Goal: Task Accomplishment & Management: Use online tool/utility

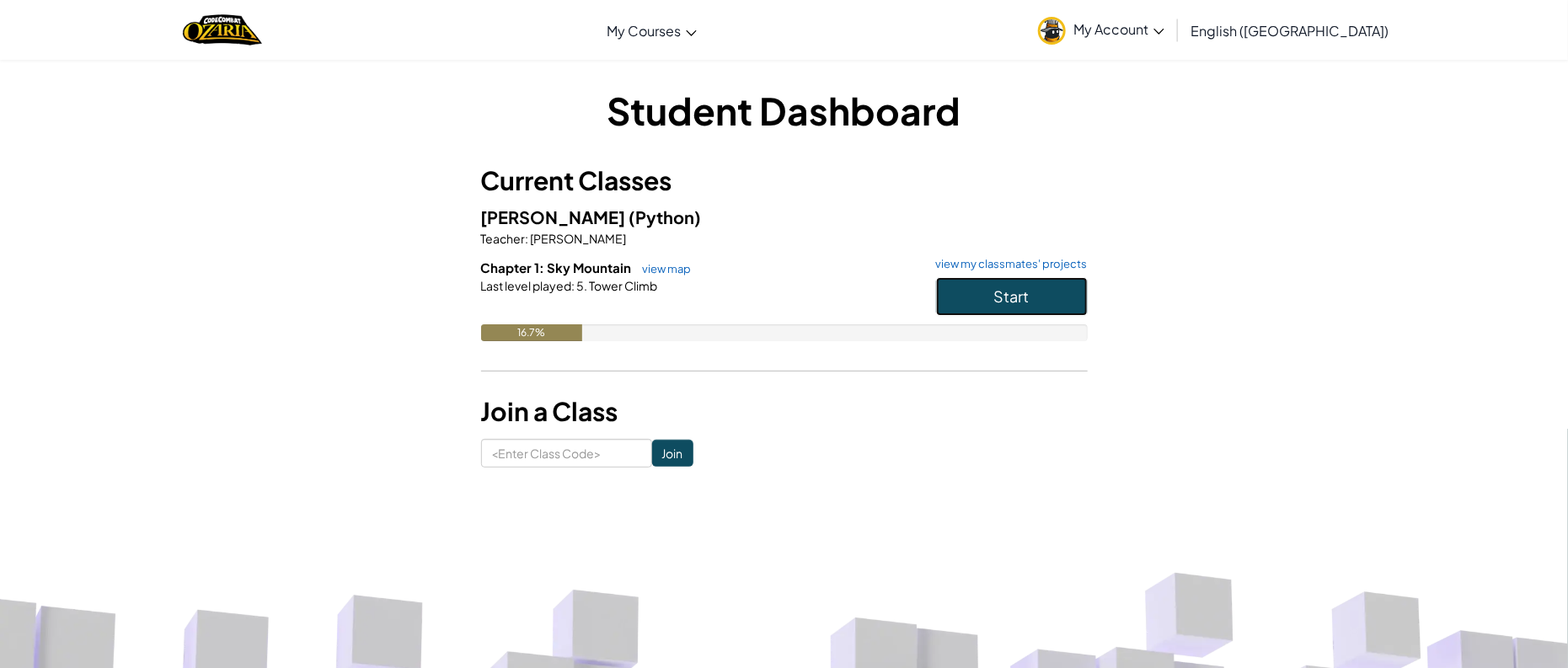
click at [1056, 303] on button "Start" at bounding box center [1012, 297] width 152 height 39
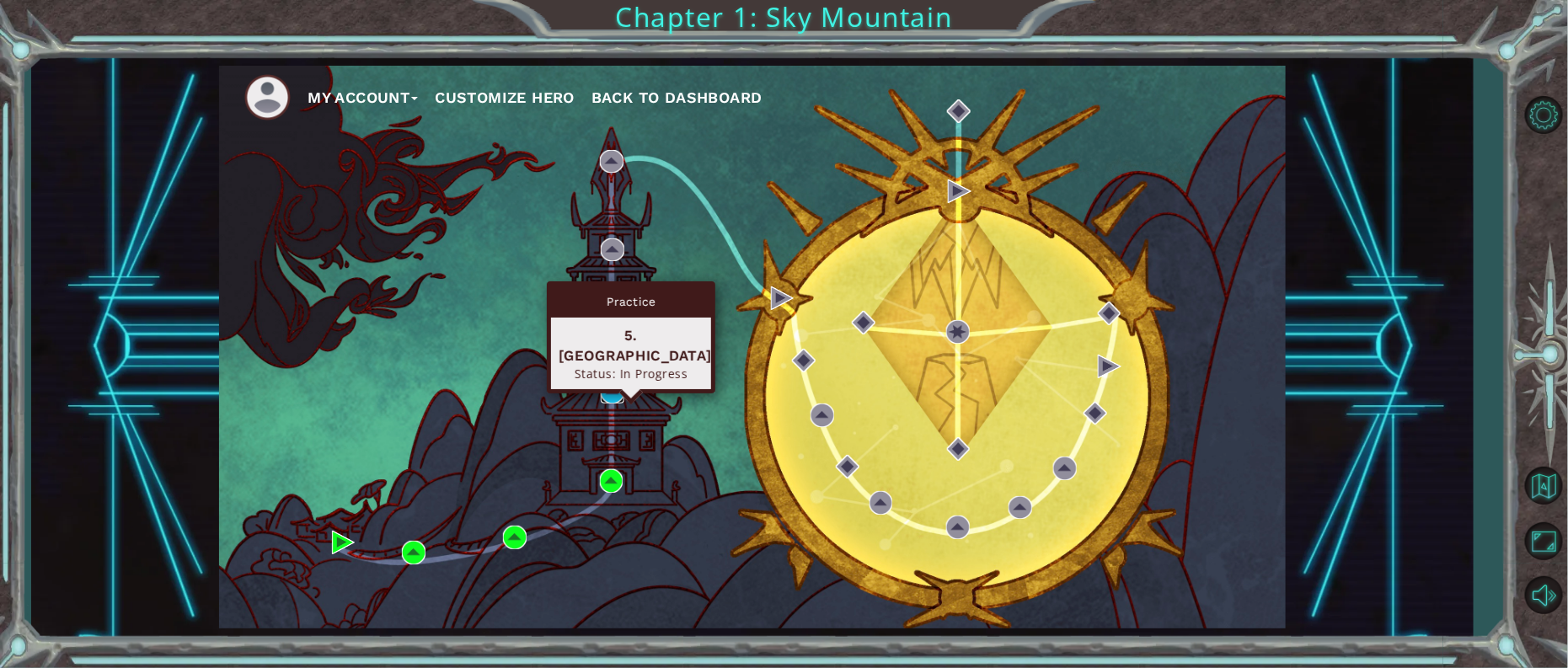
click at [606, 396] on img at bounding box center [612, 391] width 23 height 23
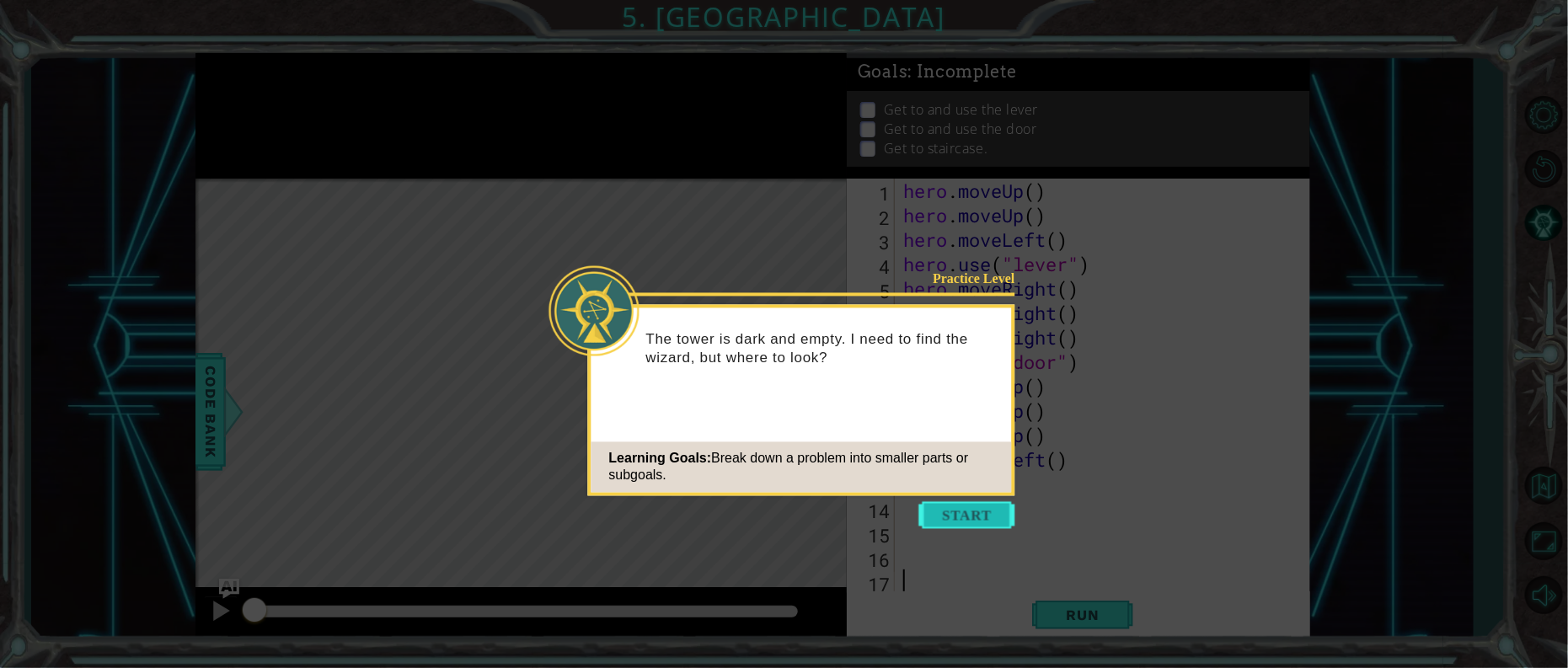
click at [967, 511] on button "Start" at bounding box center [966, 515] width 96 height 27
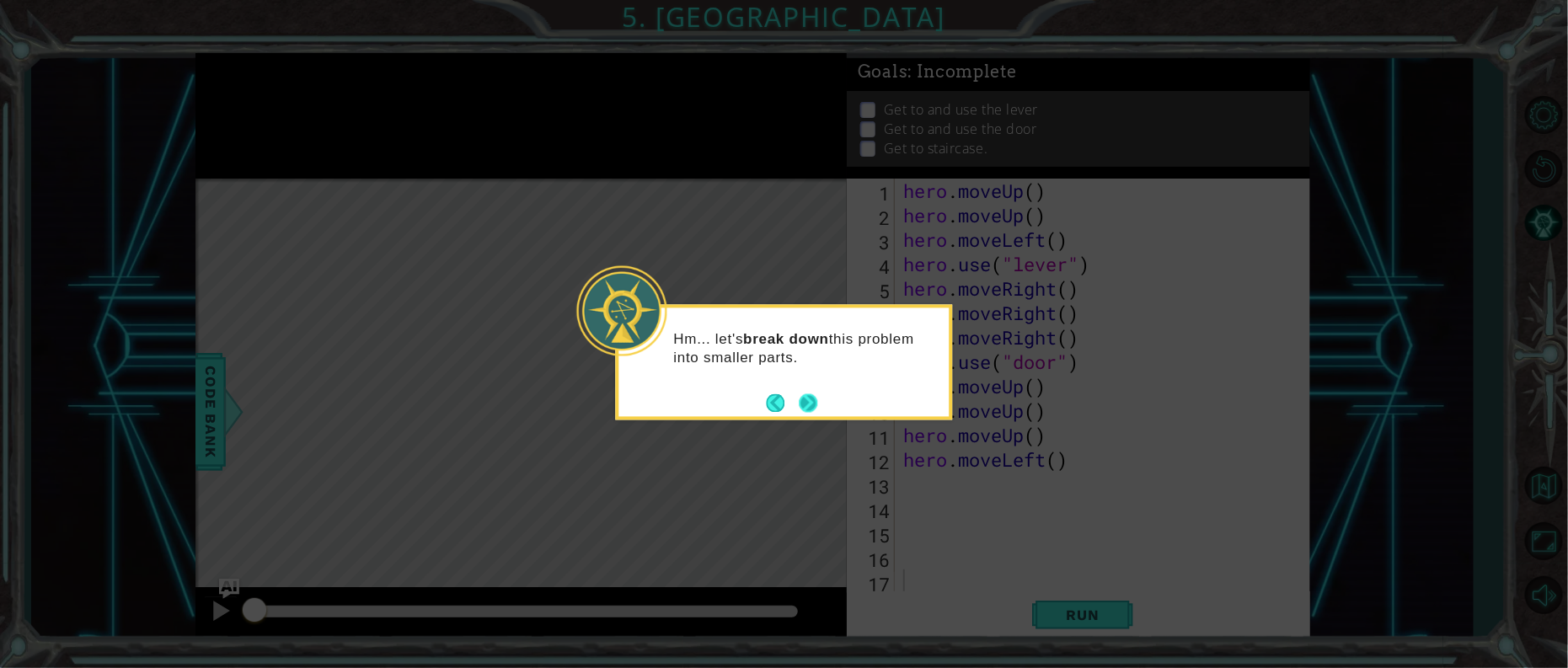
click at [808, 403] on button "Next" at bounding box center [808, 403] width 25 height 25
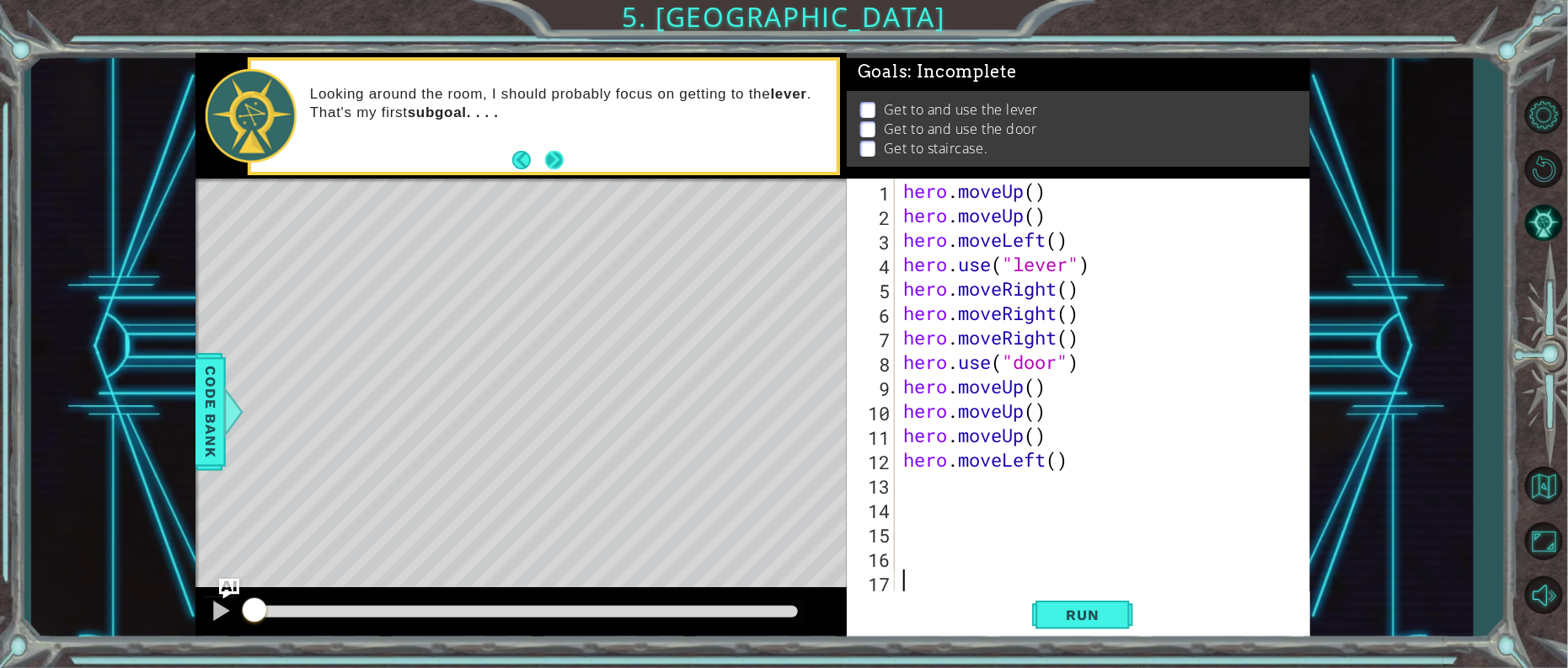
click at [558, 159] on button "Next" at bounding box center [554, 160] width 19 height 19
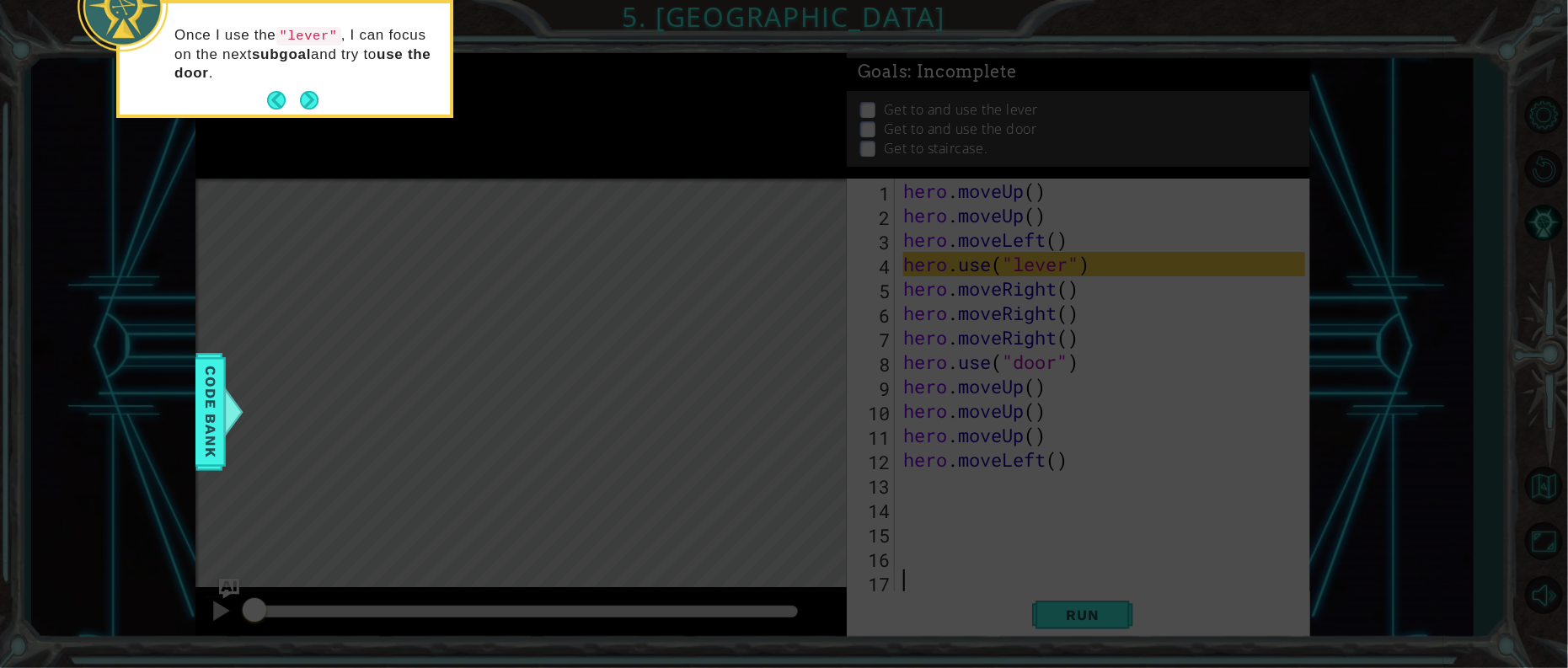
click at [323, 90] on div "Once I use the "lever" , I can focus on the next subgoal and try to use the doo…" at bounding box center [284, 62] width 330 height 104
click at [331, 104] on div "Once I use the "lever" , I can focus on the next subgoal and try to use the doo…" at bounding box center [284, 62] width 330 height 104
click at [309, 103] on button "Next" at bounding box center [309, 101] width 19 height 19
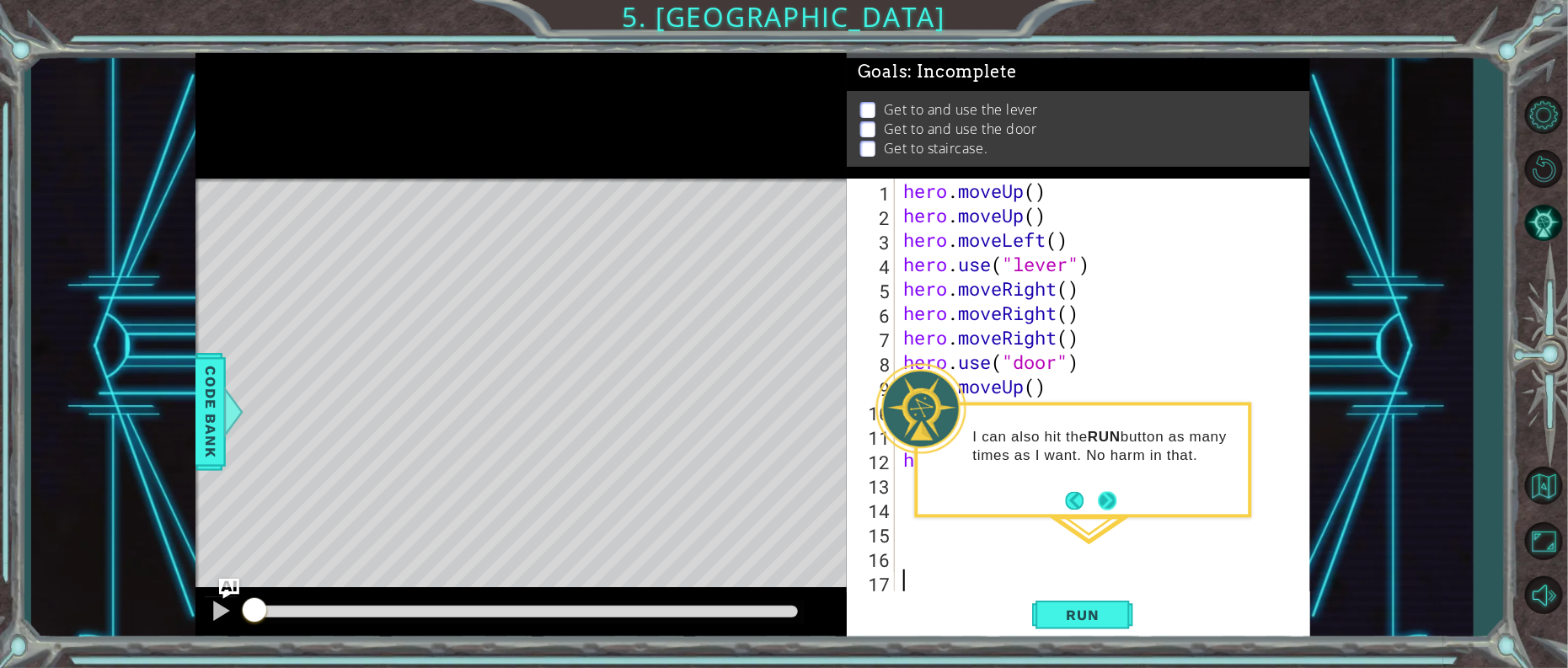
click at [1106, 503] on button "Next" at bounding box center [1108, 501] width 19 height 19
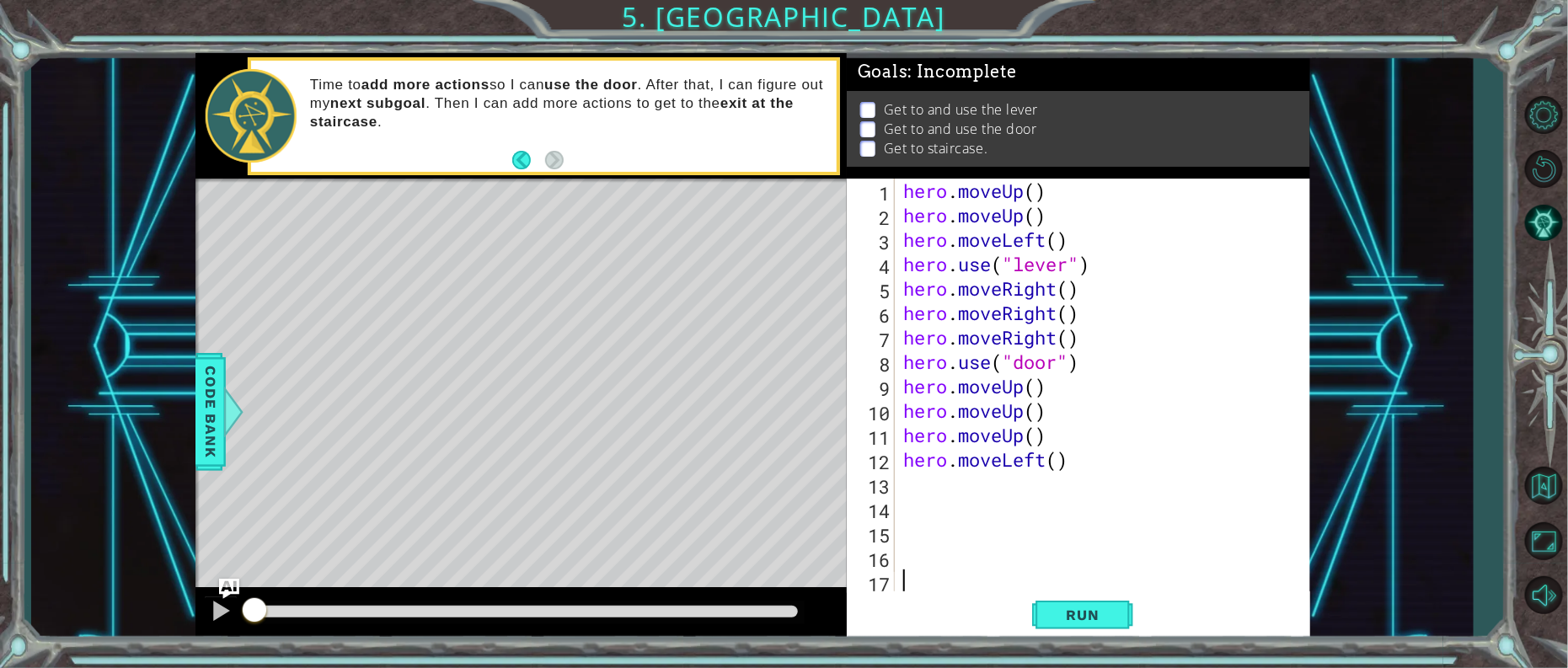
click at [936, 486] on div "hero . moveUp ( ) hero . moveUp ( ) hero . moveLeft ( ) hero . use ( "lever" ) …" at bounding box center [1107, 410] width 414 height 465
click at [1056, 192] on div "hero . moveUp ( ) hero . moveUp ( ) hero . moveLeft ( ) hero . use ( "lever" ) …" at bounding box center [1107, 410] width 414 height 465
click at [1080, 471] on div "hero . moveUp ( ) hero . moveUp ( ) hero . moveLeft ( ) hero . use ( "lever" ) …" at bounding box center [1107, 410] width 414 height 465
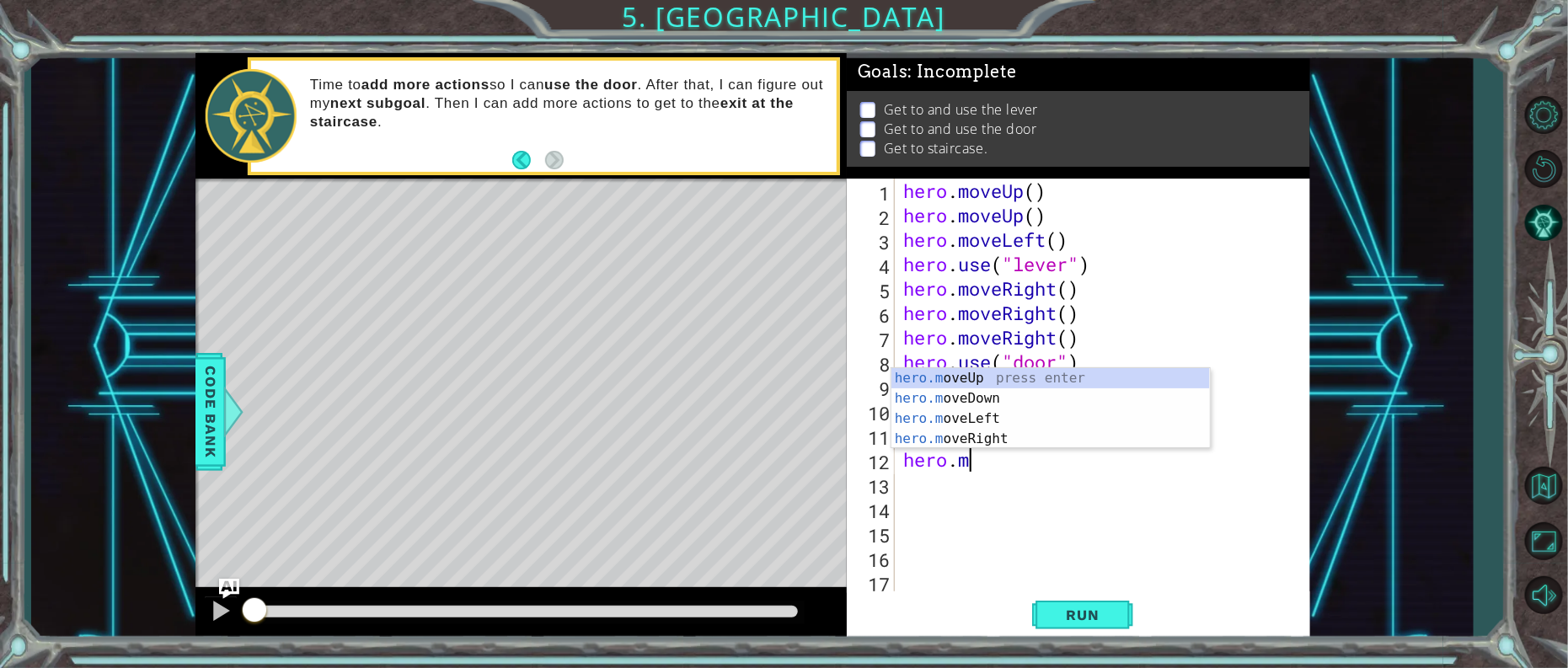
type textarea "h"
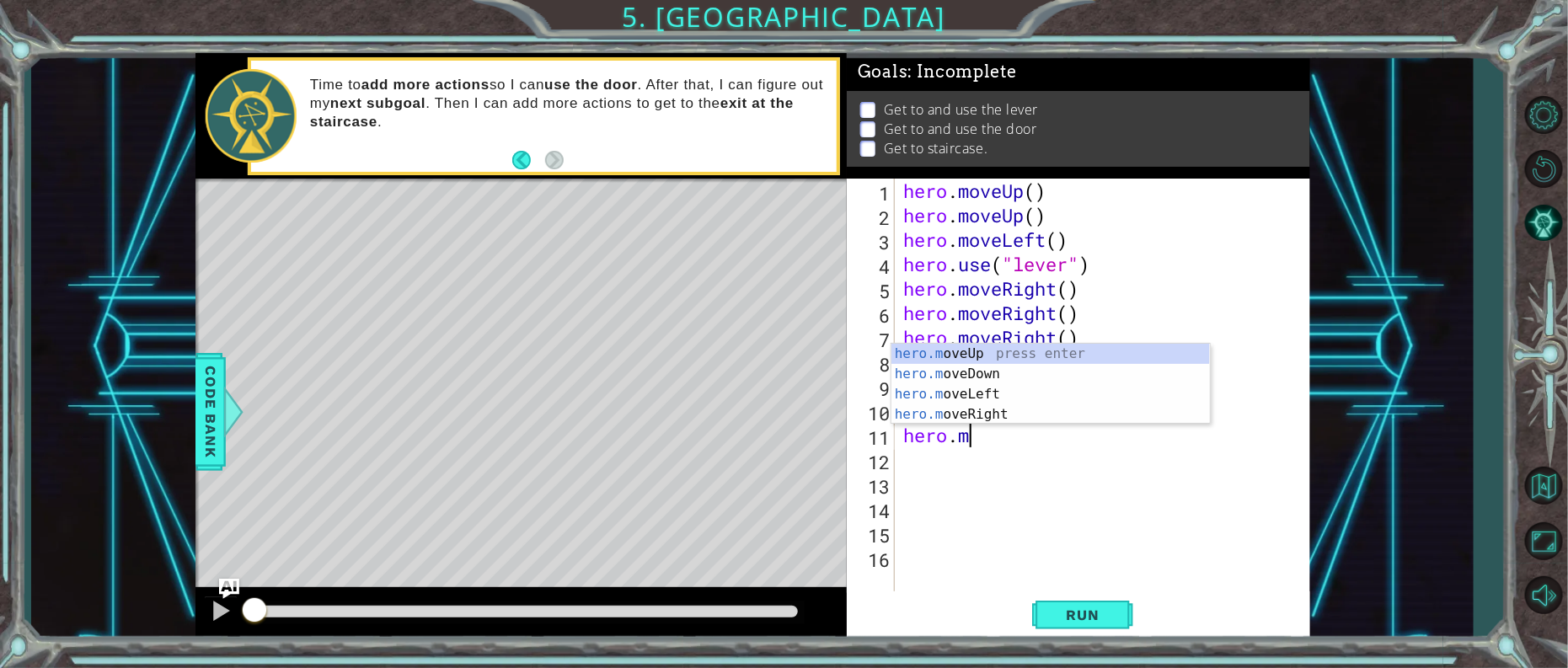
type textarea "h"
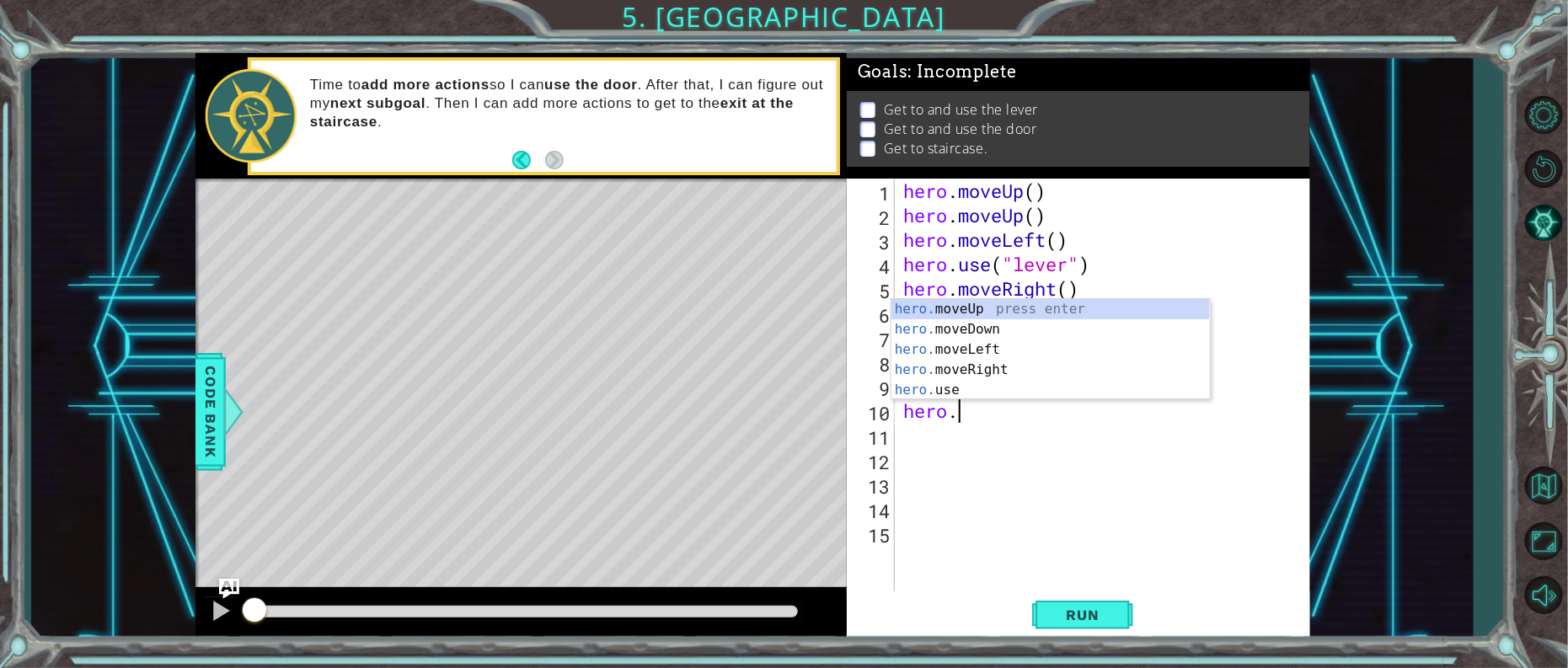
type textarea "h"
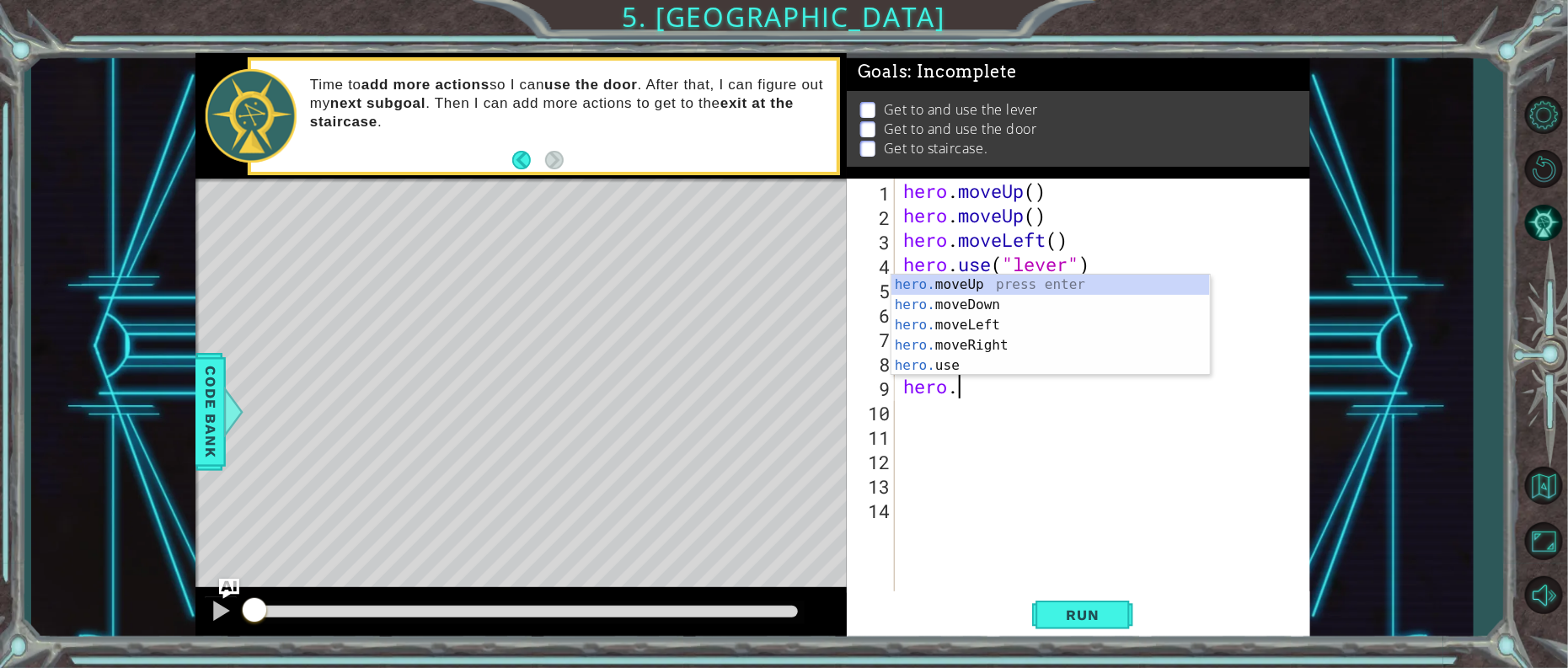
type textarea "h"
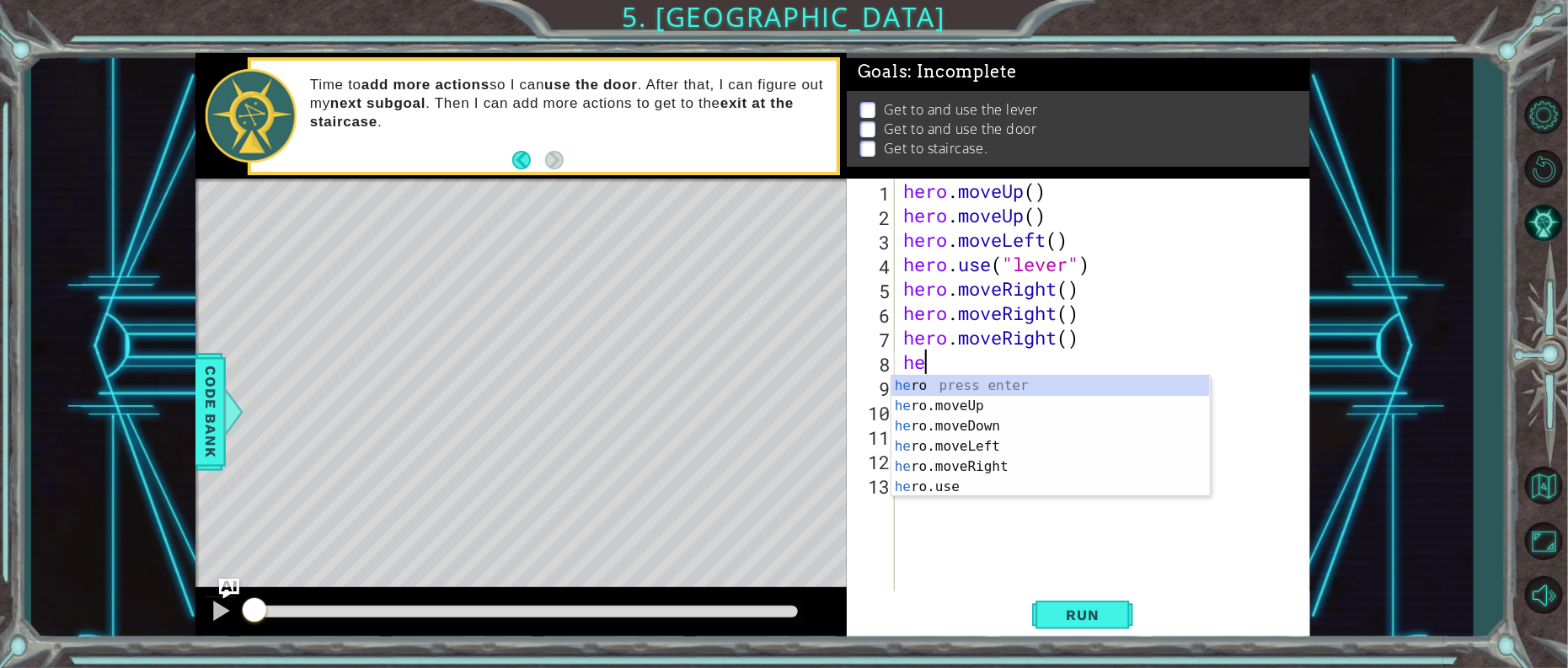
type textarea "h"
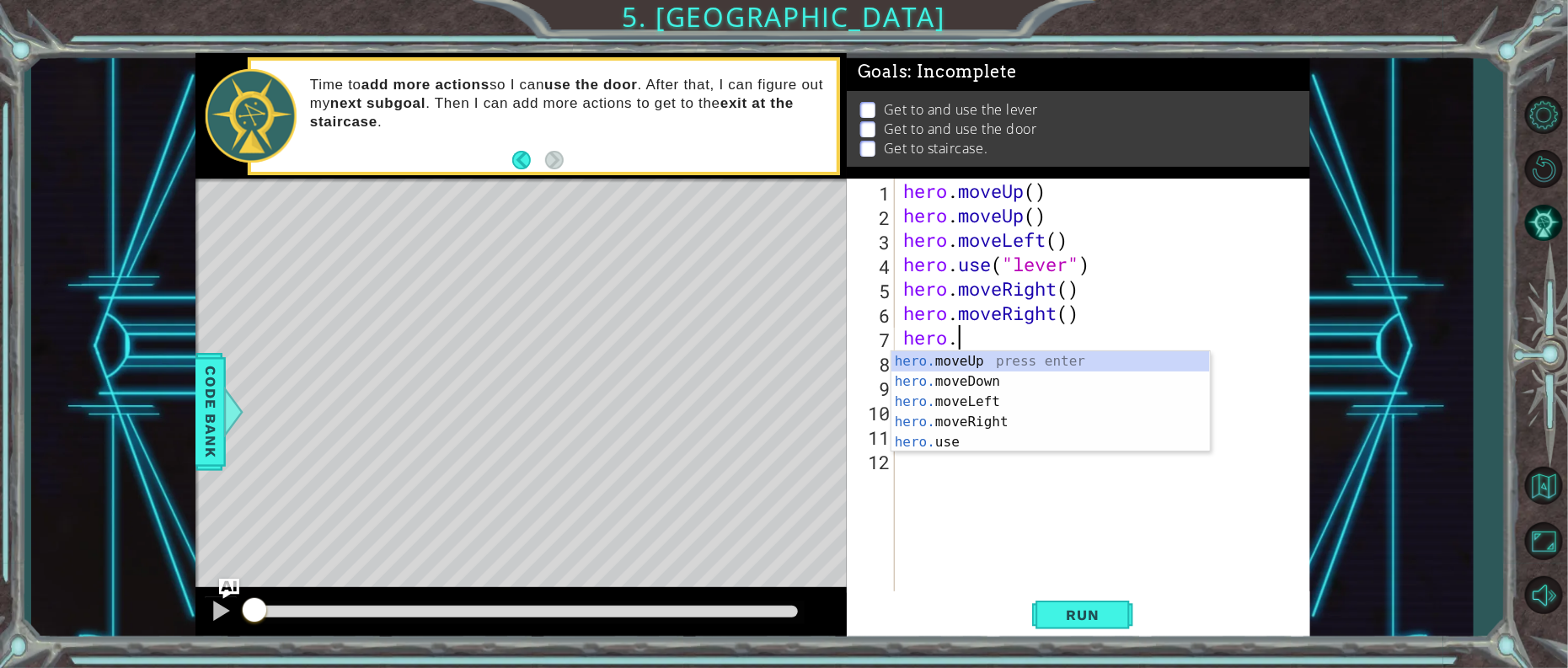
type textarea "h"
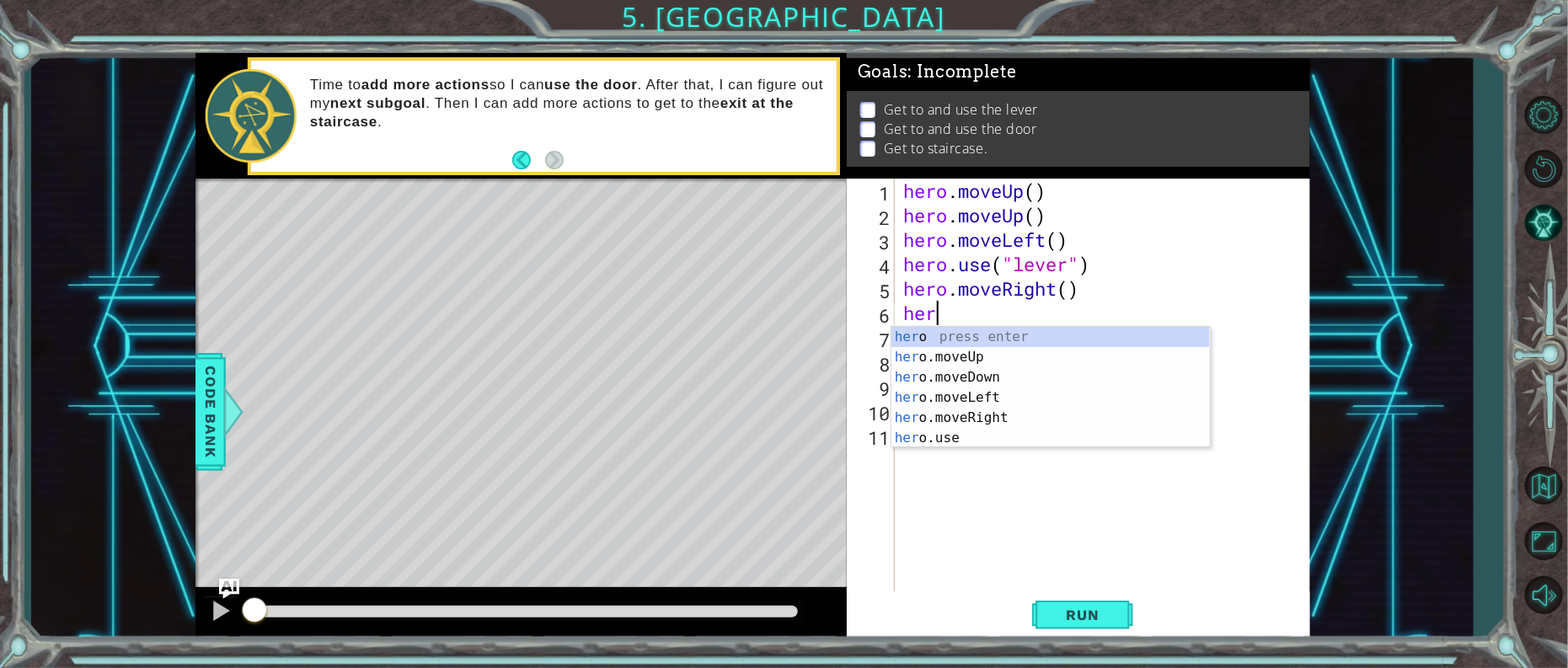
type textarea "h"
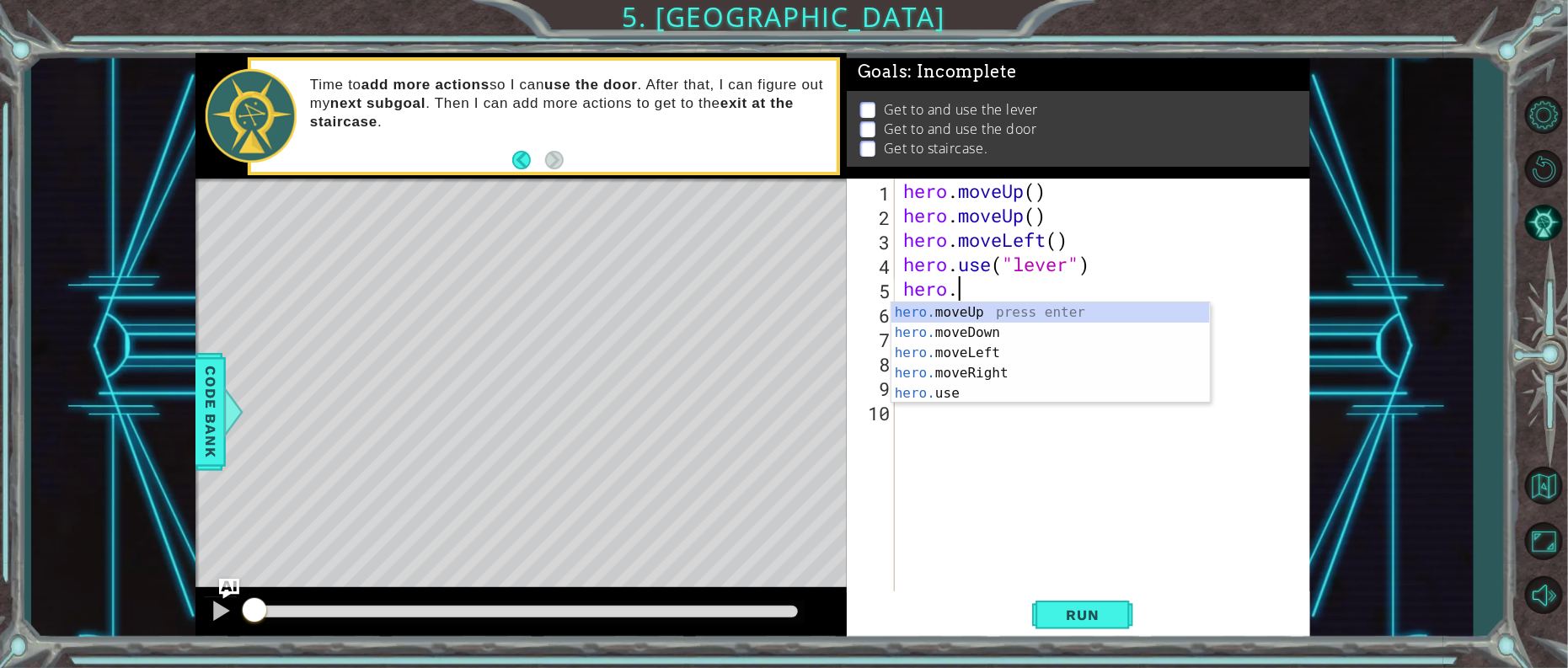
type textarea "h"
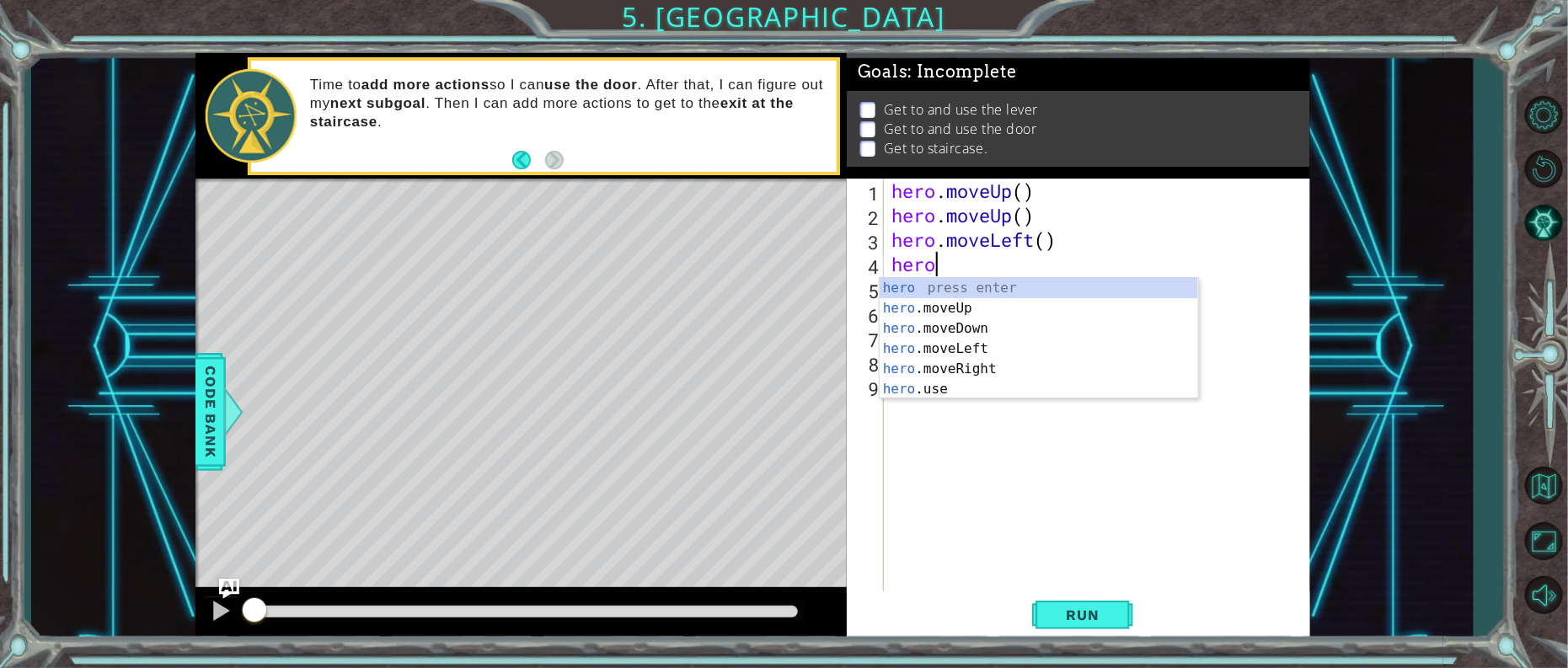
type textarea "h"
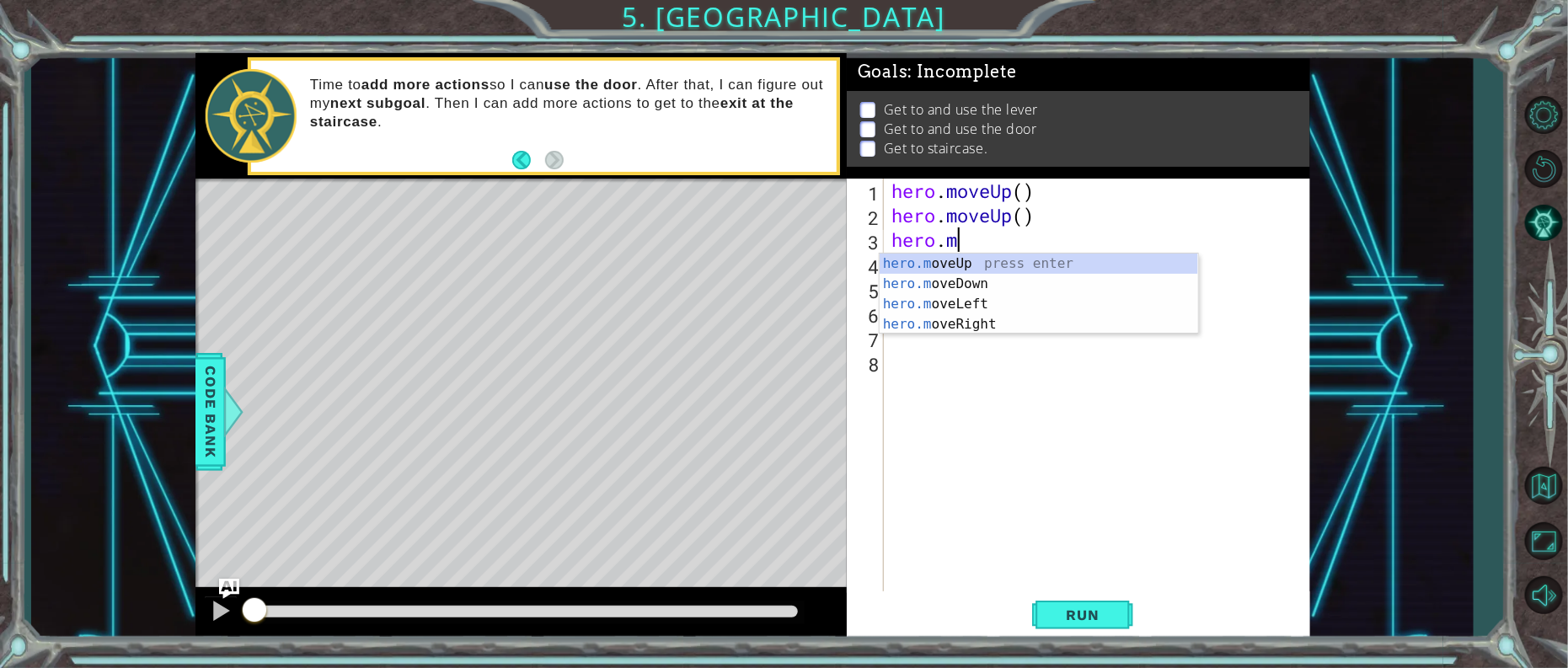
type textarea "h"
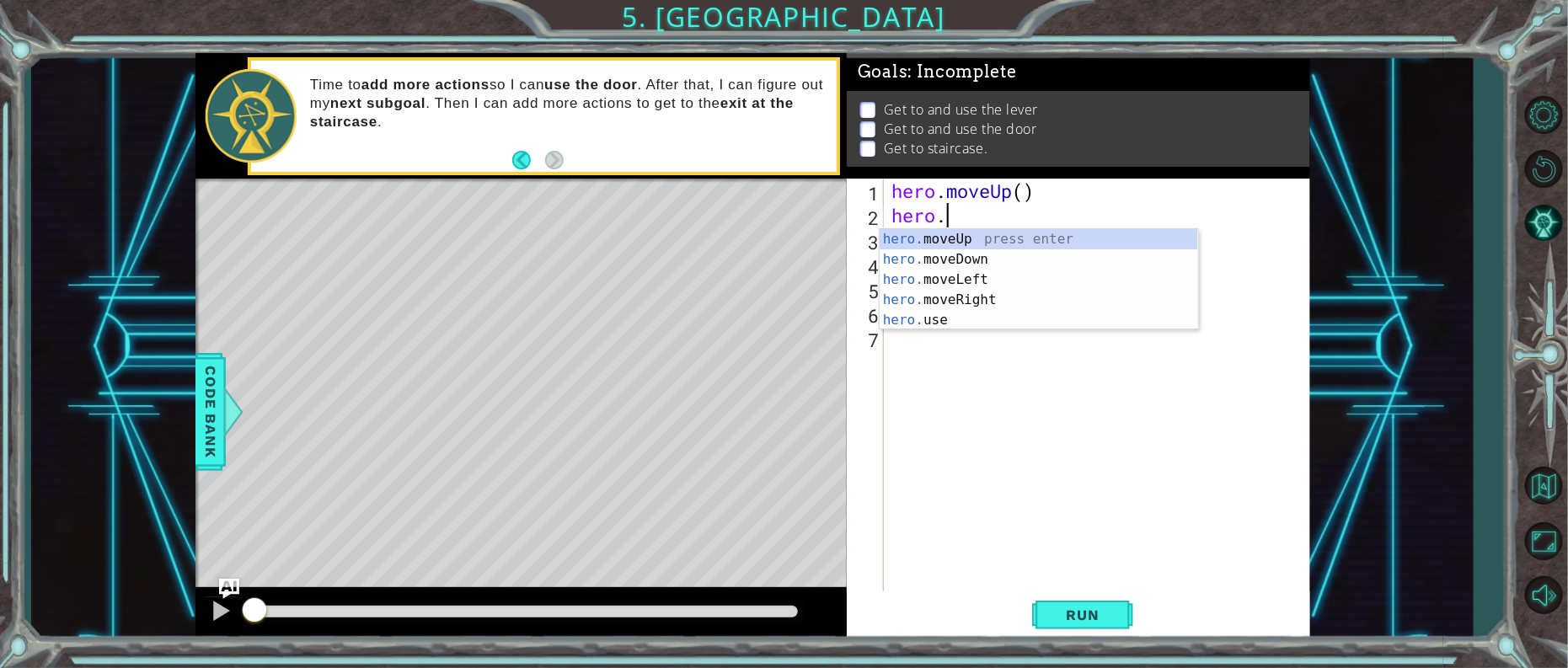
type textarea "h"
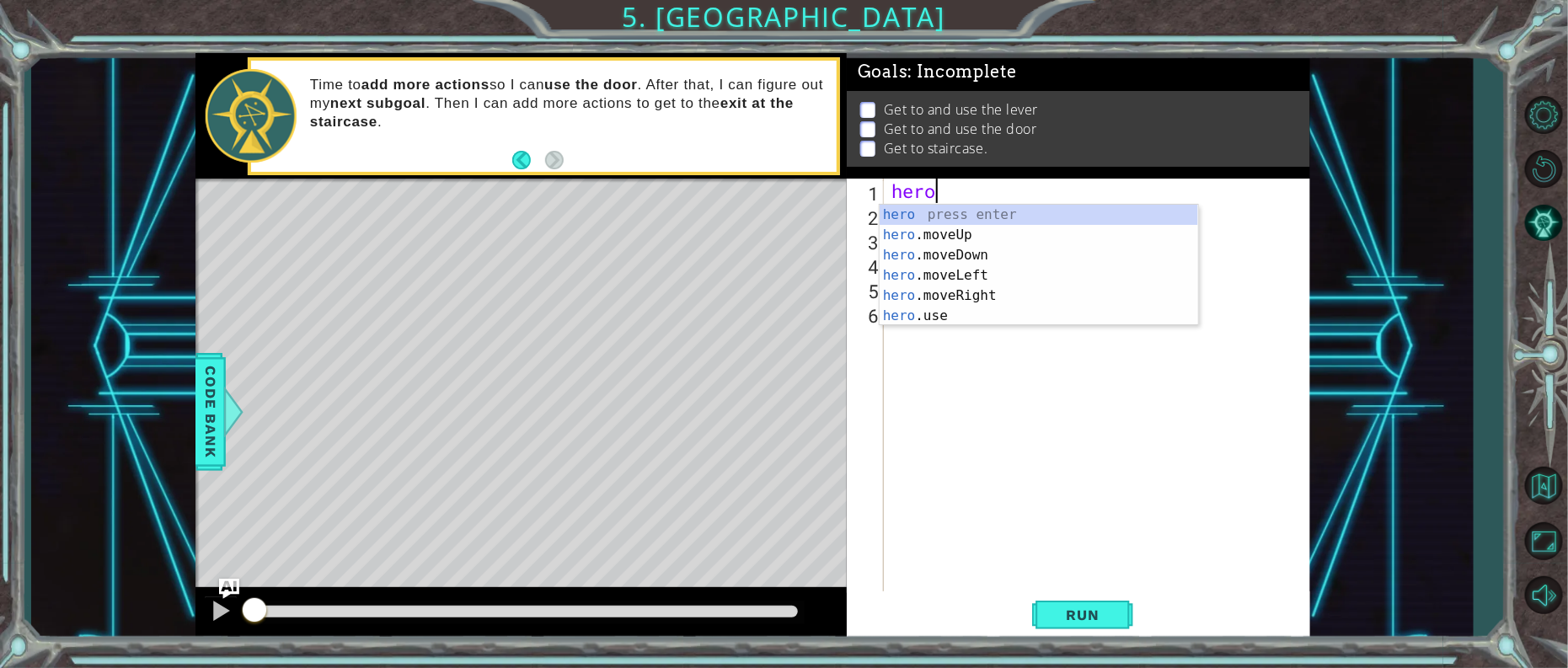
type textarea "h"
type textarea "hero"
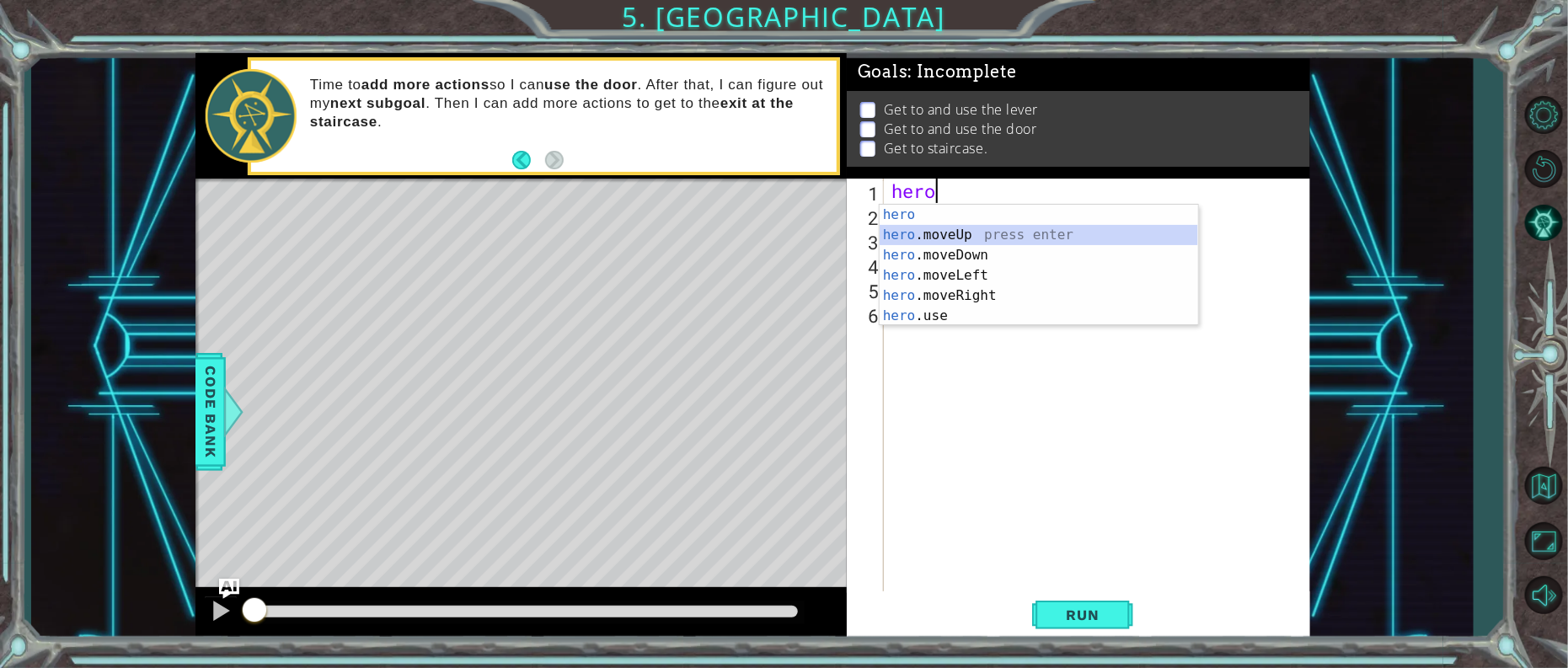
click at [967, 232] on div "hero press enter hero .moveUp press enter hero .moveDown press enter hero .move…" at bounding box center [1040, 286] width 319 height 162
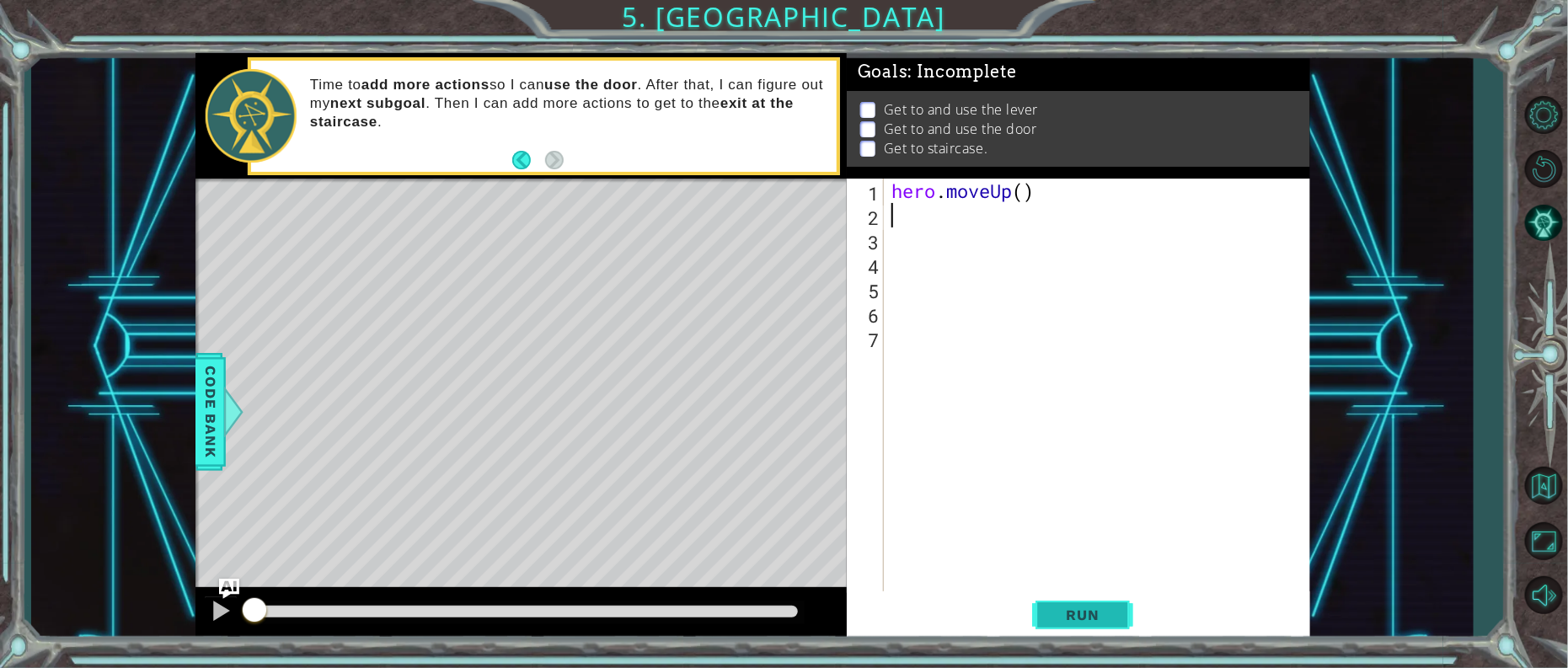
click at [1046, 629] on button "Run" at bounding box center [1082, 615] width 101 height 47
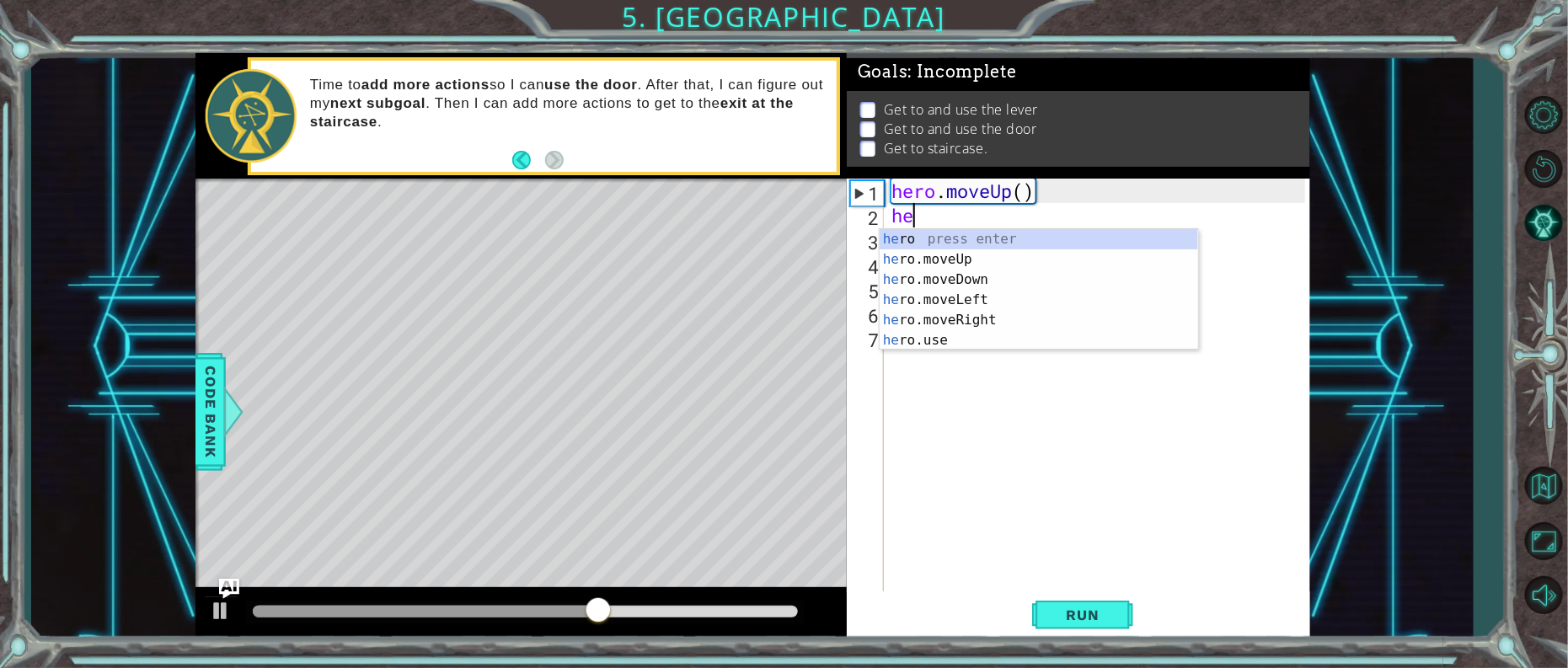
scroll to position [0, 1]
type textarea "hero"
click at [969, 296] on div "hero press enter hero .moveUp press enter hero .moveDown press enter hero .move…" at bounding box center [1040, 310] width 319 height 162
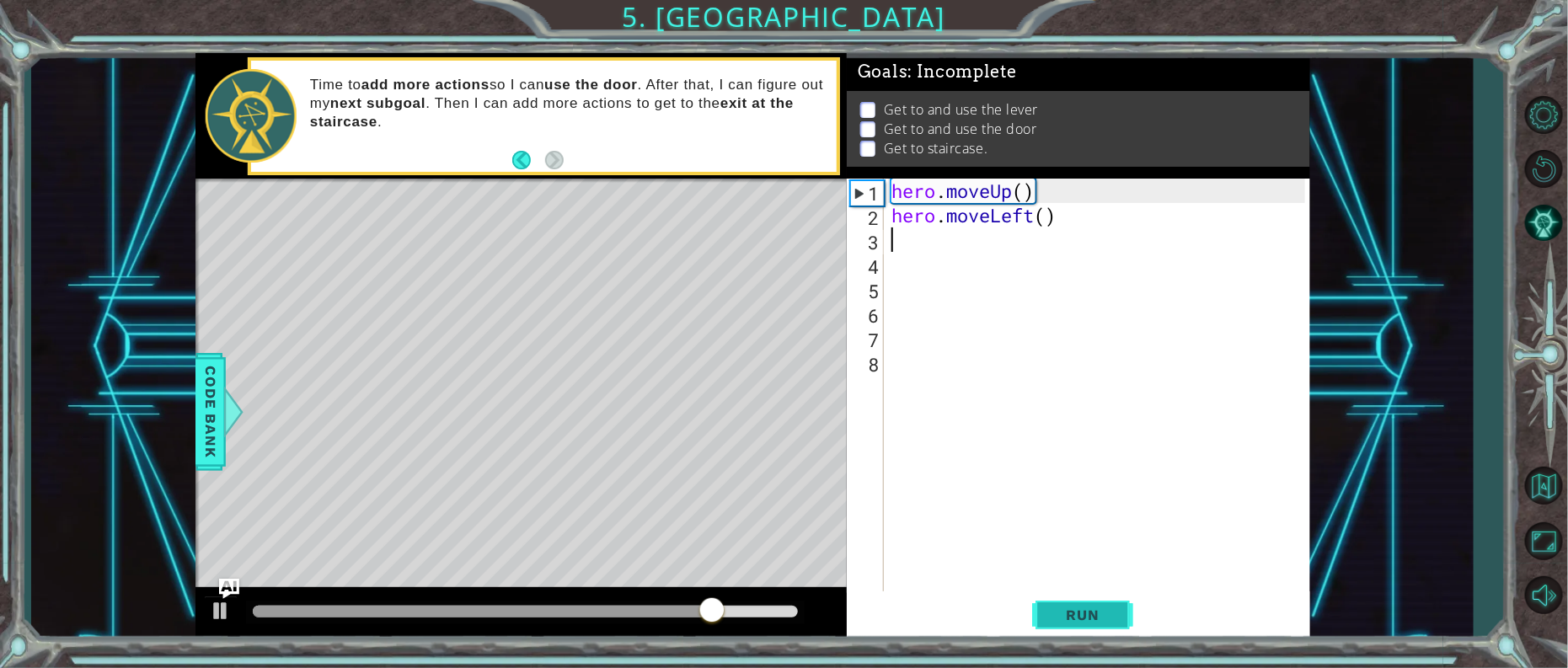
click at [1092, 627] on button "Run" at bounding box center [1082, 615] width 101 height 47
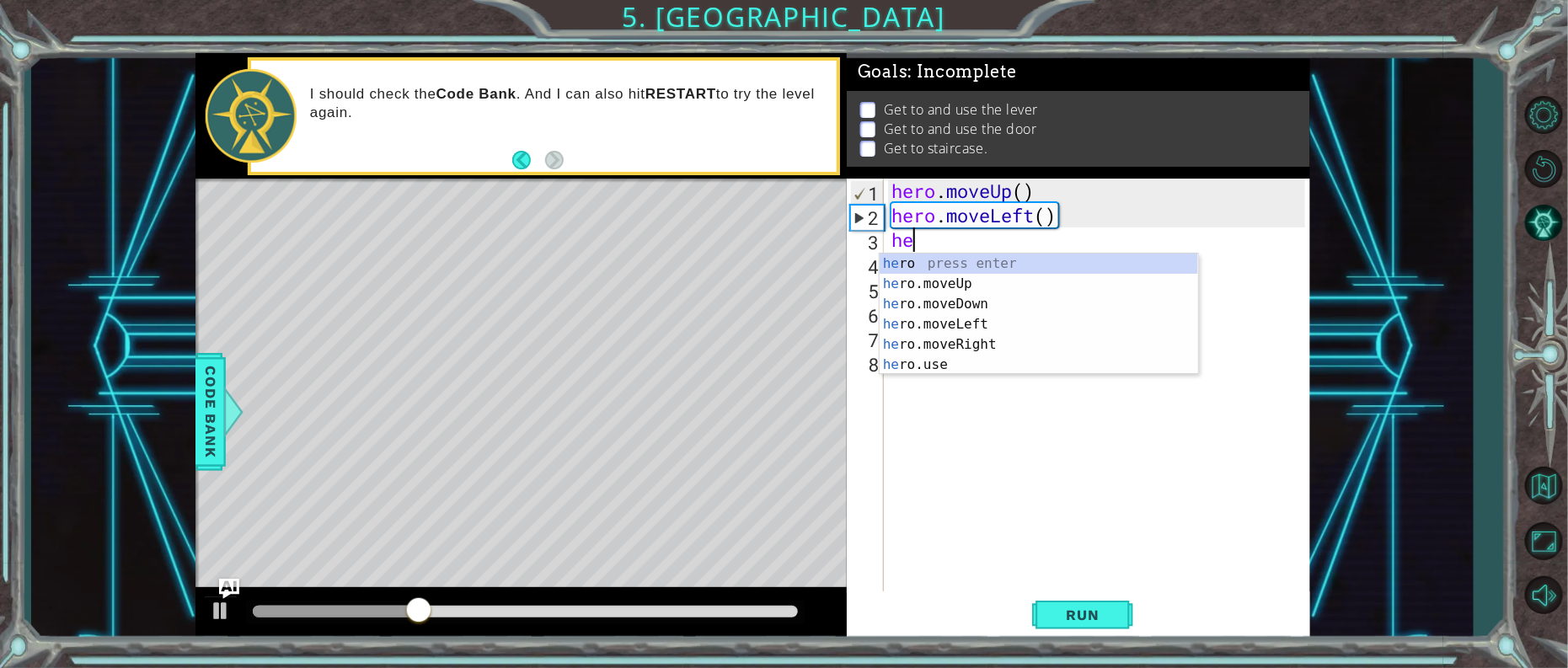
scroll to position [0, 1]
type textarea "he"
click at [953, 277] on div "he ro press enter he ro.moveUp press enter he ro.moveDown press enter he ro.mov…" at bounding box center [1040, 334] width 319 height 162
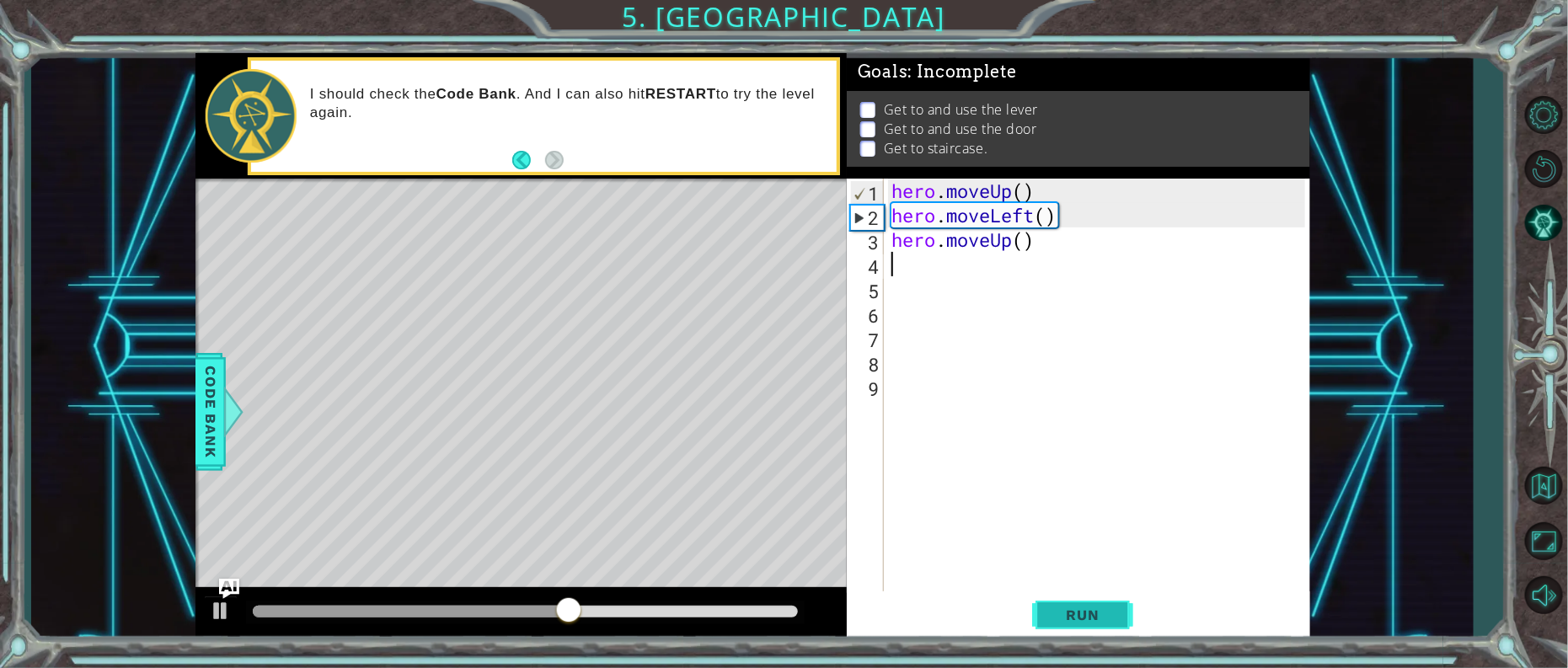
click at [1100, 602] on button "Run" at bounding box center [1082, 615] width 101 height 47
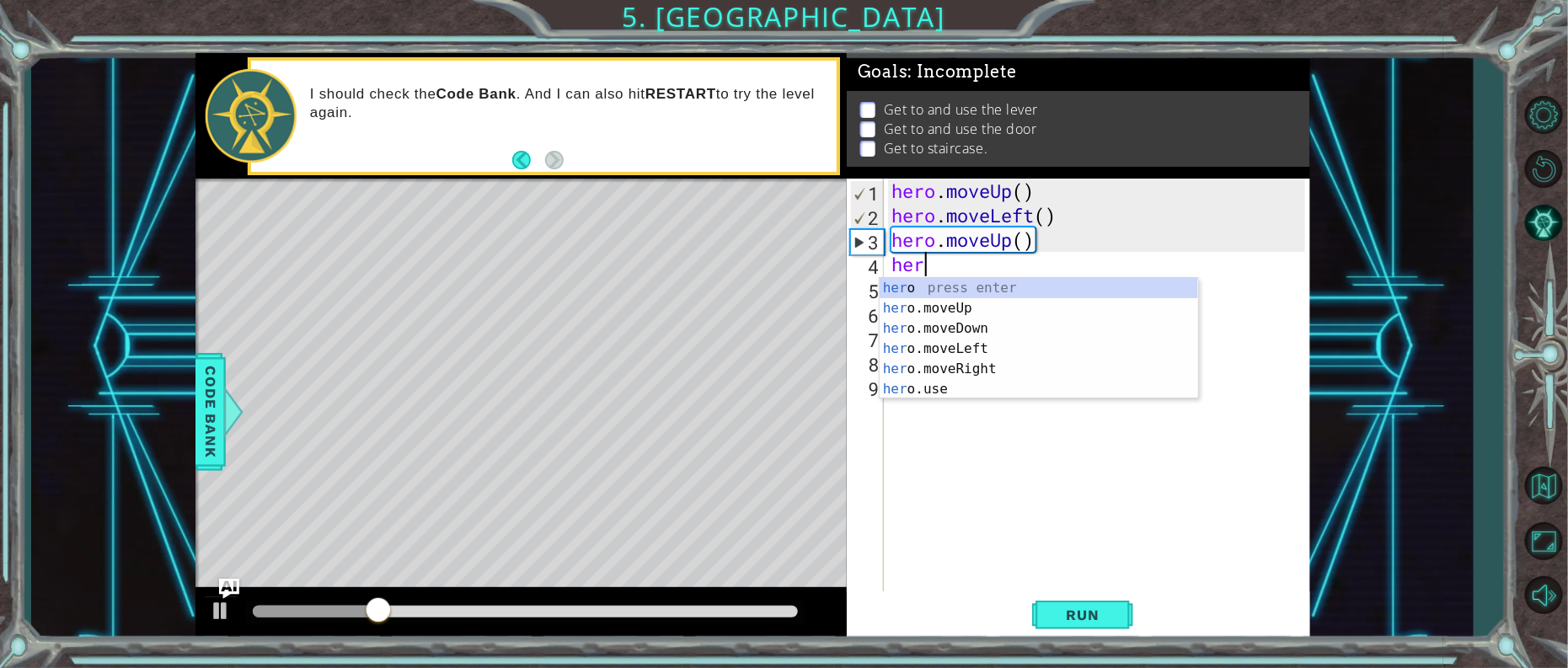
scroll to position [0, 1]
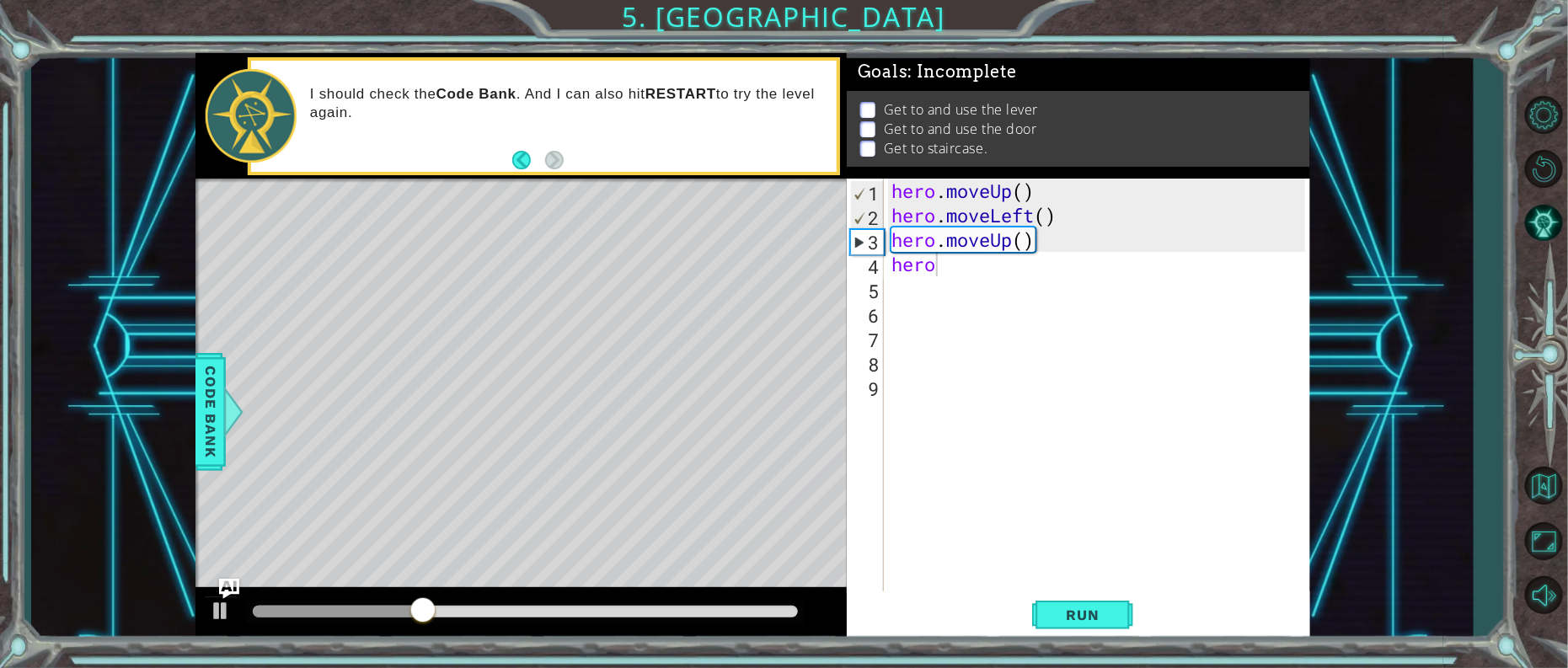
click at [927, 398] on body "1 ההההההההההההההההההההההההההההההההההההההההההההההההההההההההההההההההההההההההההההה…" at bounding box center [784, 334] width 1568 height 668
click at [940, 274] on div "hero . moveUp ( ) hero . moveLeft ( ) hero . moveUp ( ) hero" at bounding box center [1101, 410] width 426 height 465
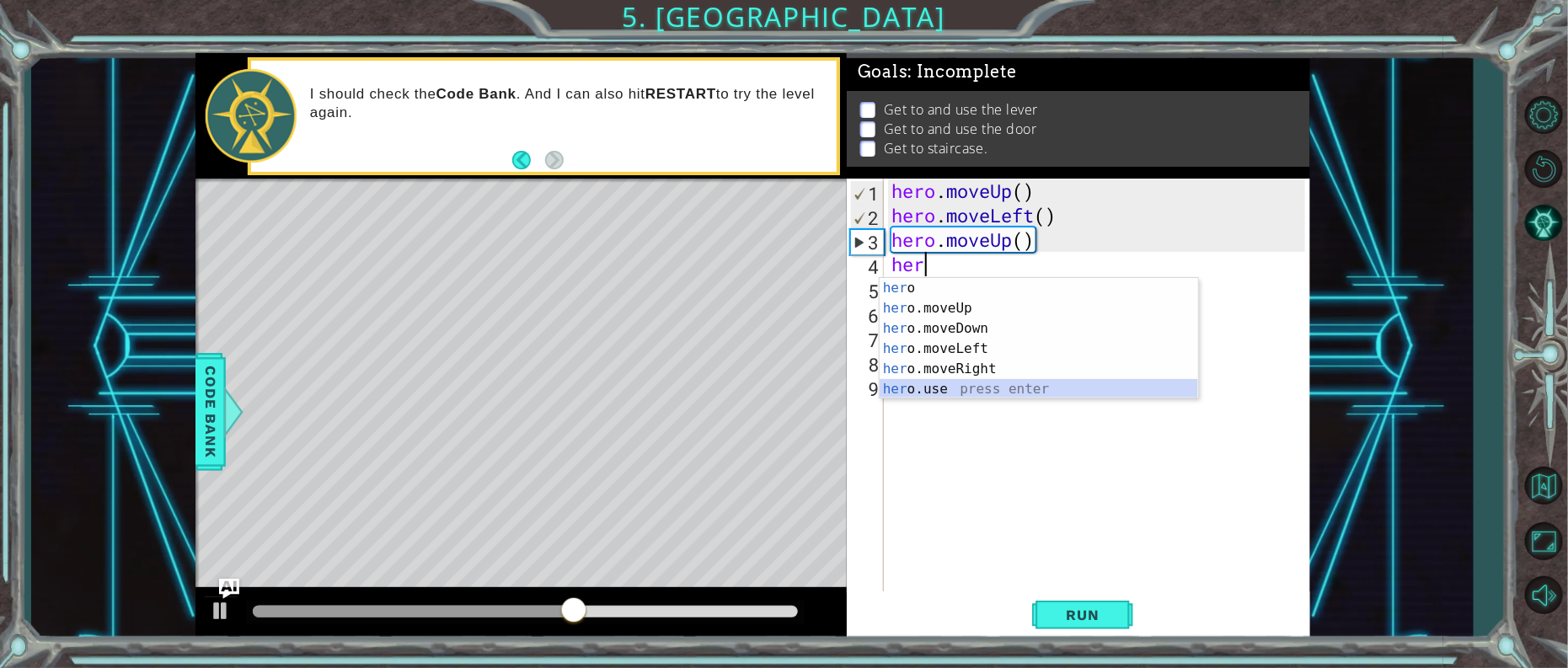
click at [976, 380] on div "her o press enter her o.moveUp press enter her o.moveDown press enter her o.mov…" at bounding box center [1040, 359] width 319 height 162
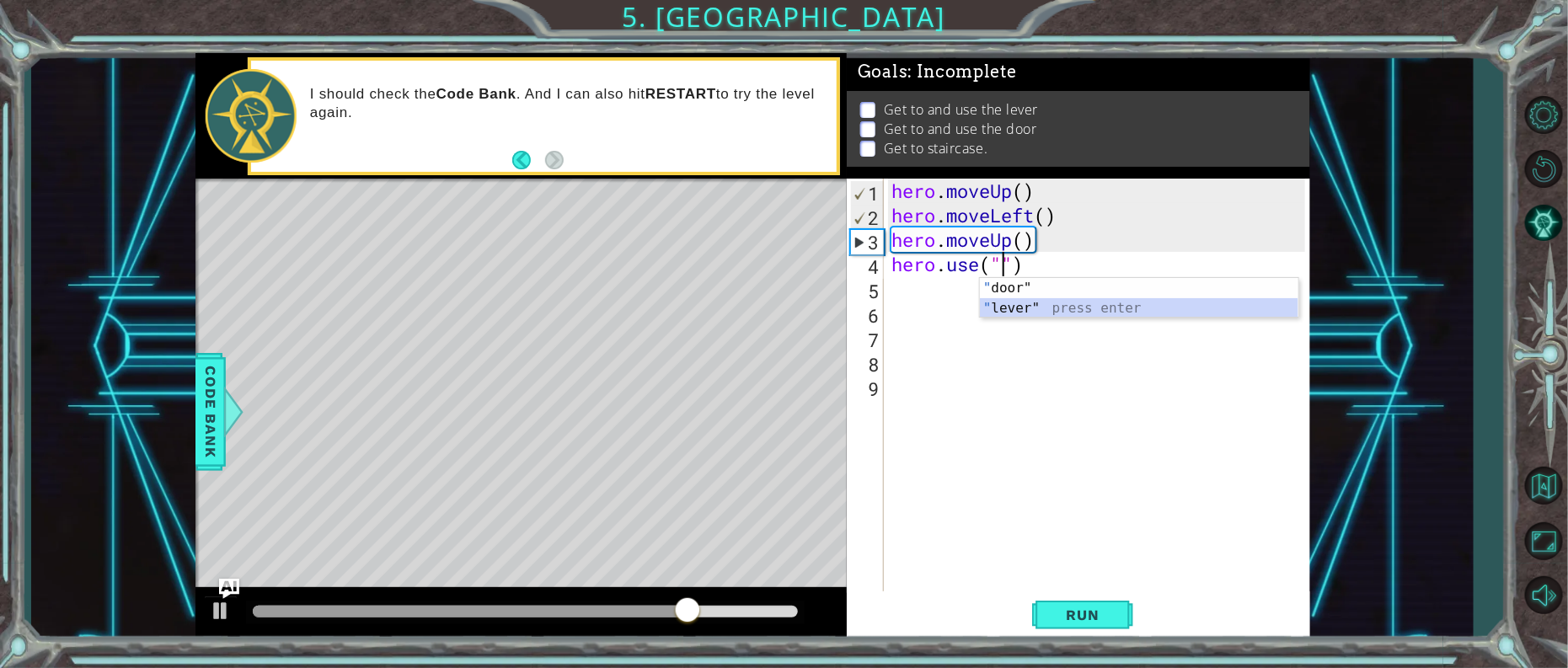
click at [1001, 315] on div "" door" press enter " lever" press enter" at bounding box center [1140, 319] width 319 height 81
type textarea "hero.use("lever")"
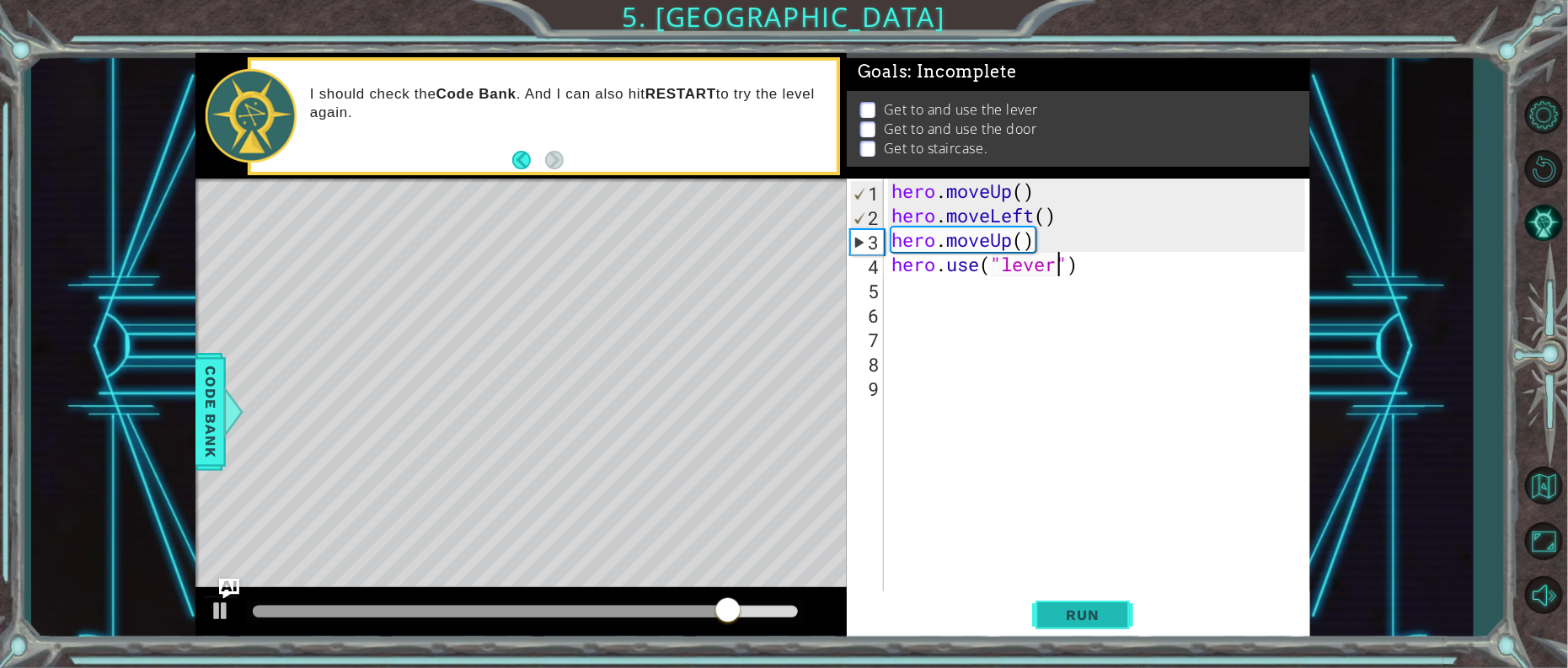
click at [1121, 611] on button "Run" at bounding box center [1082, 615] width 101 height 47
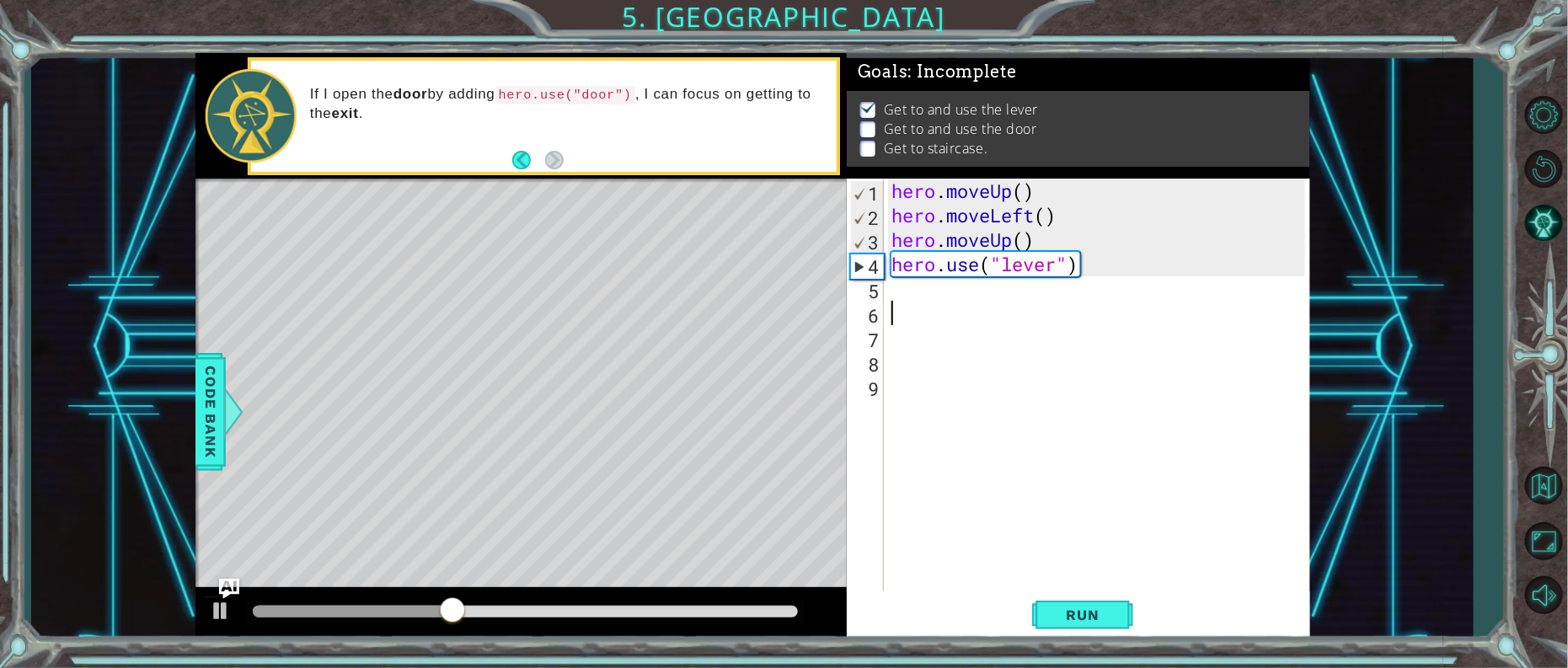
click at [913, 302] on div "hero . moveUp ( ) hero . moveLeft ( ) hero . moveUp ( ) hero . use ( "lever" )" at bounding box center [1101, 410] width 426 height 465
click at [881, 282] on div "5" at bounding box center [866, 291] width 34 height 24
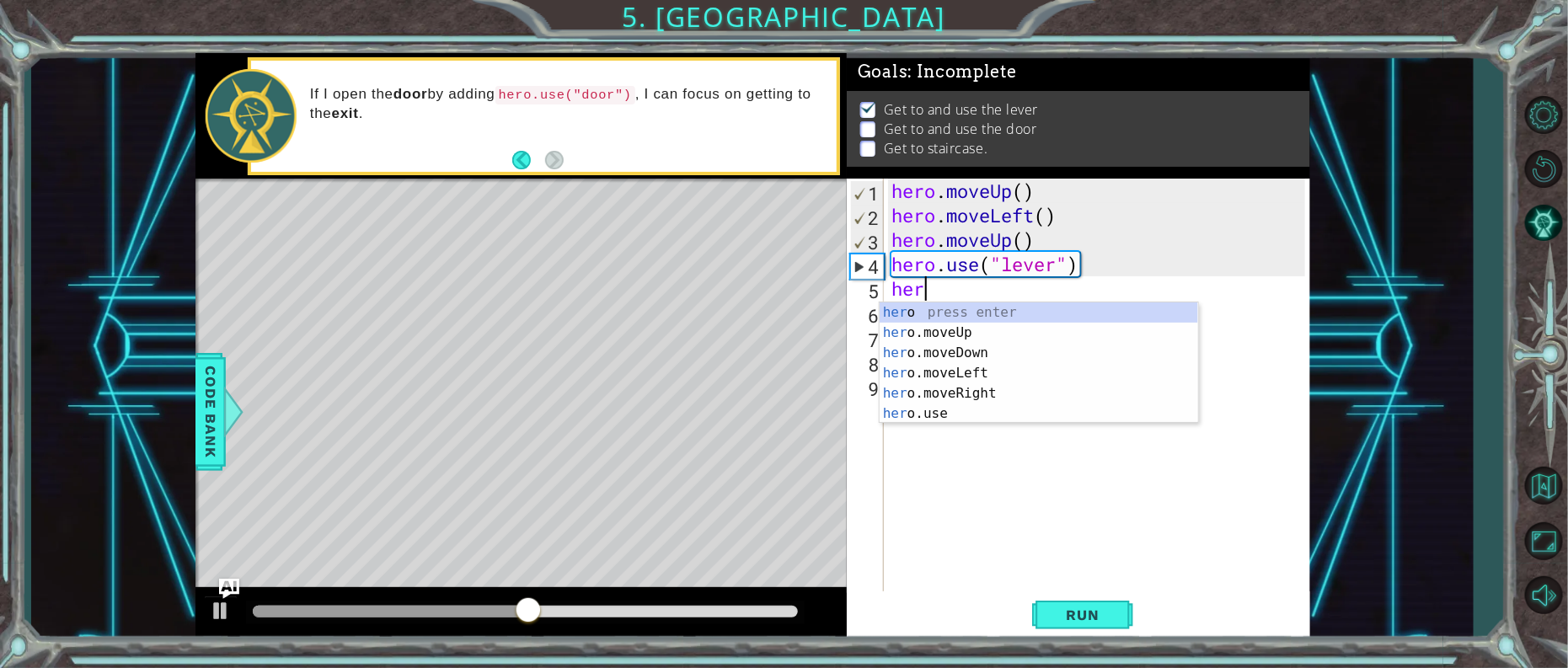
scroll to position [0, 1]
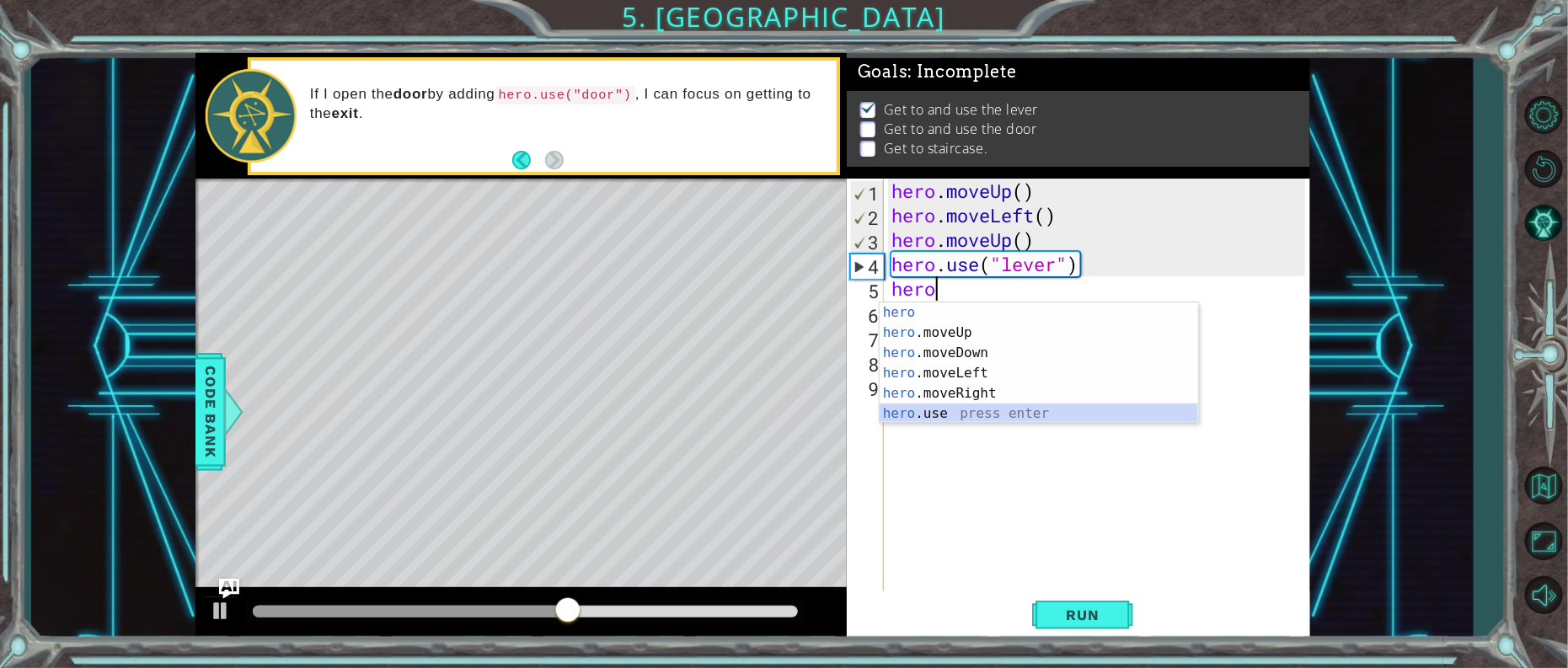
click at [940, 414] on div "hero press enter hero .moveUp press enter hero .moveDown press enter hero .move…" at bounding box center [1040, 384] width 319 height 162
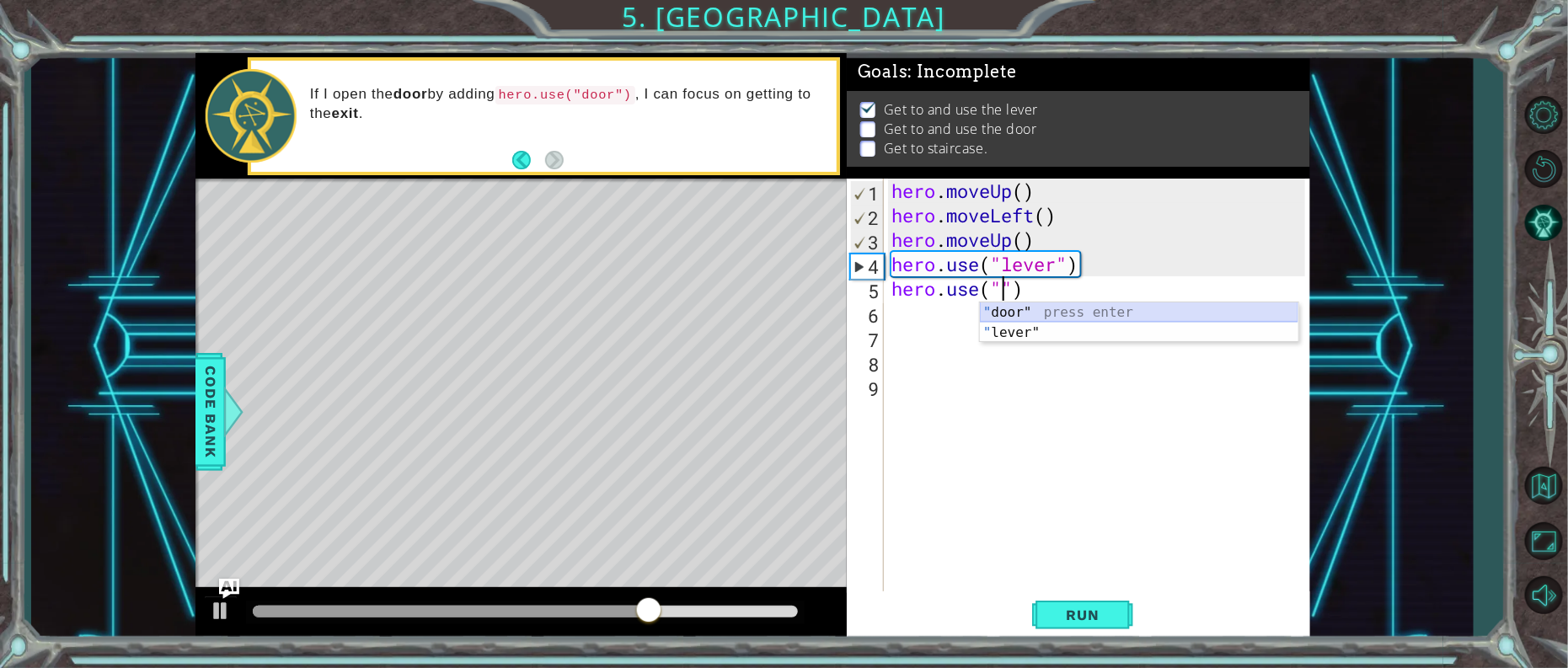
click at [1021, 307] on div "" door" press enter " lever" press enter" at bounding box center [1140, 343] width 319 height 81
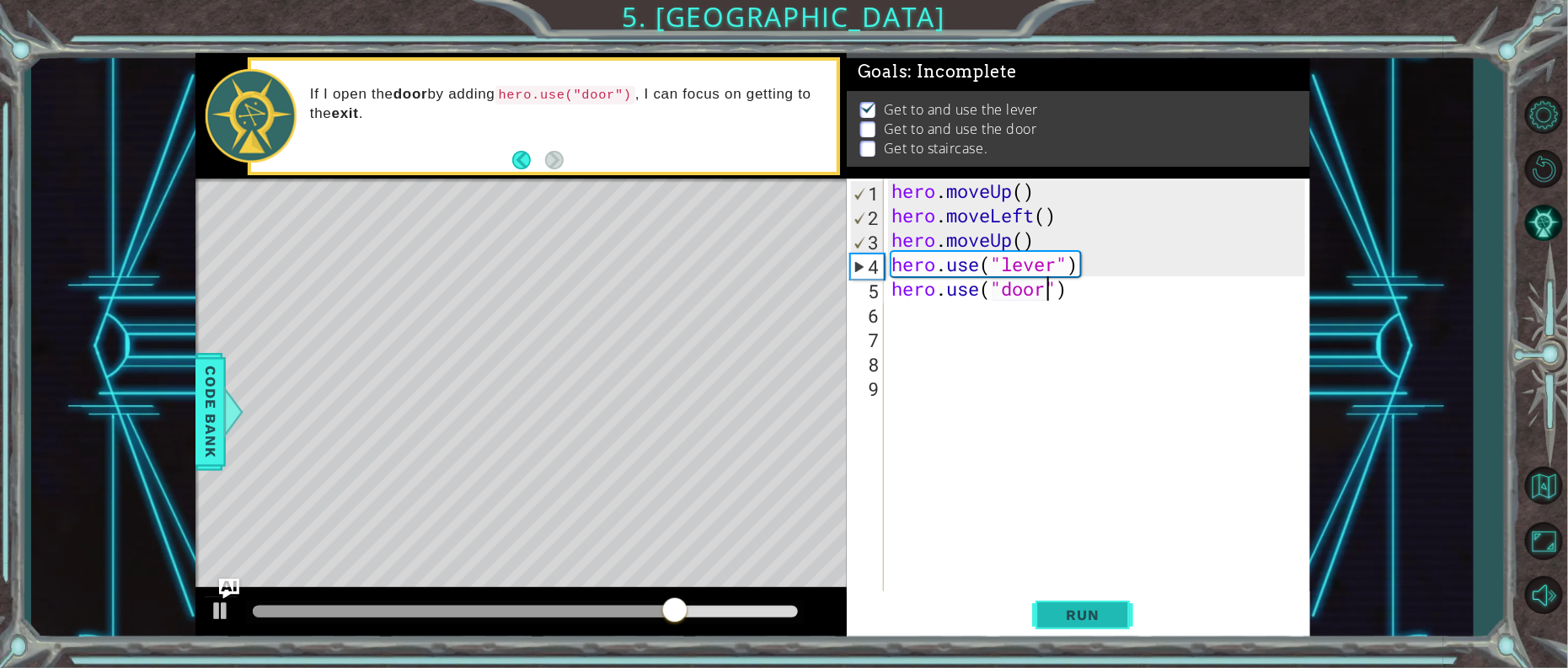
click at [1059, 619] on span "Run" at bounding box center [1083, 615] width 66 height 17
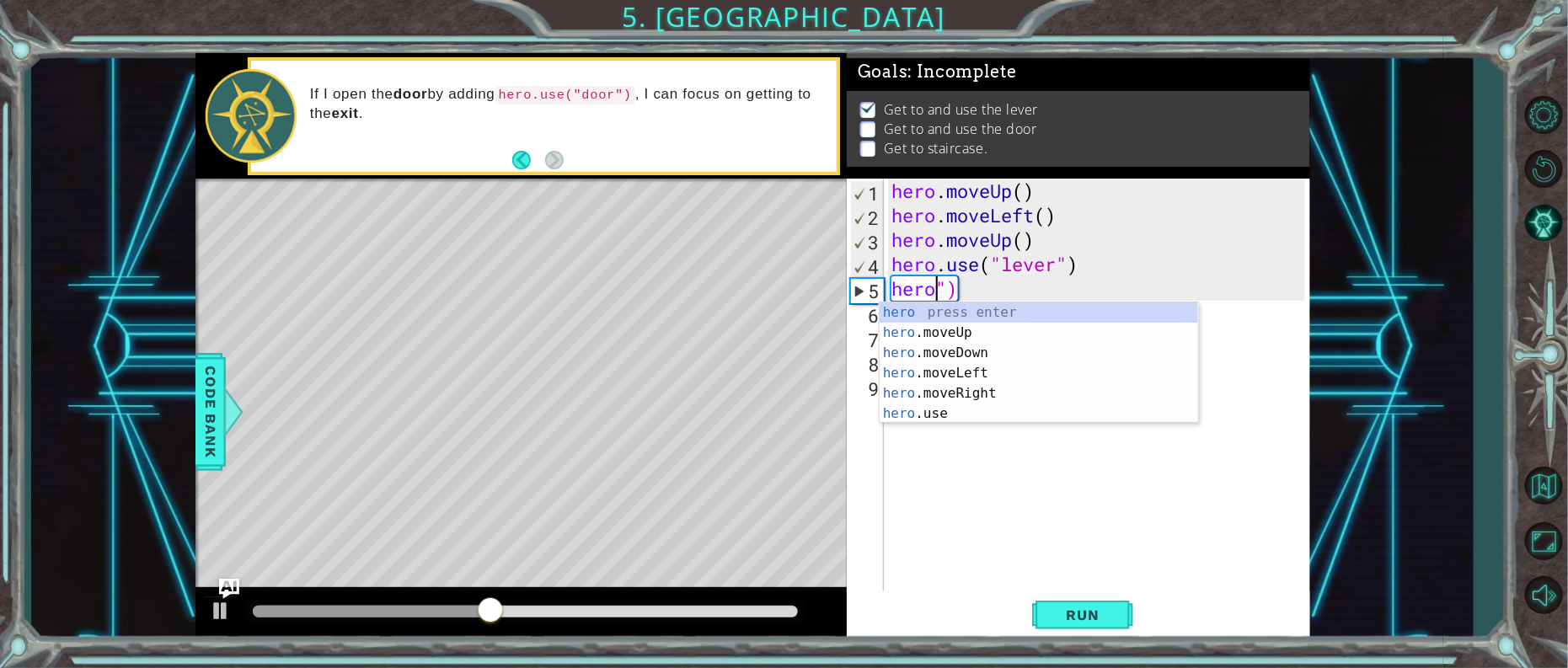
click at [973, 291] on div "hero . moveUp ( ) hero . moveLeft ( ) hero . moveUp ( ) hero . use ( "lever" ) …" at bounding box center [1101, 410] width 426 height 465
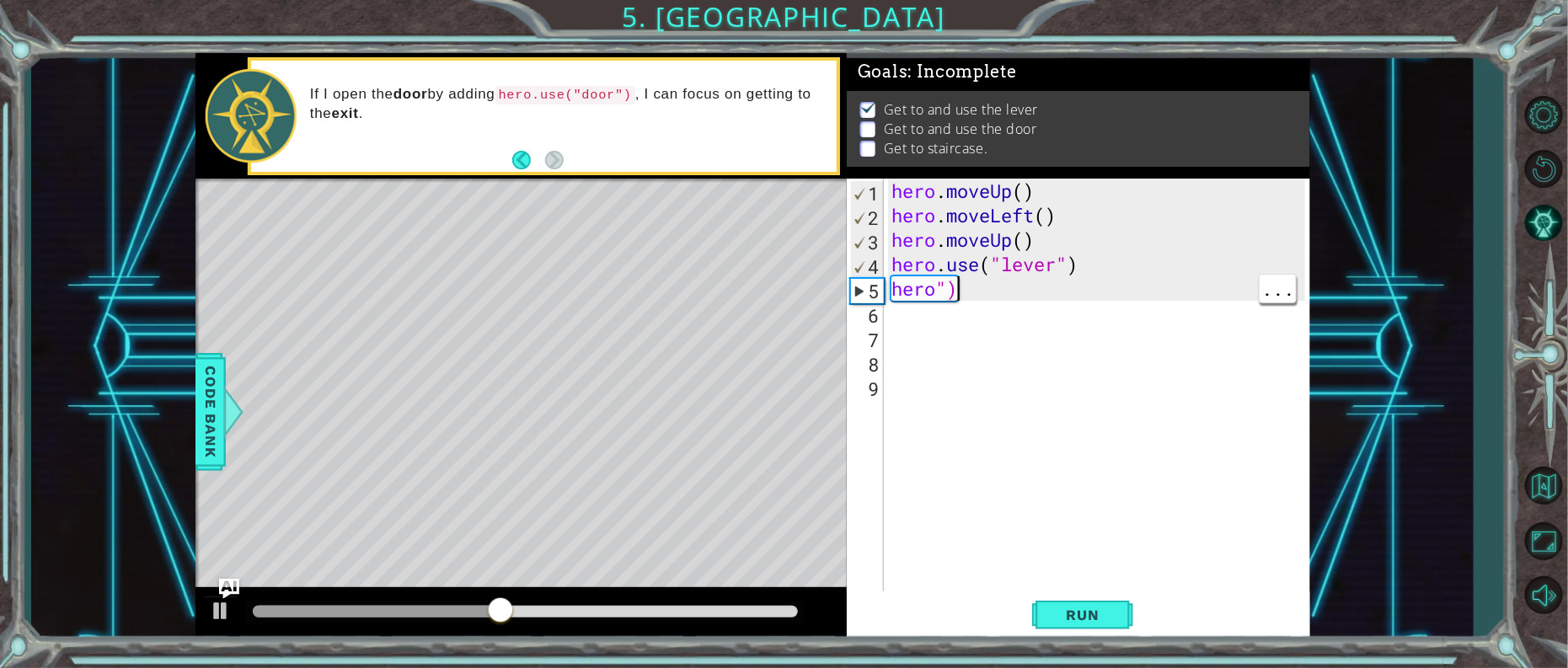
click at [955, 288] on div "hero . moveUp ( ) hero . moveLeft ( ) hero . moveUp ( ) hero . use ( "lever" ) …" at bounding box center [1101, 410] width 426 height 465
type textarea "hero"
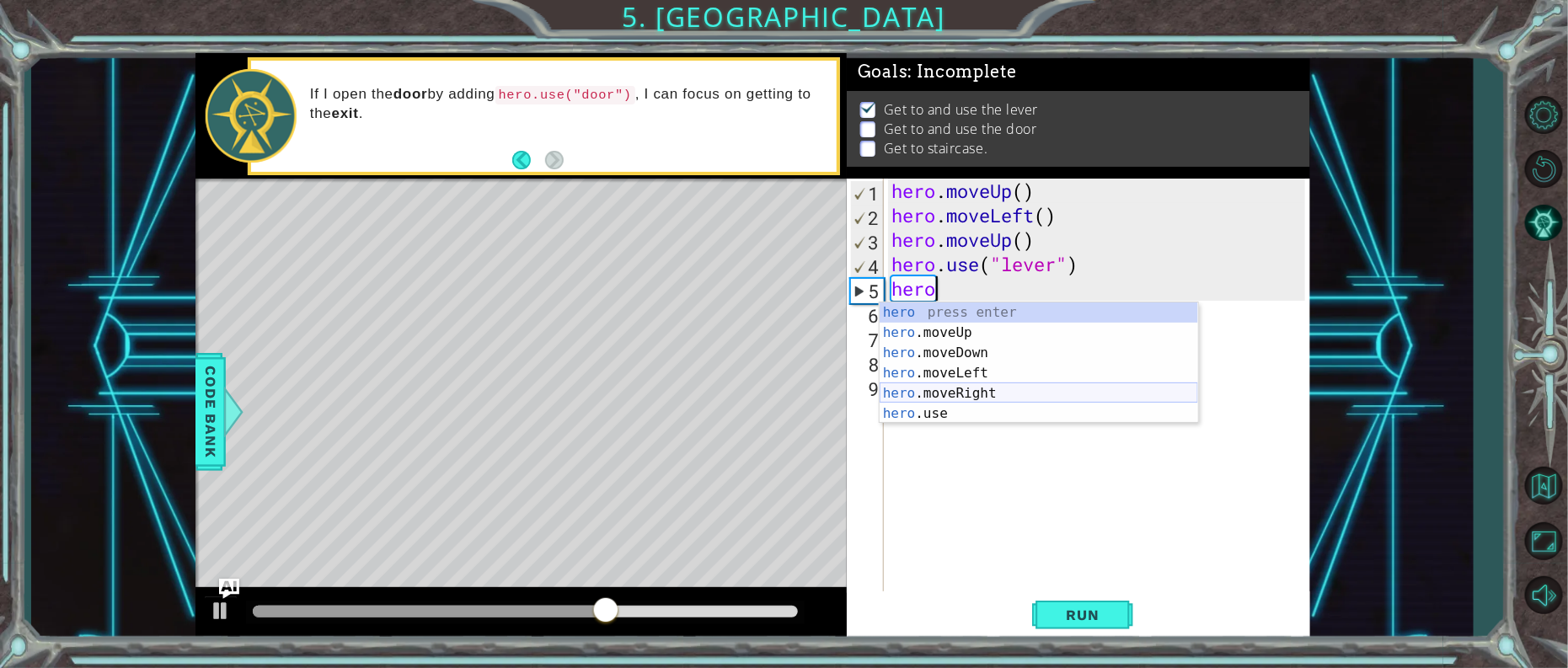
click at [956, 390] on div "hero press enter hero .moveUp press enter hero .moveDown press enter hero .move…" at bounding box center [1040, 384] width 319 height 162
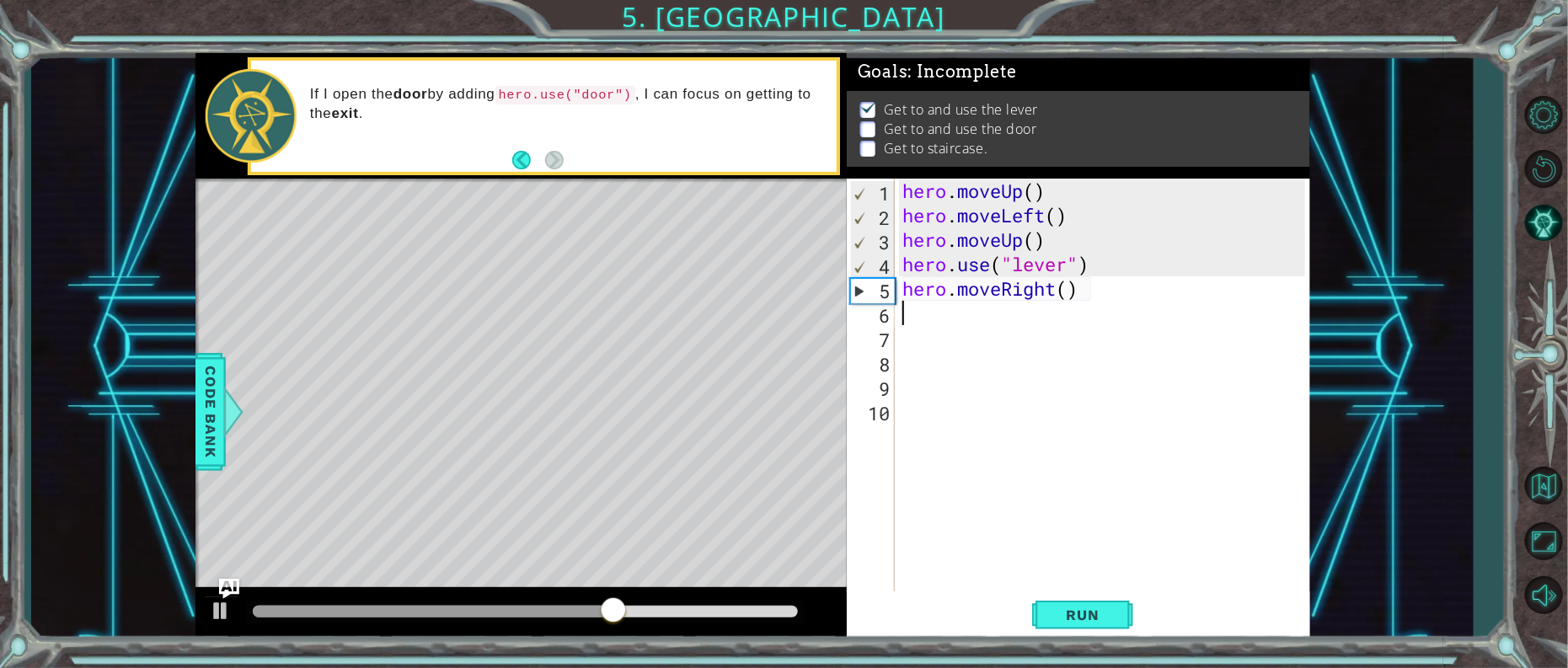
scroll to position [0, 0]
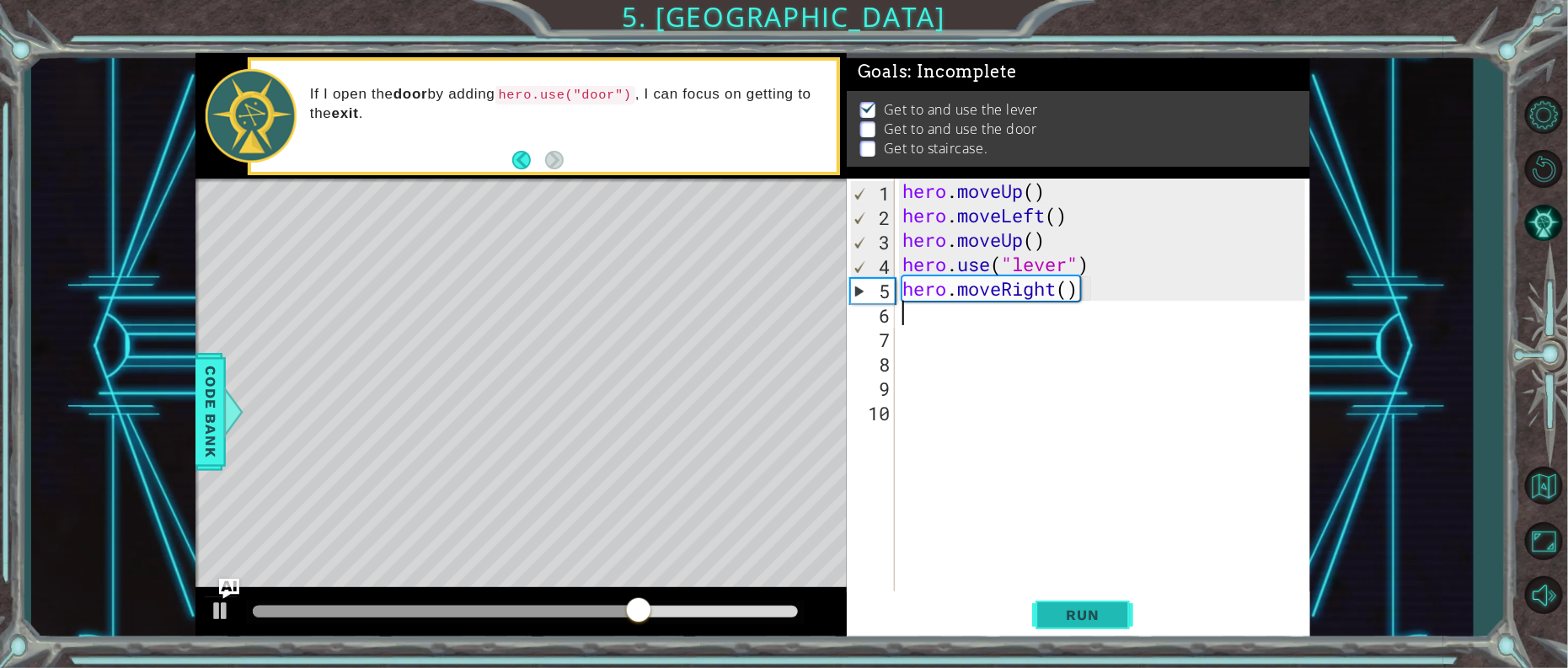
click at [1112, 602] on button "Run" at bounding box center [1082, 615] width 101 height 47
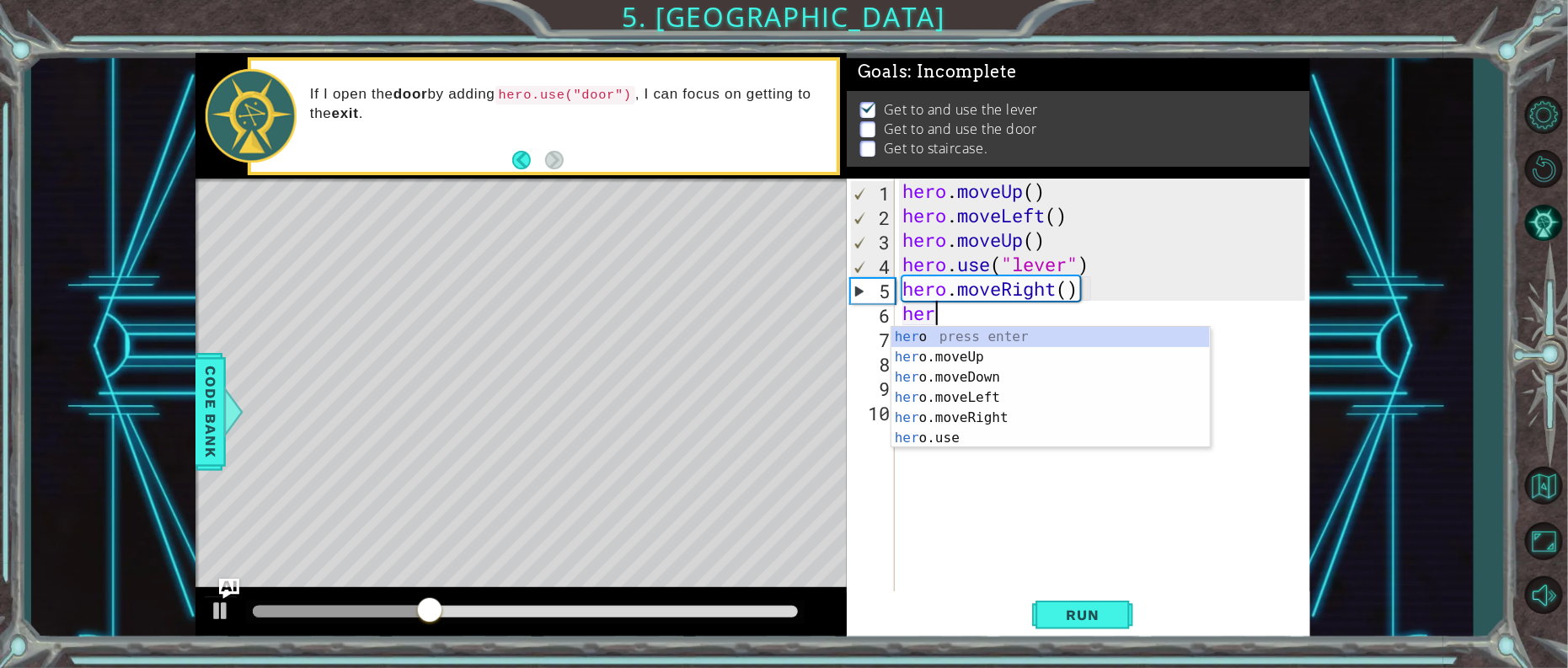
type textarea "hero"
click at [950, 348] on div "hero press enter hero .moveUp press enter hero .moveDown press enter hero .move…" at bounding box center [1051, 408] width 319 height 162
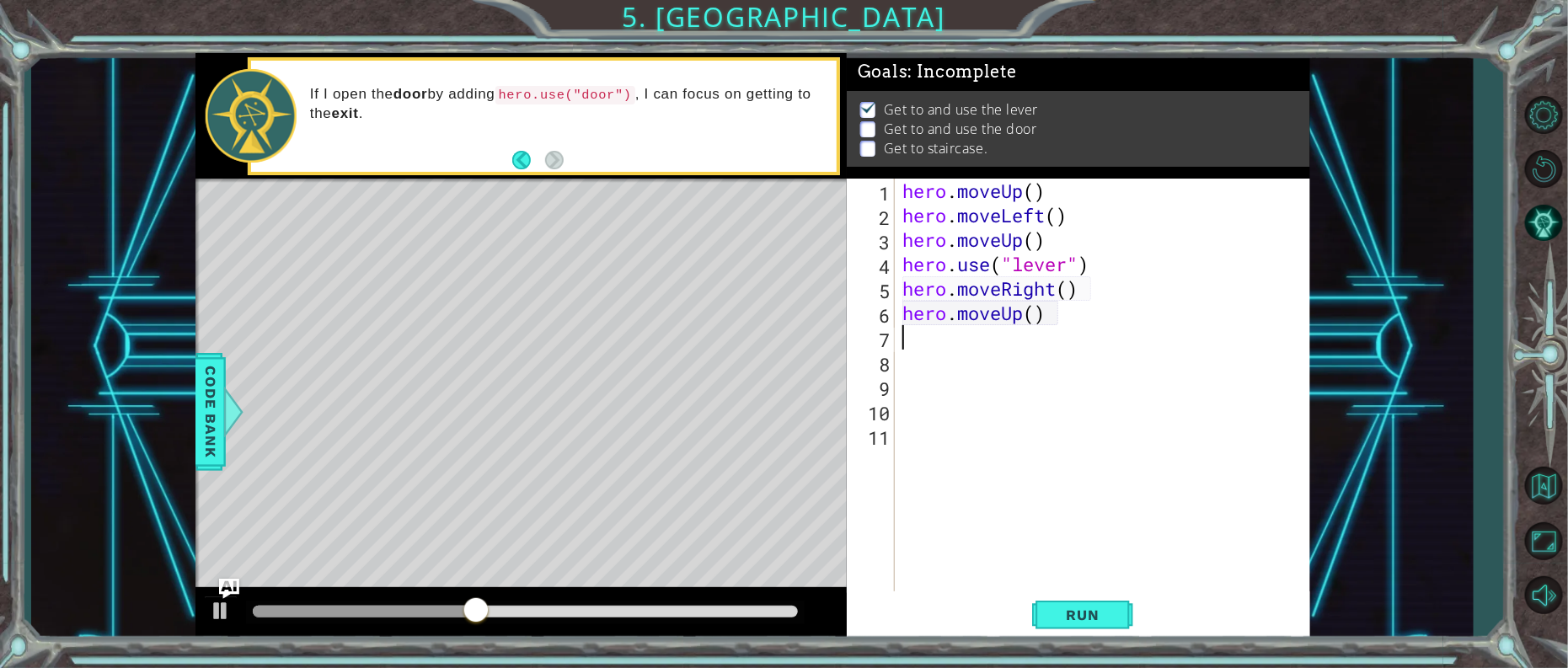
scroll to position [0, 0]
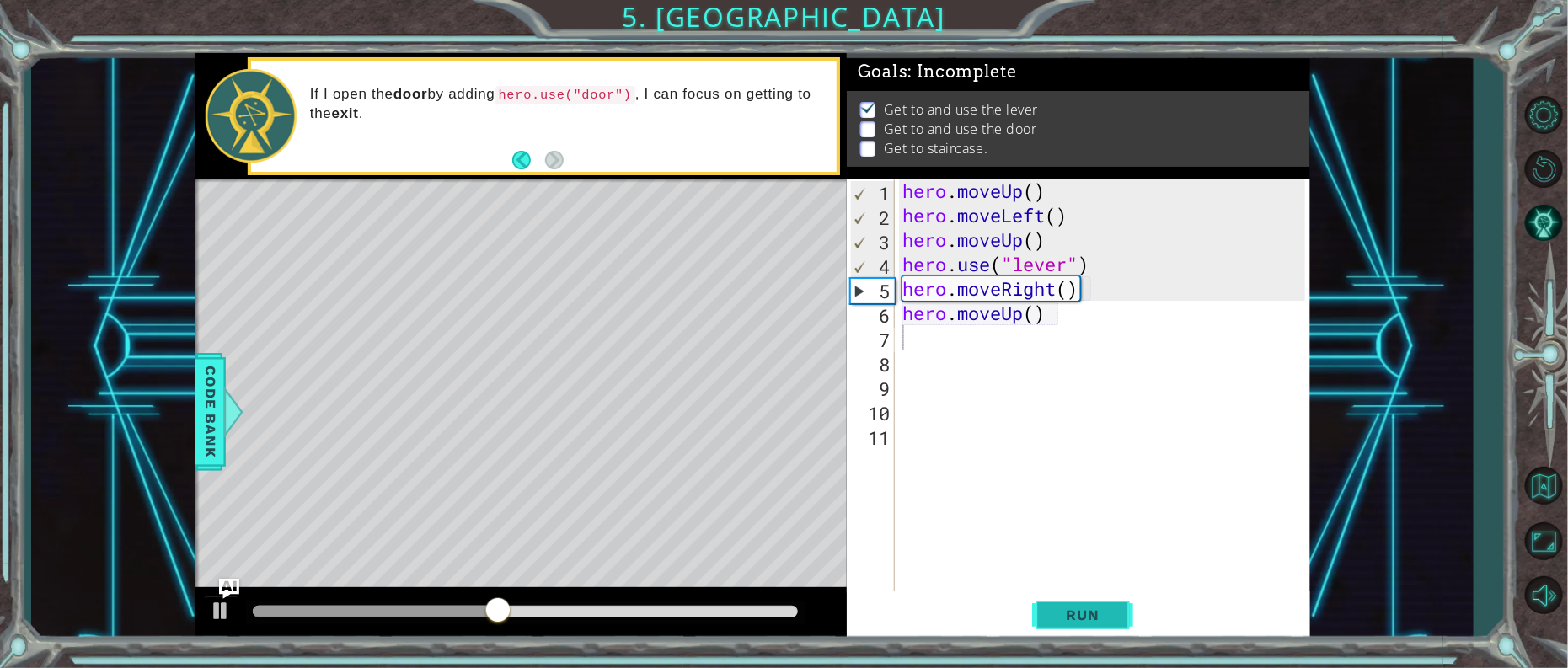
click at [1090, 607] on span "Run" at bounding box center [1083, 615] width 66 height 17
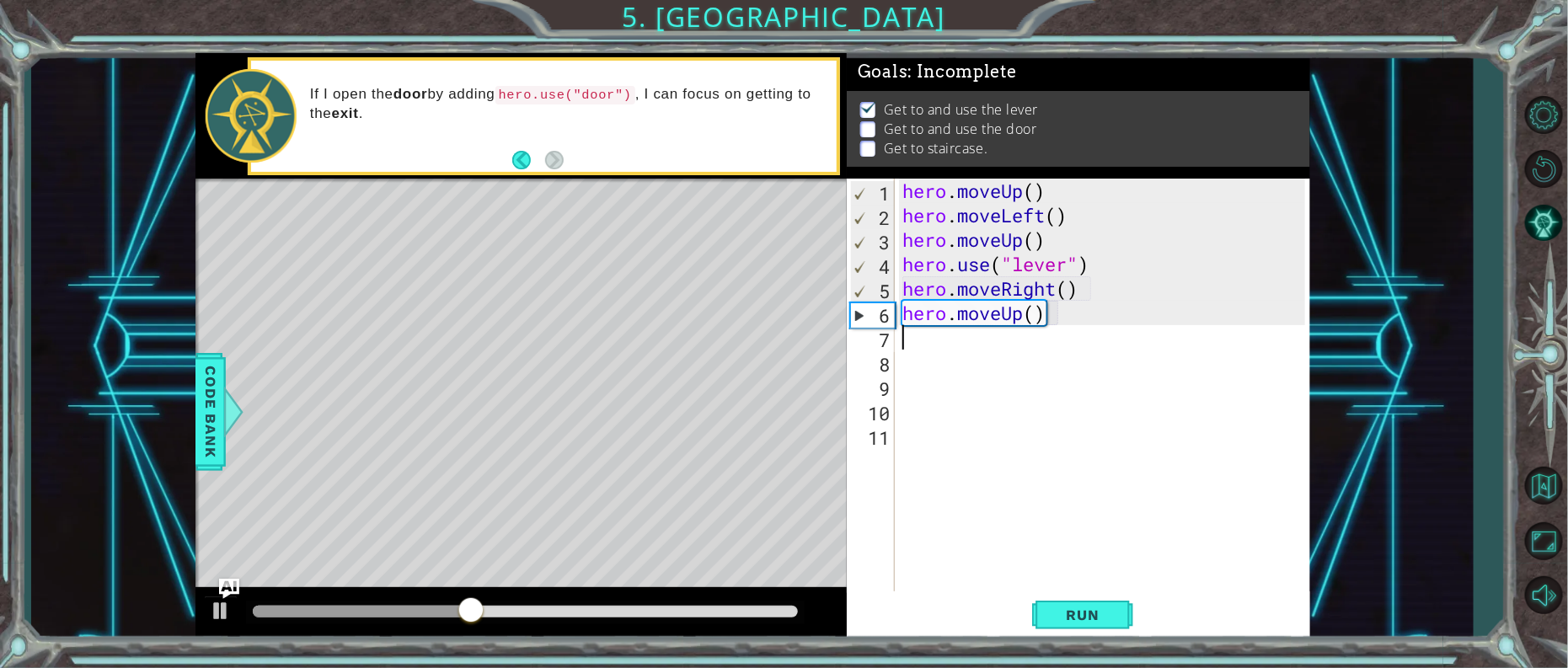
click at [1048, 315] on div "hero . moveUp ( ) hero . moveLeft ( ) hero . moveUp ( ) hero . use ( "lever" ) …" at bounding box center [1106, 410] width 415 height 465
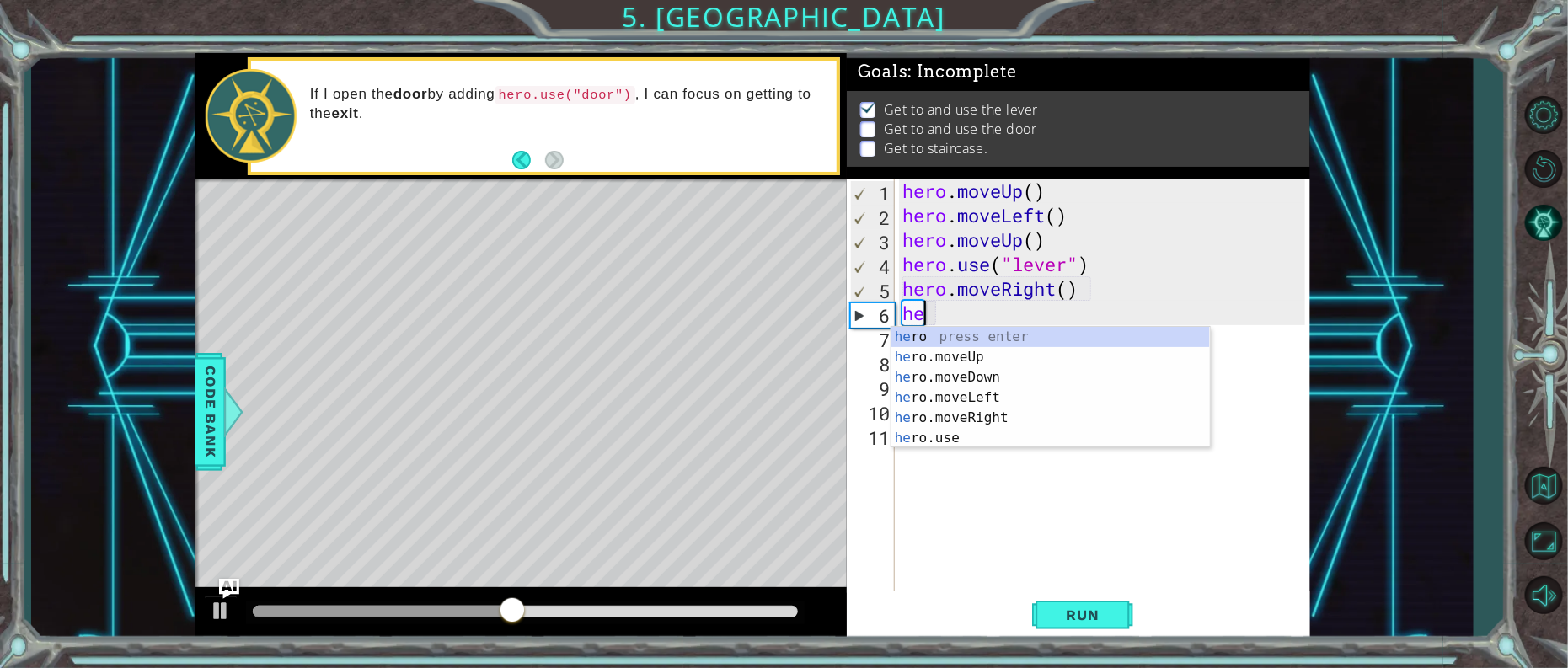
type textarea "h"
type textarea "hero.moveRight()"
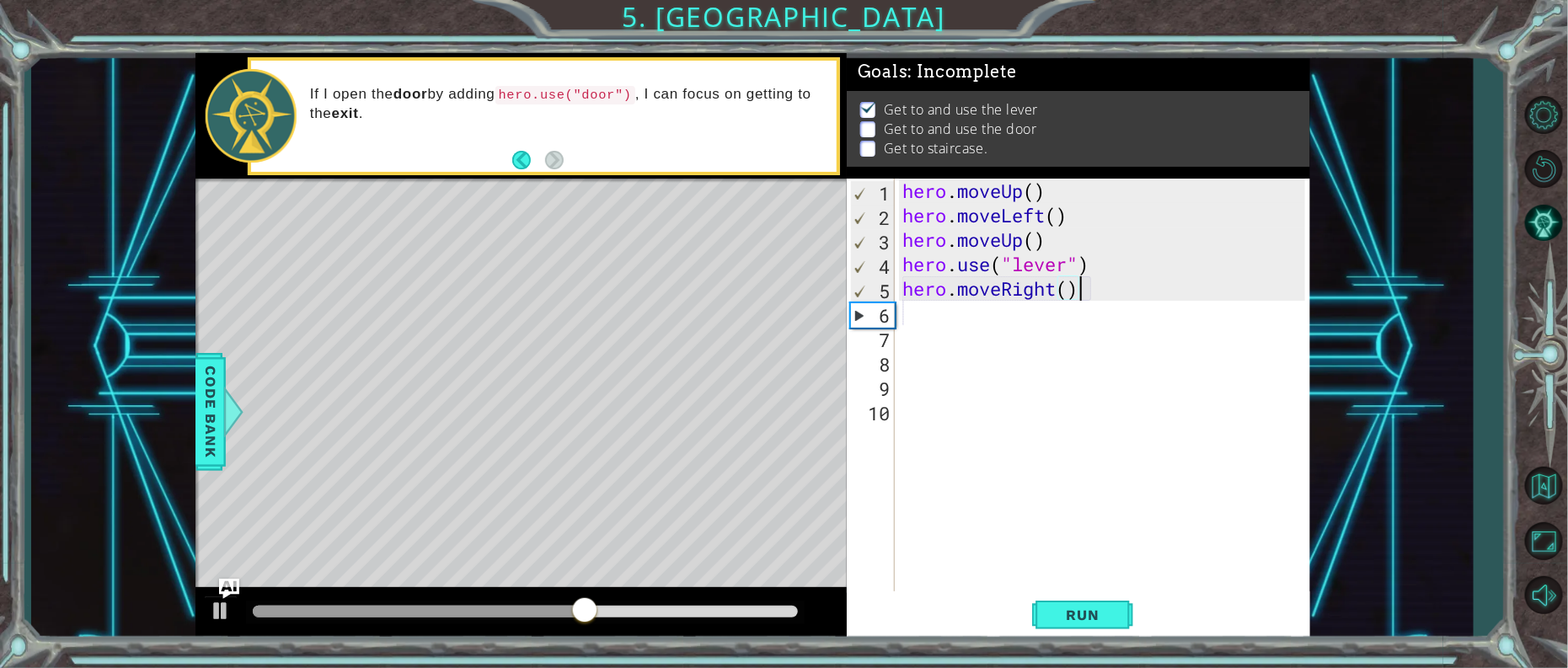
click at [919, 308] on div "hero . moveUp ( ) hero . moveLeft ( ) hero . moveUp ( ) hero . use ( "lever" ) …" at bounding box center [1106, 410] width 415 height 465
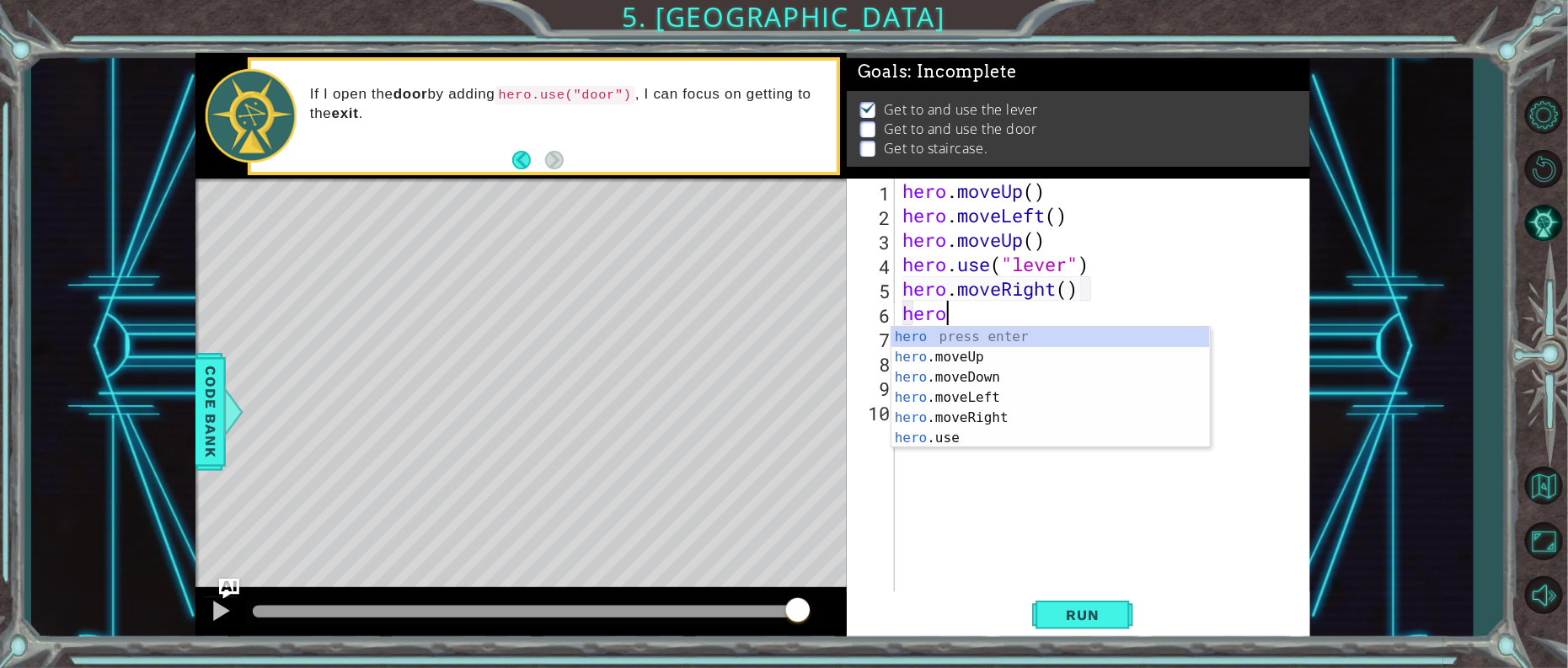
scroll to position [0, 1]
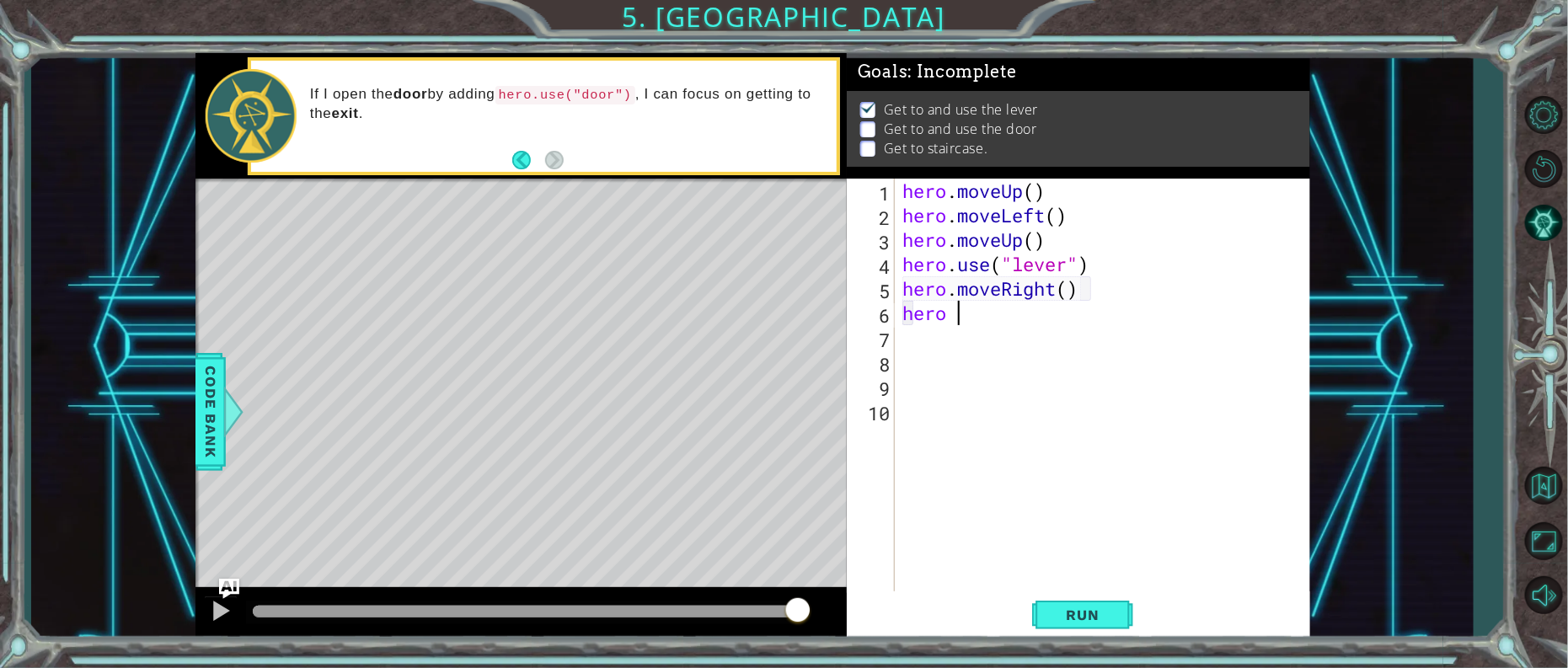
type textarea "hero"
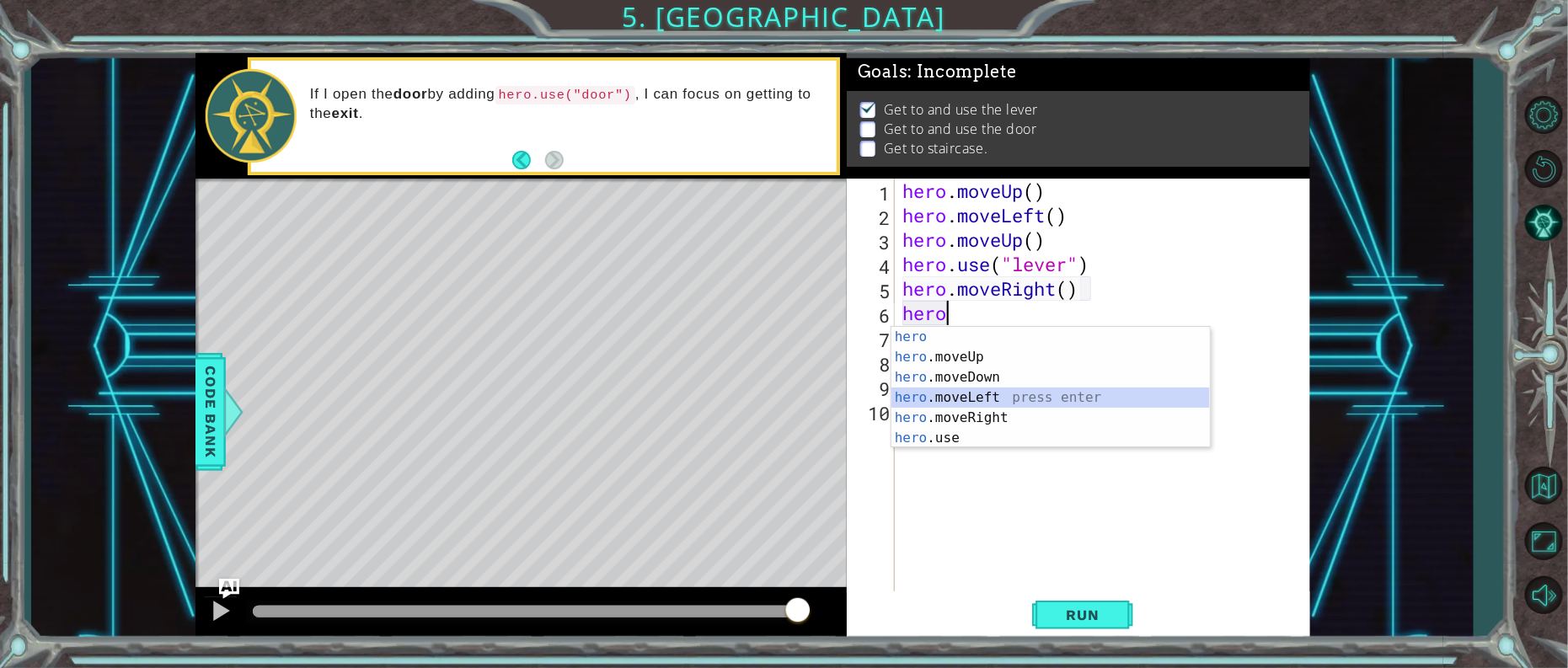
click at [965, 408] on div "hero press enter hero .moveUp press enter hero .moveDown press enter hero .move…" at bounding box center [1051, 408] width 319 height 162
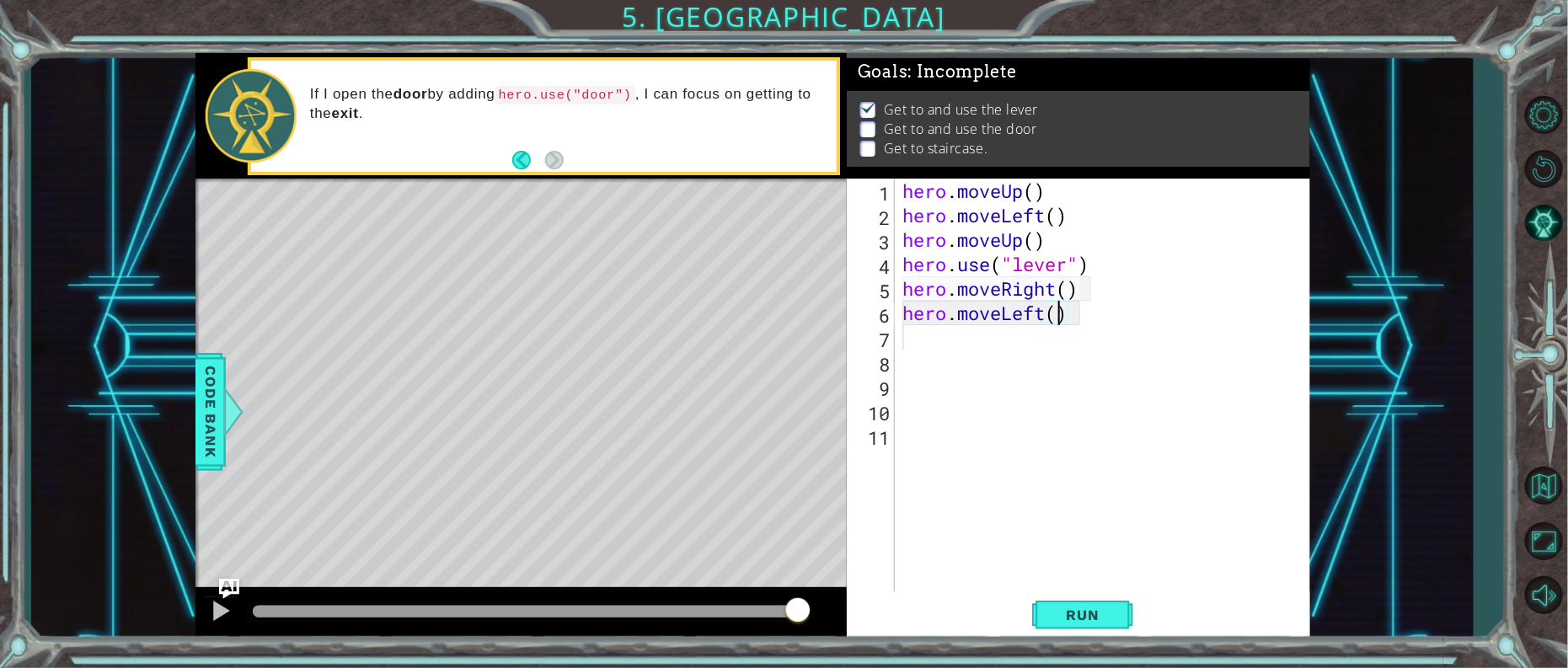
click at [1063, 310] on div "hero . moveUp ( ) hero . moveLeft ( ) hero . moveUp ( ) hero . use ( "lever" ) …" at bounding box center [1106, 410] width 415 height 465
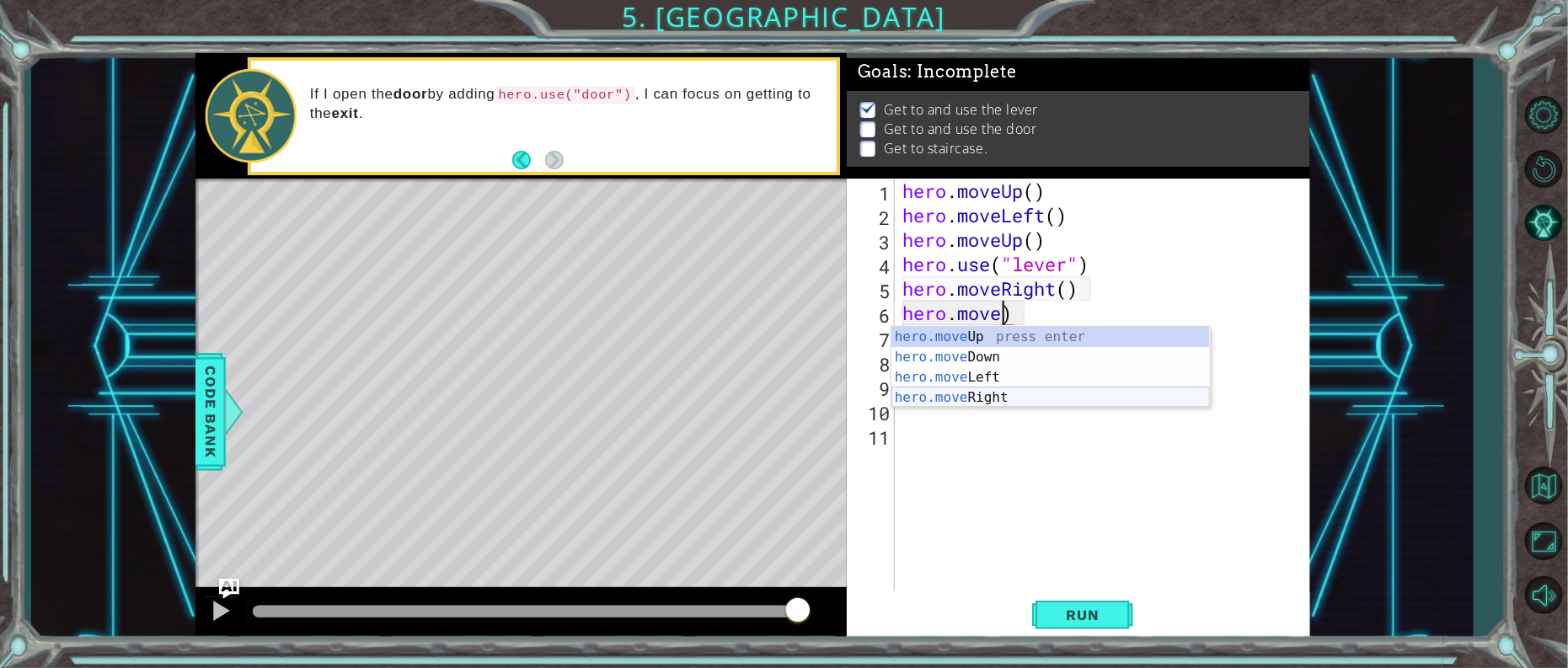
click at [970, 398] on div "hero.move Up press enter hero.move Down press enter hero.move Left press enter …" at bounding box center [1051, 387] width 319 height 122
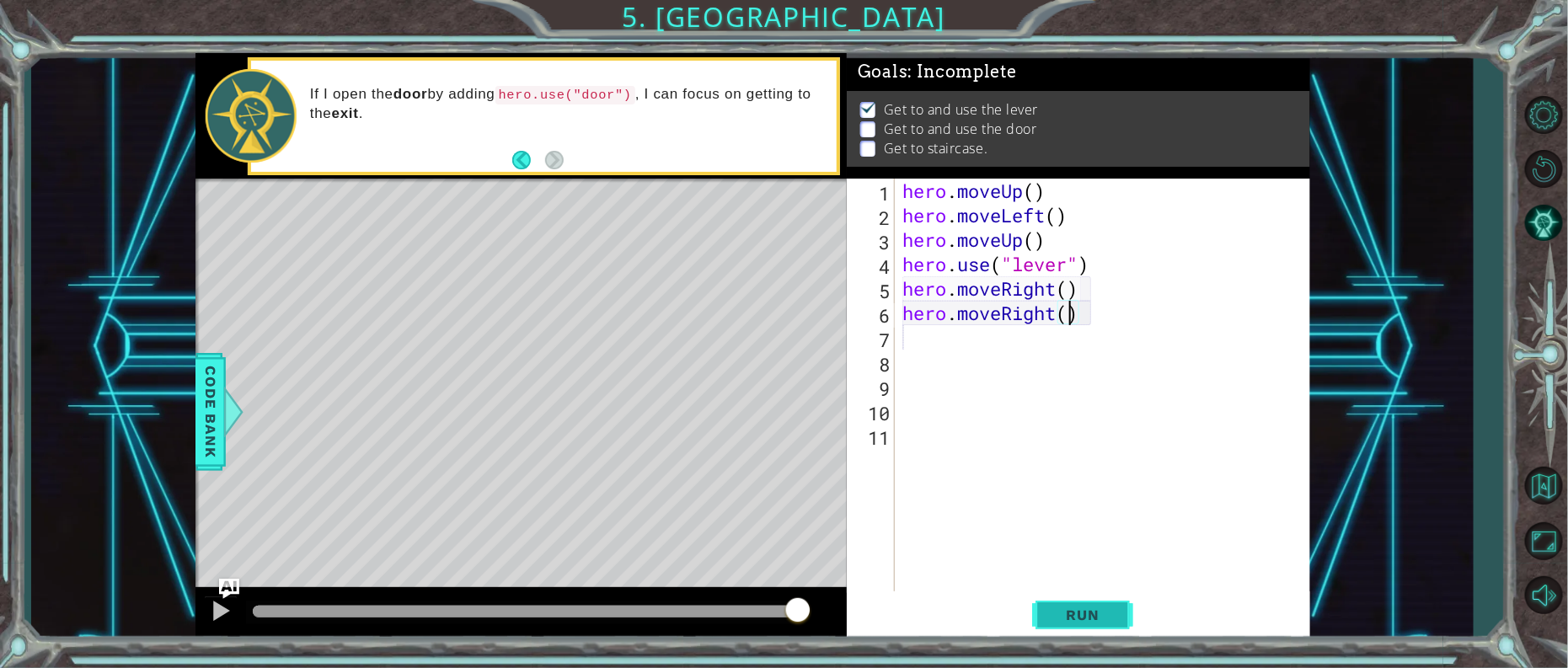
type textarea "hero.moveRight()"
click at [1115, 601] on button "Run" at bounding box center [1082, 615] width 101 height 47
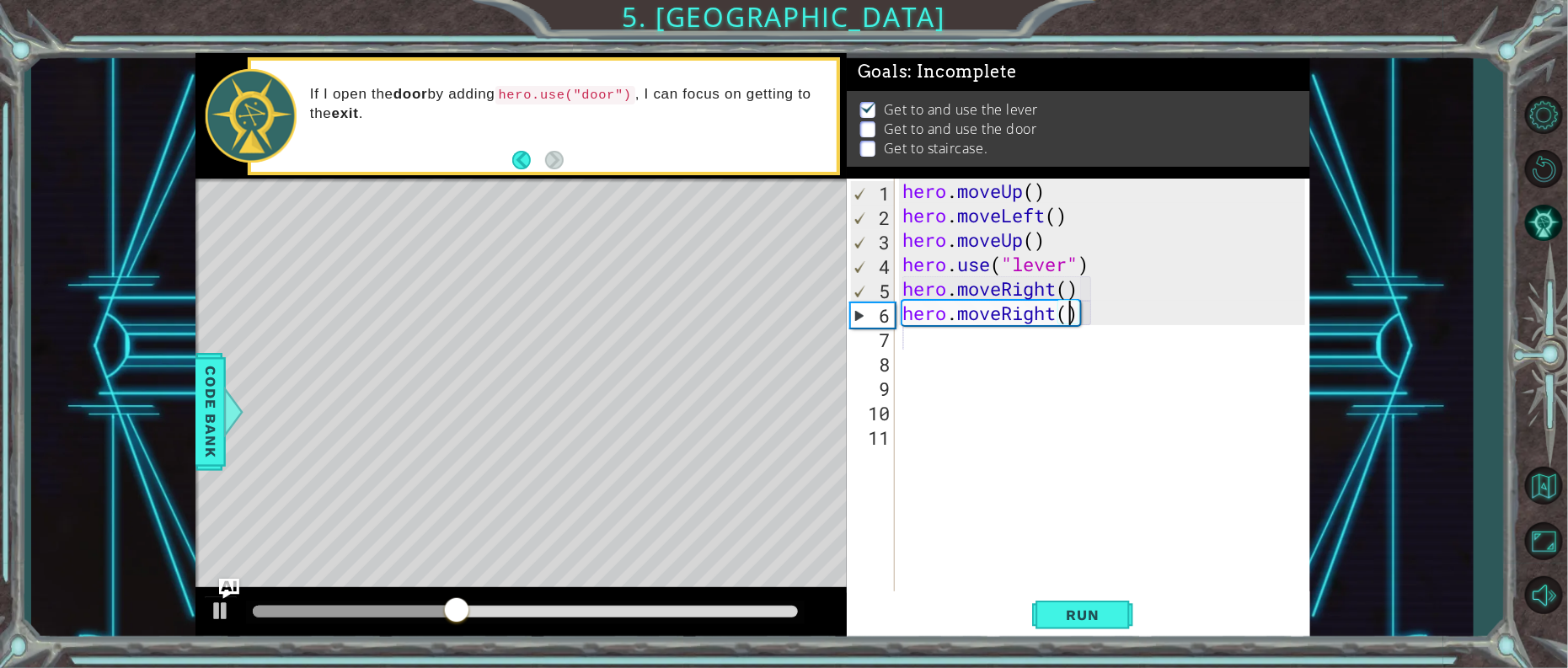
click at [904, 347] on div "hero . moveUp ( ) hero . moveLeft ( ) hero . moveUp ( ) hero . use ( "lever" ) …" at bounding box center [1106, 410] width 415 height 465
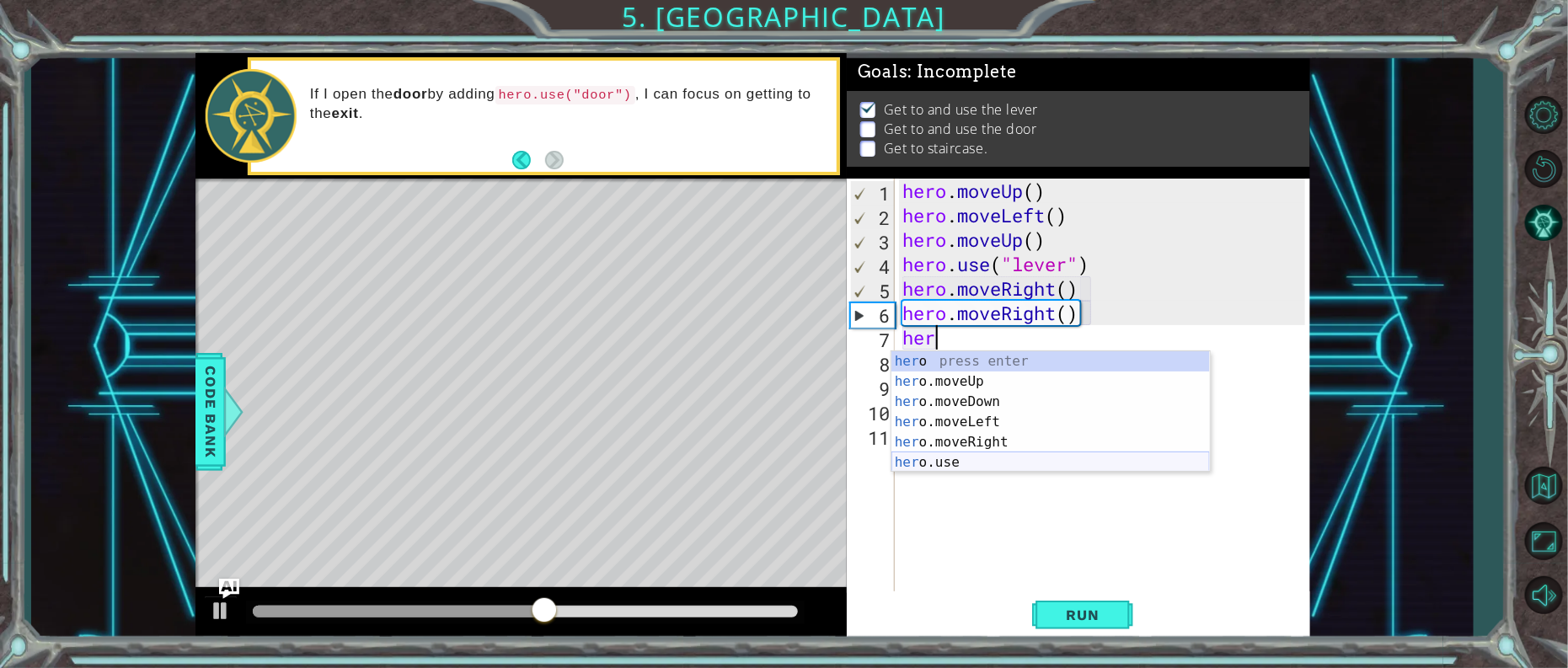
click at [959, 460] on div "her o press enter her o.moveUp press enter her o.moveDown press enter her o.mov…" at bounding box center [1051, 433] width 319 height 162
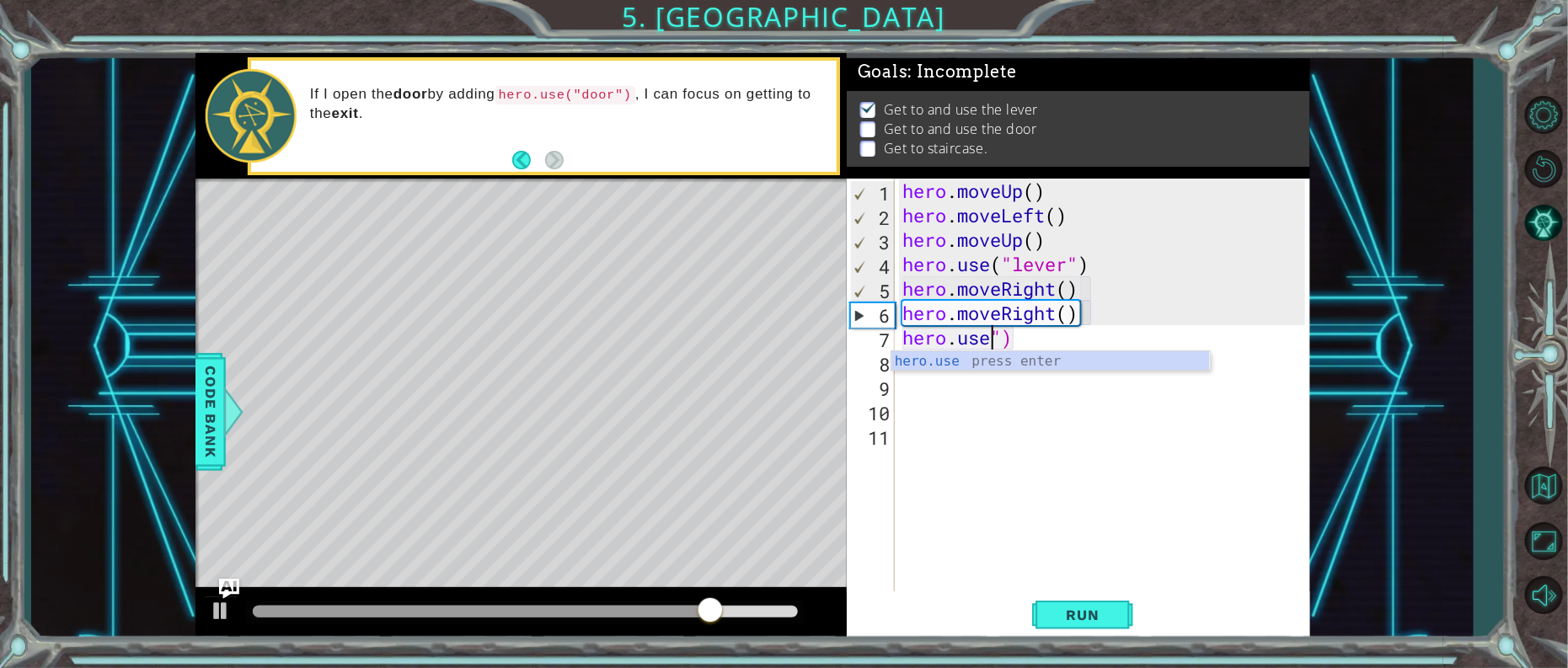
click at [1017, 339] on div "hero . moveUp ( ) hero . moveLeft ( ) hero . moveUp ( ) hero . use ( "lever" ) …" at bounding box center [1106, 410] width 415 height 465
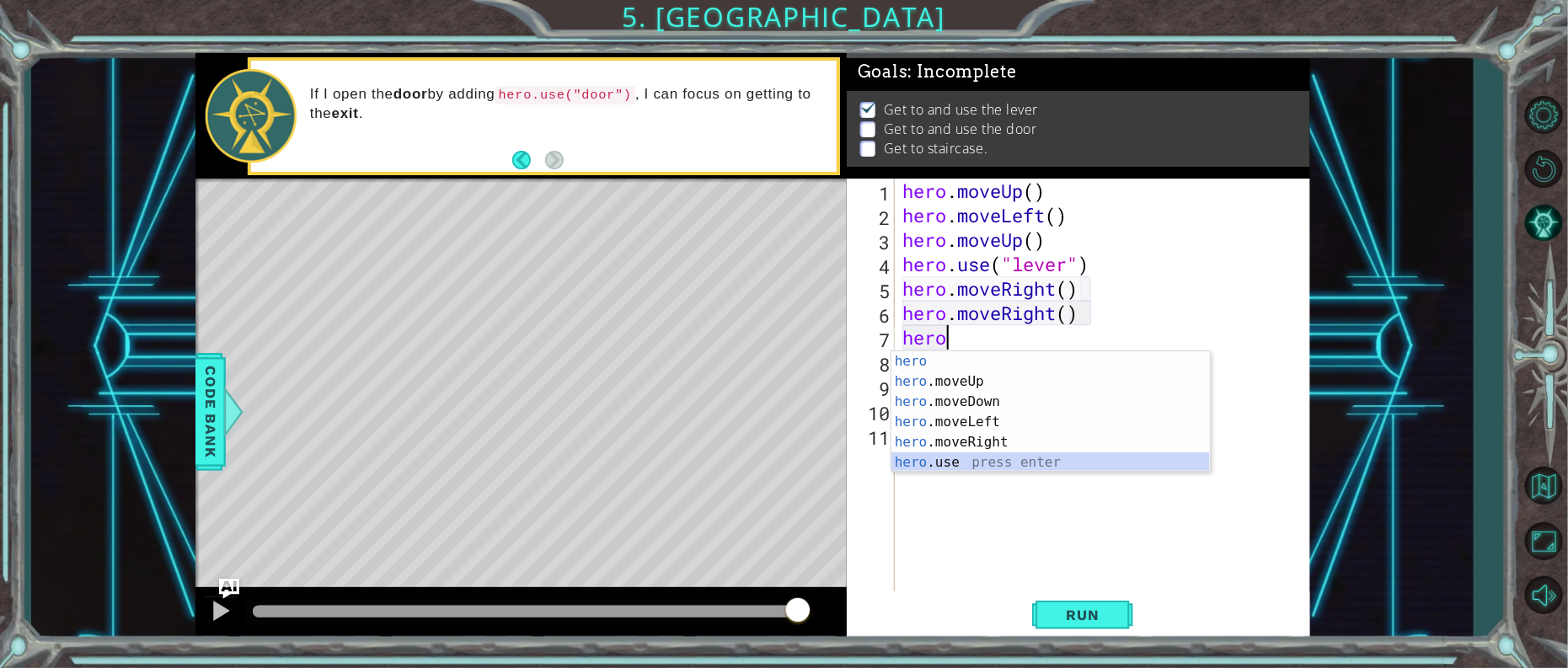
click at [969, 461] on div "hero press enter hero .moveUp press enter hero .moveDown press enter hero .move…" at bounding box center [1051, 433] width 319 height 162
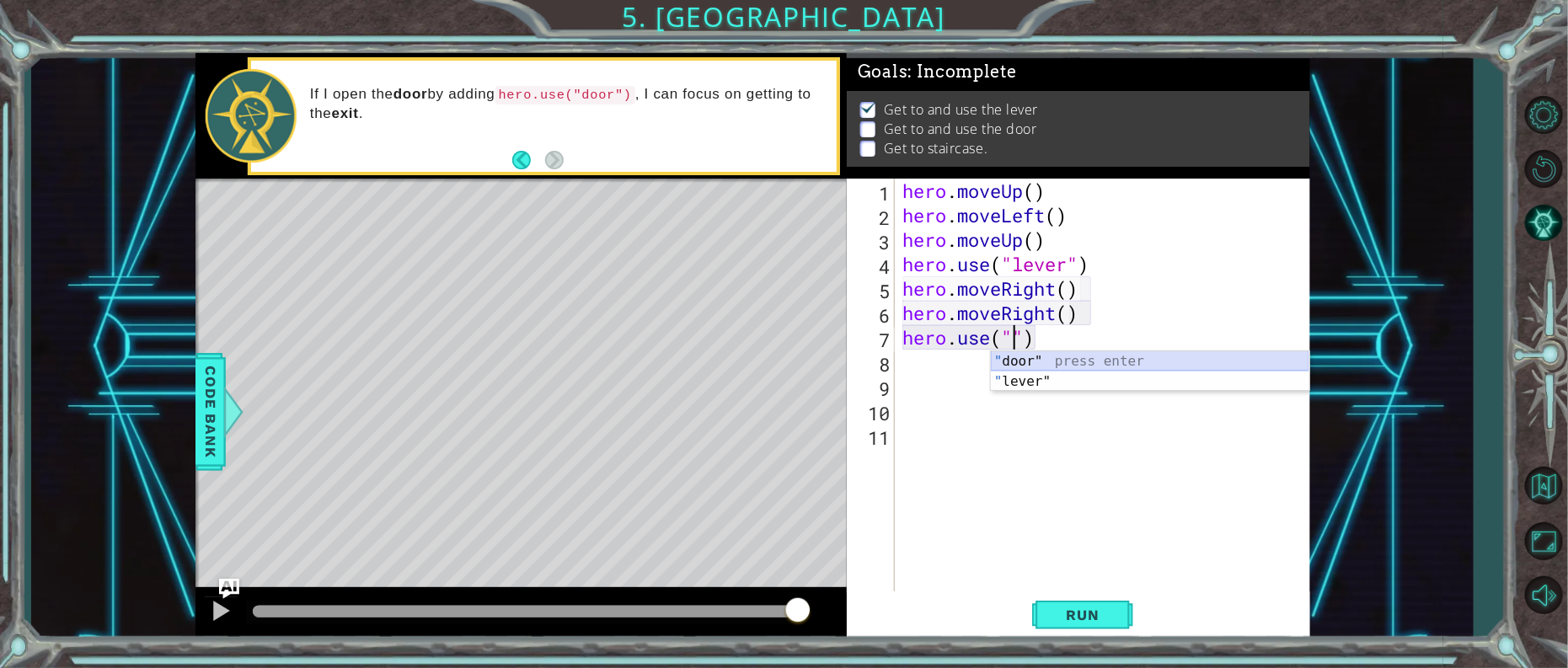
click at [1042, 353] on div "" door" press enter " lever" press enter" at bounding box center [1151, 392] width 319 height 81
click at [1110, 609] on span "Run" at bounding box center [1083, 615] width 66 height 17
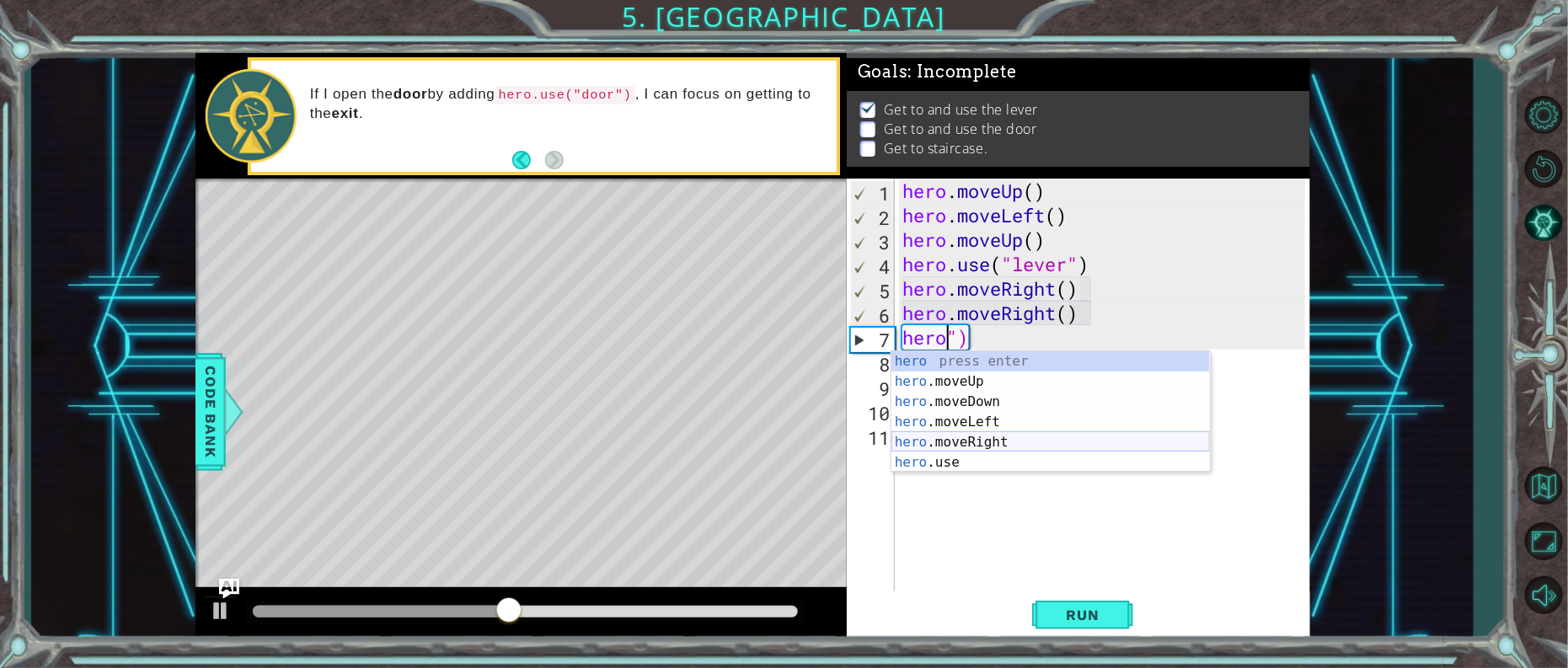
click at [1018, 437] on div "hero press enter hero .moveUp press enter hero .moveDown press enter hero .move…" at bounding box center [1051, 433] width 319 height 162
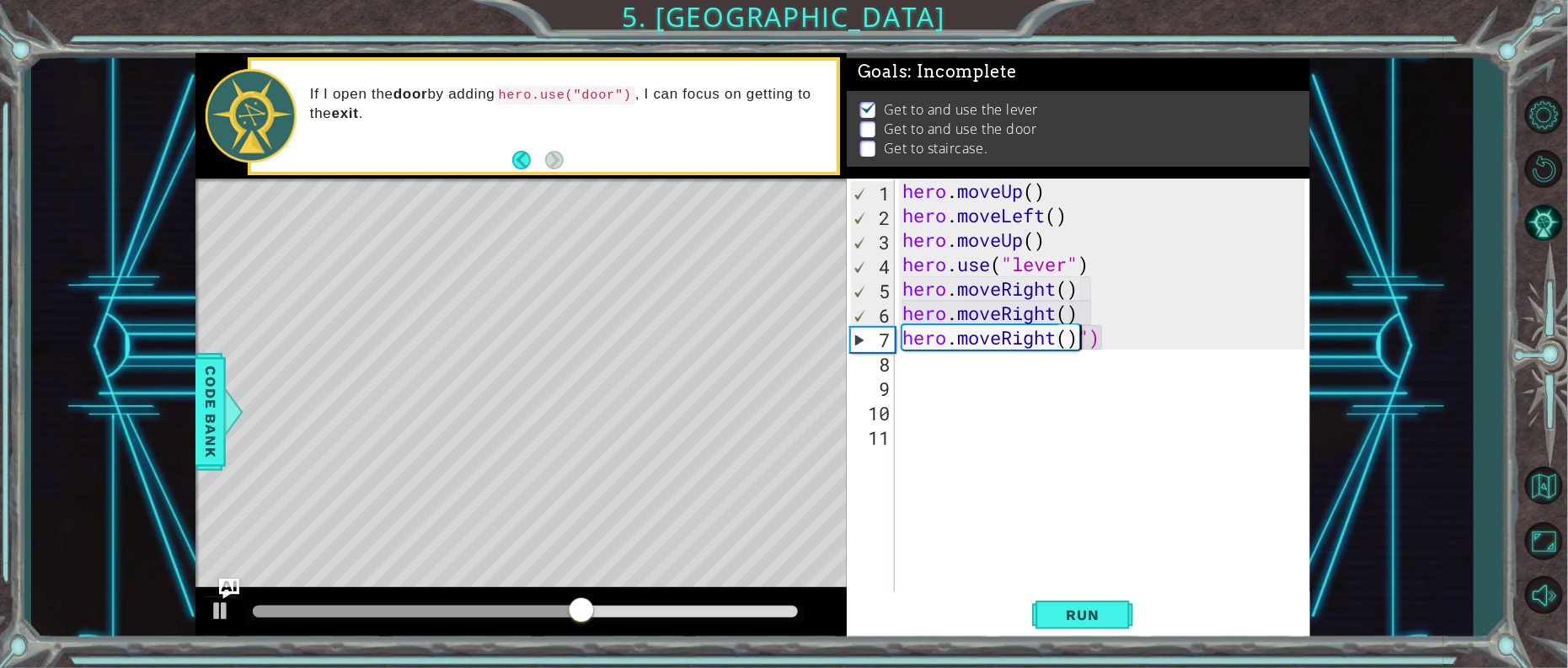
click at [1101, 341] on div "hero . moveUp ( ) hero . moveLeft ( ) hero . moveUp ( ) hero . use ( "lever" ) …" at bounding box center [1106, 410] width 415 height 465
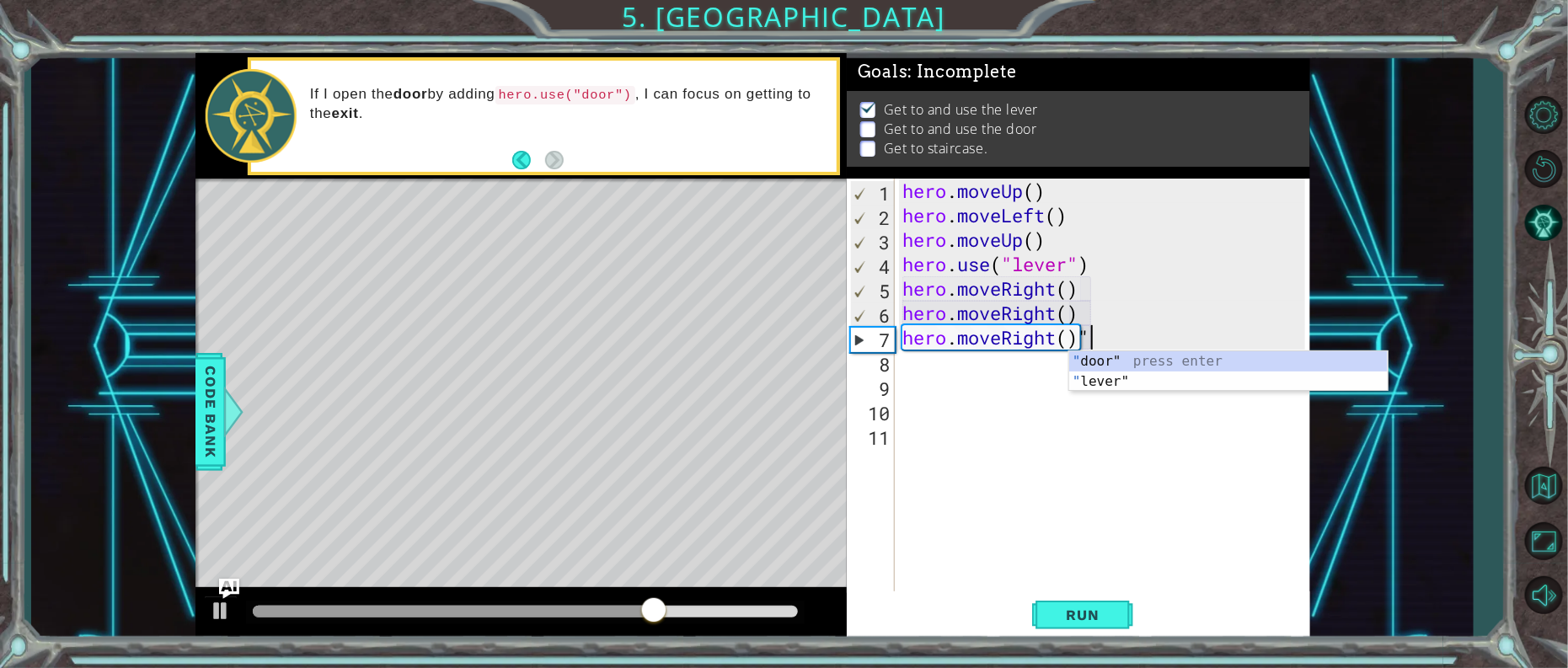
type textarea "hero.moveRight()"
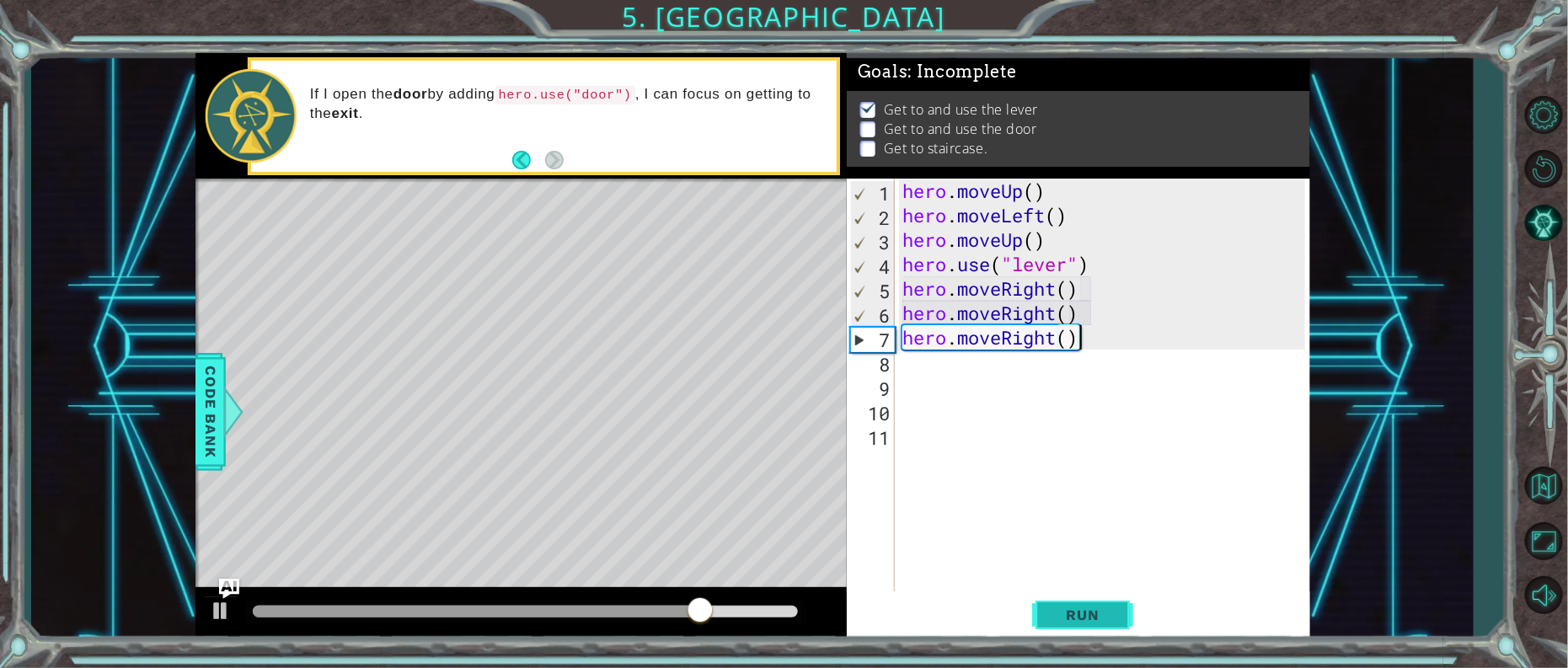
click at [1053, 618] on span "Run" at bounding box center [1083, 615] width 66 height 17
click at [909, 360] on div "hero . moveUp ( ) hero . moveLeft ( ) hero . moveUp ( ) hero . use ( "lever" ) …" at bounding box center [1106, 410] width 415 height 465
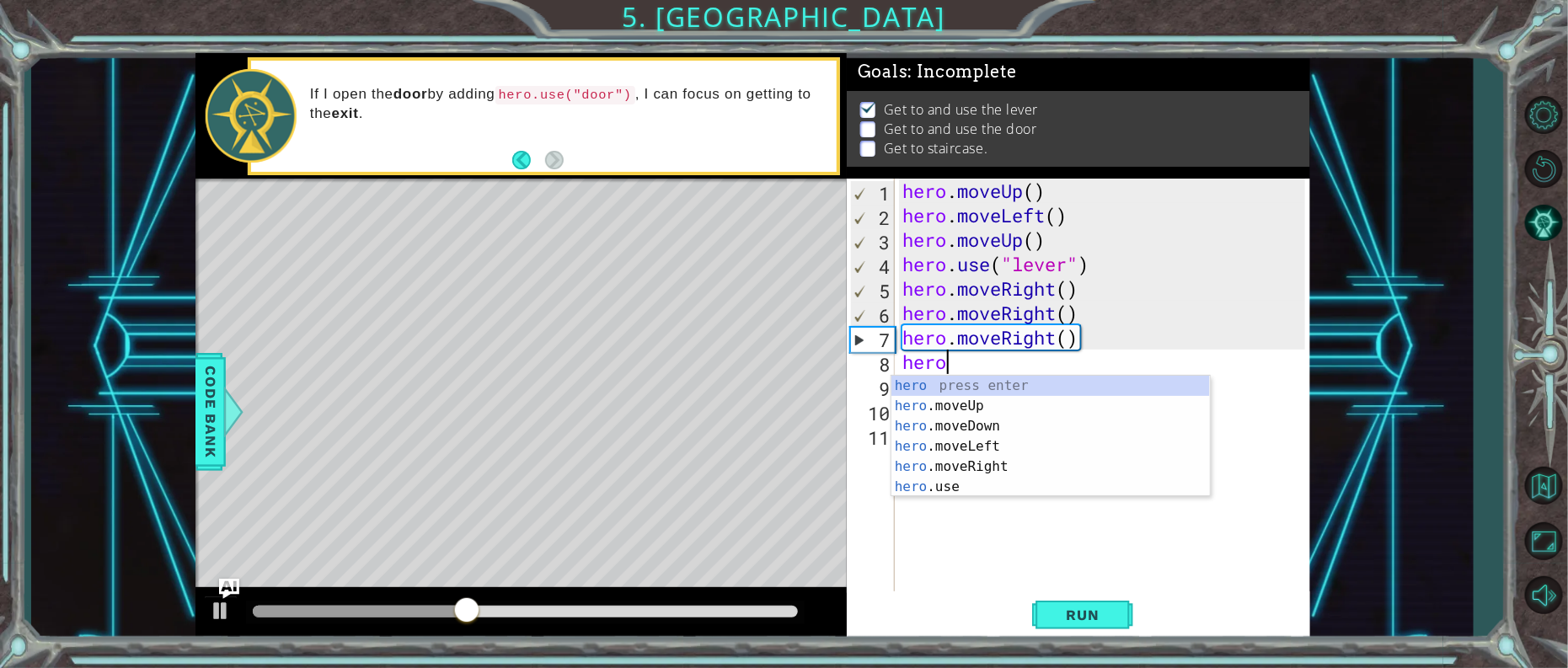
scroll to position [0, 1]
click at [928, 484] on div "hero press enter hero .moveUp press enter hero .moveDown press enter hero .move…" at bounding box center [1051, 457] width 319 height 162
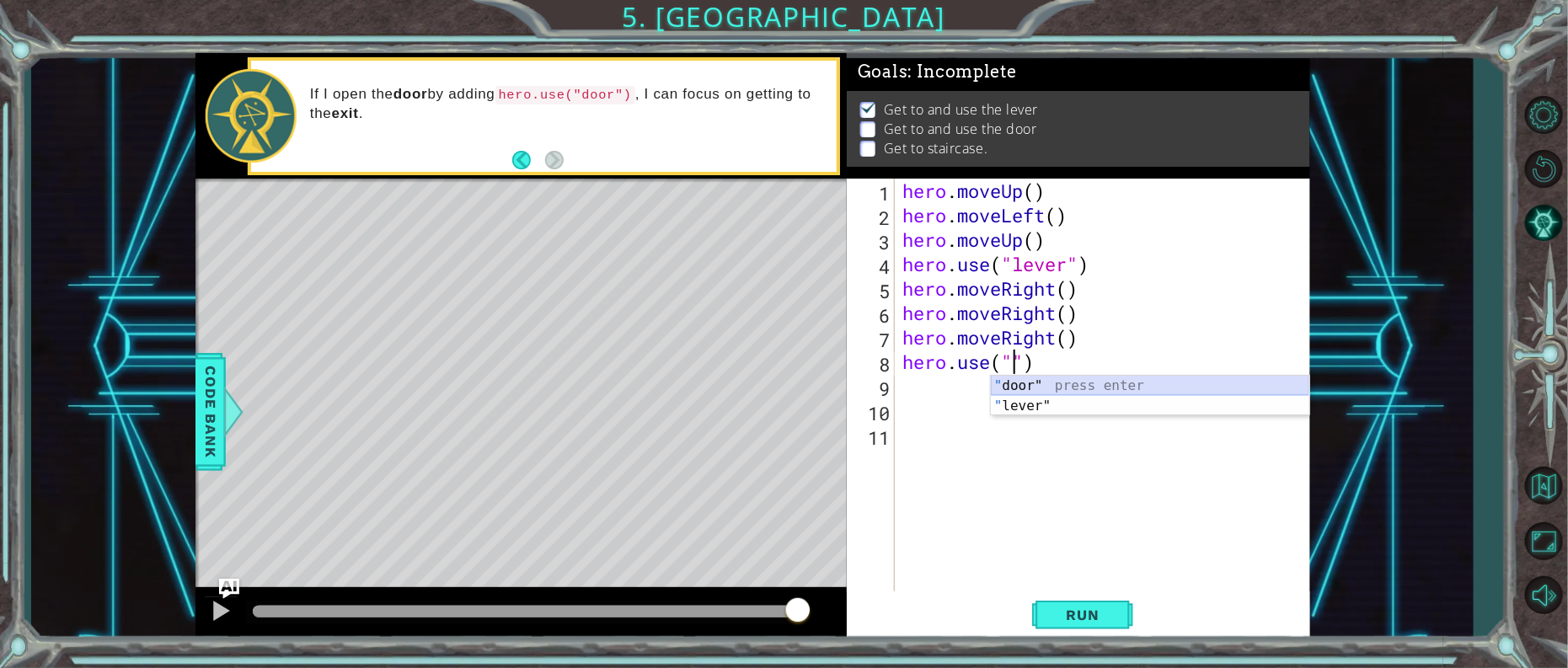
click at [1043, 376] on div "" door" press enter " lever" press enter" at bounding box center [1151, 395] width 319 height 39
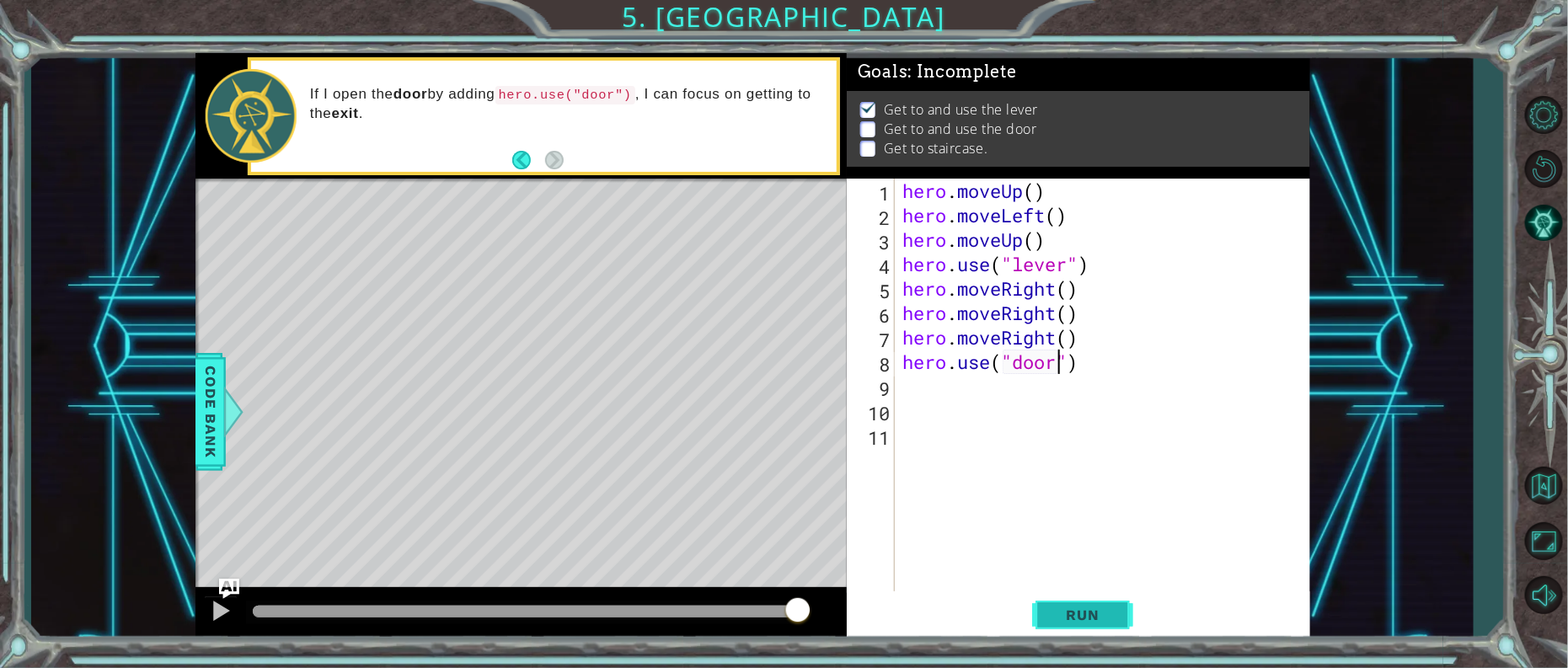
type textarea "hero.use("door")"
click at [1081, 618] on span "Run" at bounding box center [1083, 615] width 66 height 17
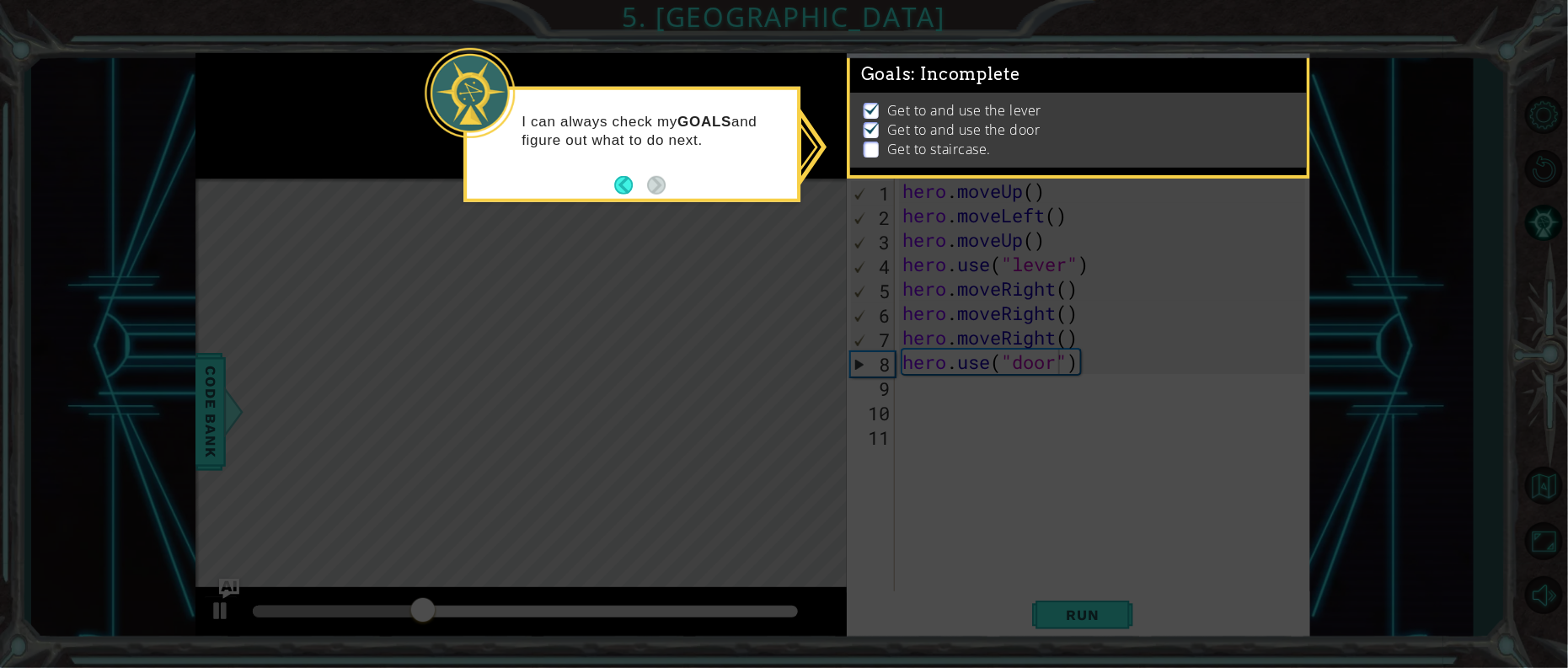
click at [703, 265] on icon at bounding box center [784, 334] width 1568 height 668
click at [672, 159] on div "I can always check my GOALS and figure out what to do next." at bounding box center [632, 138] width 330 height 85
click at [901, 396] on icon at bounding box center [784, 334] width 1568 height 668
click at [909, 146] on p "Get to staircase." at bounding box center [939, 149] width 103 height 19
click at [872, 102] on img at bounding box center [872, 108] width 17 height 14
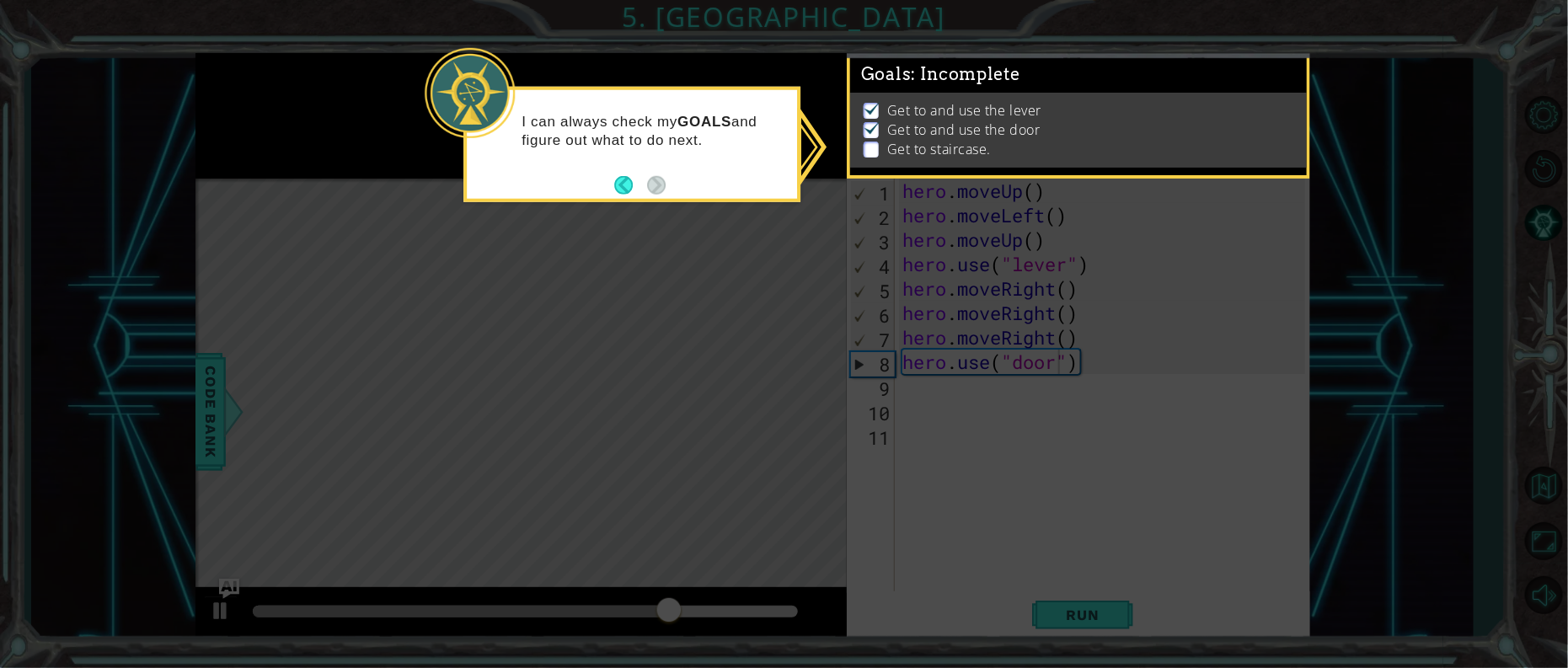
click at [883, 128] on li "Get to and use the door" at bounding box center [1080, 130] width 434 height 19
click at [617, 181] on button "Back" at bounding box center [631, 185] width 33 height 19
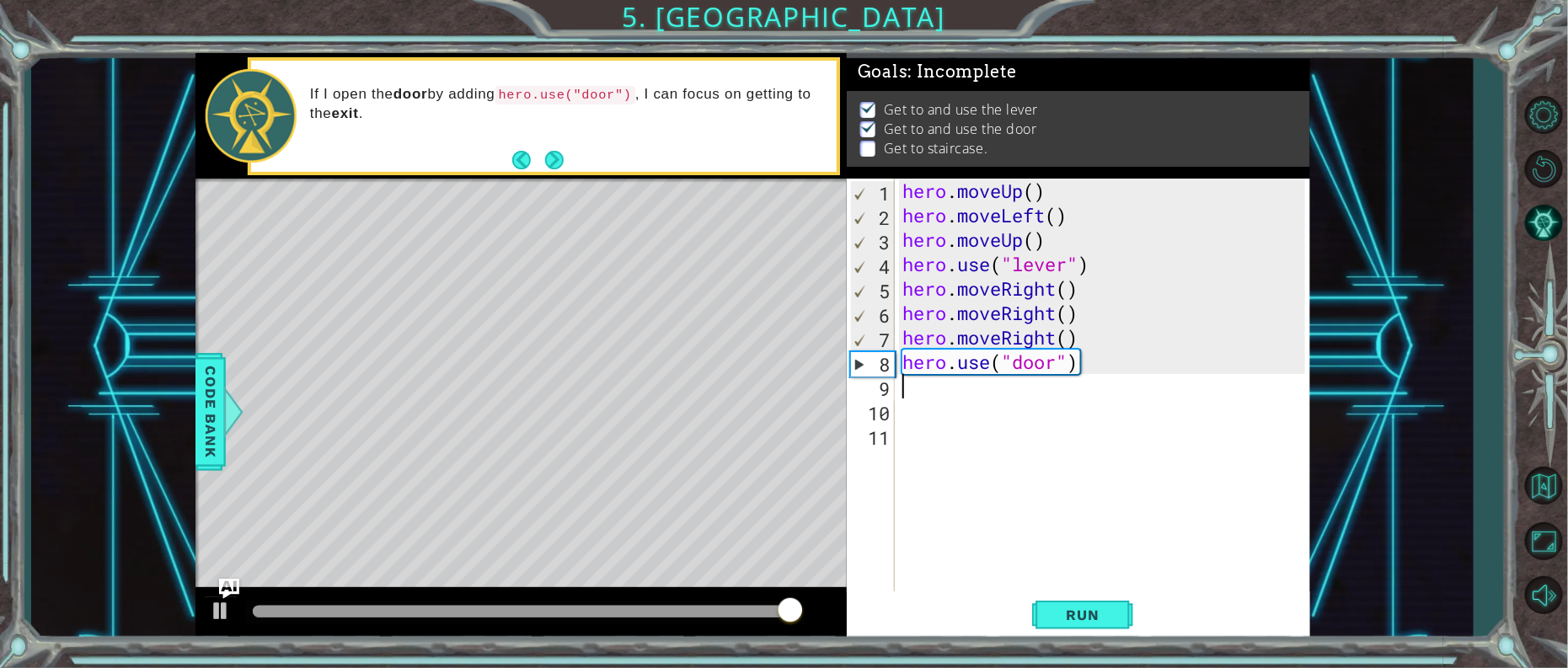
click at [912, 398] on div "hero . moveUp ( ) hero . moveLeft ( ) hero . moveUp ( ) hero . use ( "lever" ) …" at bounding box center [1106, 410] width 415 height 465
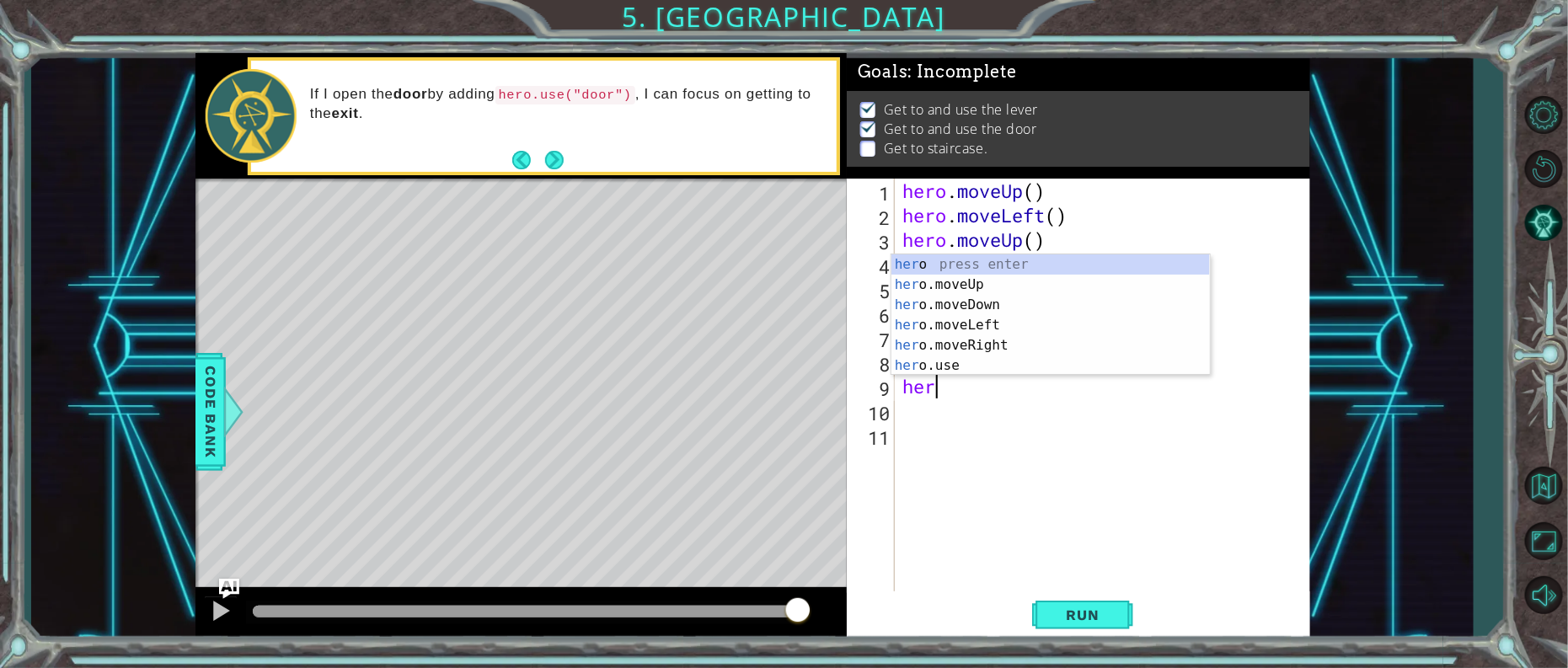
type textarea "hero"
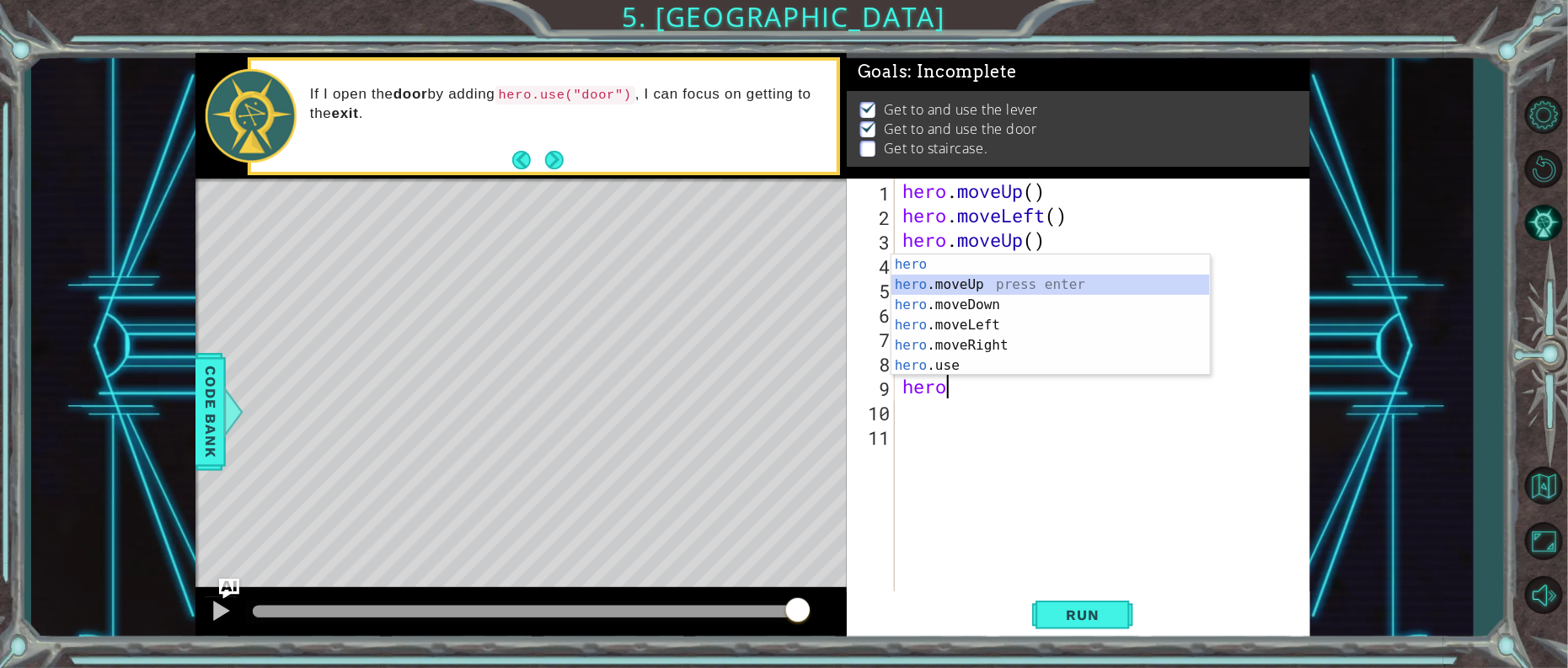
click at [934, 281] on div "hero press enter hero .moveUp press enter hero .moveDown press enter hero .move…" at bounding box center [1051, 335] width 319 height 162
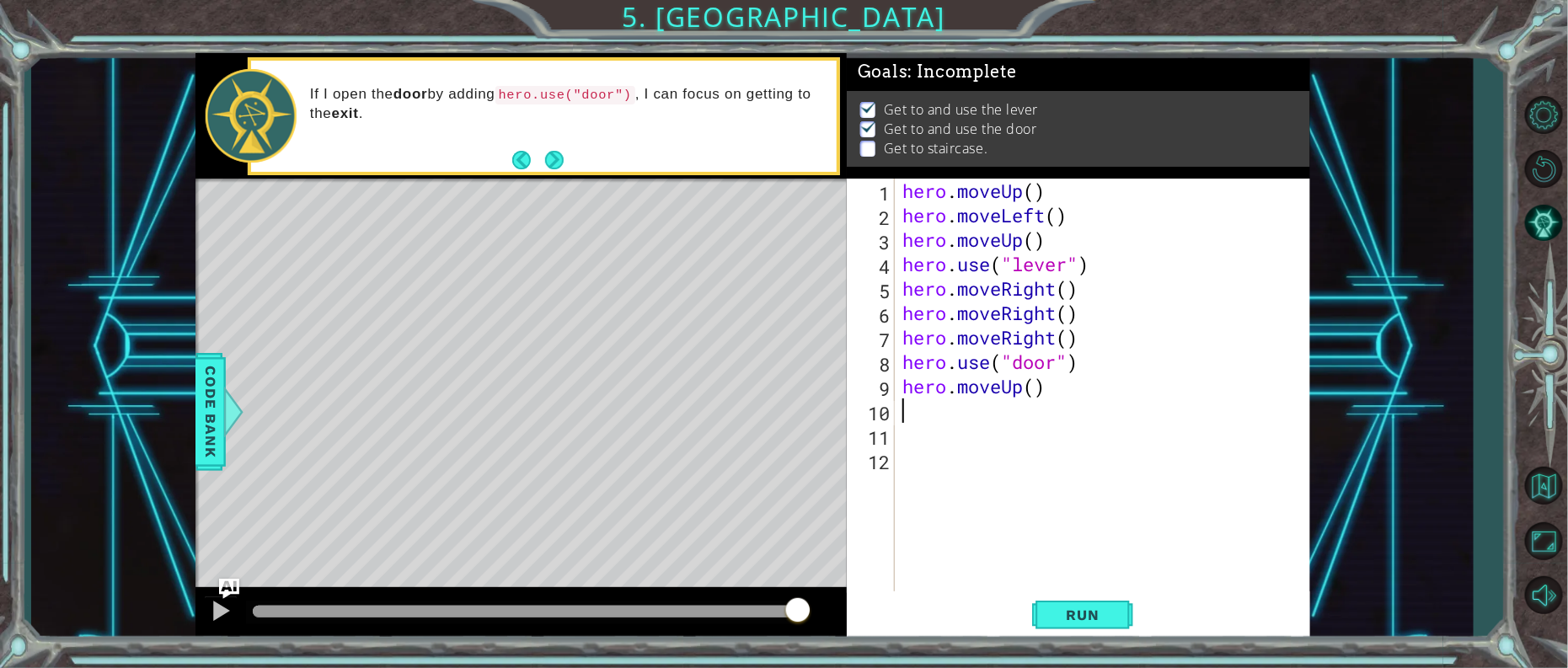
scroll to position [0, 0]
click at [1098, 618] on span "Run" at bounding box center [1083, 615] width 66 height 17
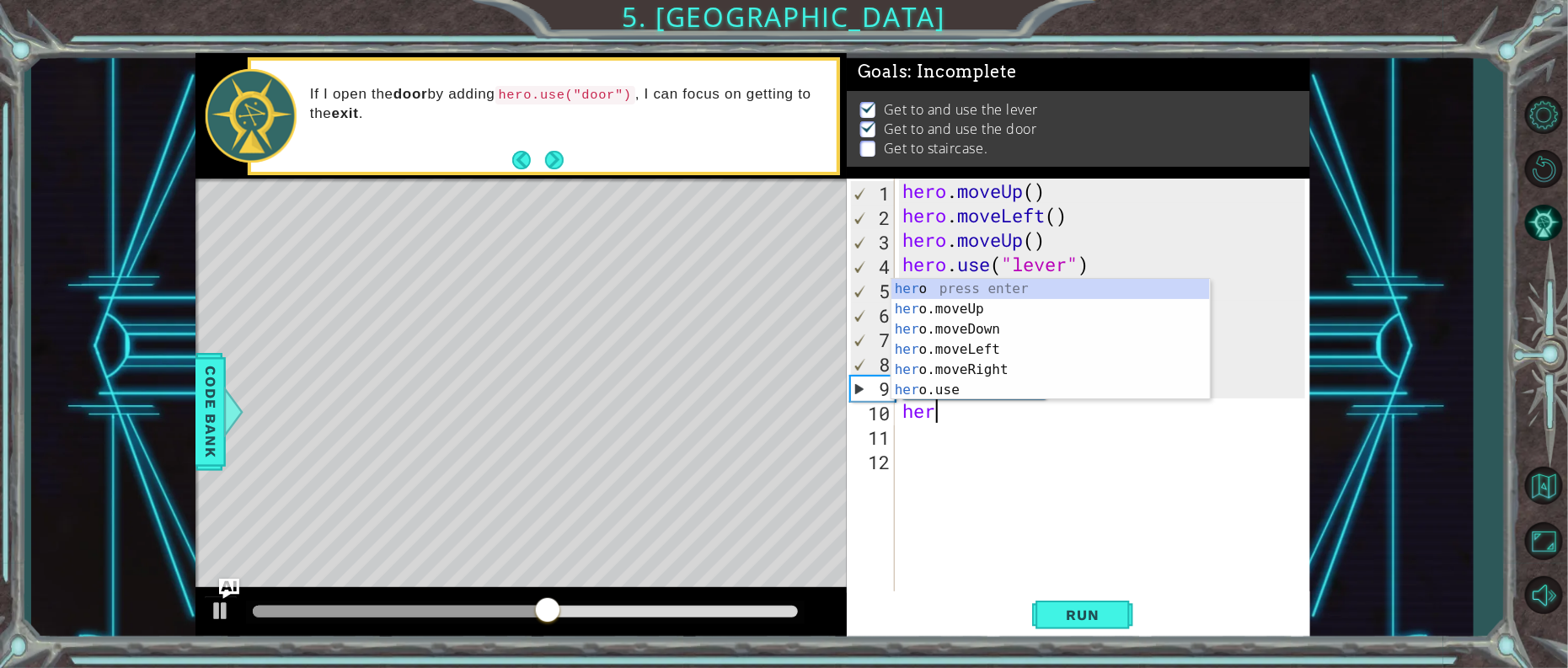
type textarea "hero"
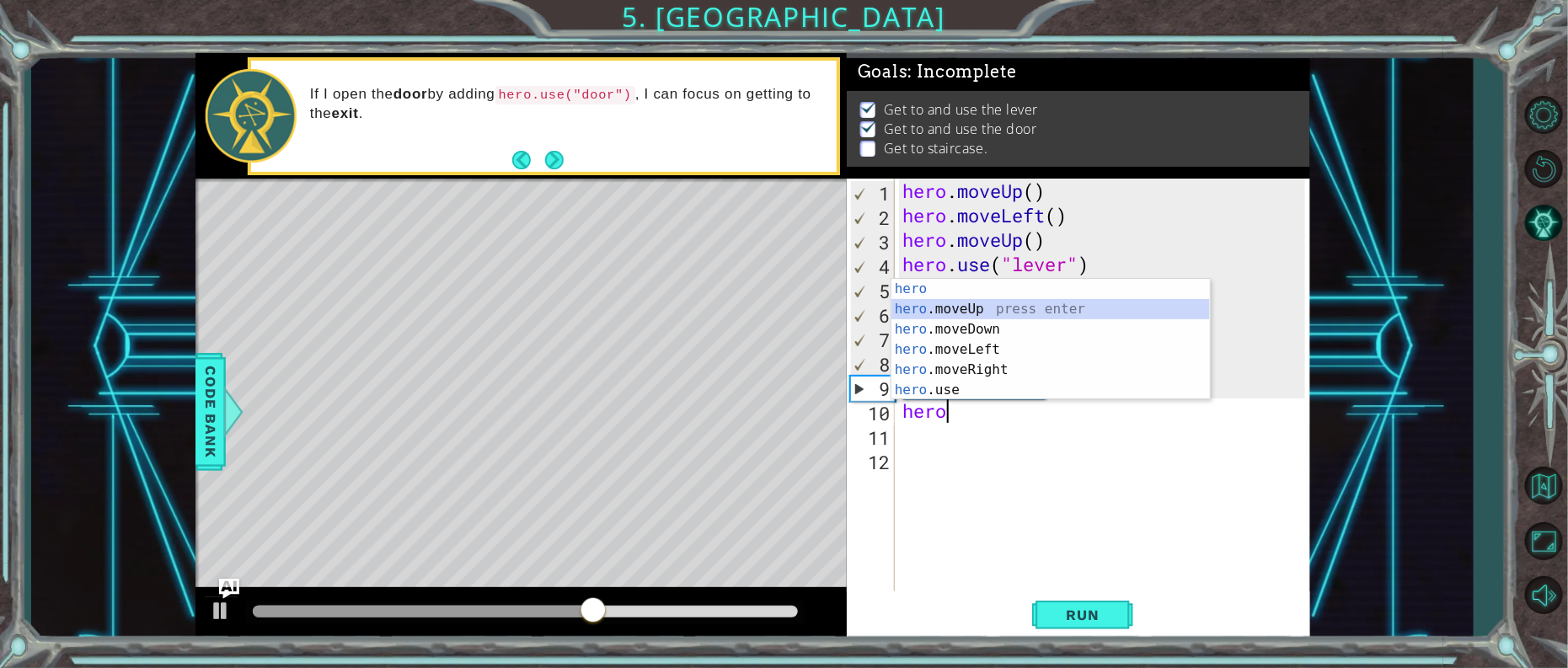
click at [921, 303] on div "hero press enter hero .moveUp press enter hero .moveDown press enter hero .move…" at bounding box center [1051, 360] width 319 height 162
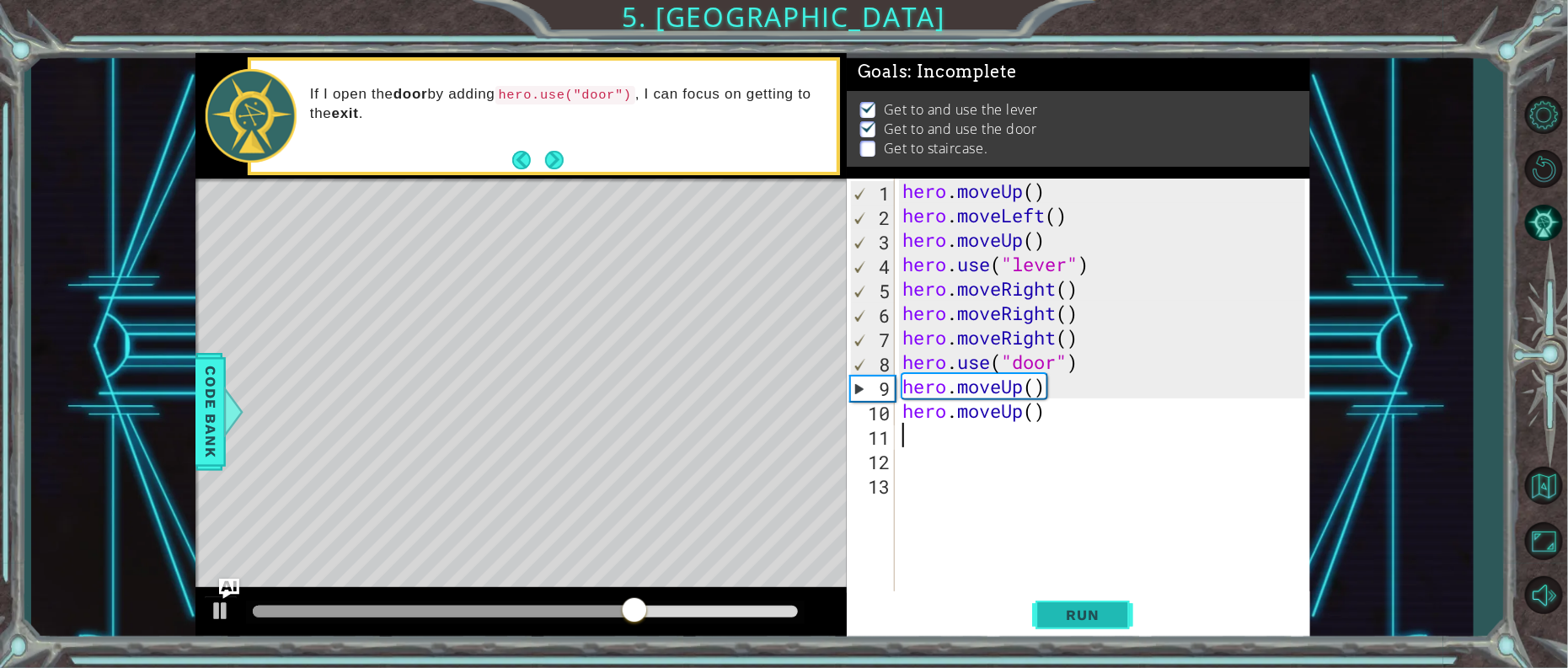
click at [1098, 618] on span "Run" at bounding box center [1083, 615] width 66 height 17
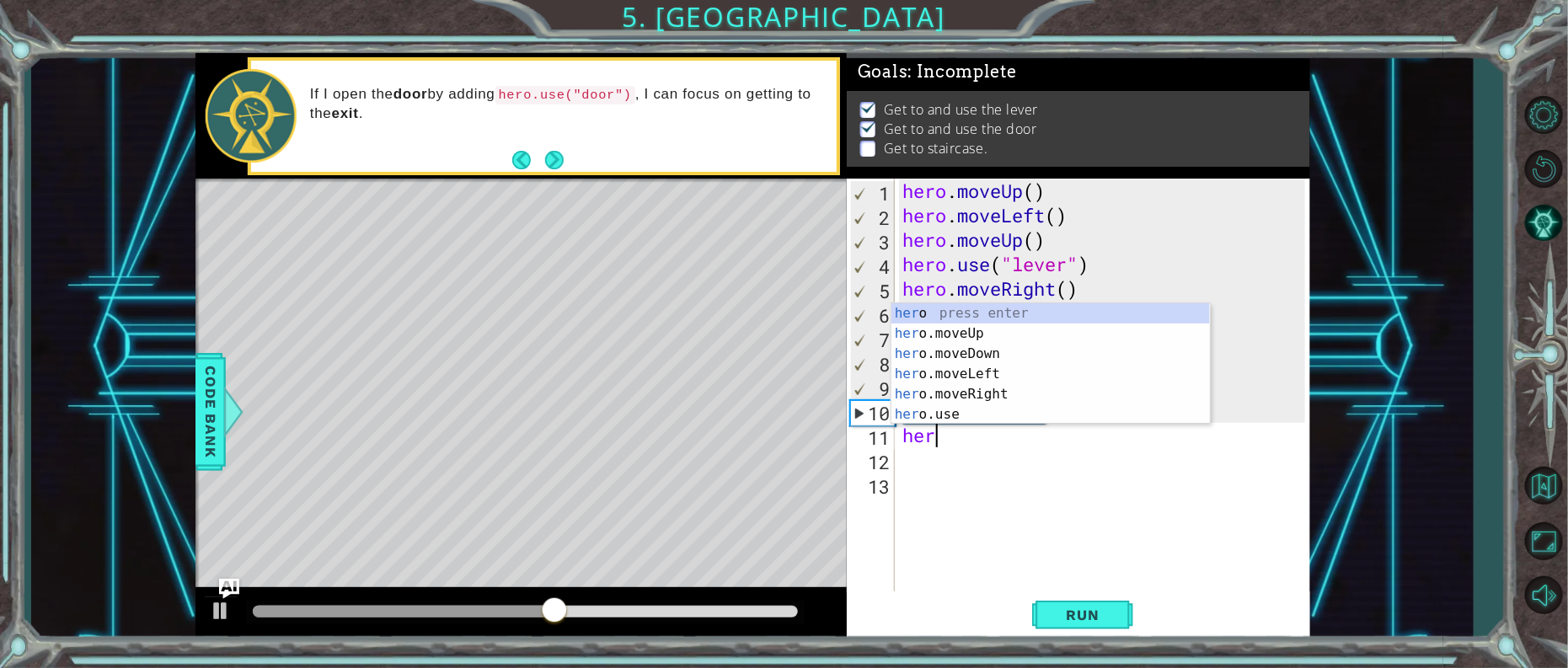
type textarea "hero"
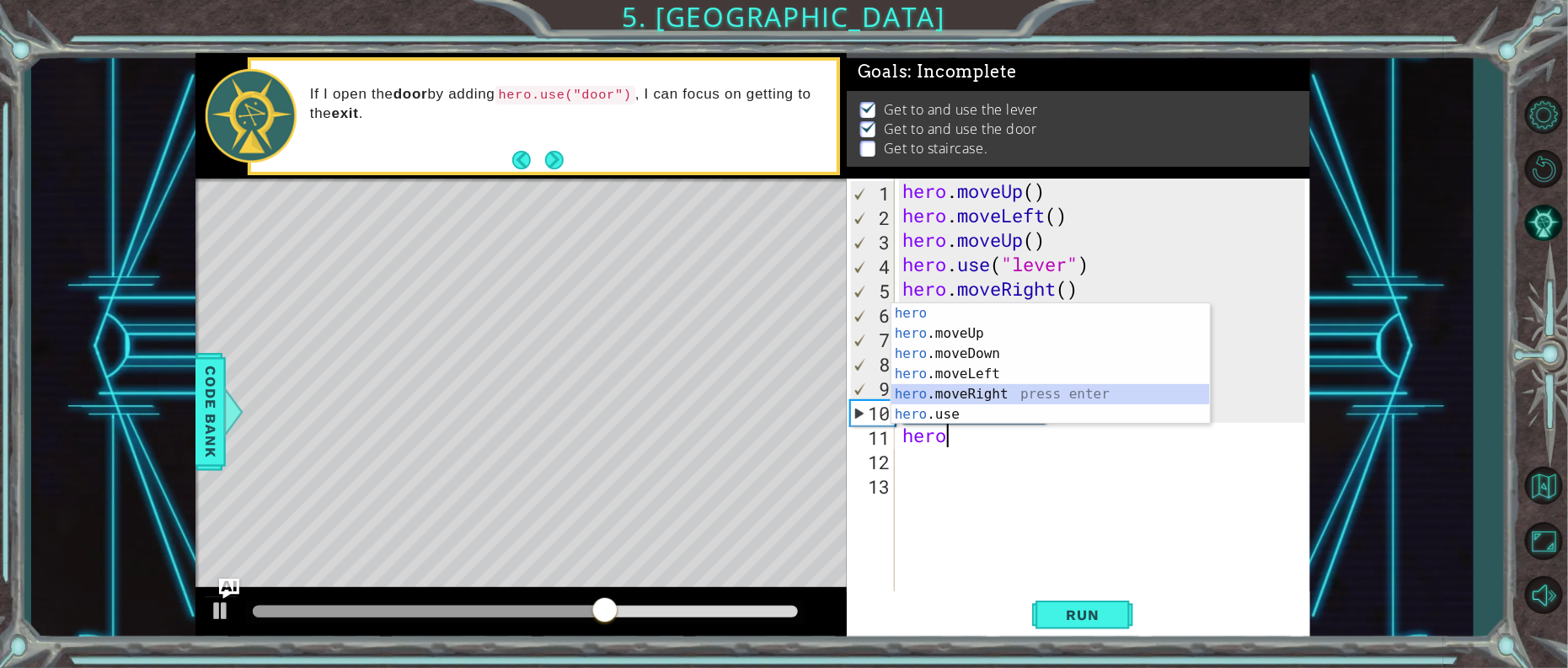
click at [963, 392] on div "hero press enter hero .moveUp press enter hero .moveDown press enter hero .move…" at bounding box center [1051, 384] width 319 height 162
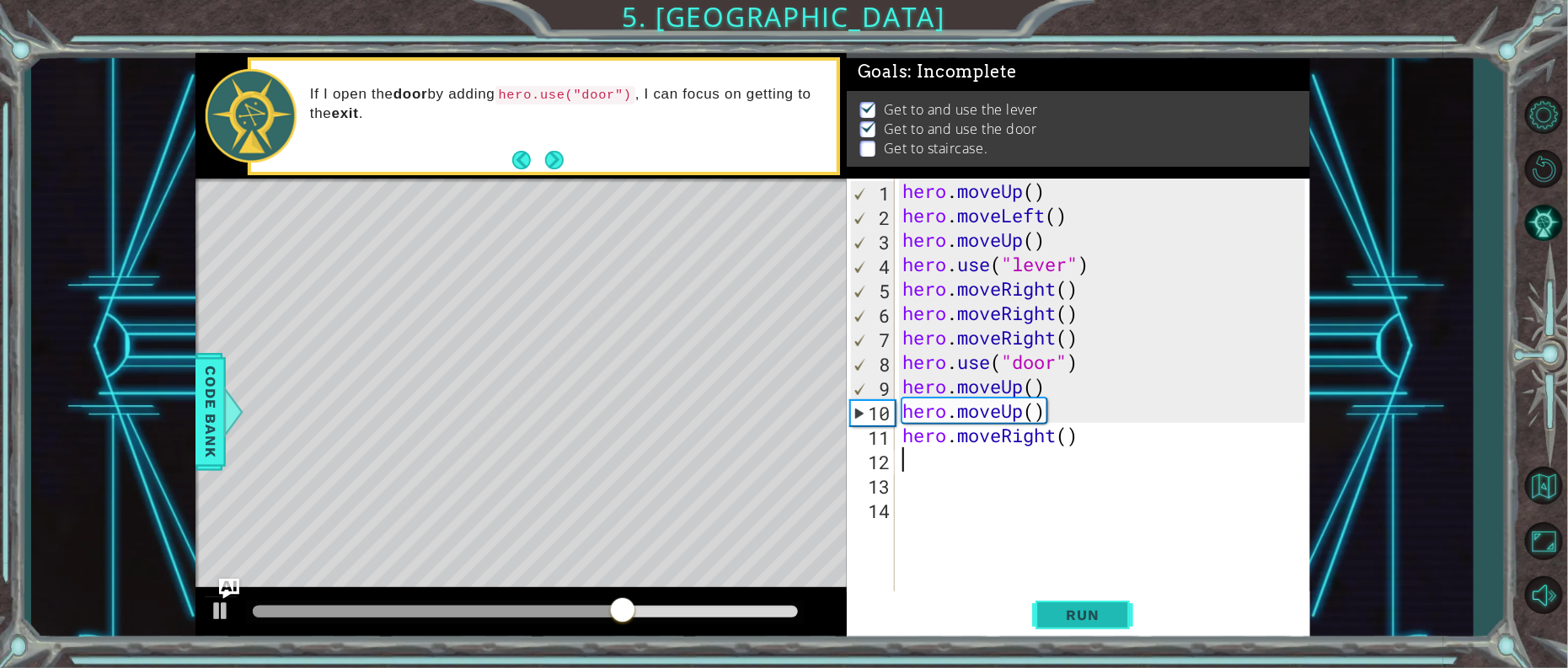
click at [1107, 614] on span "Run" at bounding box center [1083, 615] width 66 height 17
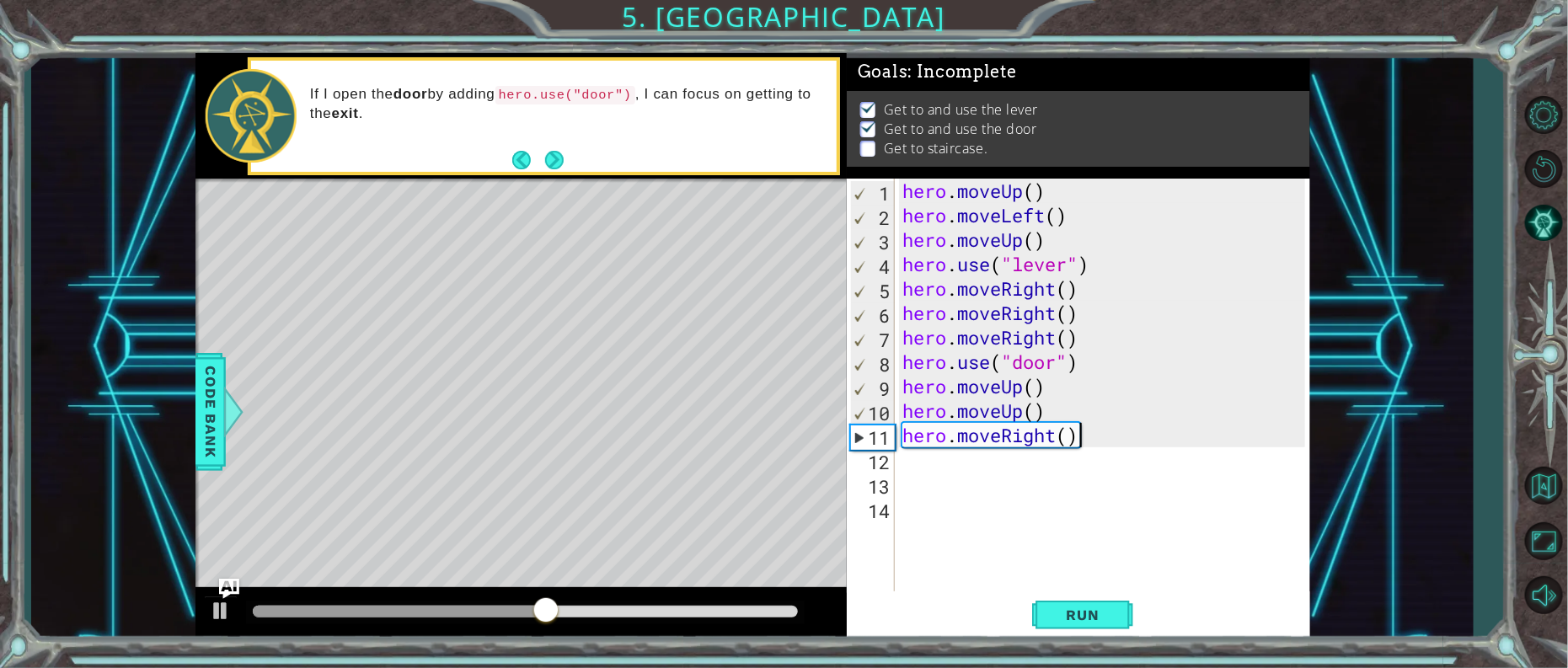
click at [1091, 438] on div "hero . moveUp ( ) hero . moveLeft ( ) hero . moveUp ( ) hero . use ( "lever" ) …" at bounding box center [1106, 410] width 415 height 465
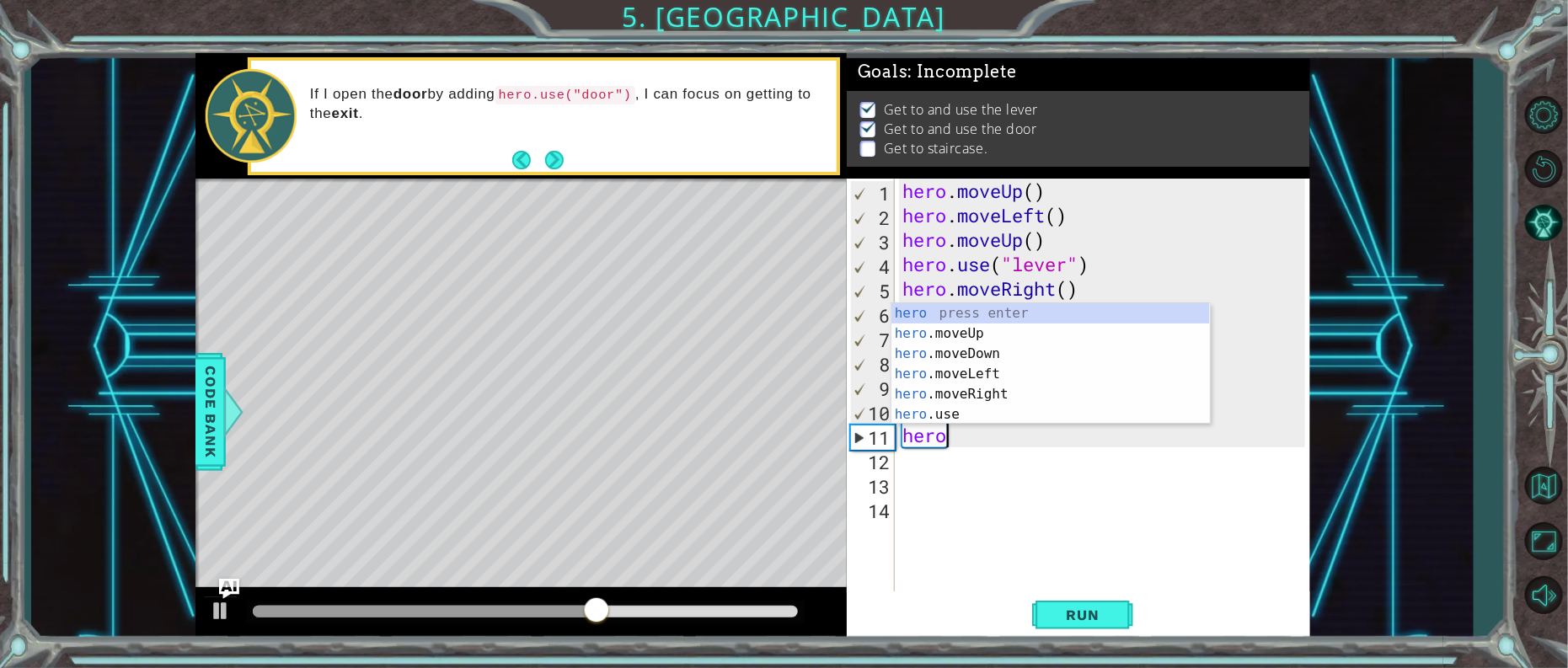
type textarea "h"
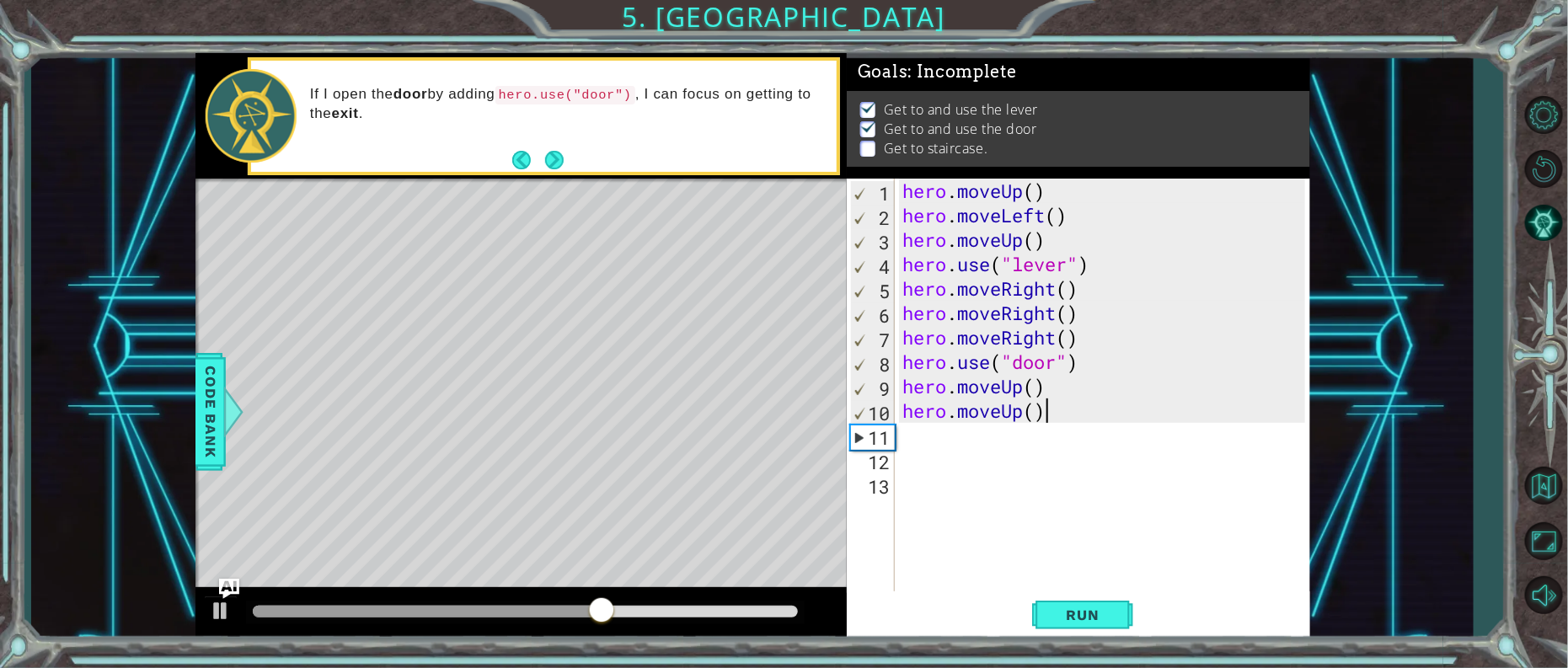
type textarea "hero.moveUp"
click at [919, 446] on div "hero . moveUp ( ) hero . moveLeft ( ) hero . moveUp ( ) hero . use ( "lever" ) …" at bounding box center [1106, 410] width 415 height 465
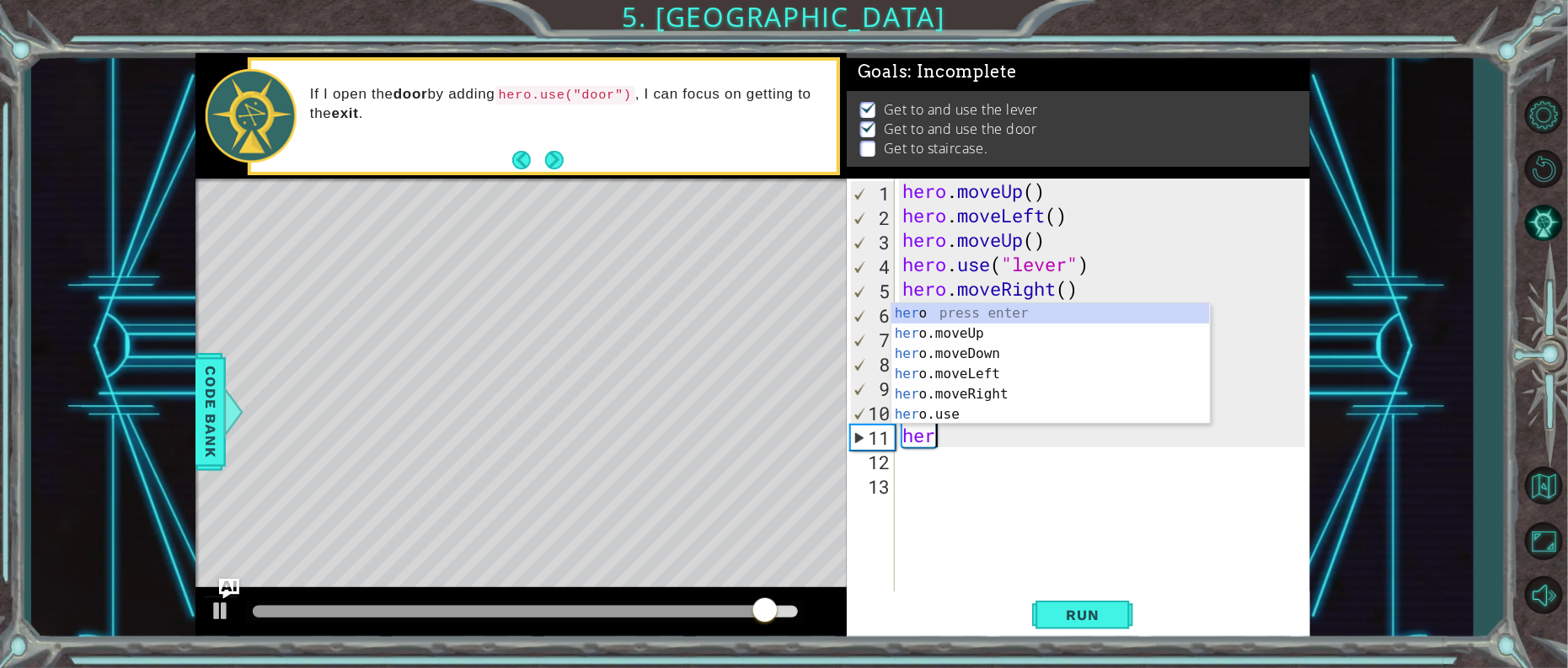
type textarea "hero"
click at [994, 370] on div "hero press enter hero .moveUp press enter hero .moveDown press enter hero .move…" at bounding box center [1051, 384] width 319 height 162
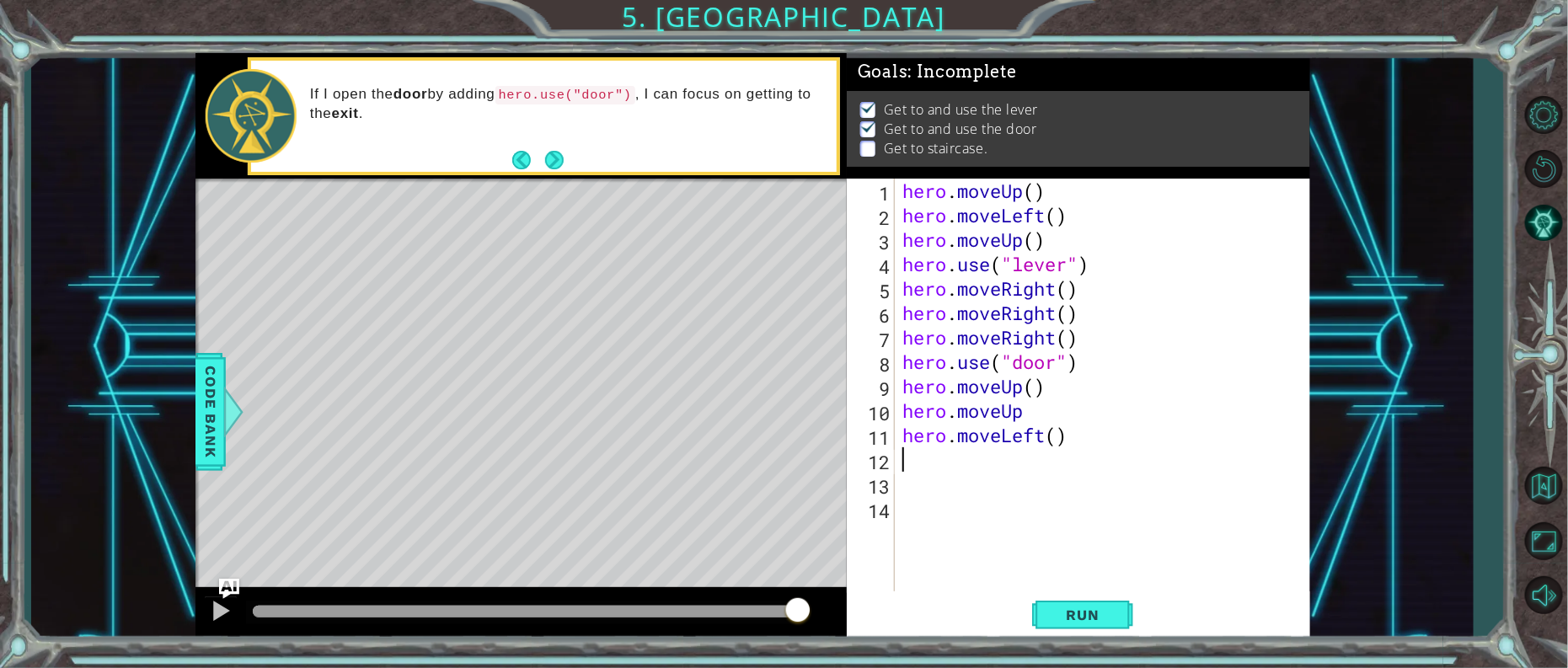
scroll to position [0, 0]
click at [1092, 609] on span "Run" at bounding box center [1083, 615] width 66 height 17
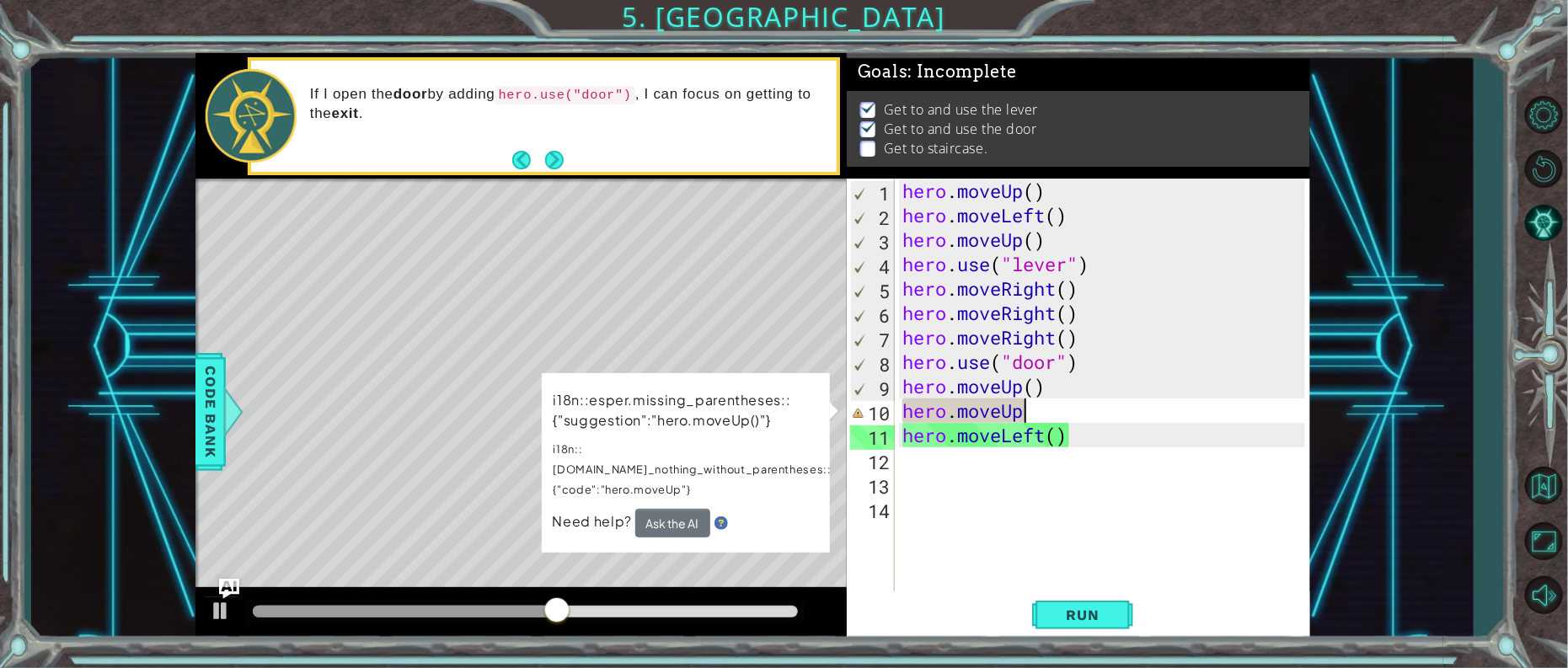
click at [1040, 416] on div "hero . moveUp ( ) hero . moveLeft ( ) hero . moveUp ( ) hero . use ( "lever" ) …" at bounding box center [1106, 410] width 415 height 465
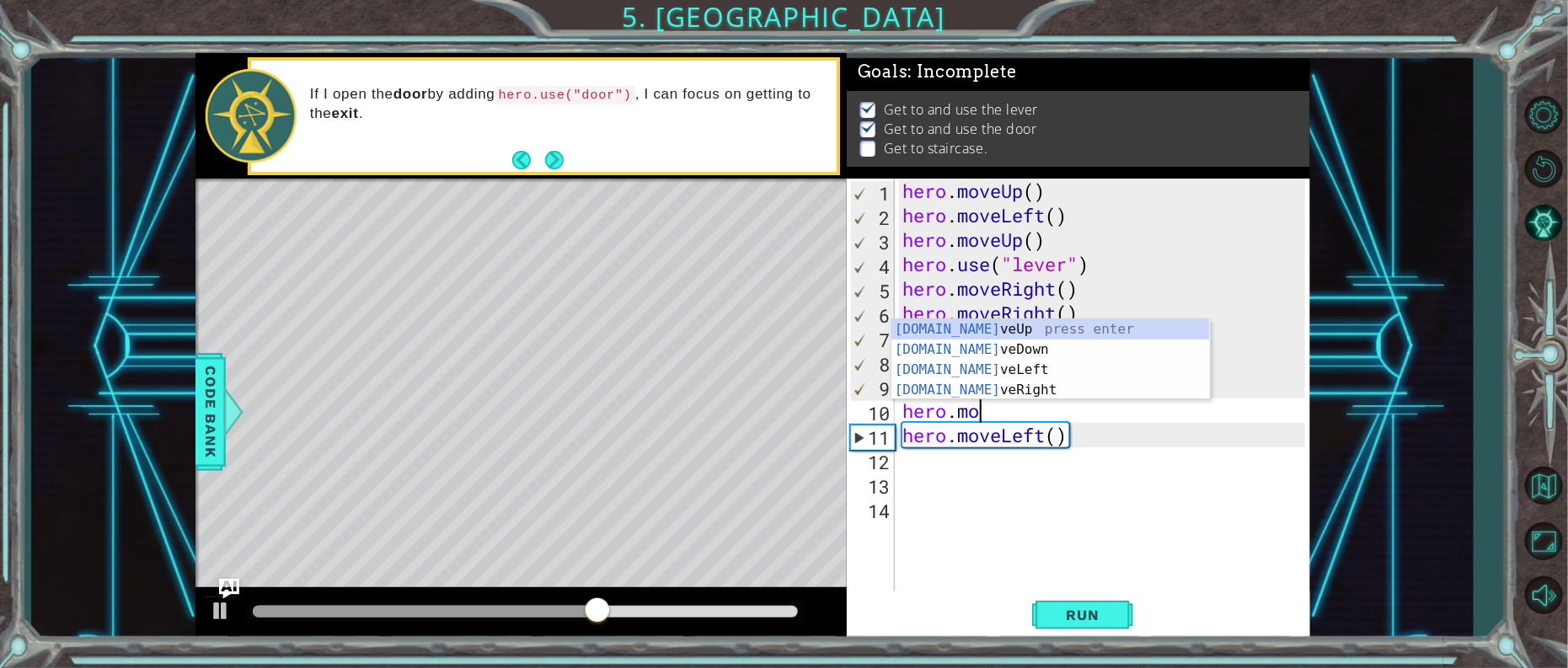
type textarea "hero.m"
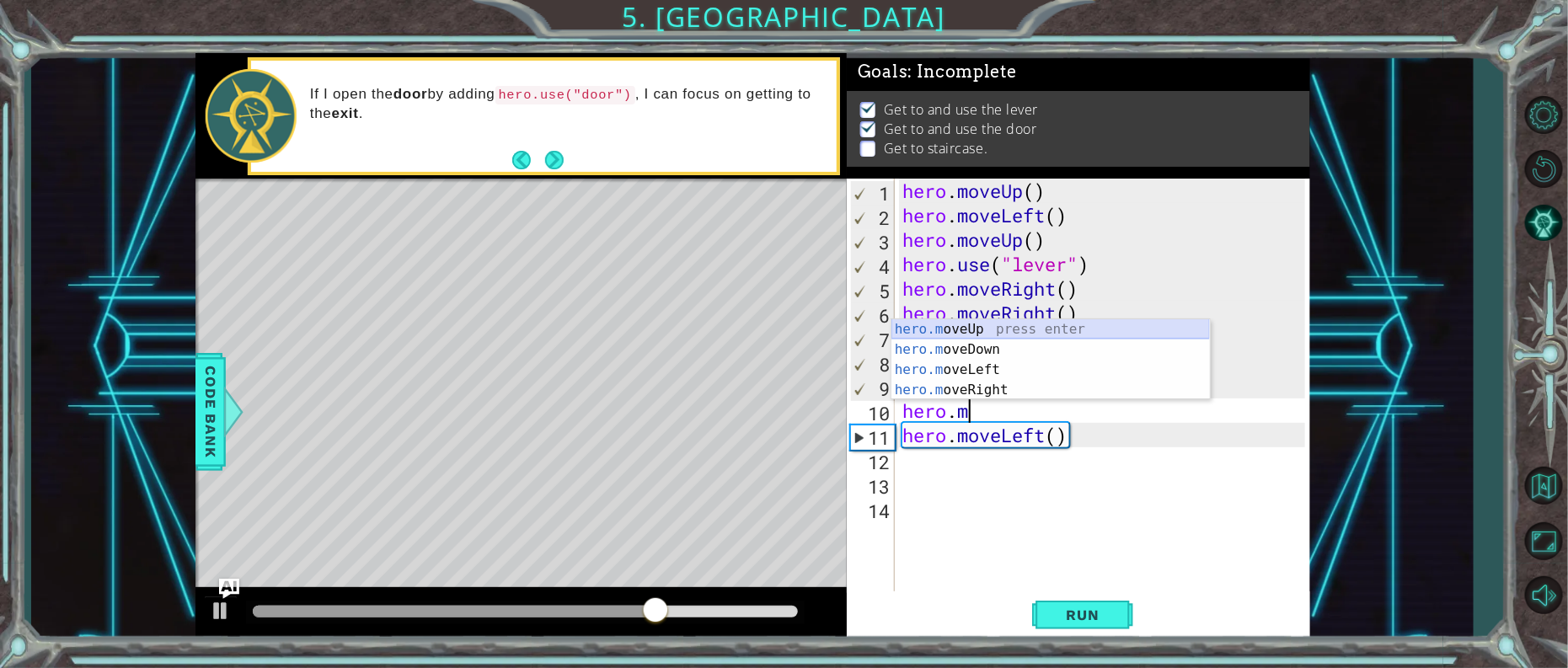
click at [957, 319] on div "hero.m oveUp press enter hero.m oveDown press enter hero.m oveLeft press enter …" at bounding box center [1051, 379] width 319 height 122
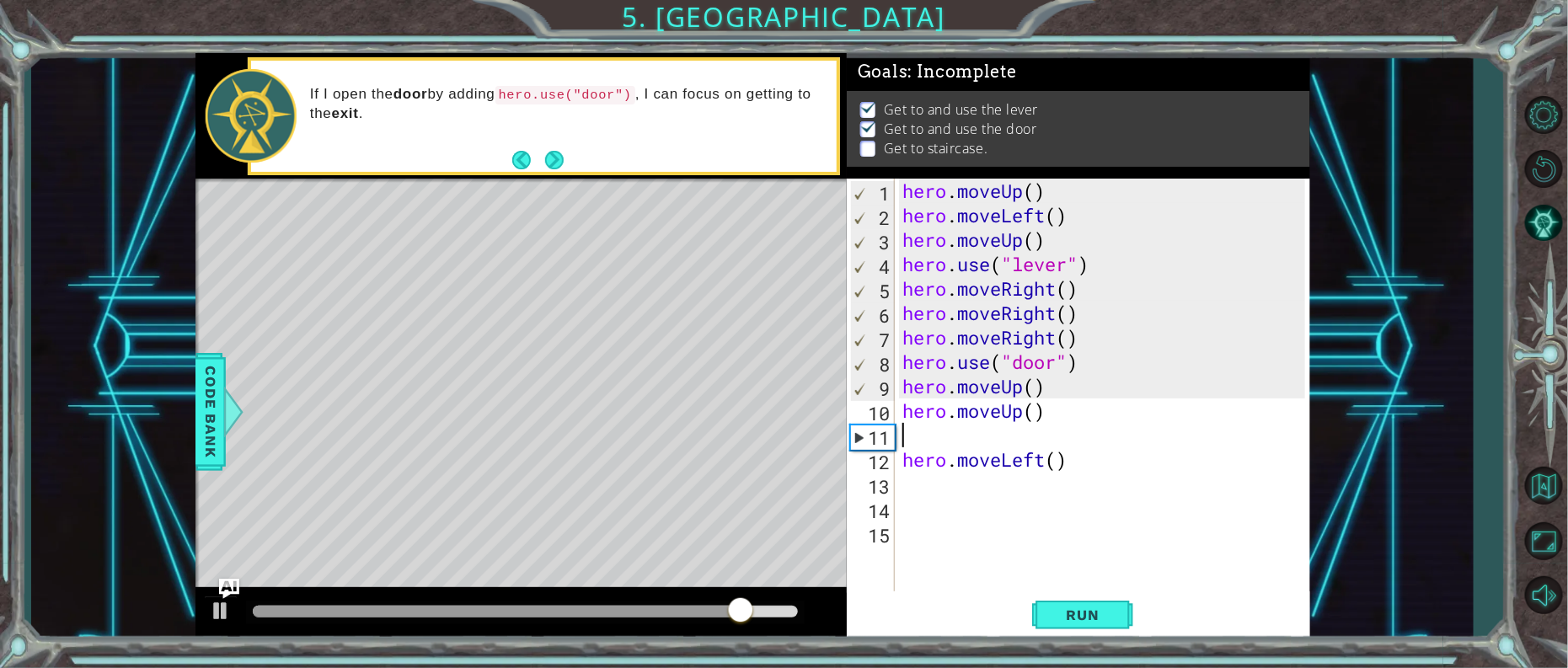
click at [1072, 465] on div "hero . moveUp ( ) hero . moveLeft ( ) hero . moveUp ( ) hero . use ( "lever" ) …" at bounding box center [1106, 410] width 415 height 465
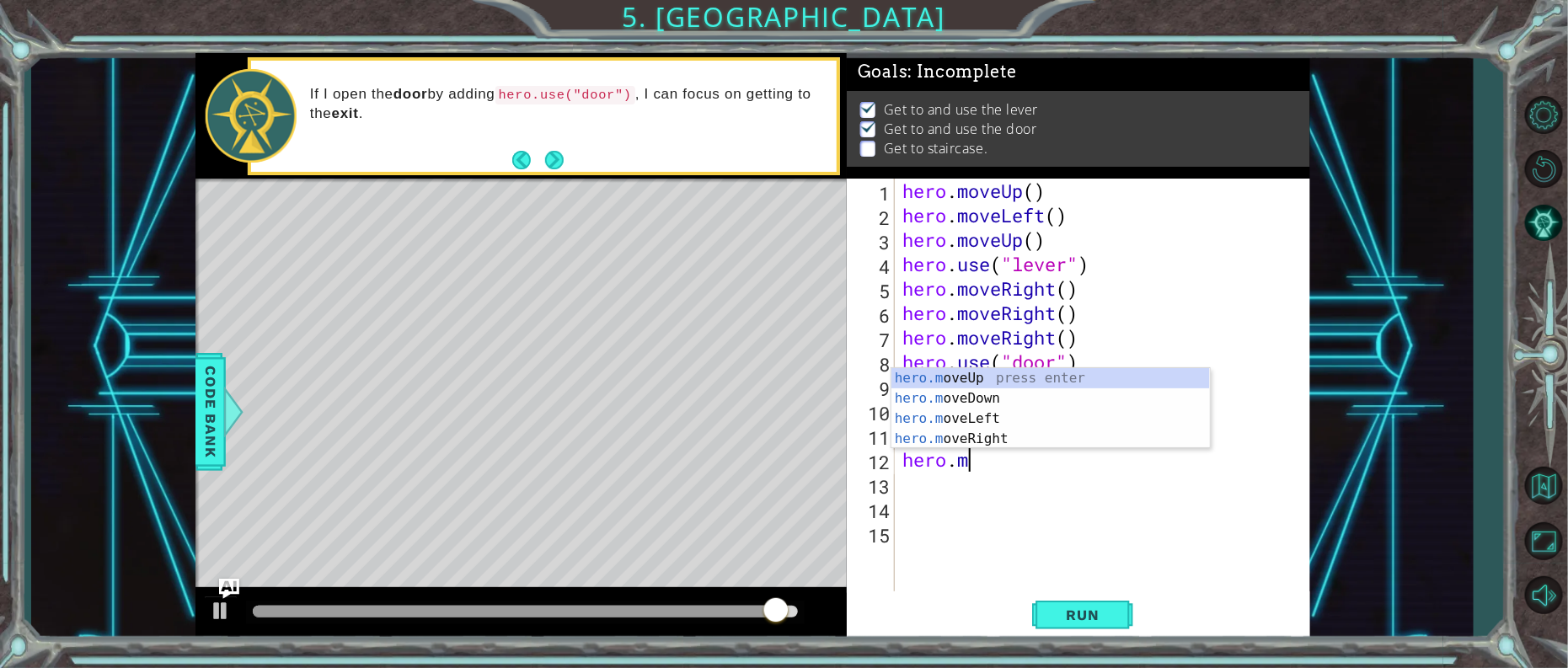
type textarea "h"
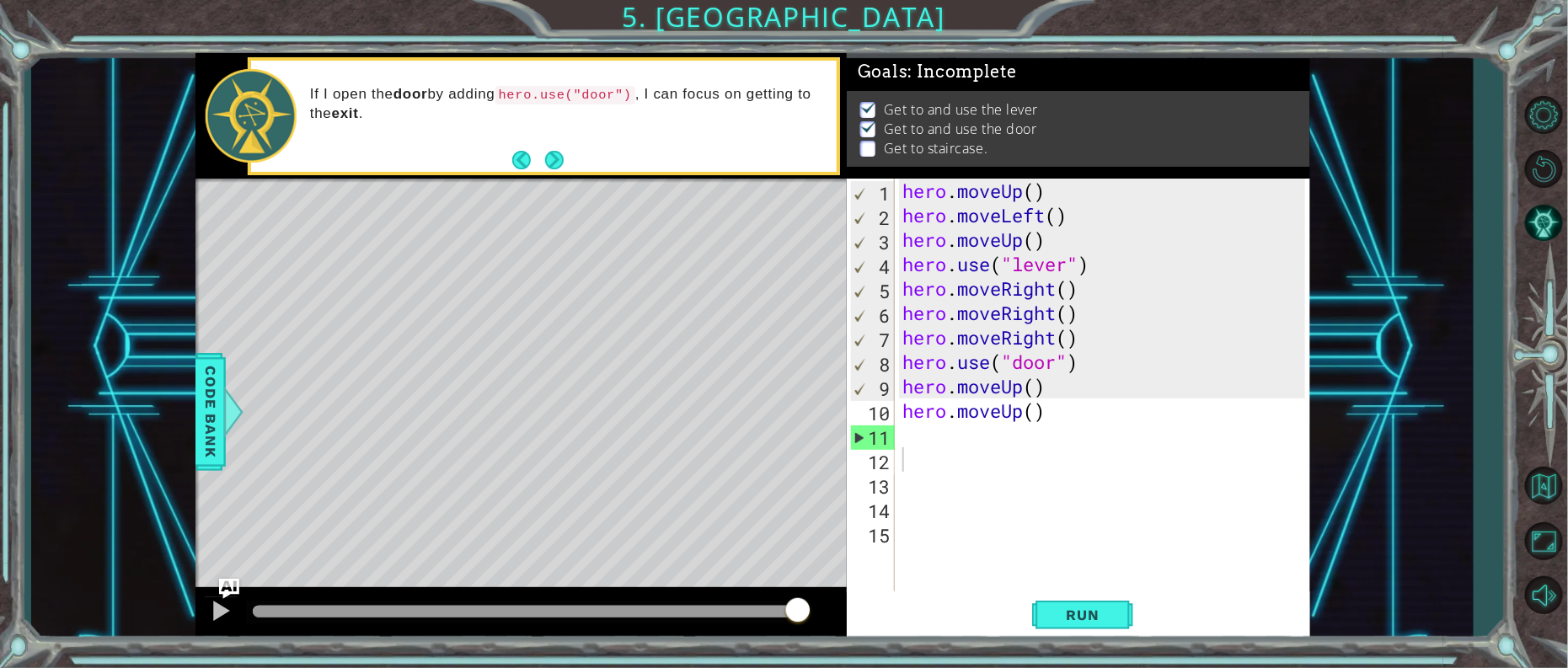
click at [896, 441] on div "1 2 3 4 5 6 7 8 9 10 11 12 13 14 15 hero . moveUp ( ) hero . moveLeft ( ) hero …" at bounding box center [1076, 386] width 459 height 415
click at [901, 435] on div "hero . moveUp ( ) hero . moveLeft ( ) hero . moveUp ( ) hero . use ( "lever" ) …" at bounding box center [1106, 410] width 415 height 465
click at [1058, 604] on button "Run" at bounding box center [1082, 615] width 101 height 47
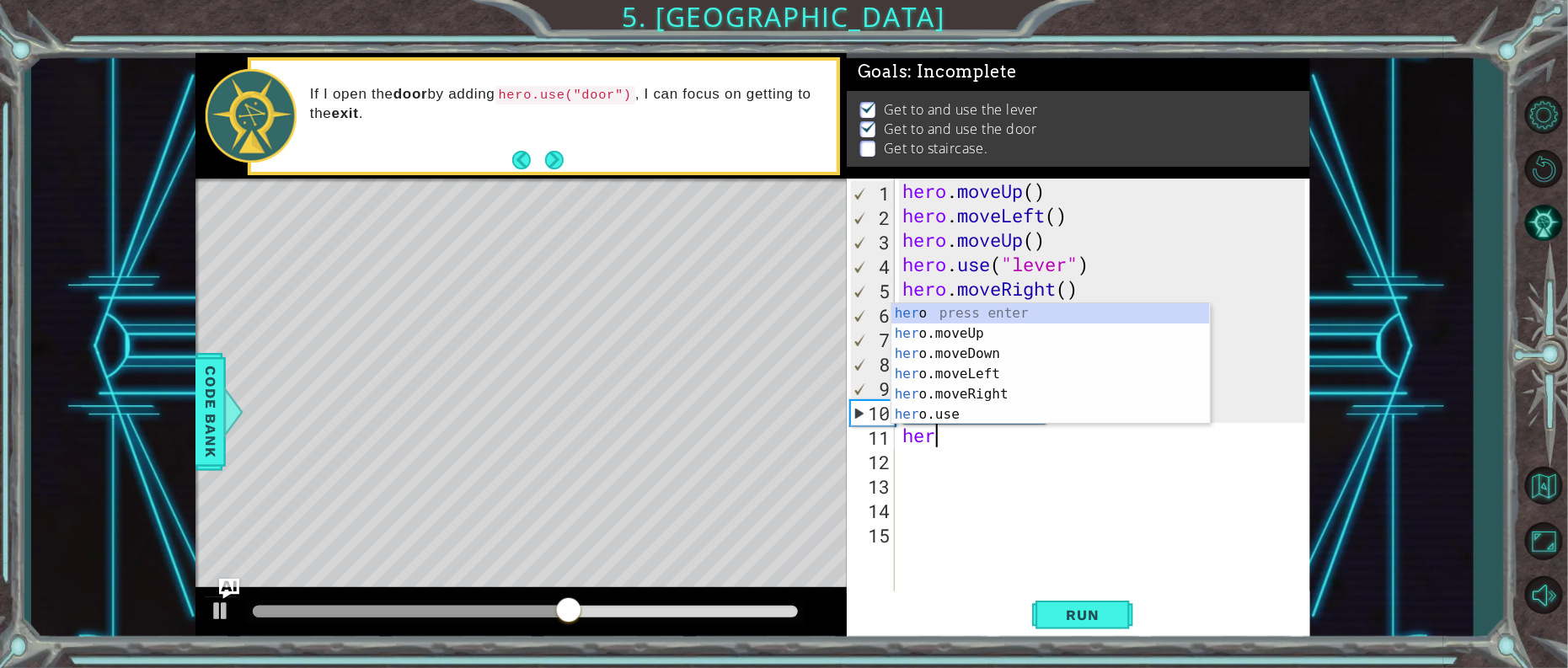
type textarea "hero"
click at [957, 329] on div "hero press enter hero .moveUp press enter hero .moveDown press enter hero .move…" at bounding box center [1051, 384] width 319 height 162
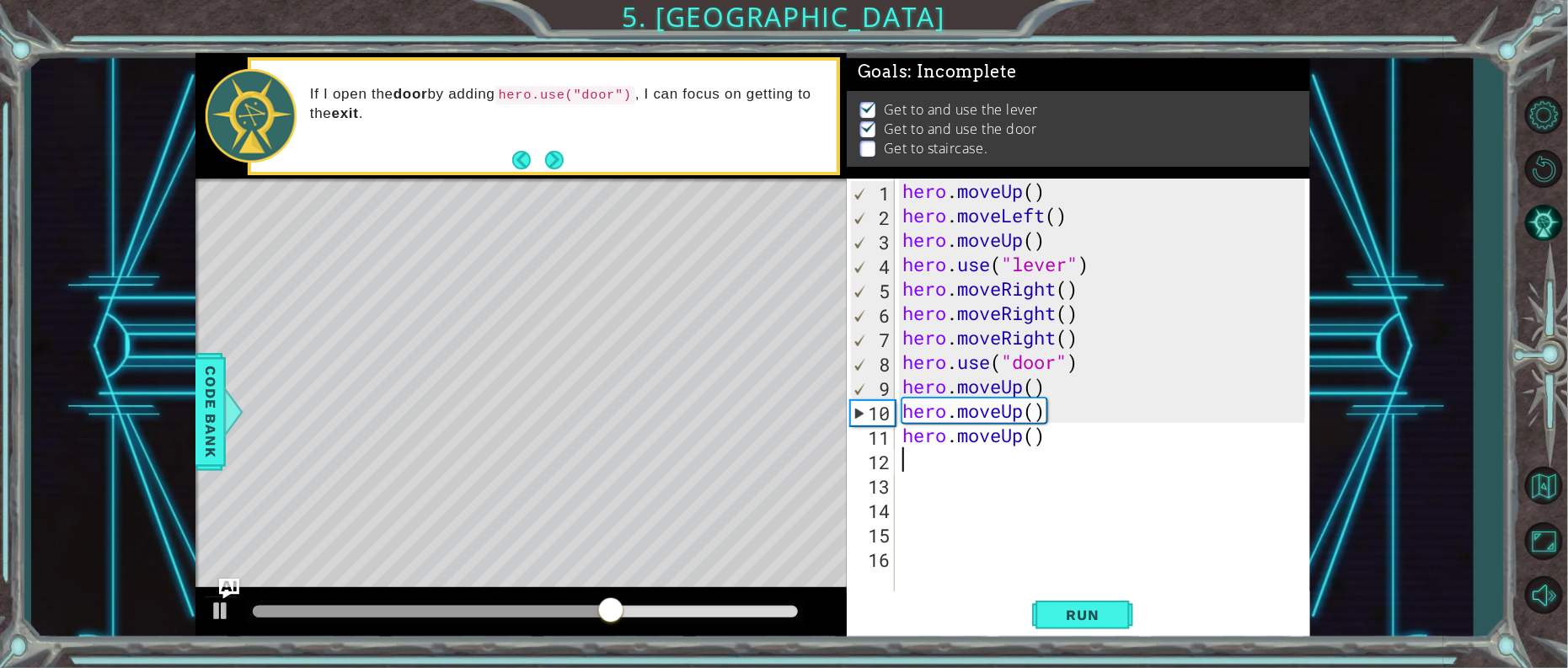
scroll to position [0, 0]
click at [1097, 603] on button "Run" at bounding box center [1082, 615] width 101 height 47
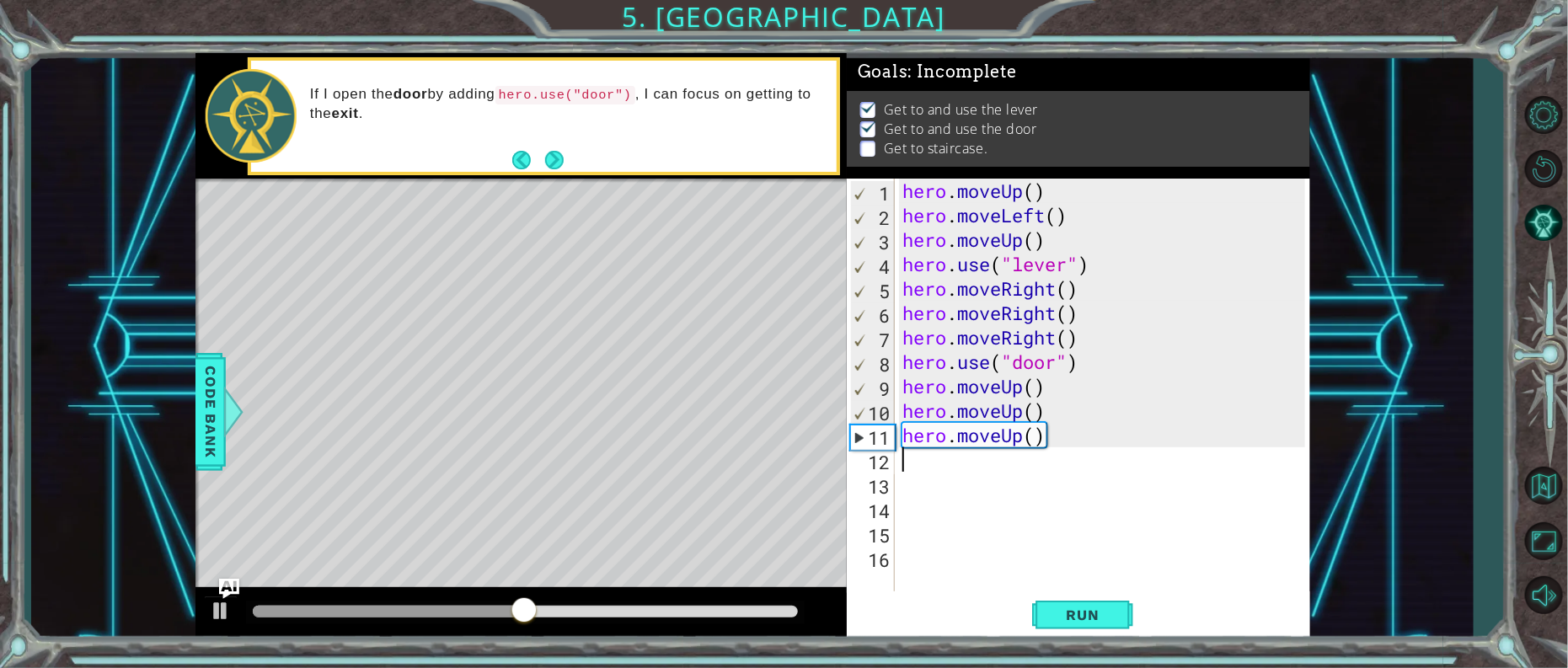
click at [1055, 435] on div "hero . moveUp ( ) hero . moveLeft ( ) hero . moveUp ( ) hero . use ( "lever" ) …" at bounding box center [1106, 410] width 415 height 465
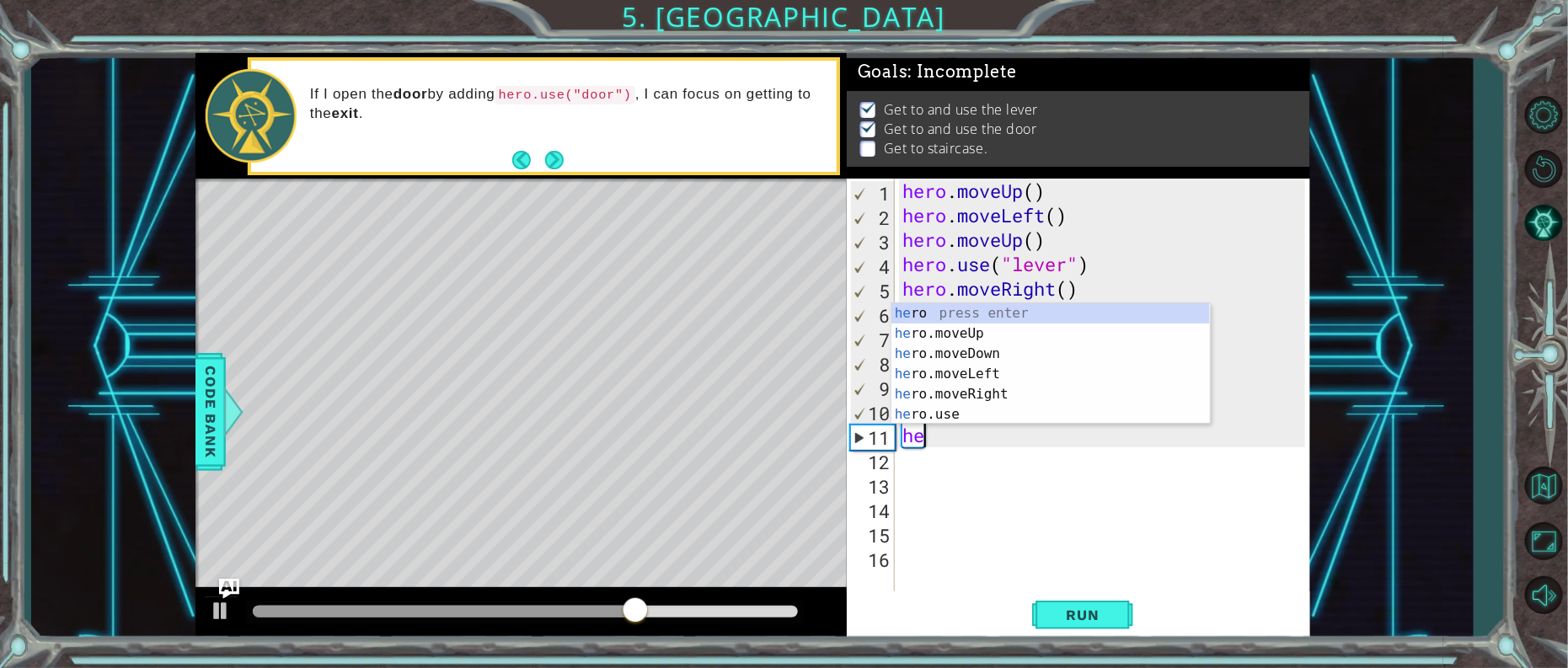
type textarea "h"
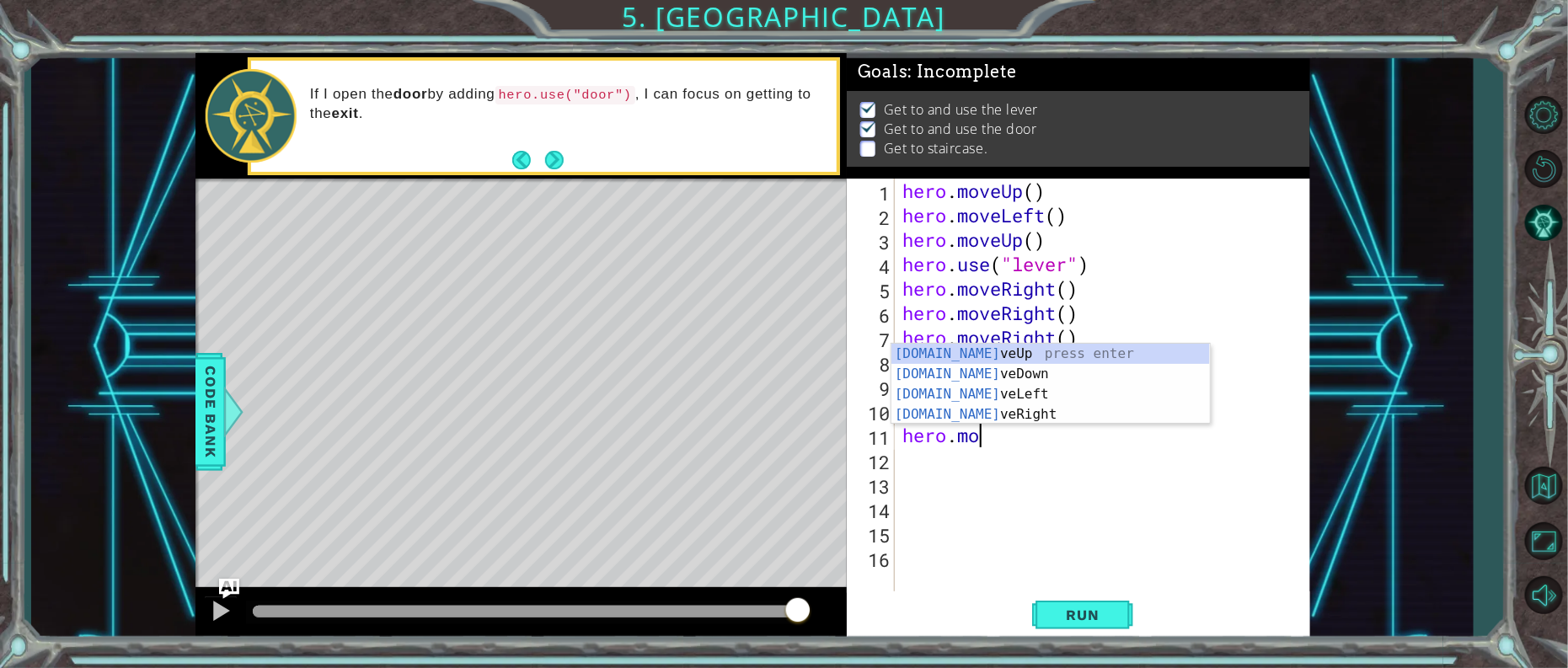
scroll to position [0, 3]
type textarea "hero.move"
click at [914, 394] on div "hero.move Up press enter hero.move Down press enter hero.move Left press enter …" at bounding box center [1051, 404] width 319 height 122
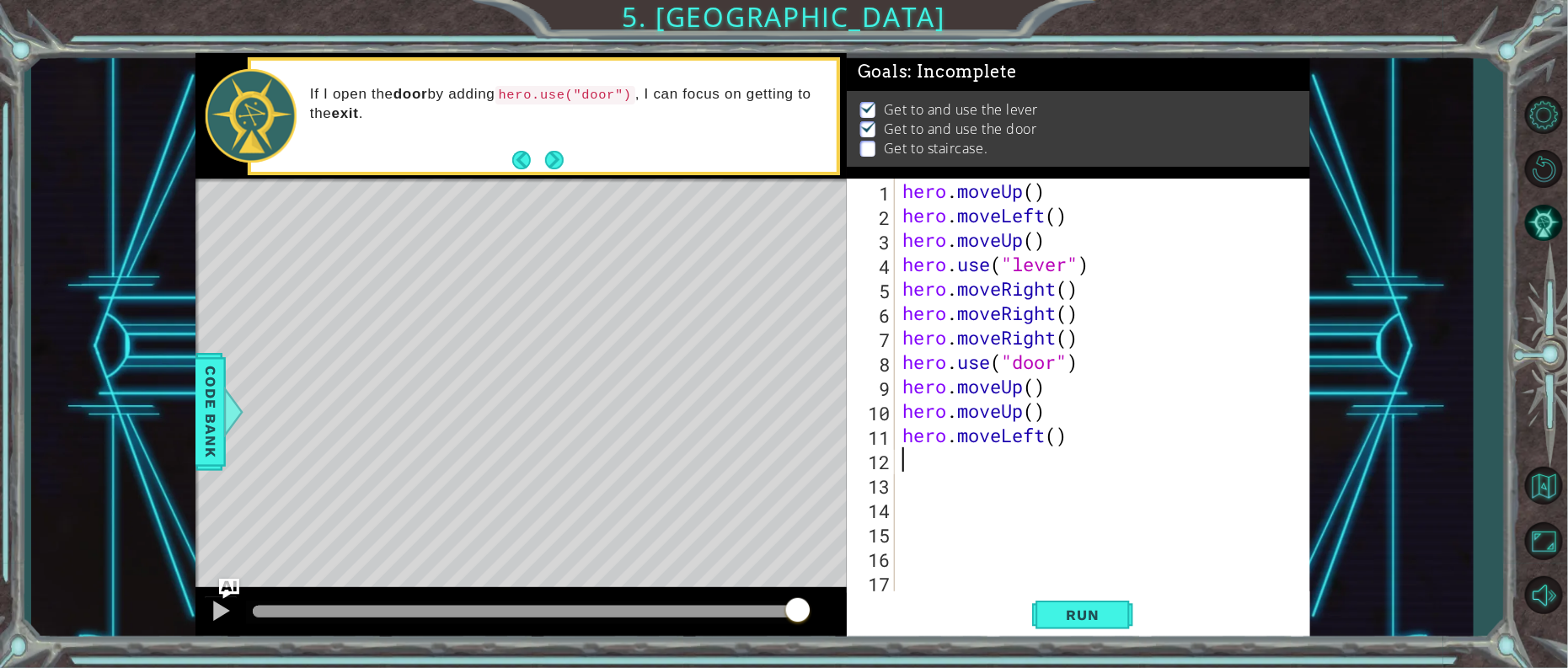
scroll to position [0, 0]
click at [1007, 444] on div "hero . moveUp ( ) hero . moveLeft ( ) hero . moveUp ( ) hero . use ( "lever" ) …" at bounding box center [1106, 410] width 415 height 465
click at [1069, 435] on div "hero . moveUp ( ) hero . moveLeft ( ) hero . moveUp ( ) hero . use ( "lever" ) …" at bounding box center [1106, 410] width 415 height 465
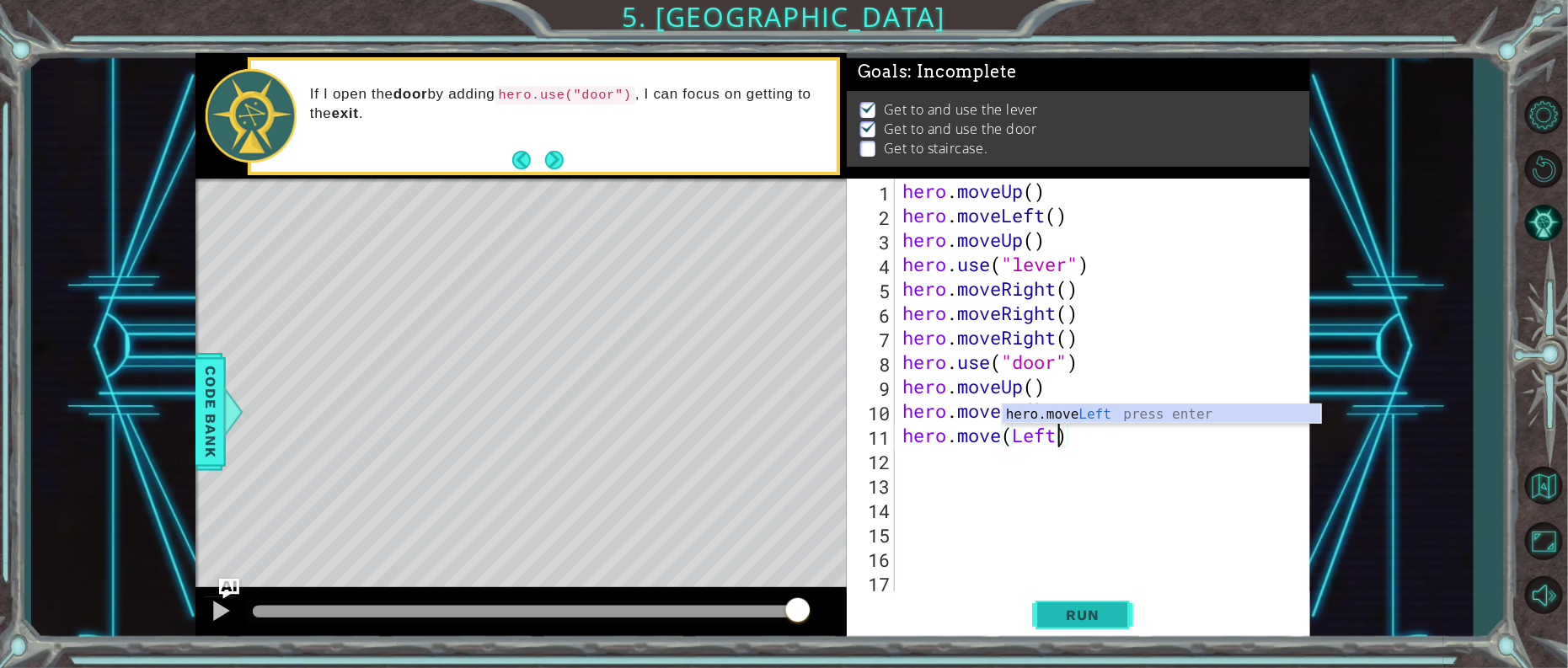
click at [1106, 621] on span "Run" at bounding box center [1083, 615] width 66 height 17
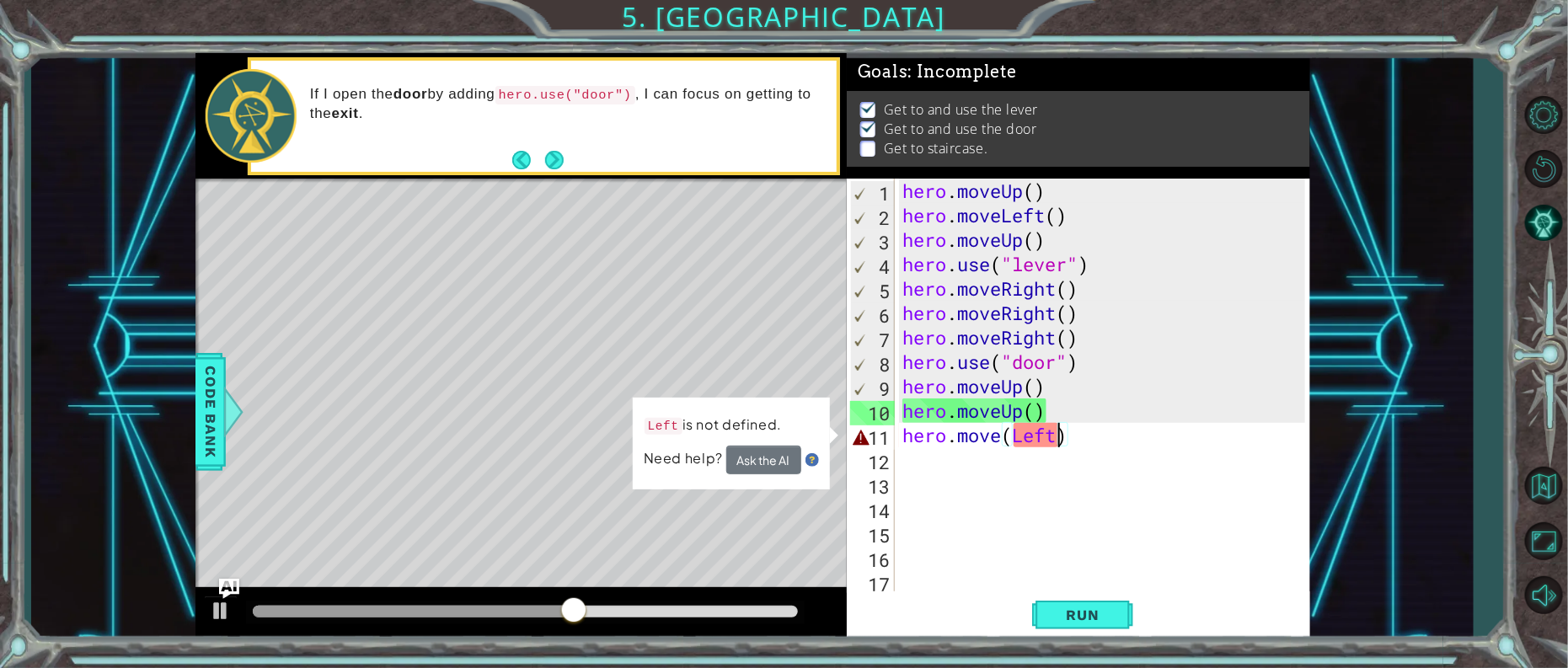
click at [1011, 432] on div "hero . moveUp ( ) hero . moveLeft ( ) hero . moveUp ( ) hero . use ( "lever" ) …" at bounding box center [1106, 410] width 415 height 465
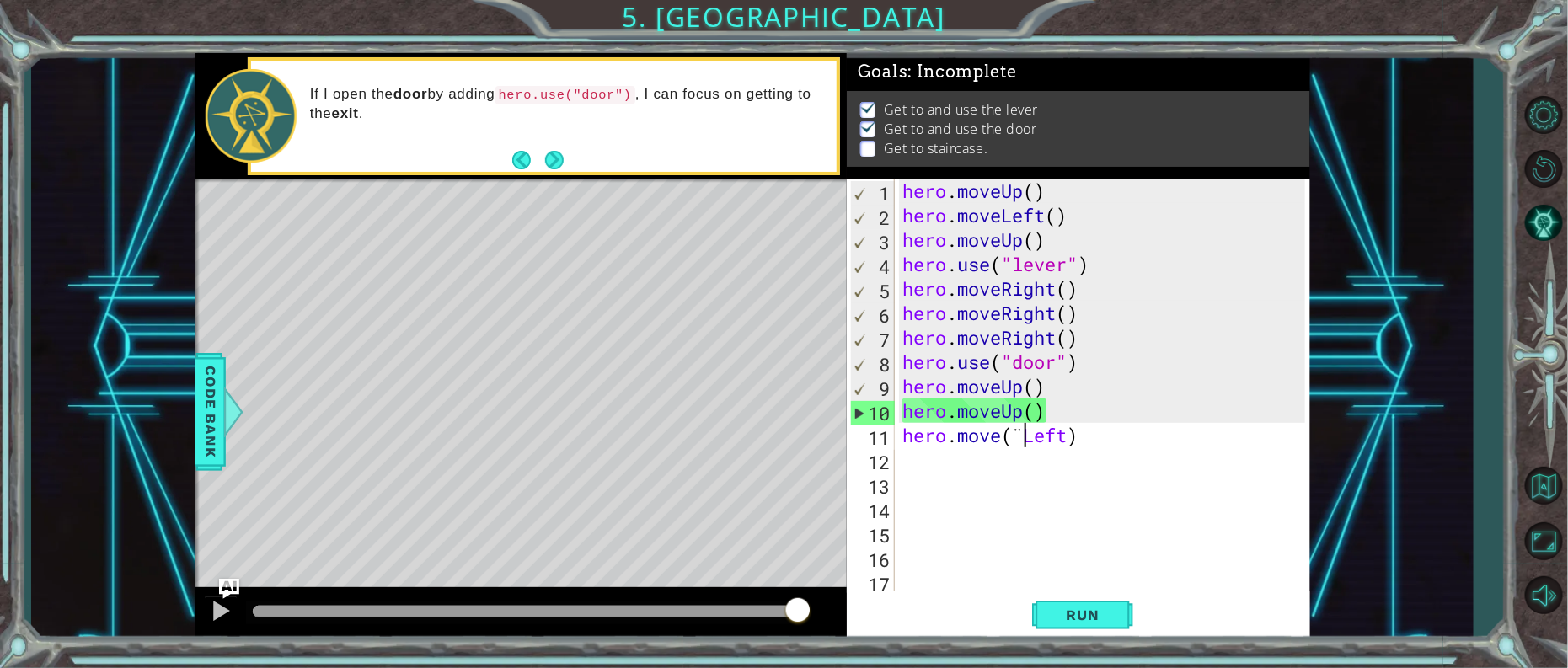
click at [1072, 436] on div "hero . moveUp ( ) hero . moveLeft ( ) hero . moveUp ( ) hero . use ( "lever" ) …" at bounding box center [1106, 410] width 415 height 465
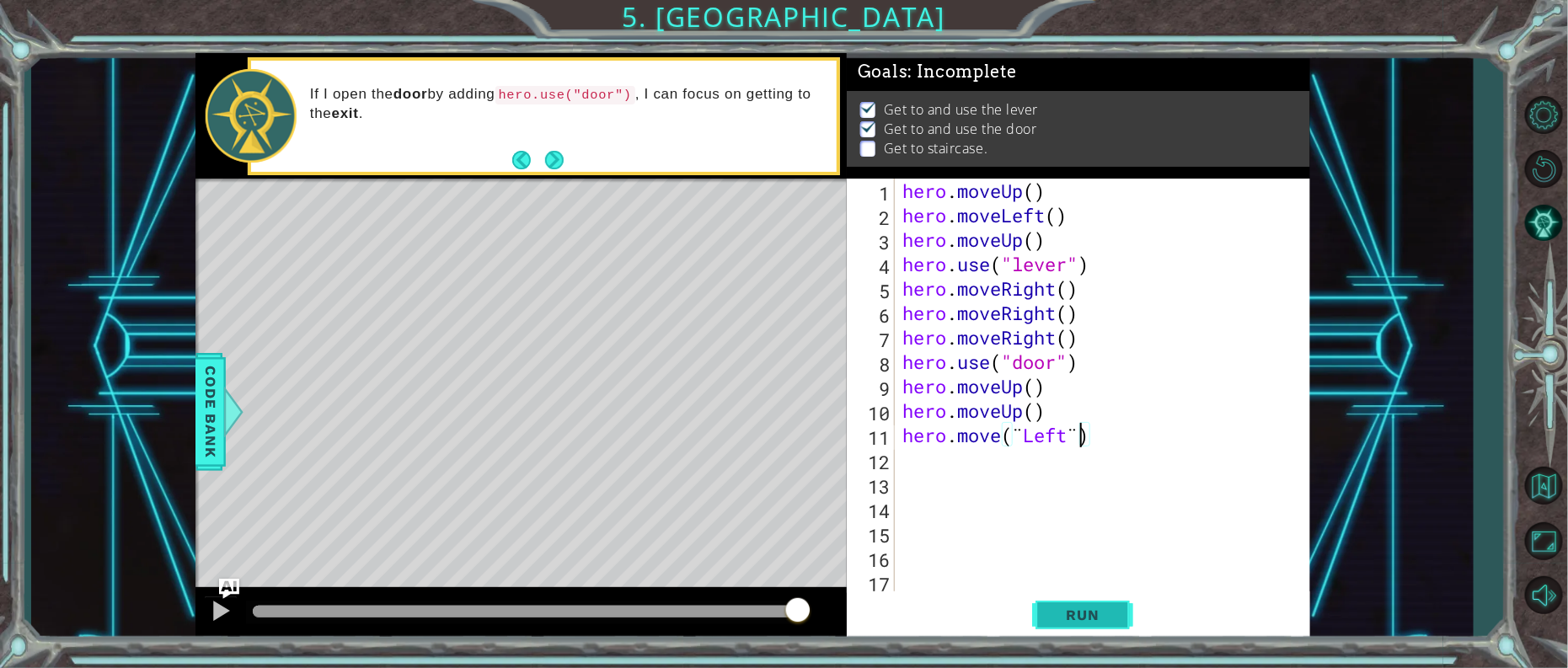
click at [1042, 606] on button "Run" at bounding box center [1082, 615] width 101 height 47
click at [1065, 624] on button "Run" at bounding box center [1082, 615] width 101 height 47
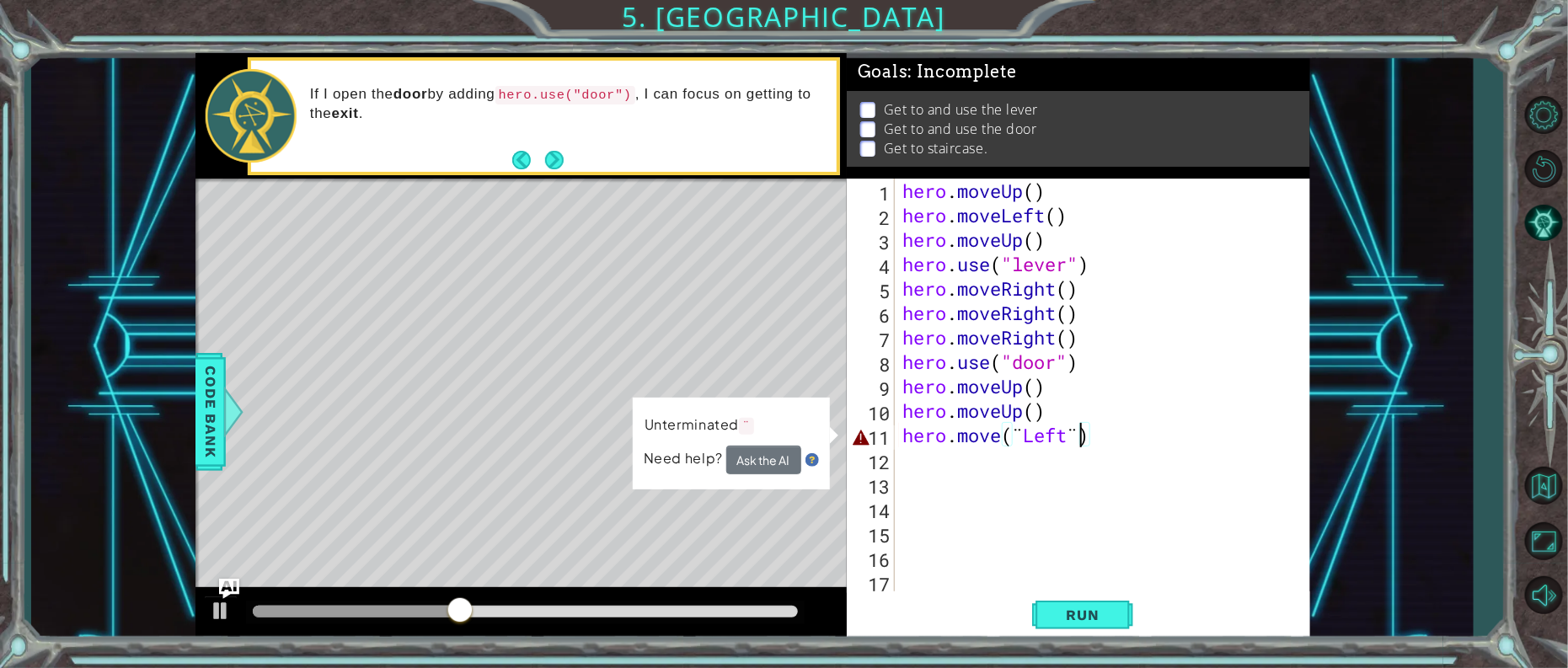
click at [527, 489] on div "Level Map" at bounding box center [584, 427] width 778 height 496
click at [488, 536] on div "Level Map" at bounding box center [584, 427] width 778 height 496
click at [484, 505] on div "Level Map" at bounding box center [584, 427] width 778 height 496
click at [400, 475] on div "Level Map" at bounding box center [584, 427] width 778 height 496
click at [397, 502] on div "Level Map" at bounding box center [584, 427] width 778 height 496
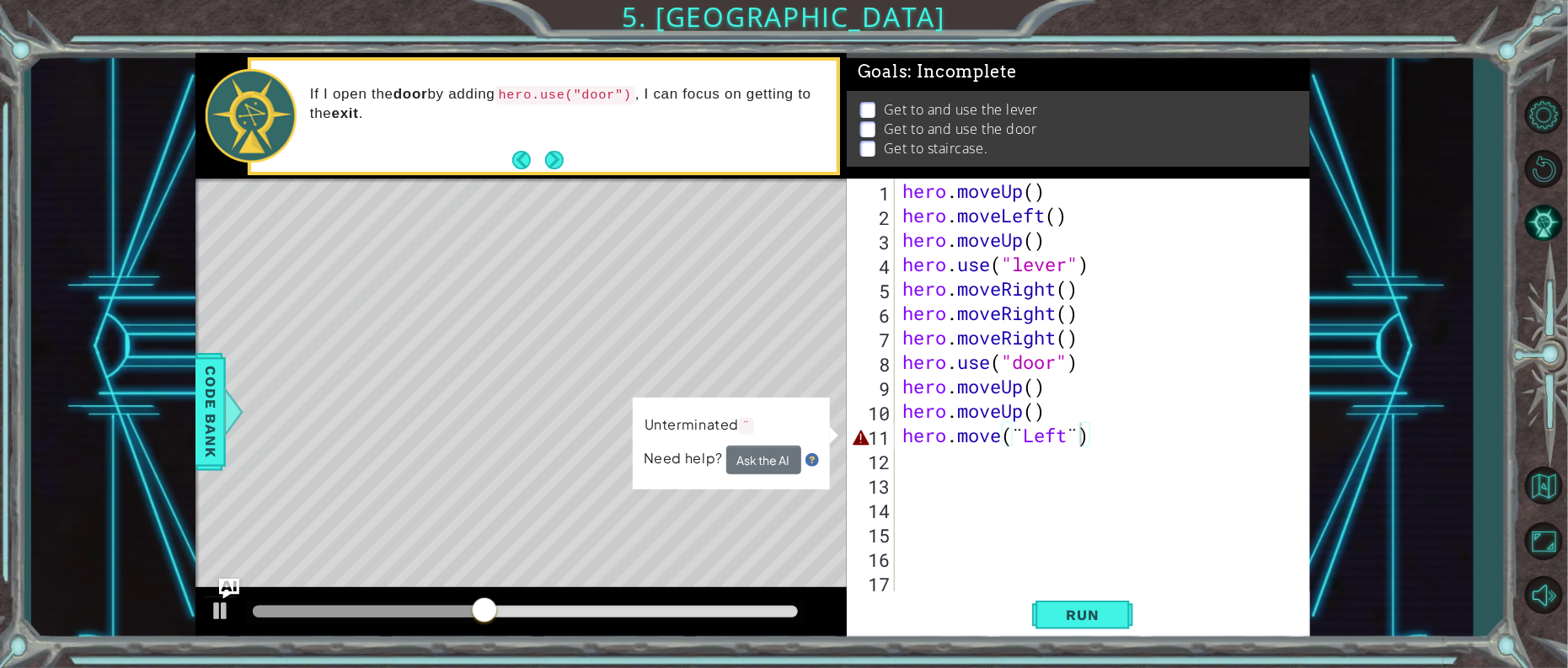
click at [491, 427] on div "Level Map" at bounding box center [584, 427] width 778 height 496
click at [1101, 446] on div "hero . moveUp ( ) hero . moveLeft ( ) hero . moveUp ( ) hero . use ( "lever" ) …" at bounding box center [1106, 410] width 415 height 465
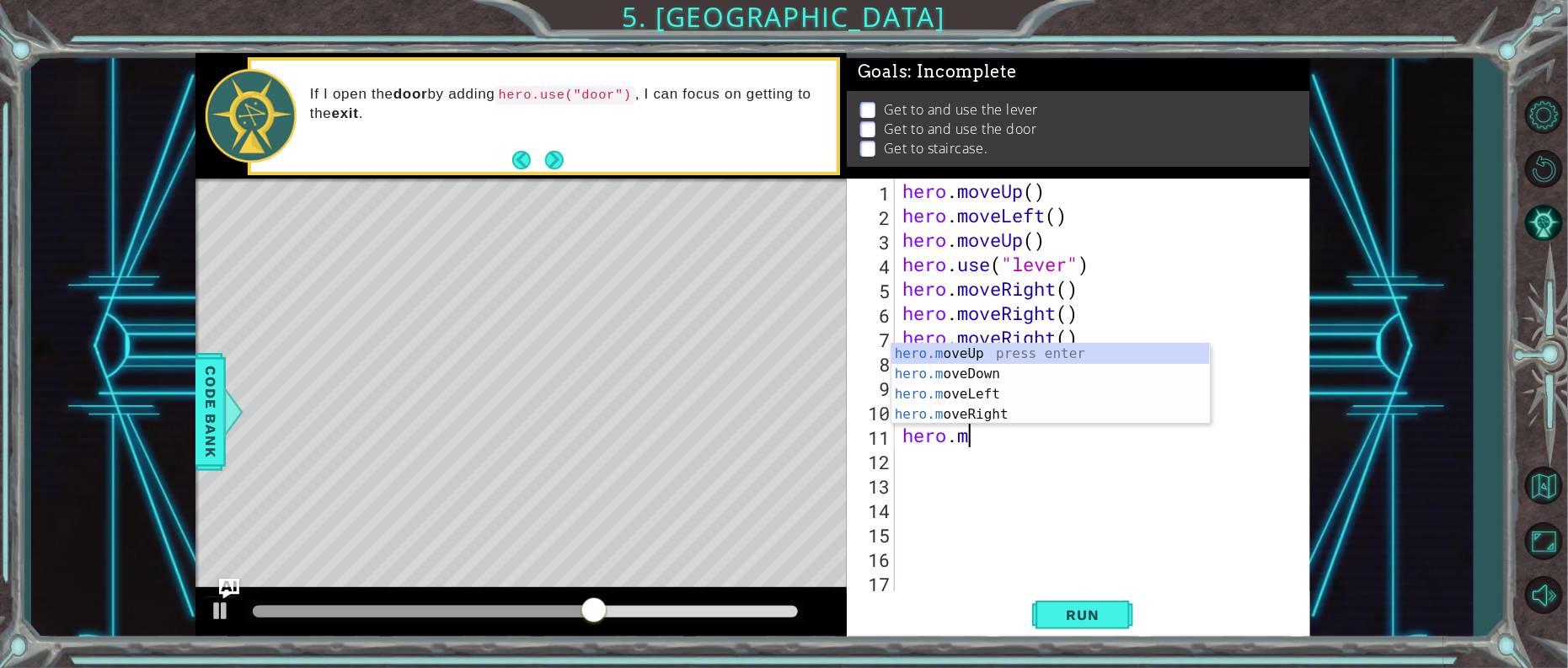
scroll to position [0, 1]
type textarea "h"
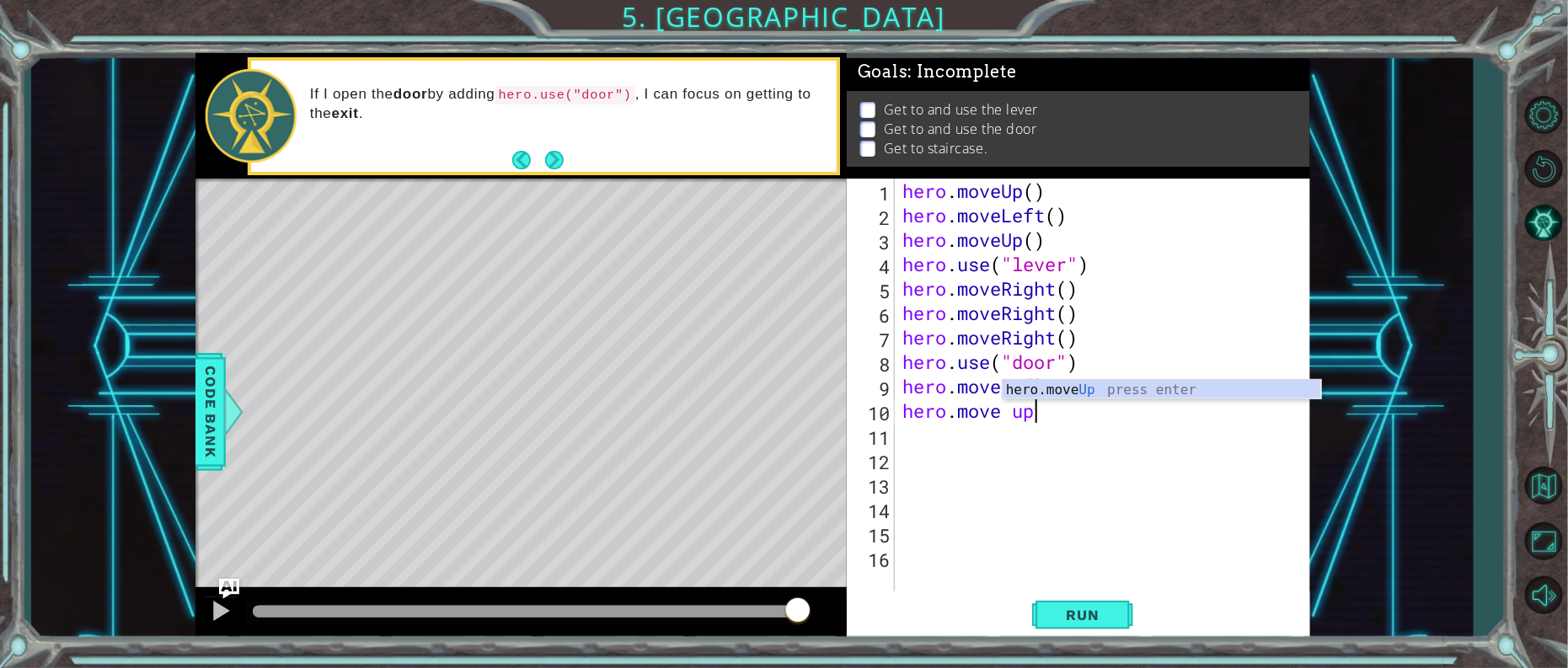
scroll to position [0, 5]
click at [1177, 400] on div "hero . moveUp ( ) hero . moveLeft ( ) hero . moveUp ( ) hero . use ( "lever" ) …" at bounding box center [1106, 410] width 415 height 465
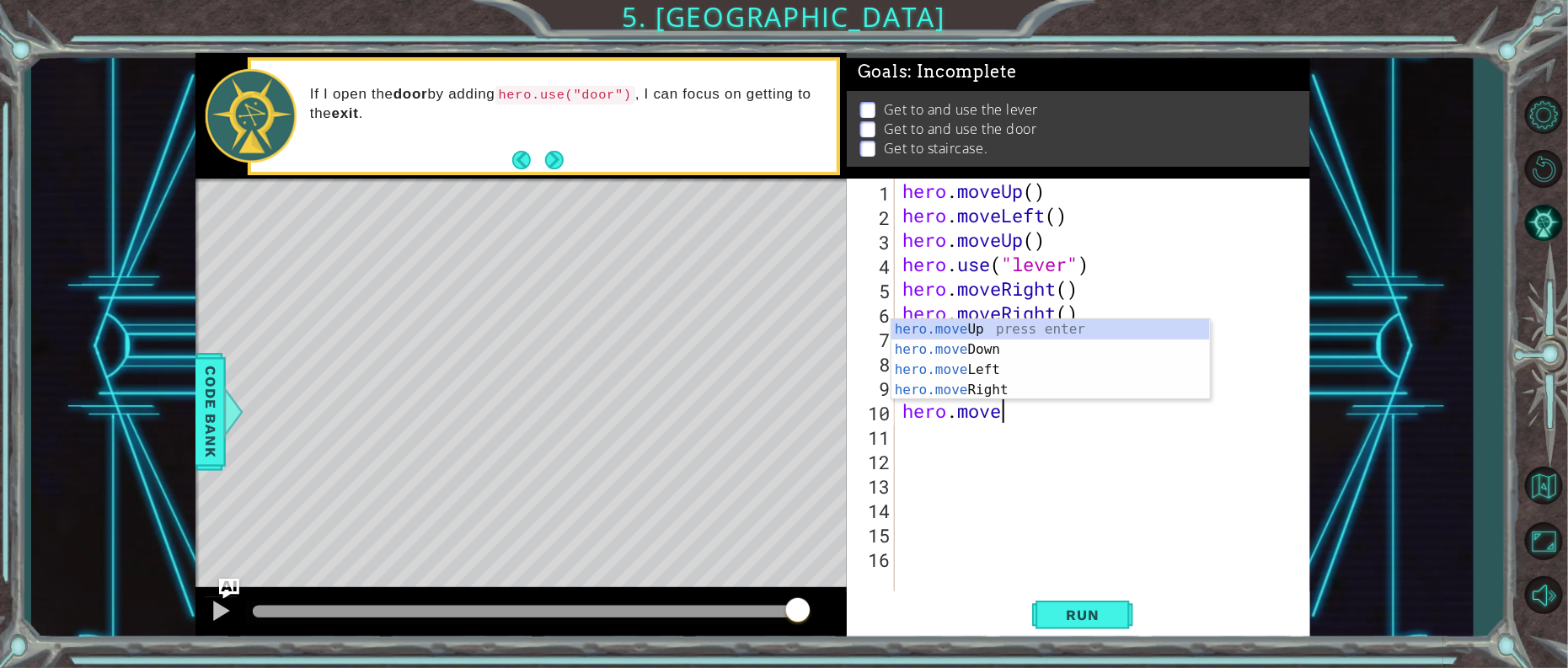
type textarea "hero.mov"
click at [931, 329] on div "hero.mov eUp press enter hero.mov eDown press enter hero.mov eLeft press enter …" at bounding box center [1051, 379] width 319 height 122
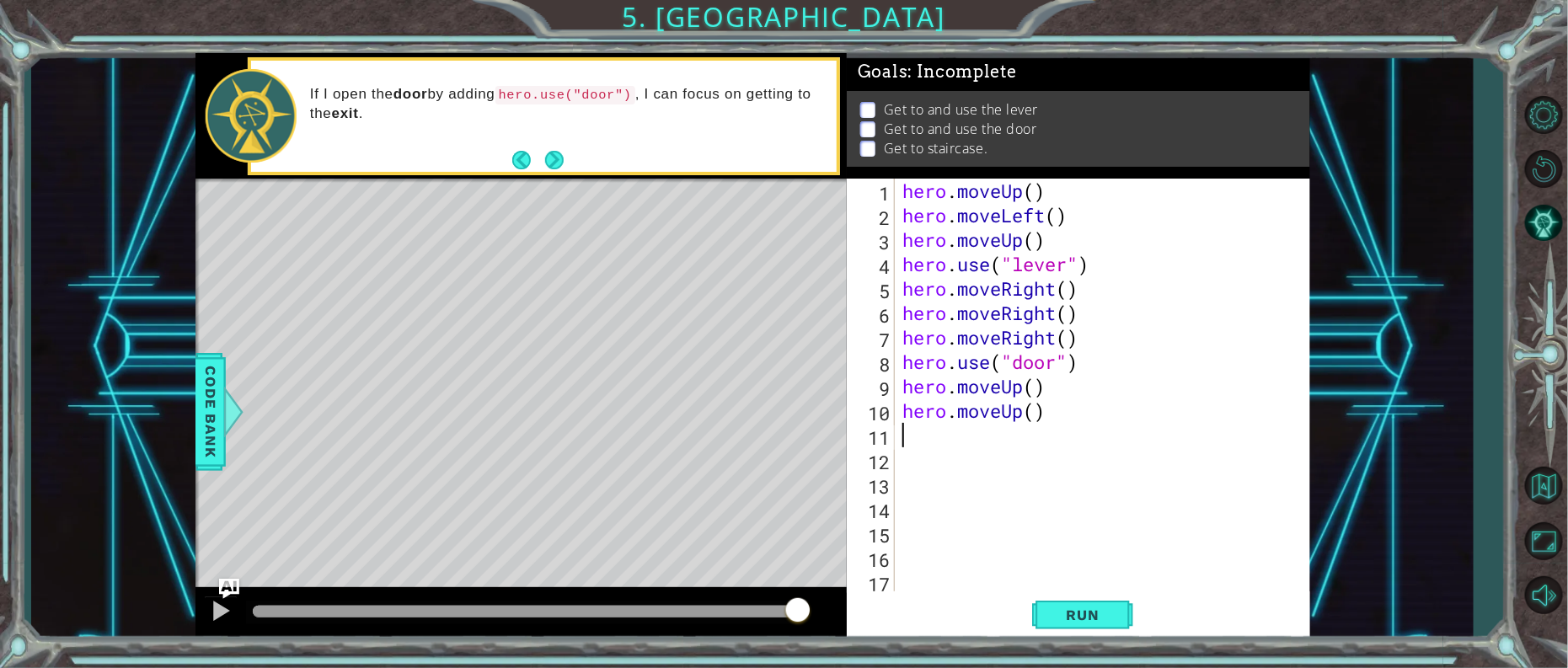
scroll to position [0, 0]
click at [1115, 622] on span "Run" at bounding box center [1083, 615] width 66 height 17
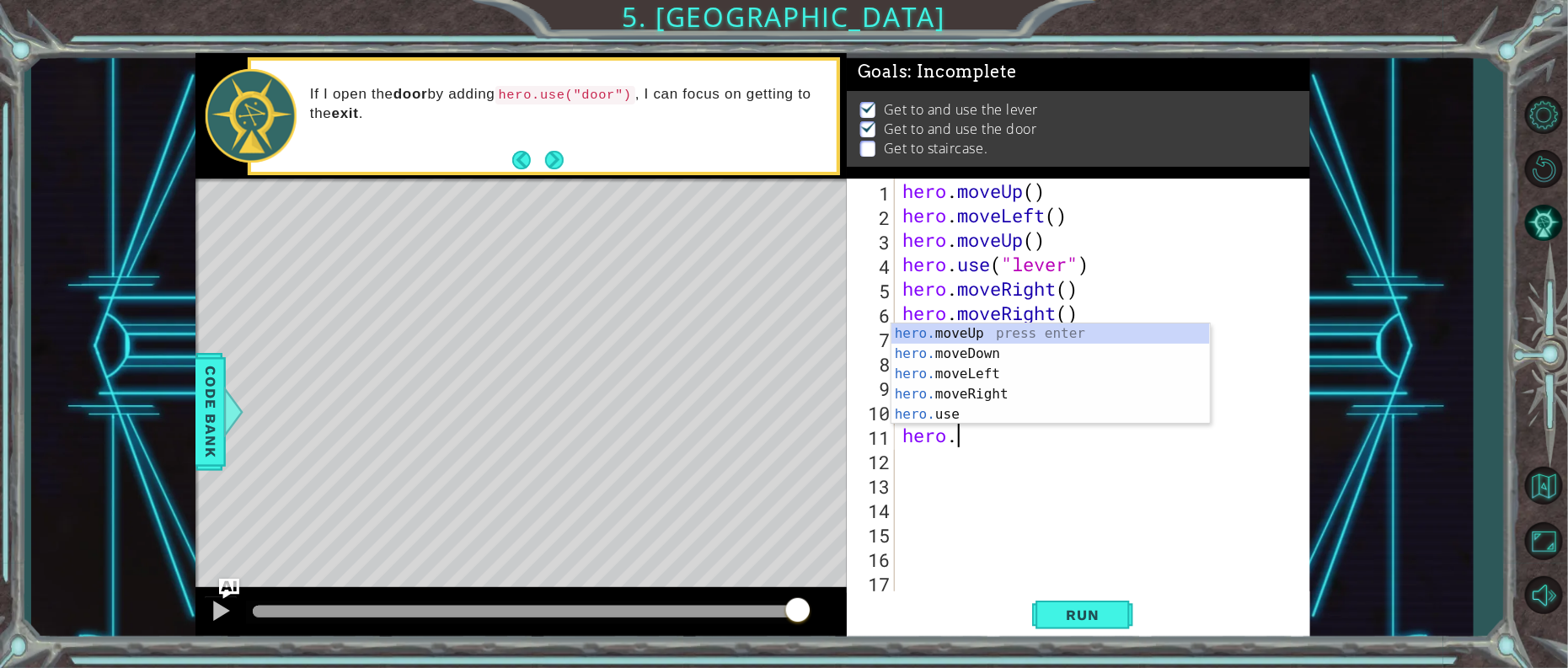
click at [1018, 410] on div "hero. moveUp press enter hero. moveDown press enter hero. moveLeft press enter …" at bounding box center [1051, 394] width 319 height 141
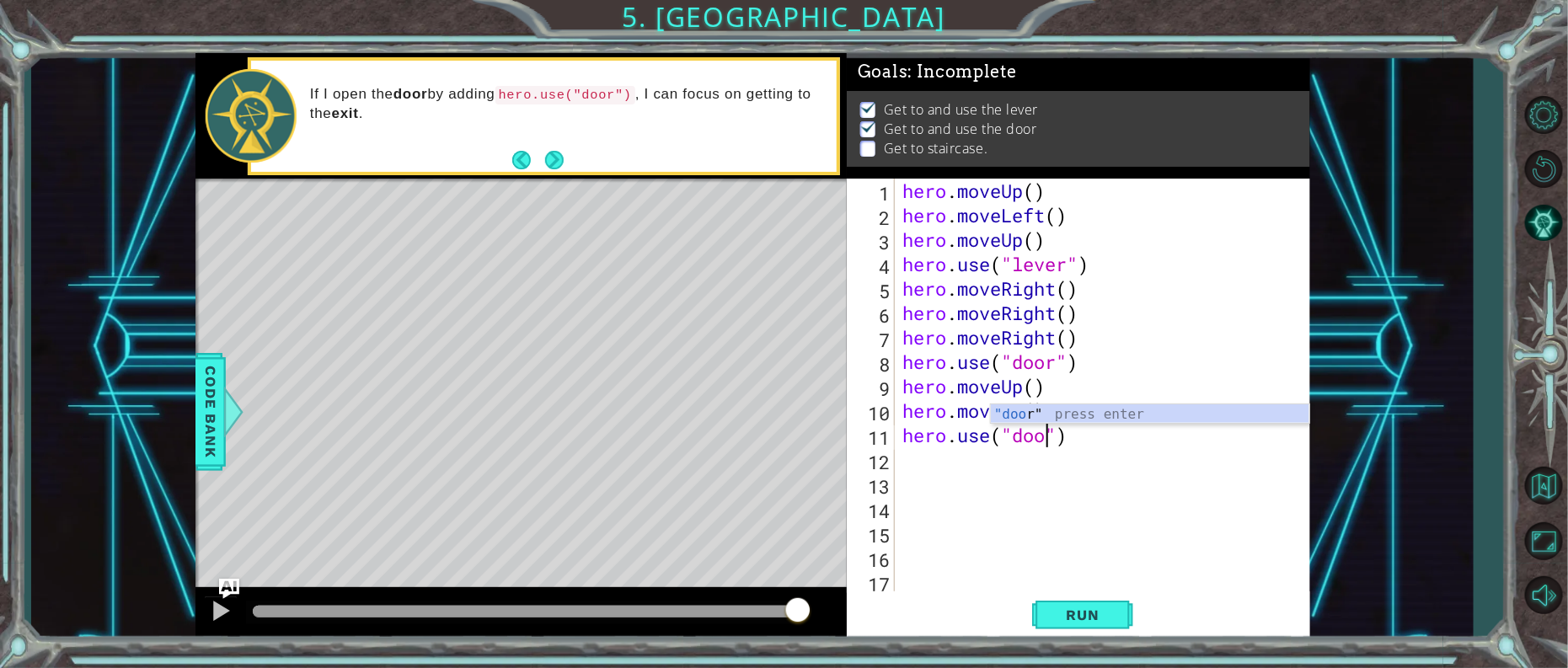
scroll to position [0, 7]
type textarea "hero.use("door")"
click at [1084, 619] on span "Run" at bounding box center [1083, 615] width 66 height 17
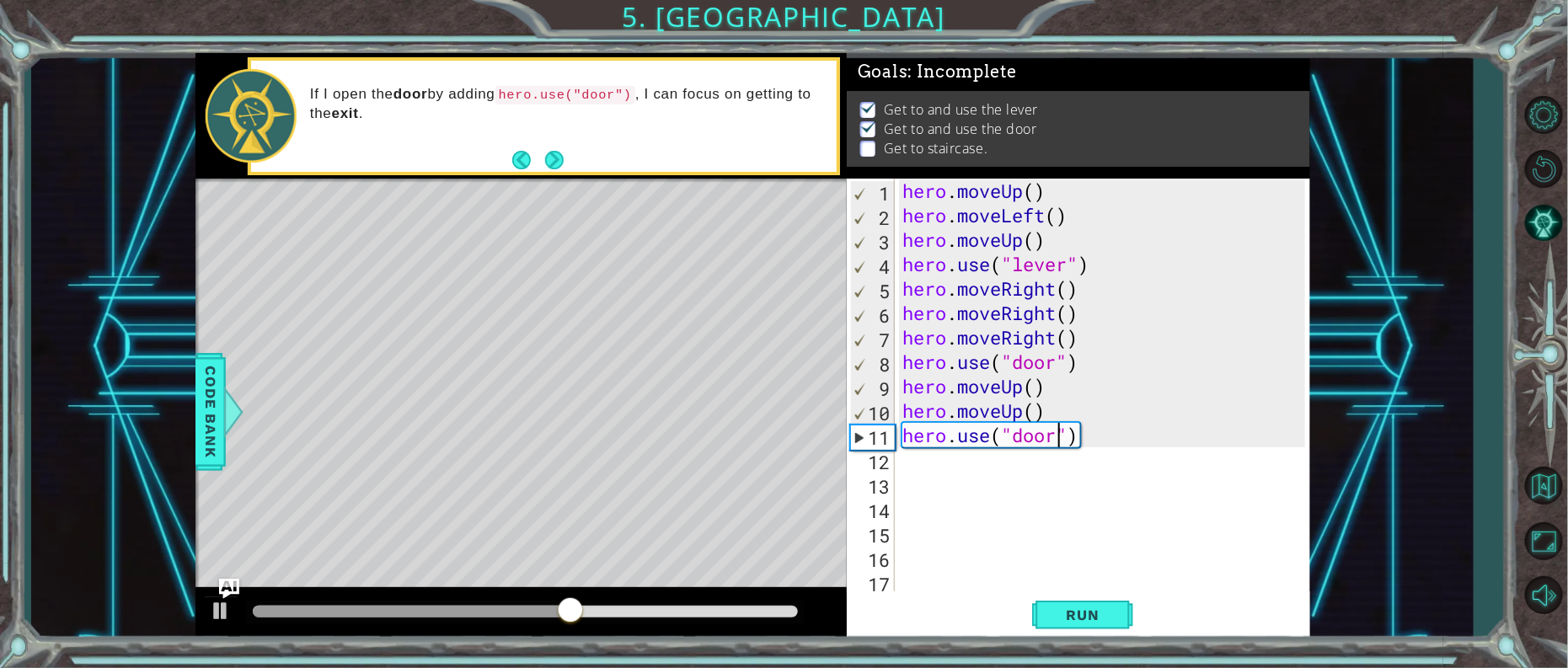
click at [941, 453] on div "hero . moveUp ( ) hero . moveLeft ( ) hero . moveUp ( ) hero . use ( "lever" ) …" at bounding box center [1106, 410] width 415 height 465
click at [929, 443] on div "hero . moveUp ( ) hero . moveLeft ( ) hero . moveUp ( ) hero . use ( "lever" ) …" at bounding box center [1106, 410] width 415 height 465
click at [925, 445] on div "hero . moveUp ( ) hero . moveLeft ( ) hero . moveUp ( ) hero . use ( "lever" ) …" at bounding box center [1106, 410] width 415 height 465
click at [913, 419] on div "hero . moveUp ( ) hero . moveLeft ( ) hero . moveUp ( ) hero . use ( "lever" ) …" at bounding box center [1106, 410] width 415 height 465
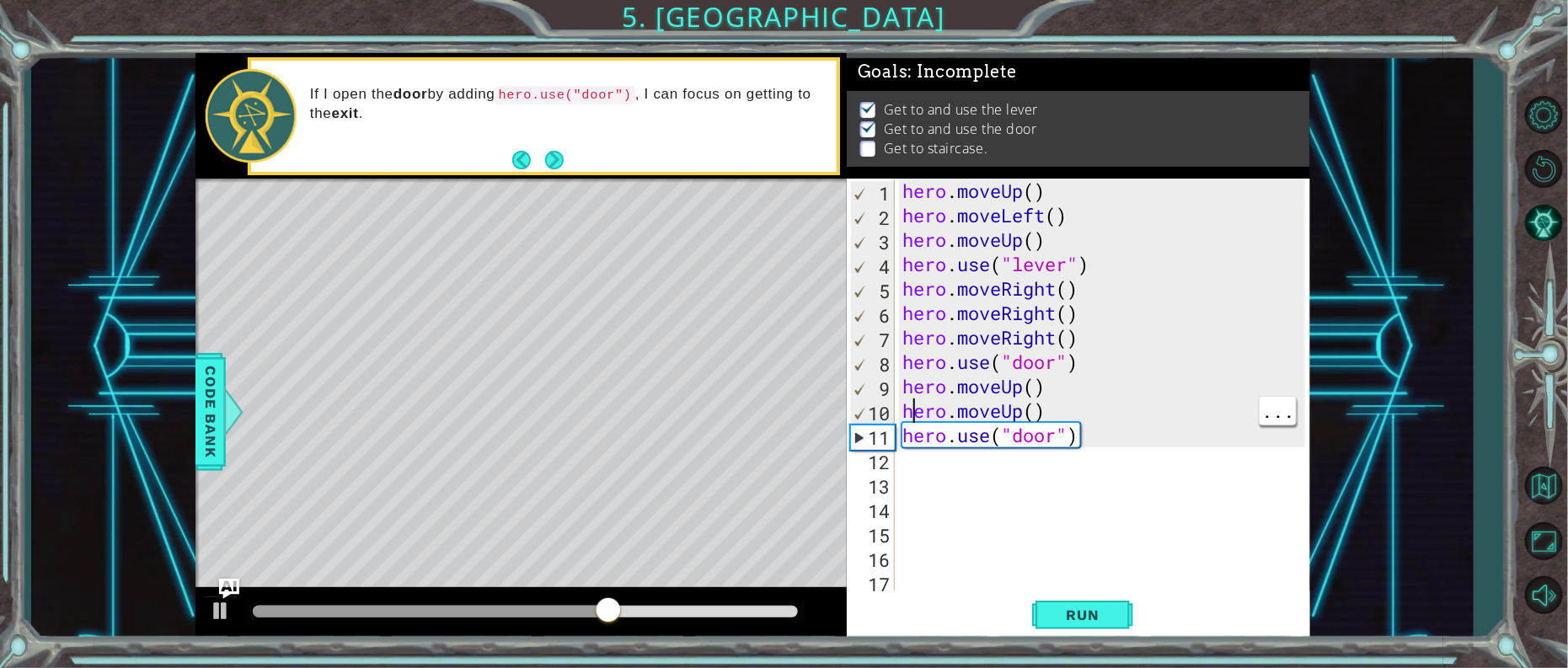
click at [928, 440] on div "hero . moveUp ( ) hero . moveLeft ( ) hero . moveUp ( ) hero . use ( "lever" ) …" at bounding box center [1106, 410] width 415 height 465
click at [1072, 440] on div "hero . moveUp ( ) hero . moveLeft ( ) hero . moveUp ( ) hero . use ( "lever" ) …" at bounding box center [1106, 410] width 415 height 465
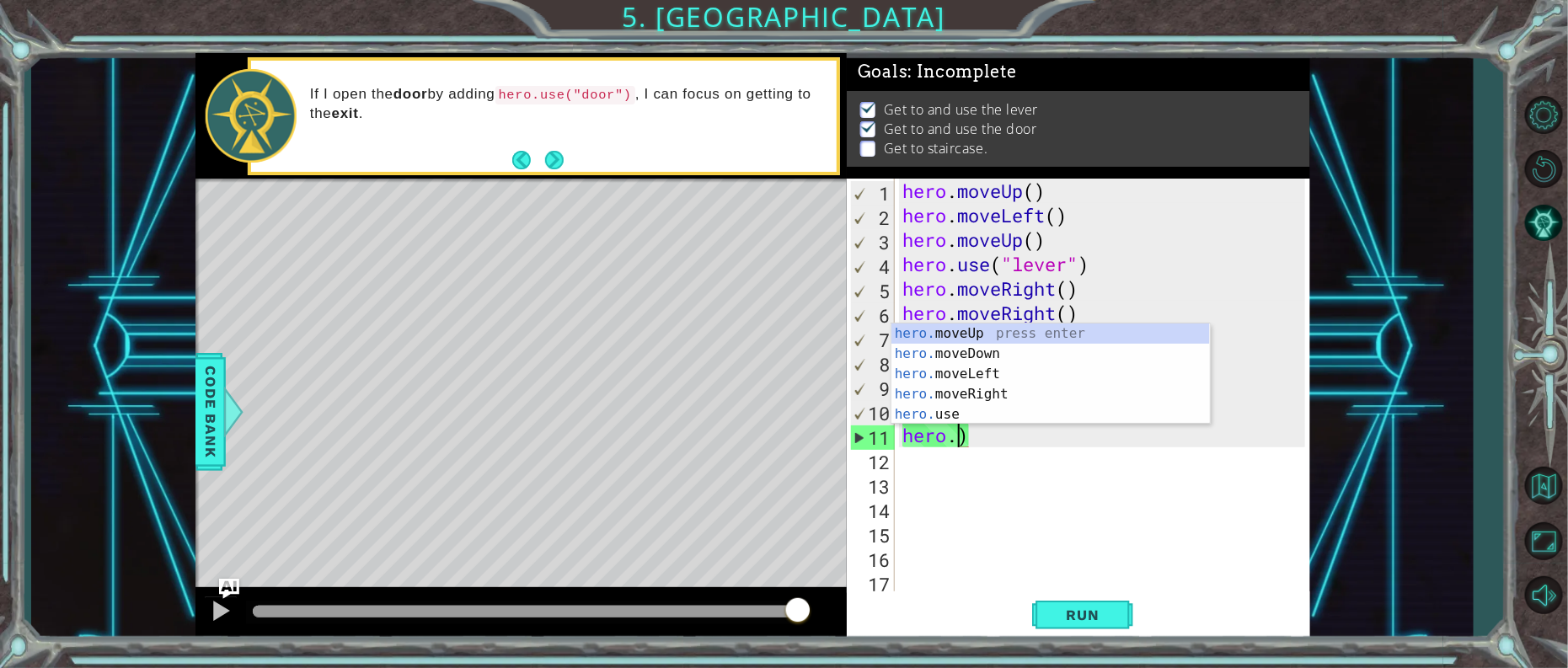
click at [986, 368] on div "hero. moveUp press enter hero. moveDown press enter hero. moveLeft press enter …" at bounding box center [1051, 394] width 319 height 141
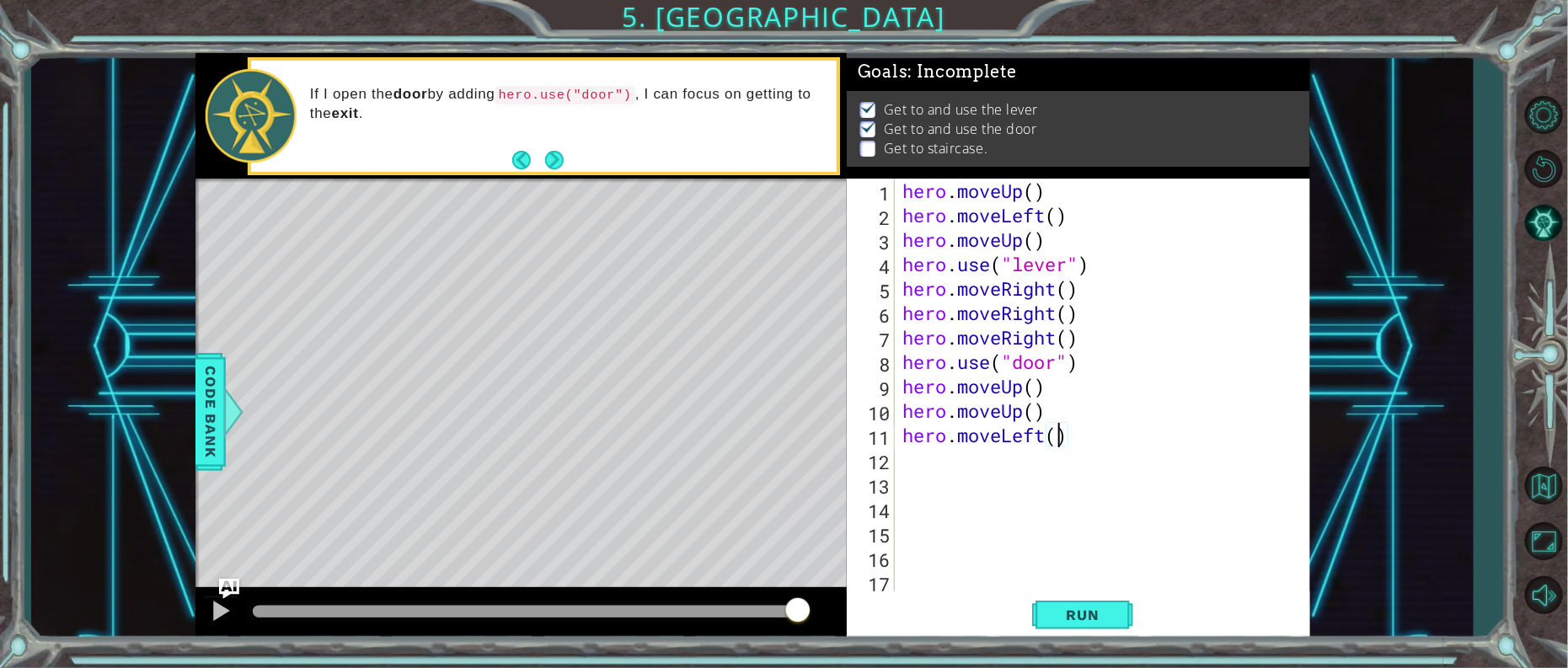
scroll to position [0, 5]
type textarea "hero.moveLeft(4)"
click at [1100, 631] on button "Run" at bounding box center [1082, 615] width 101 height 47
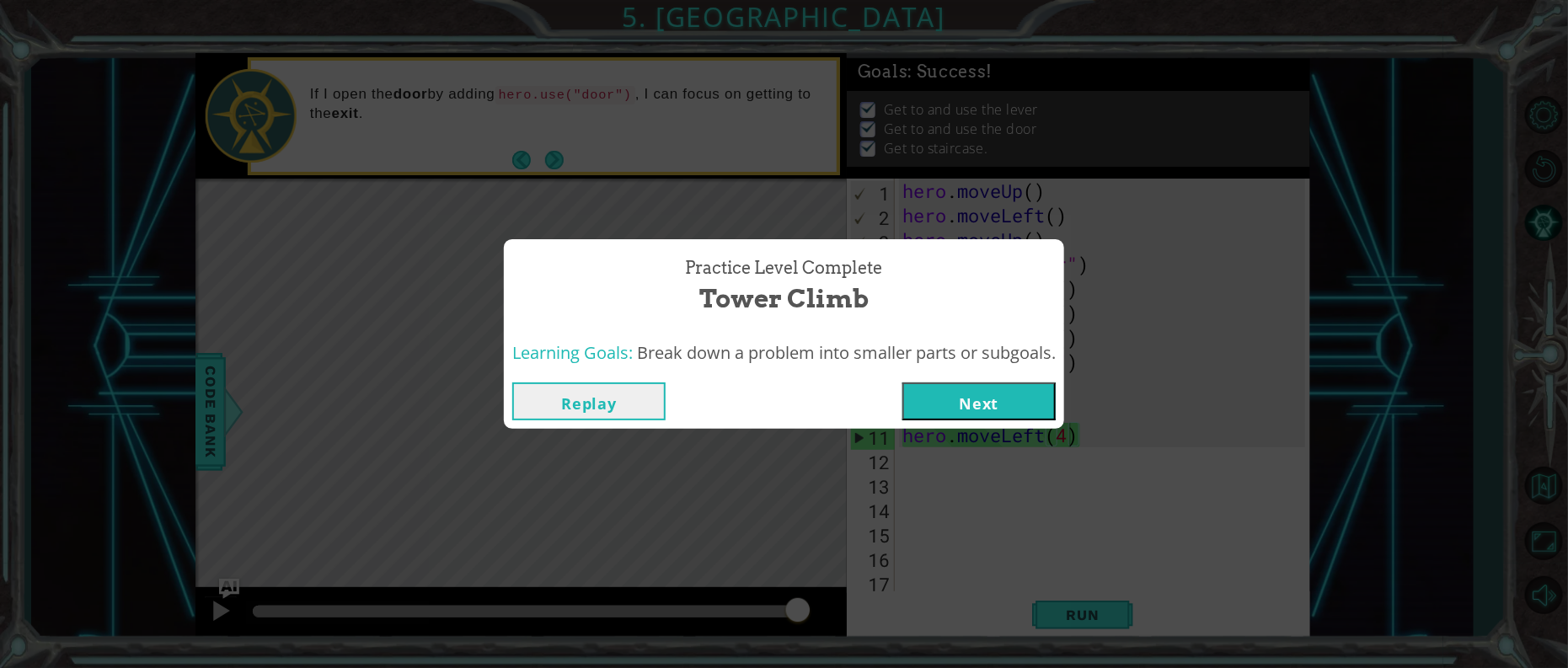
click at [1014, 410] on button "Next" at bounding box center [979, 402] width 153 height 38
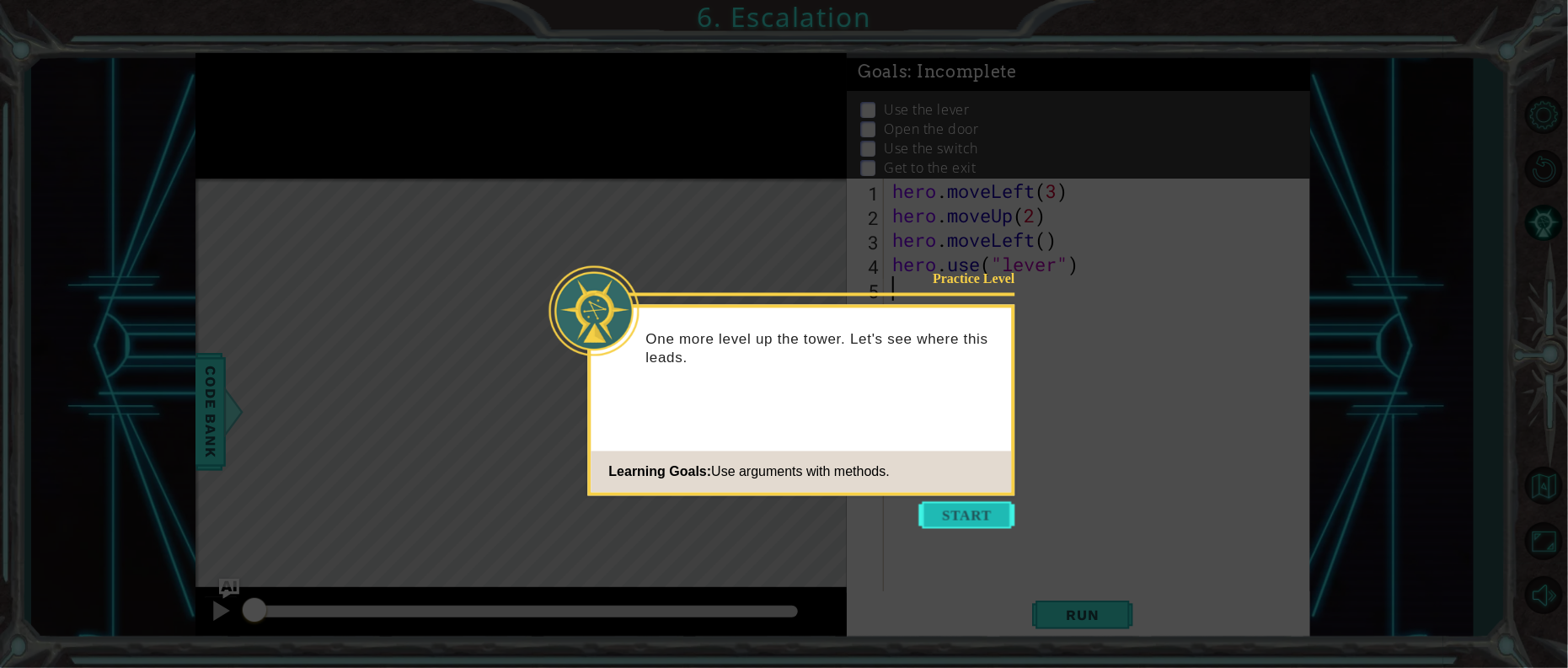
click at [1001, 518] on button "Start" at bounding box center [966, 515] width 96 height 27
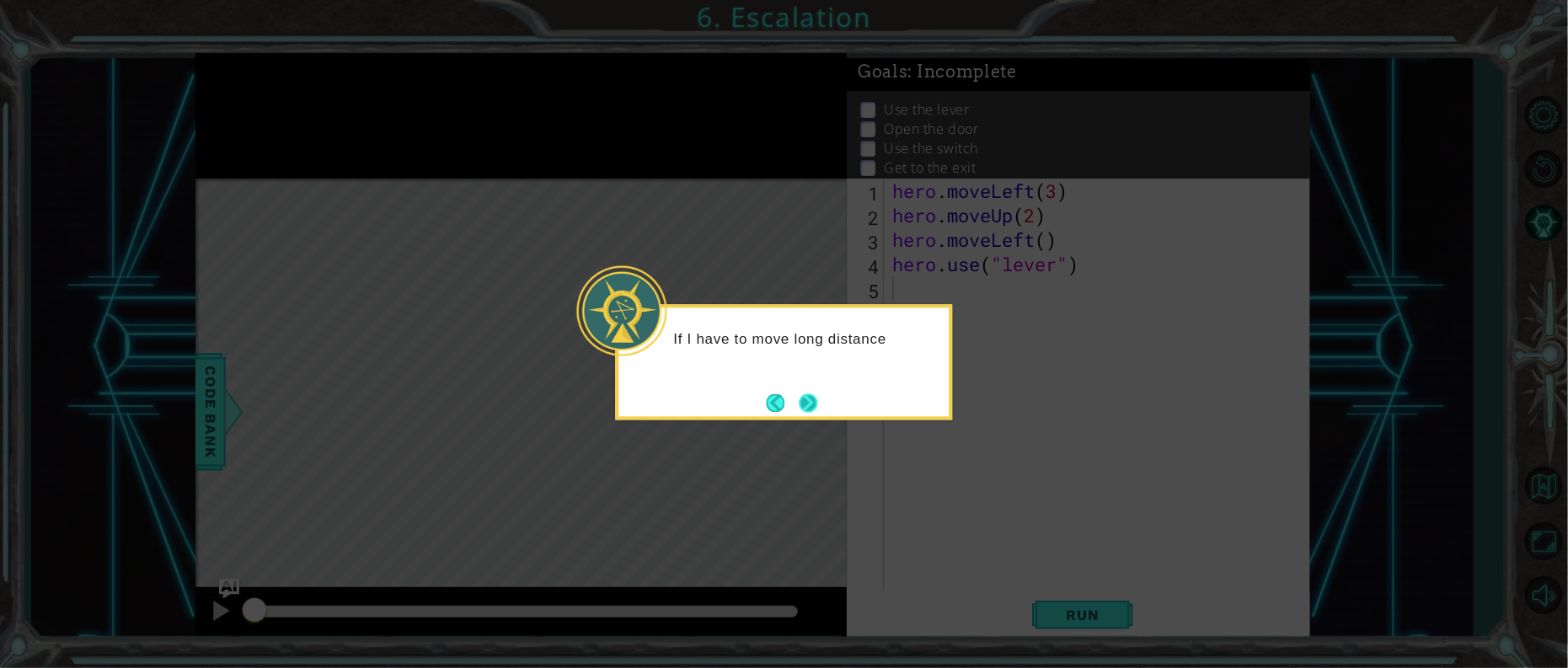
click at [814, 399] on button "Next" at bounding box center [809, 403] width 19 height 19
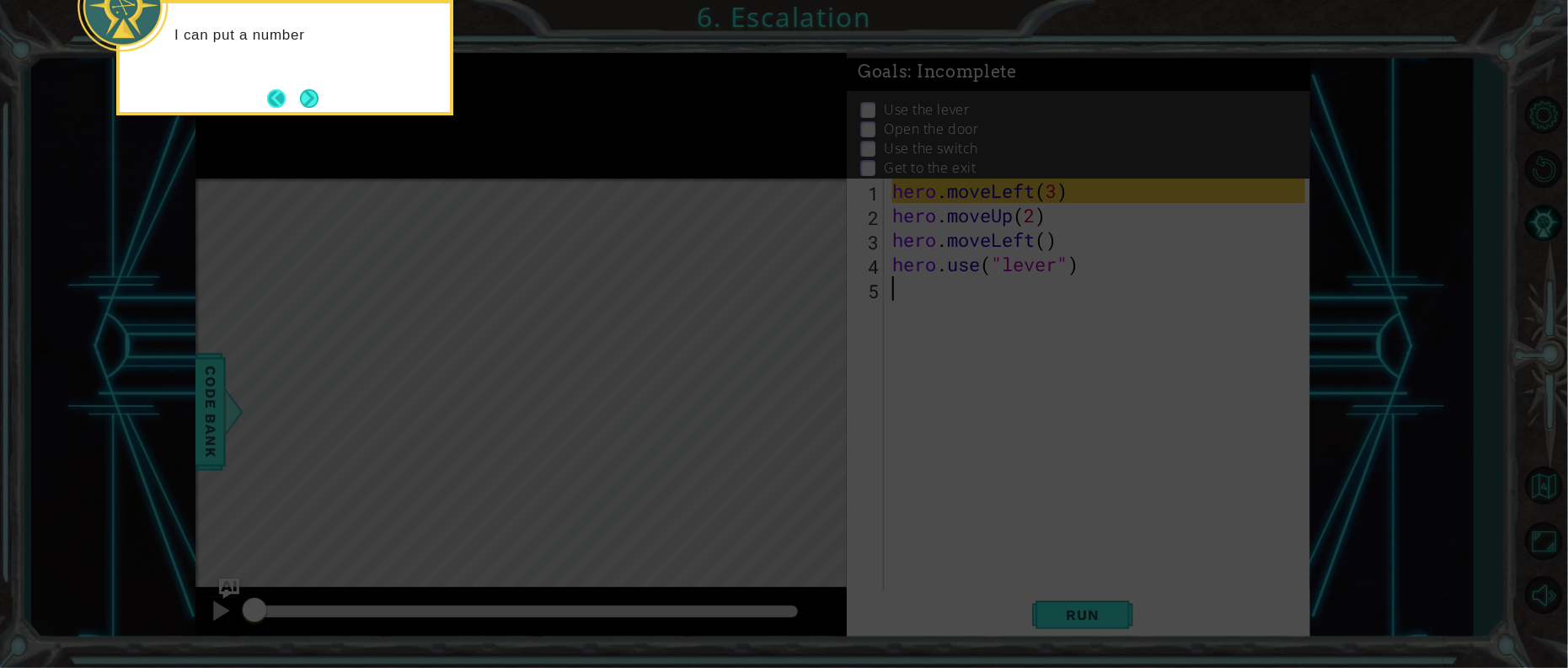
click at [281, 90] on button "Back" at bounding box center [284, 99] width 33 height 19
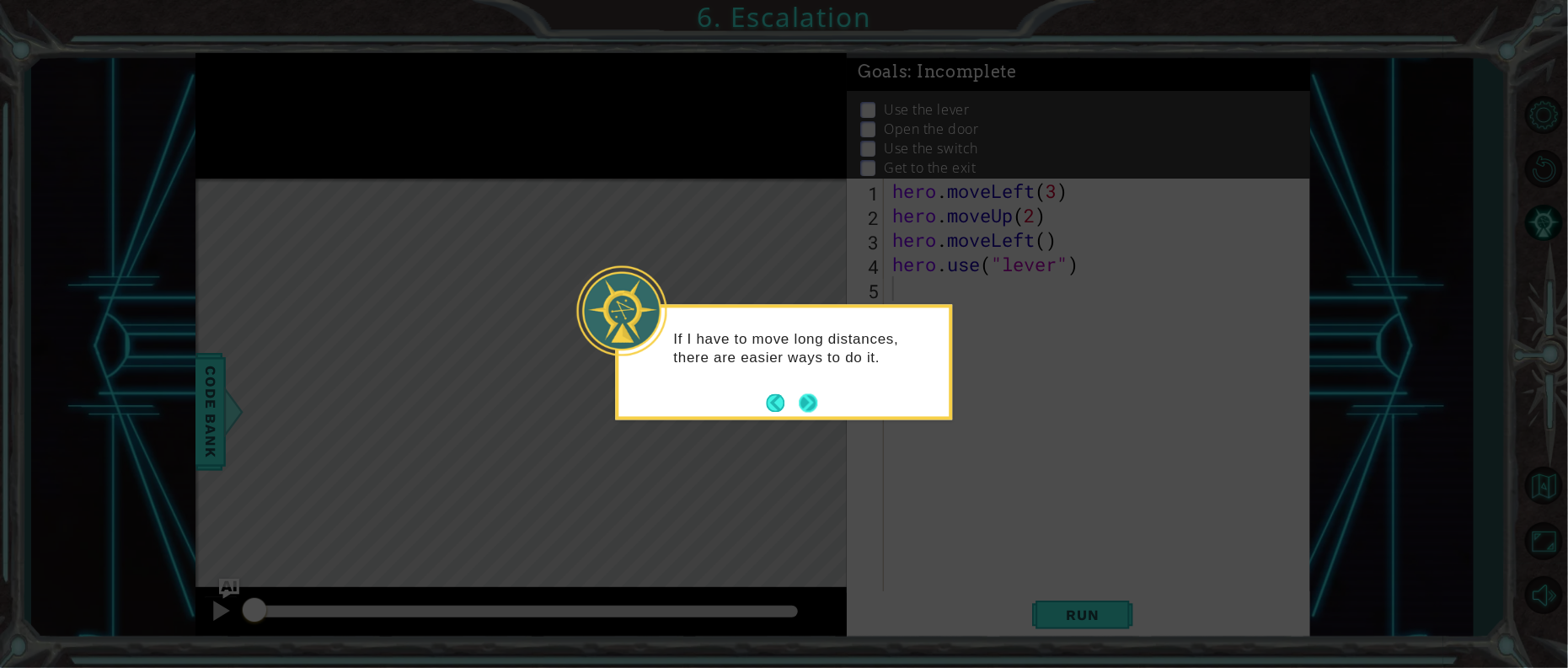
click at [818, 410] on button "Next" at bounding box center [808, 403] width 20 height 20
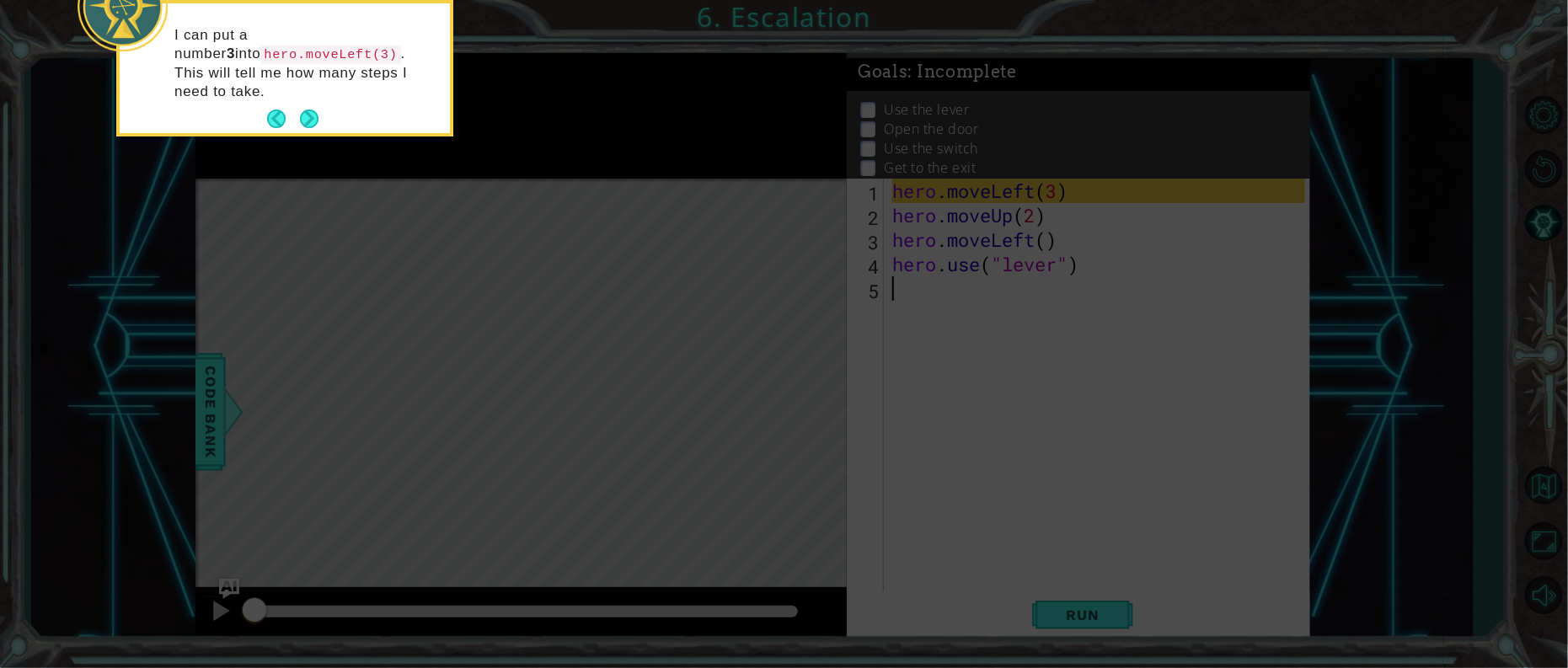
click at [315, 125] on icon at bounding box center [784, 99] width 1568 height 1137
click at [318, 109] on button "Next" at bounding box center [309, 119] width 19 height 19
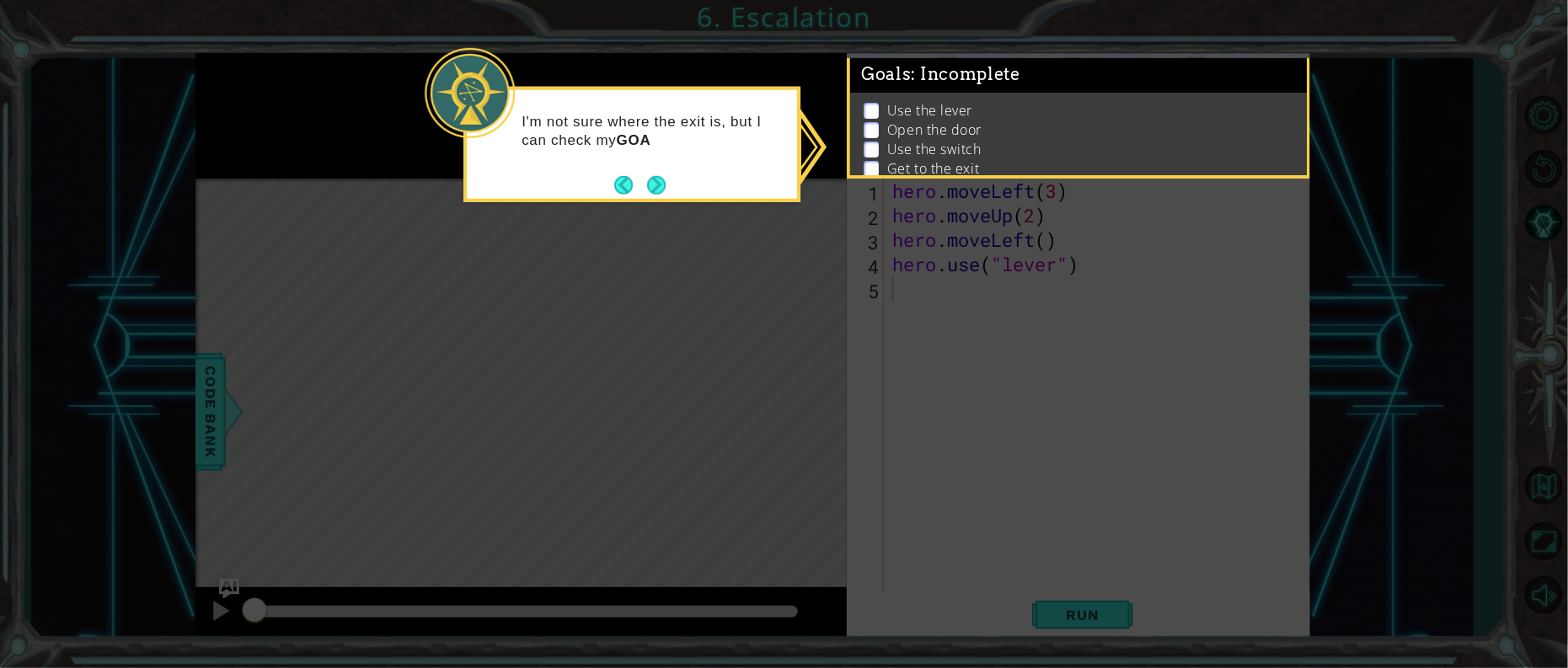
click at [771, 150] on div "I'm not sure where the exit is, but I can check my GOA" at bounding box center [632, 138] width 330 height 85
click at [657, 191] on button "Next" at bounding box center [657, 184] width 19 height 19
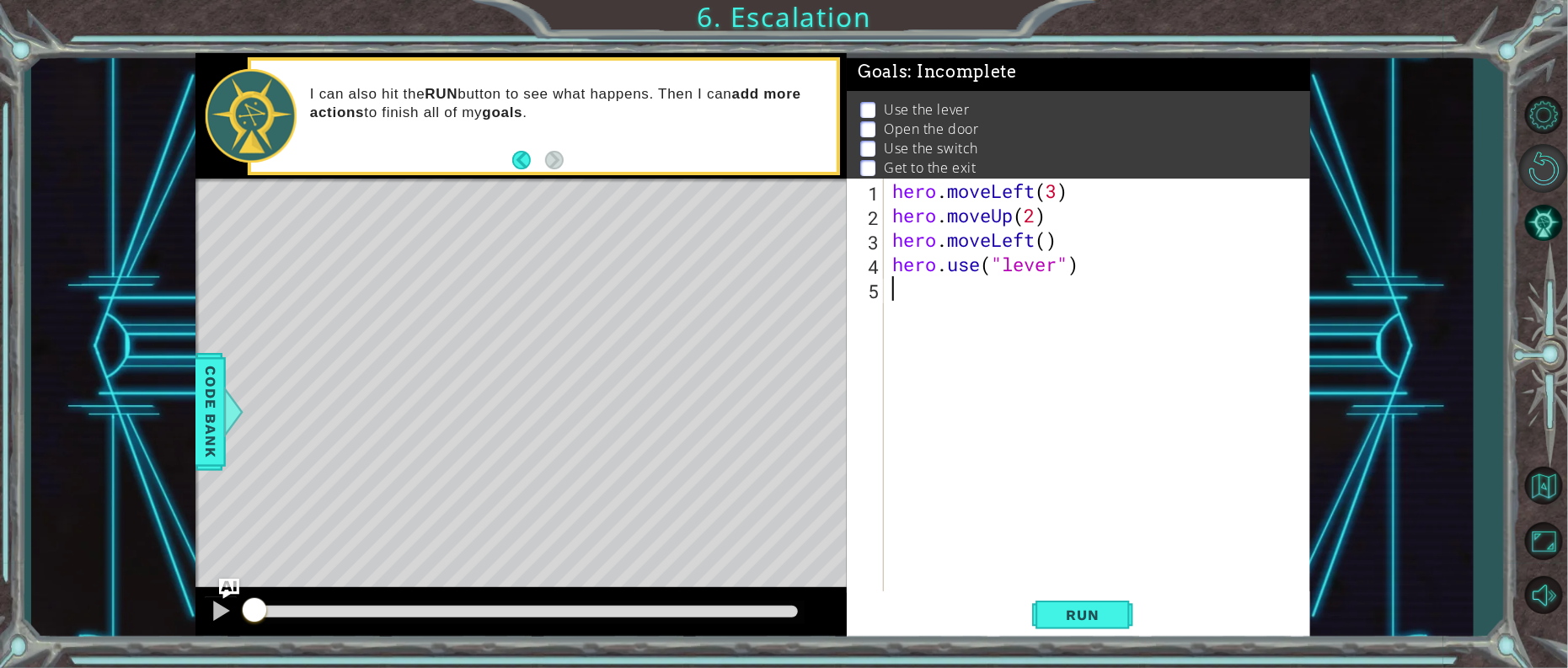
click at [1080, 545] on div "hero . moveLeft ( 3 ) hero . moveUp ( 2 ) hero . moveLeft ( ) hero . use ( "lev…" at bounding box center [1101, 410] width 425 height 465
click at [1527, 169] on button "Restart Level" at bounding box center [1544, 168] width 49 height 49
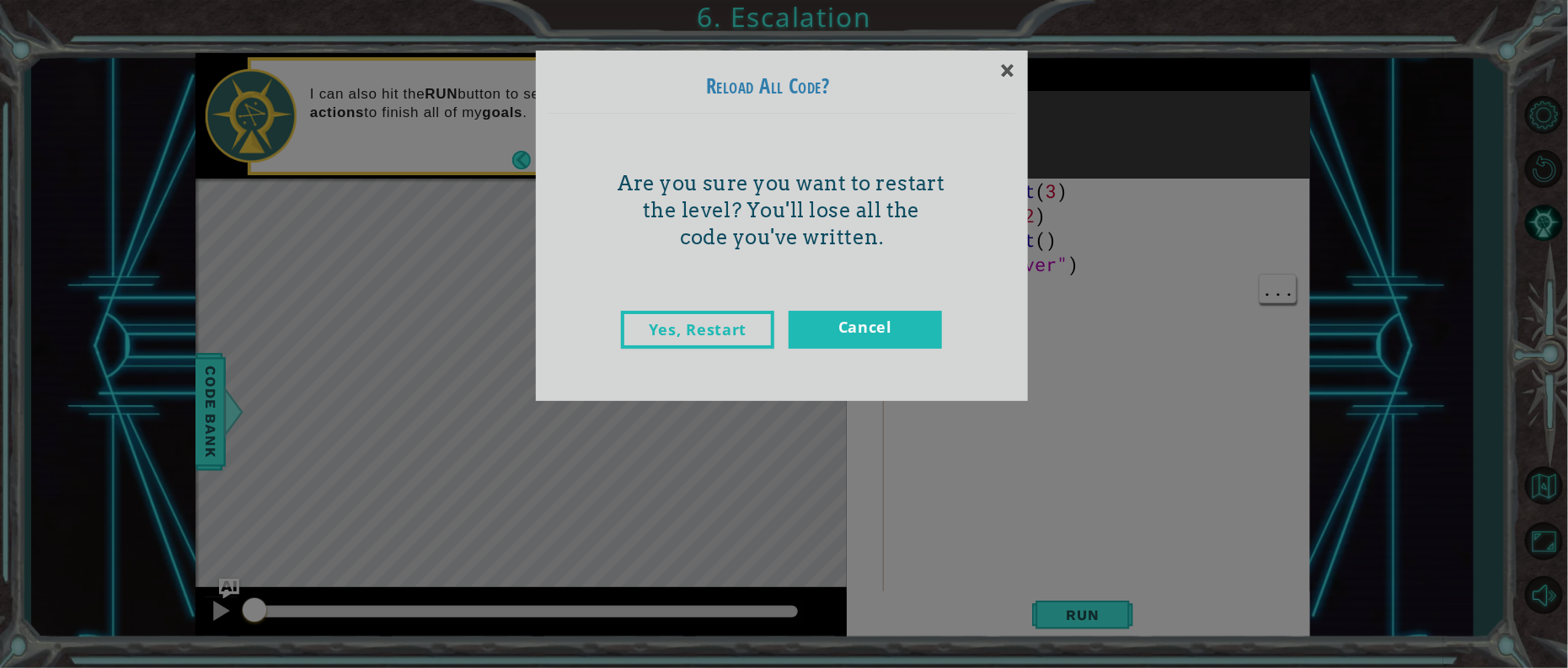
click at [1093, 612] on div "× Reload All Code? Are you sure you want to restart the level? You'll lose all …" at bounding box center [784, 334] width 1568 height 668
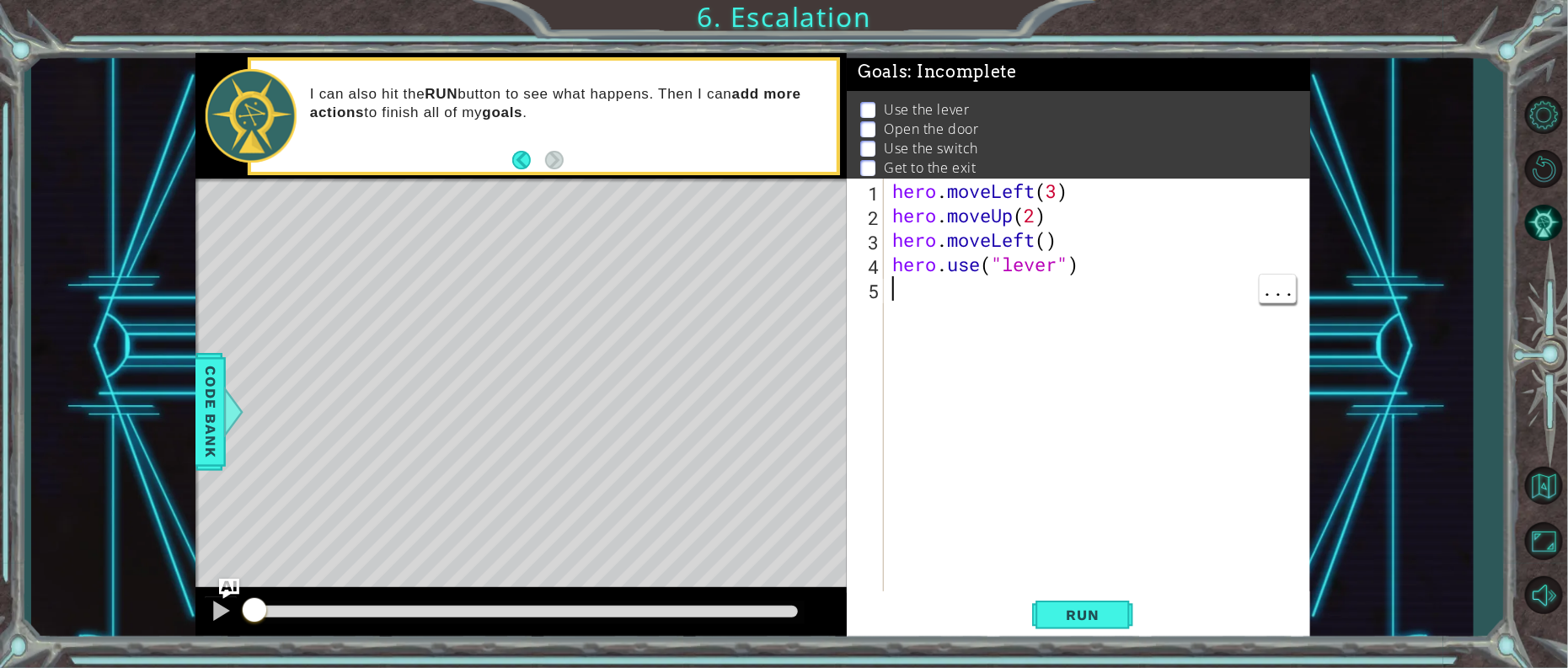
click at [1106, 609] on span "Run" at bounding box center [1083, 615] width 66 height 17
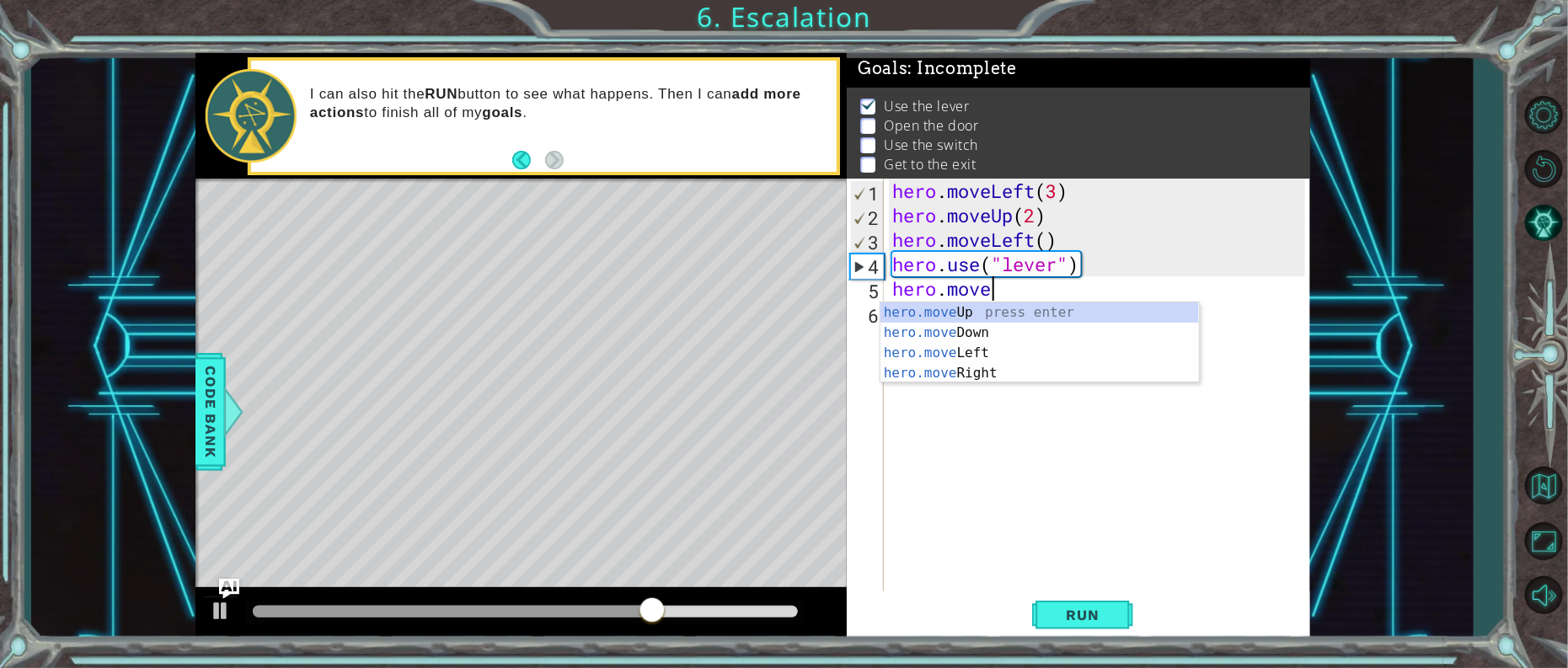
scroll to position [0, 3]
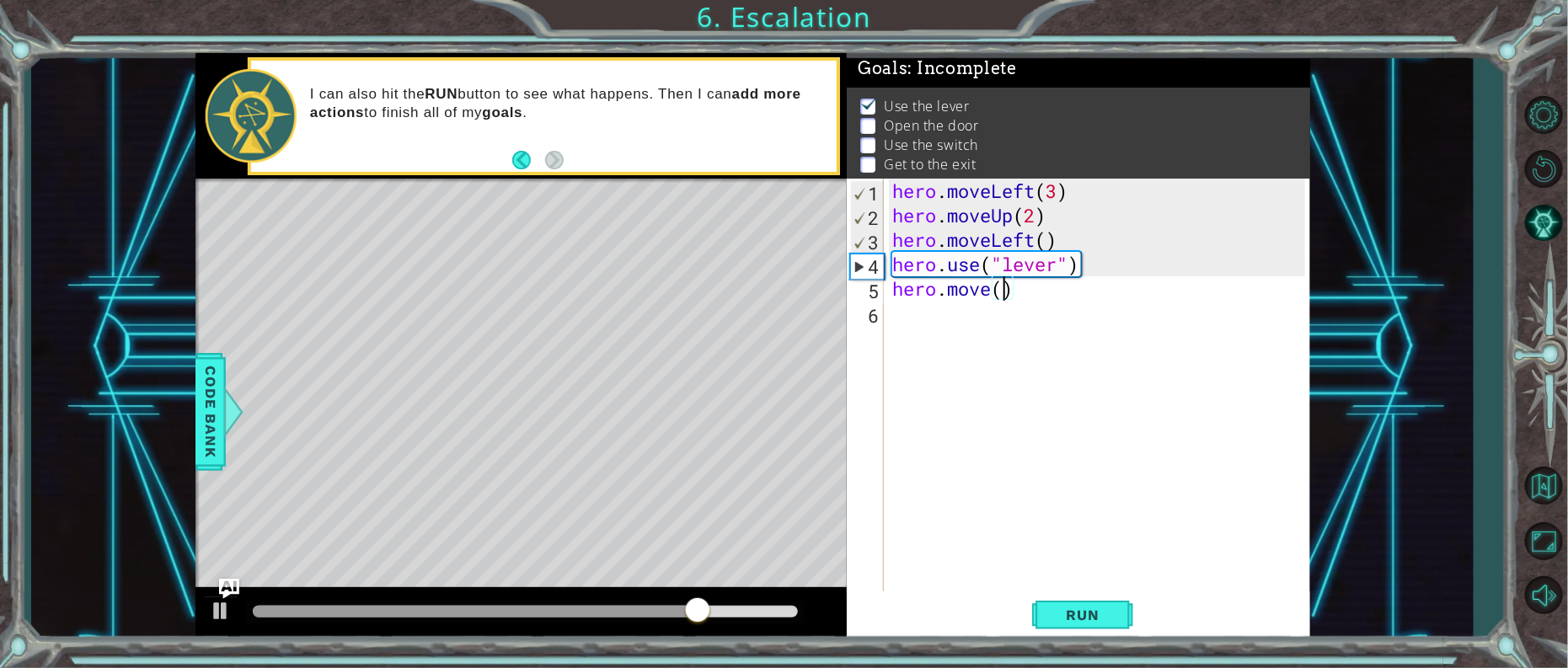
click at [1006, 290] on div "hero . moveLeft ( 3 ) hero . moveUp ( 2 ) hero . moveLeft ( ) hero . use ( "lev…" at bounding box center [1101, 410] width 425 height 465
click at [1093, 612] on span "Run" at bounding box center [1083, 615] width 66 height 17
click at [1111, 630] on button "Run" at bounding box center [1082, 615] width 101 height 47
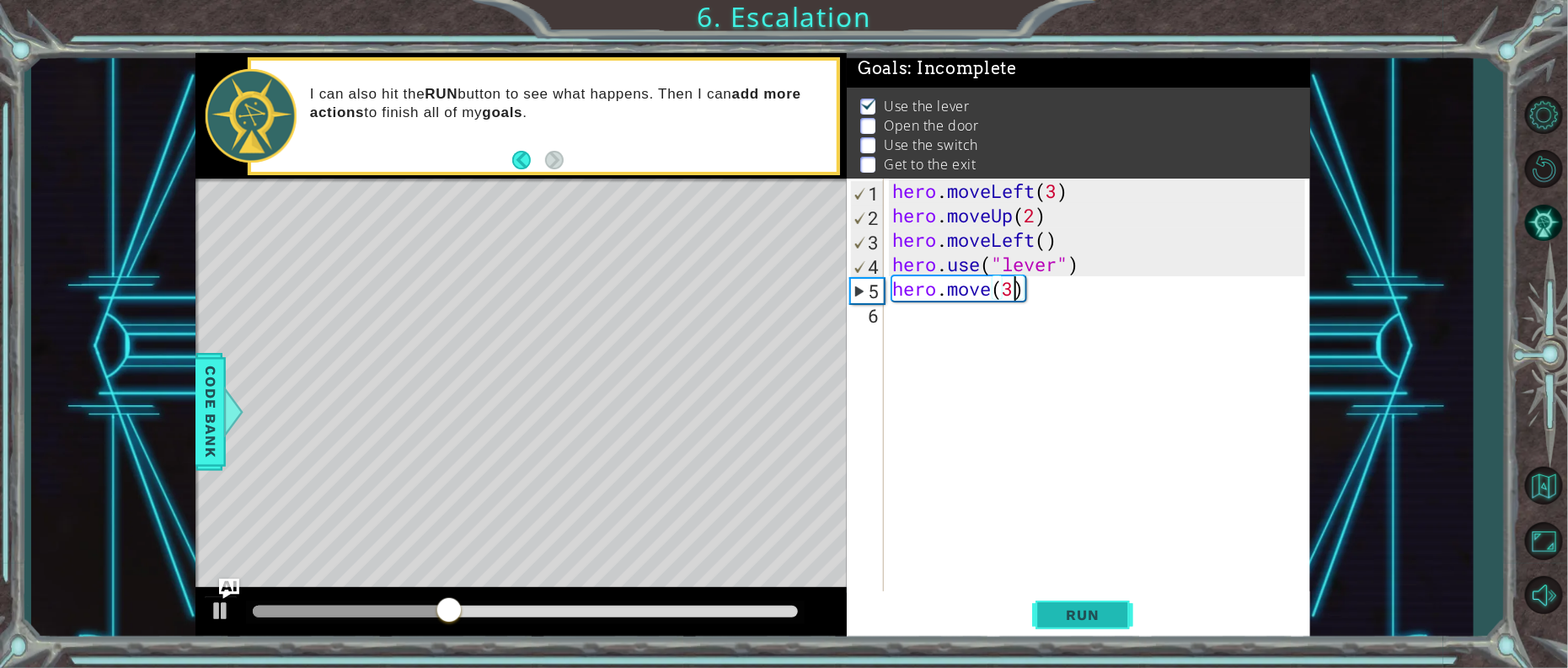
click at [1093, 613] on span "Run" at bounding box center [1083, 615] width 66 height 17
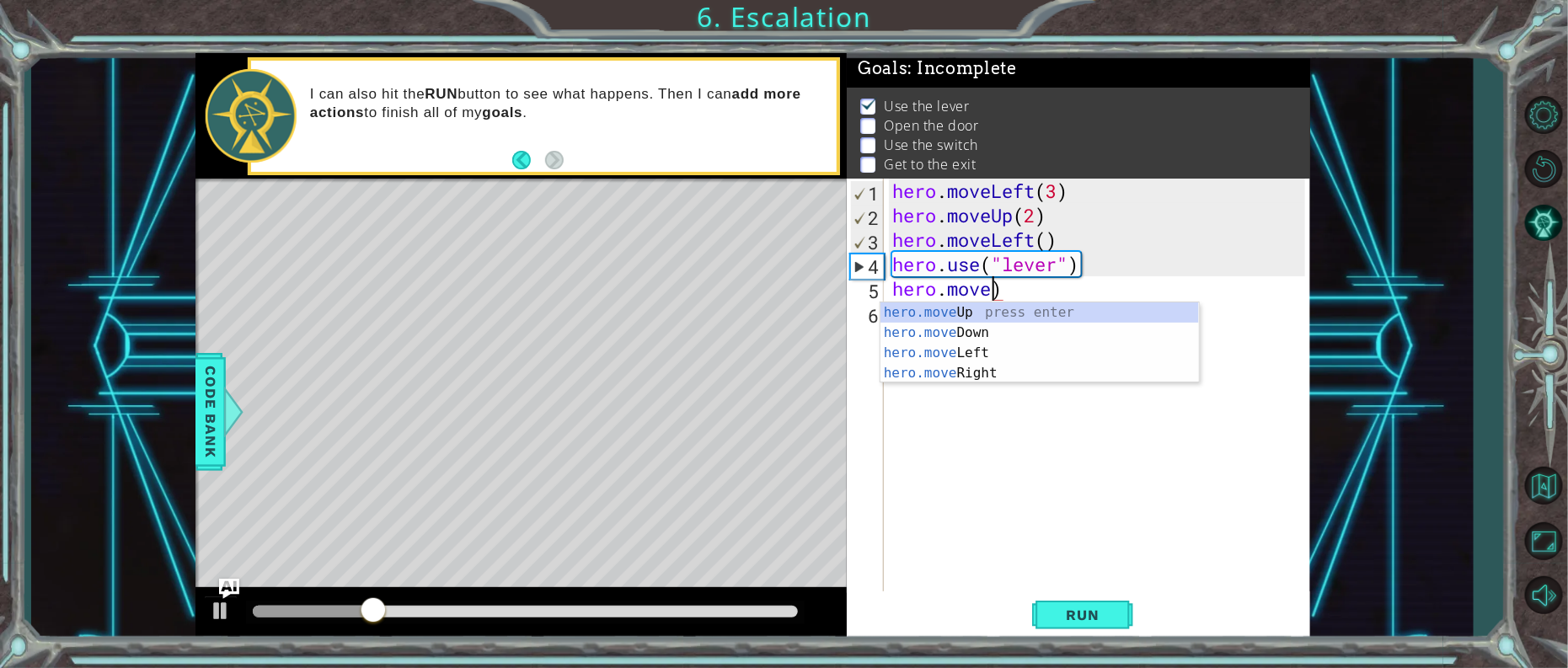
click at [1015, 289] on div "hero . moveLeft ( 3 ) hero . moveUp ( 2 ) hero . moveLeft ( ) hero . use ( "lev…" at bounding box center [1101, 410] width 425 height 465
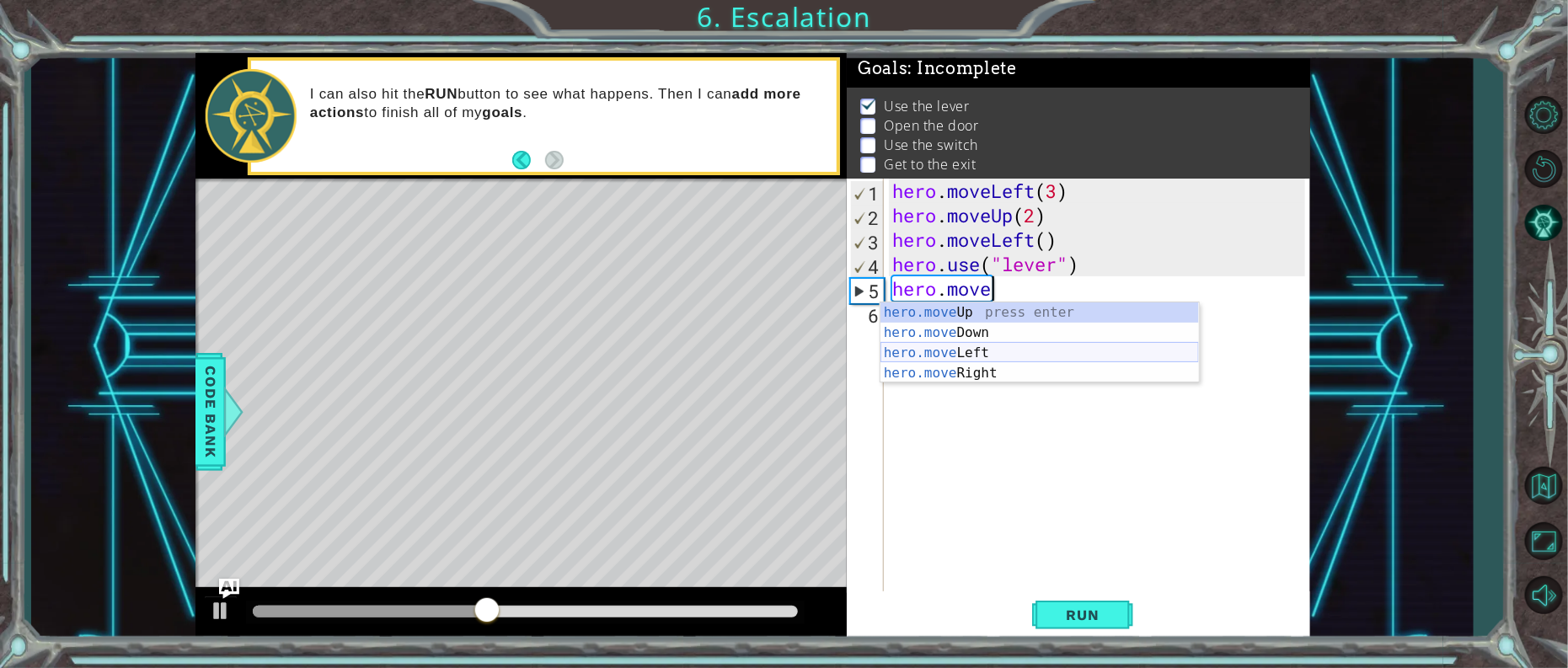
click at [990, 349] on div "hero.move Up press enter hero.move Down press enter hero.move Left press enter …" at bounding box center [1040, 363] width 319 height 122
type textarea "hero.moveLeft(1)"
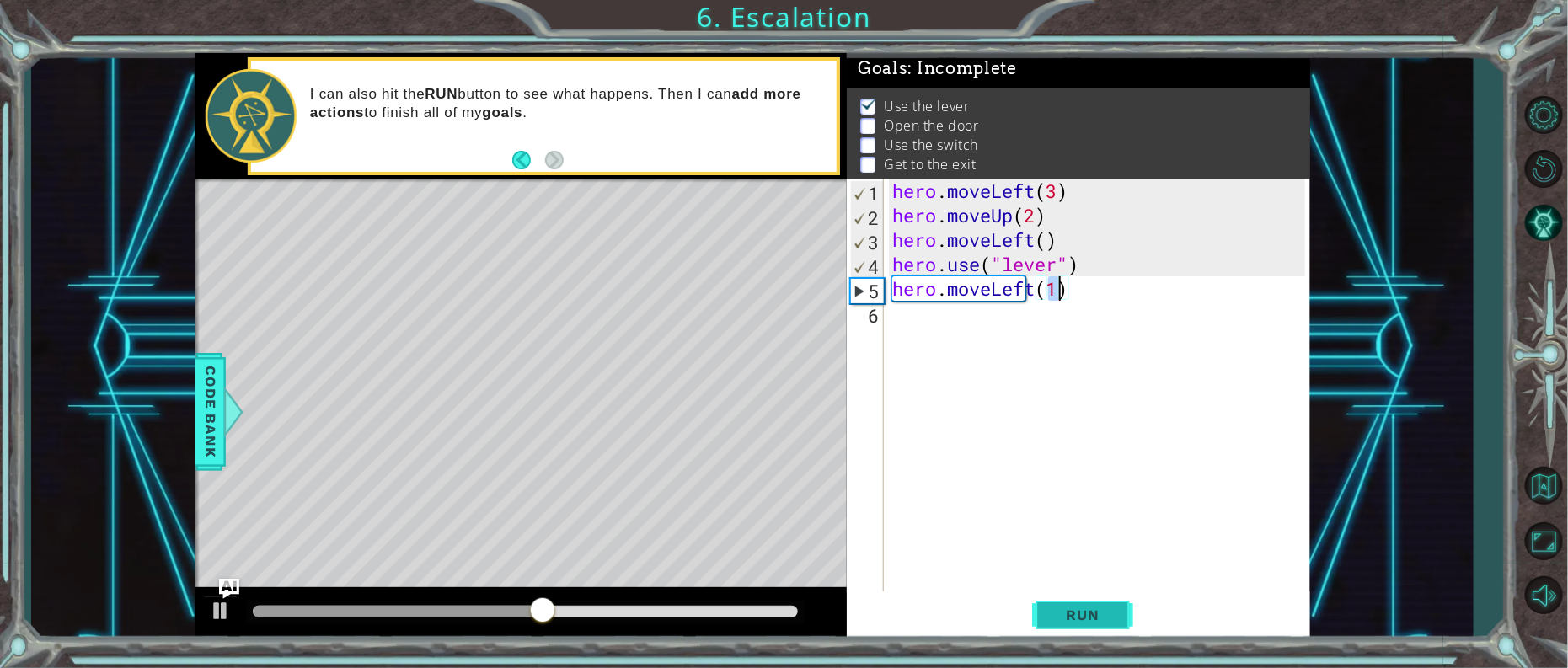
click at [1079, 607] on span "Run" at bounding box center [1083, 615] width 66 height 17
click at [896, 321] on div "hero . moveLeft ( 3 ) hero . moveUp ( 2 ) hero . moveLeft ( ) hero . use ( "lev…" at bounding box center [1101, 410] width 425 height 465
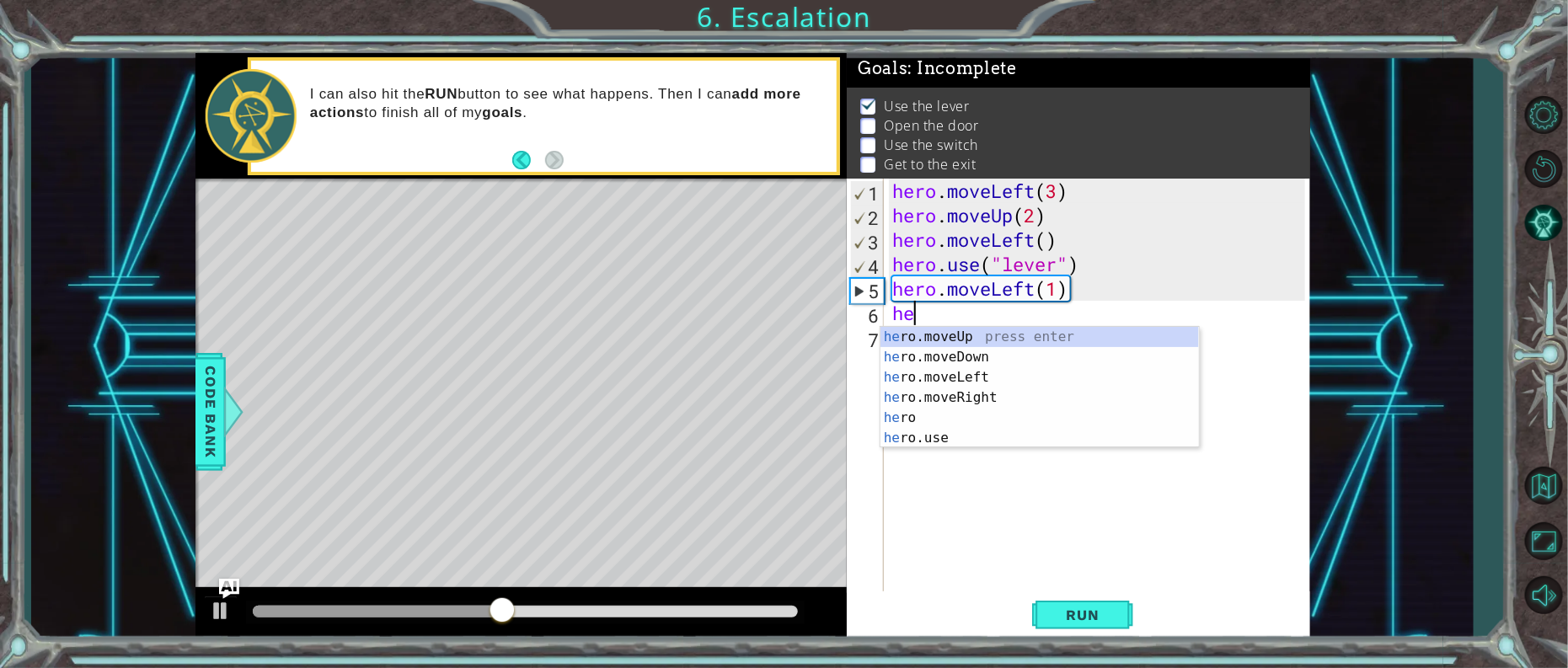
scroll to position [0, 1]
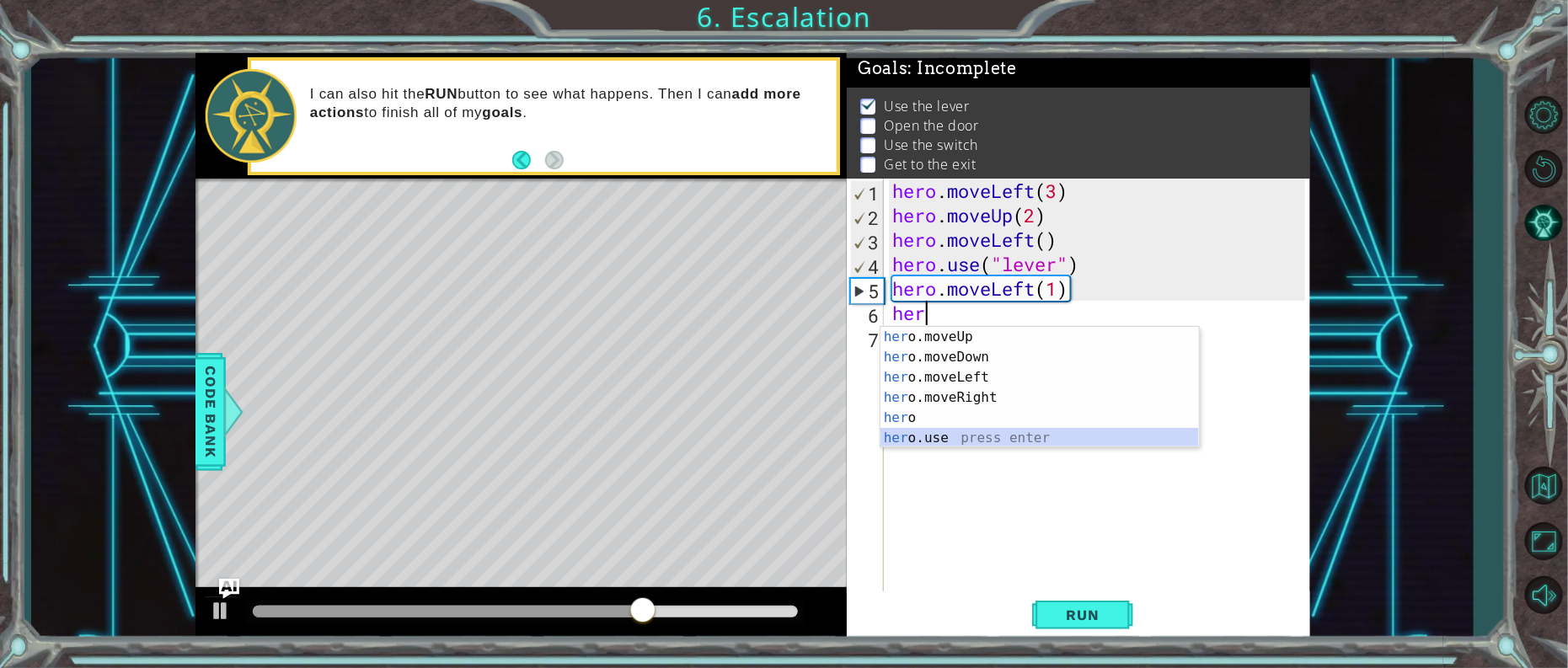
click at [941, 435] on div "her o.moveUp press enter her o.moveDown press enter her o.moveLeft press enter …" at bounding box center [1040, 408] width 319 height 162
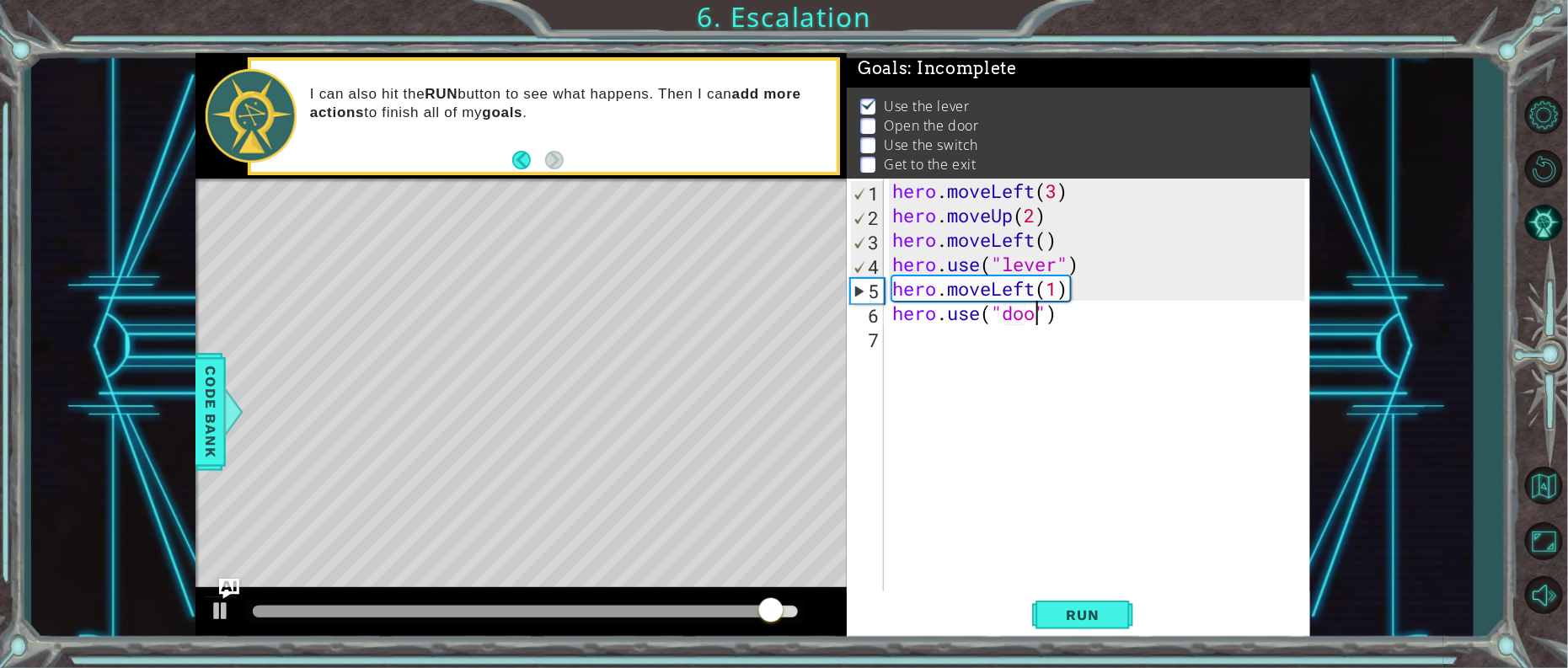
scroll to position [0, 5]
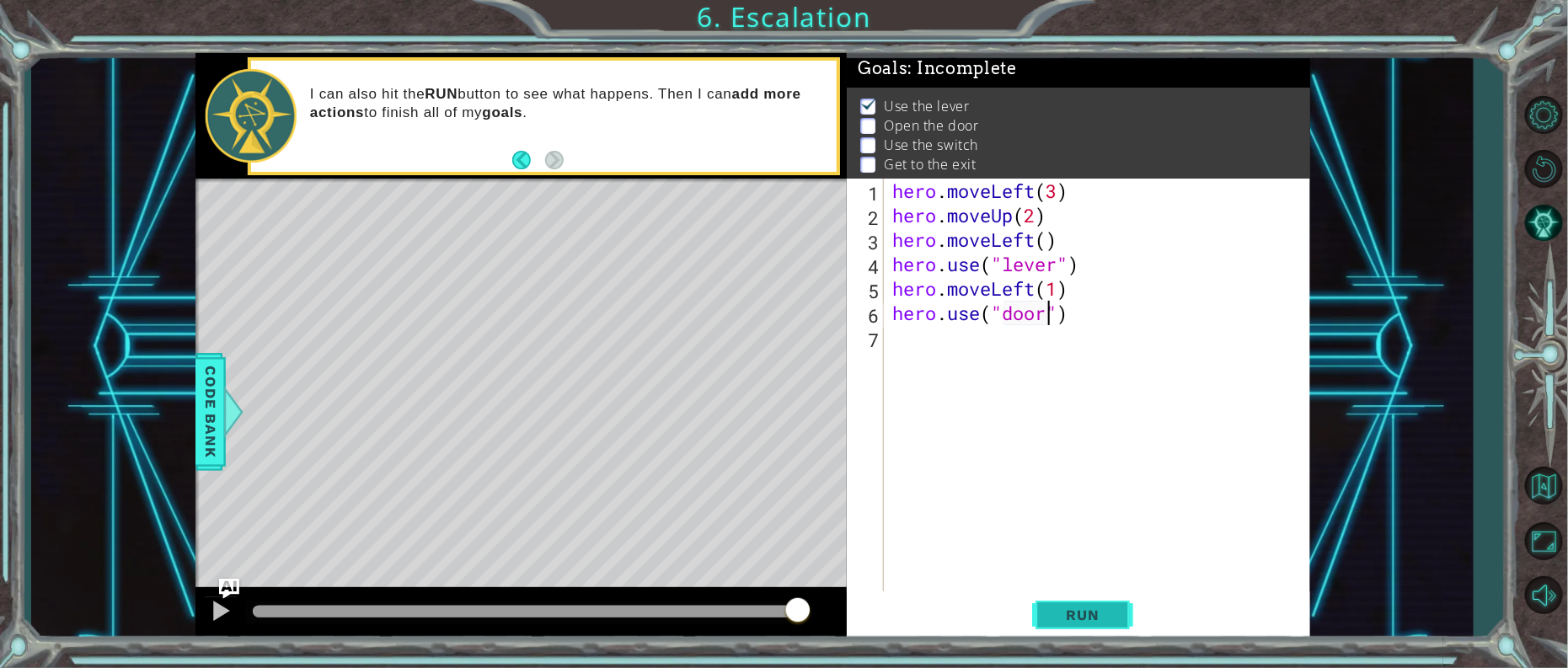
type textarea "hero.use("door")"
click at [1100, 623] on button "Run" at bounding box center [1082, 615] width 101 height 47
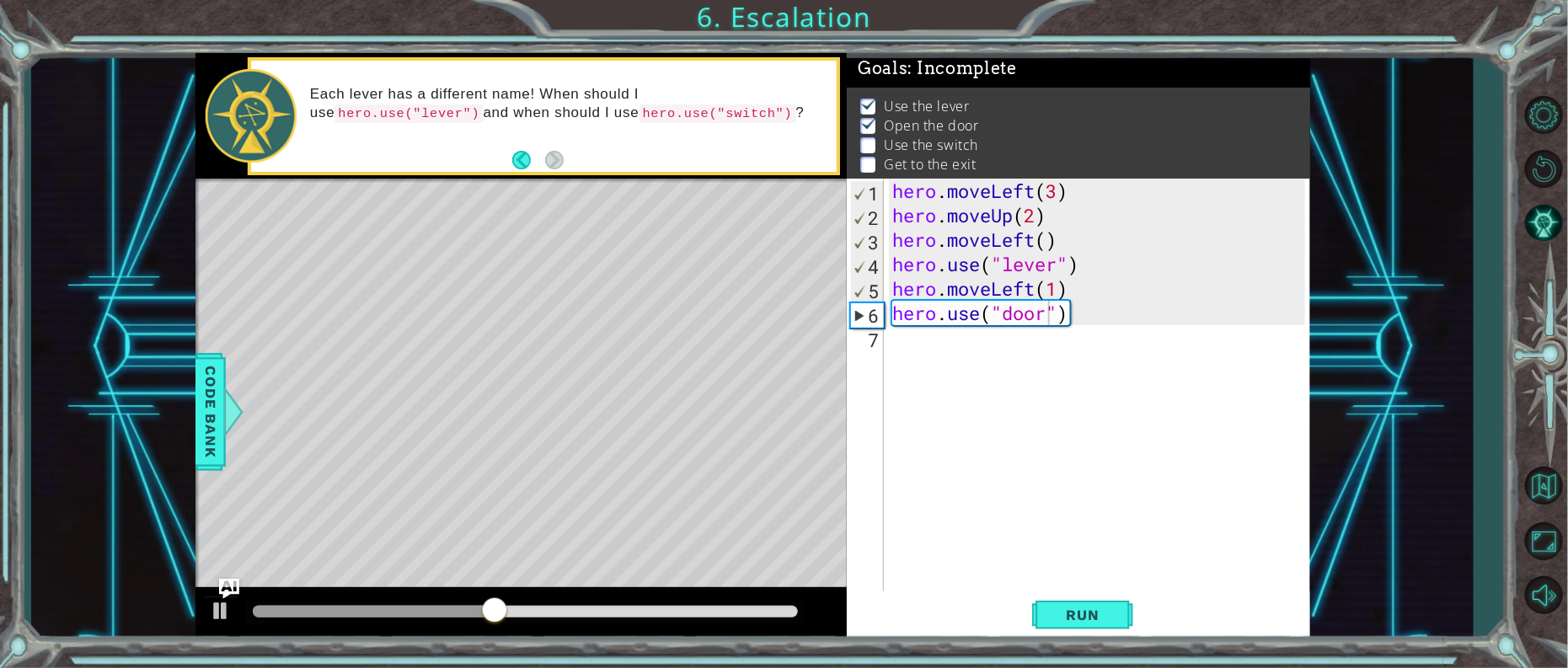
click at [887, 344] on div "hero.use("door") 1 2 3 4 5 6 7 hero . moveLeft ( 3 ) hero . moveUp ( 2 ) hero .…" at bounding box center [1076, 386] width 459 height 415
click at [887, 340] on div "hero.use("door") 1 2 3 4 5 6 7 hero . moveLeft ( 3 ) hero . moveUp ( 2 ) hero .…" at bounding box center [1076, 386] width 459 height 415
click at [883, 330] on div "7" at bounding box center [866, 340] width 34 height 24
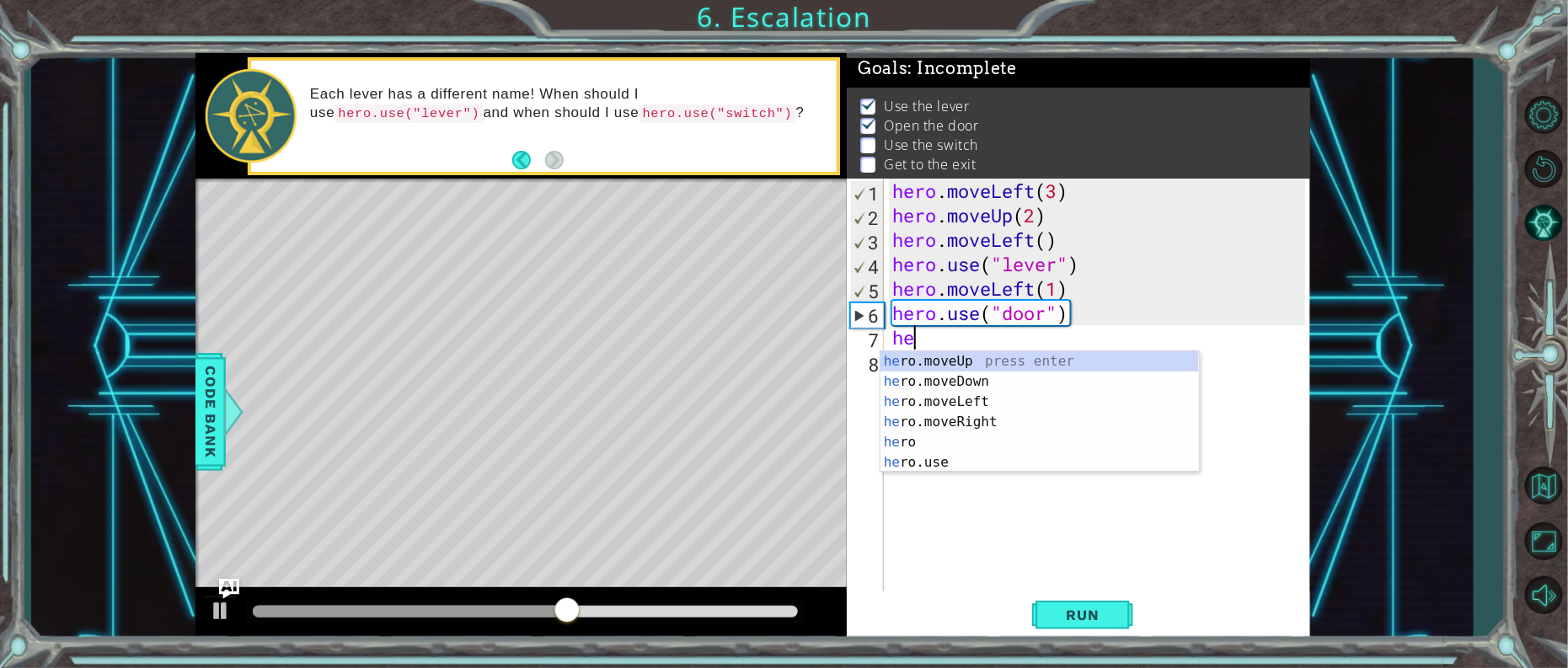
scroll to position [0, 1]
click at [934, 372] on div "hero press enter hero .moveUp press enter hero .moveDown press enter hero .move…" at bounding box center [1040, 433] width 319 height 162
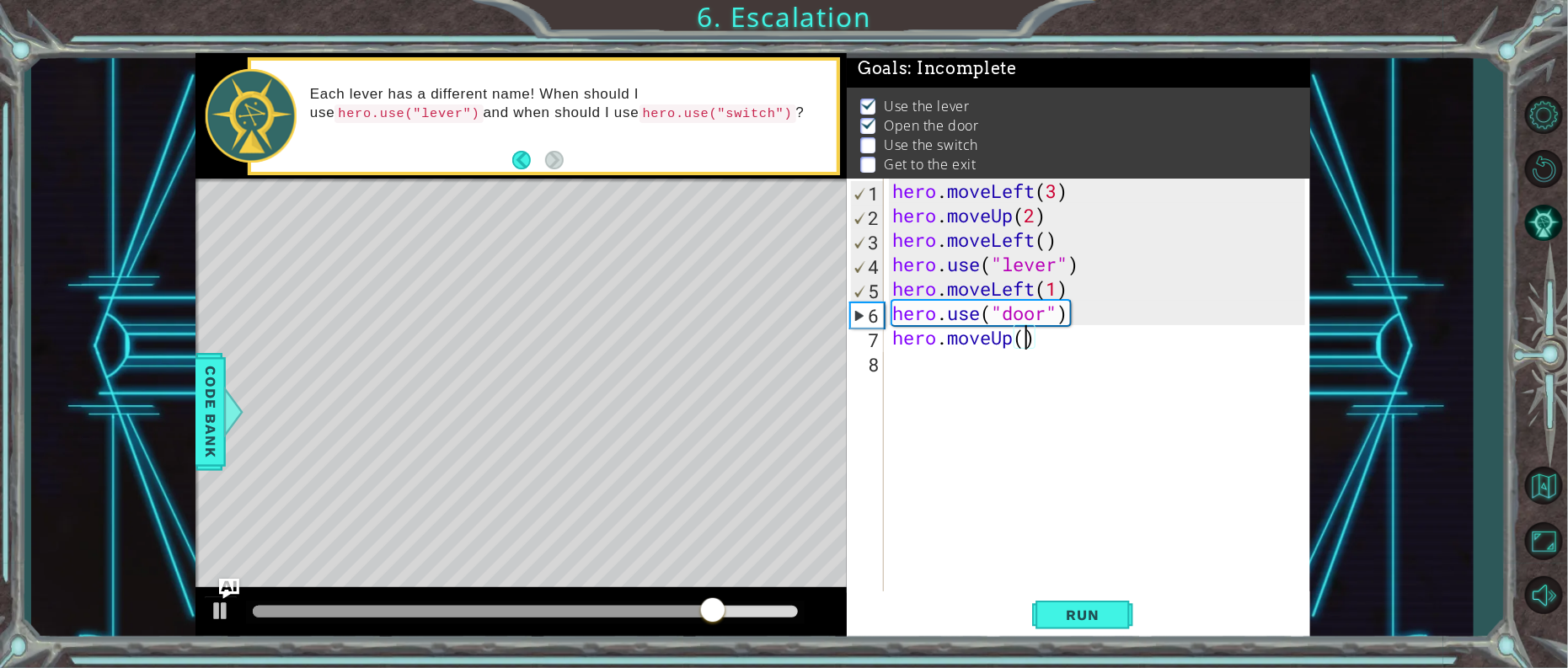
scroll to position [0, 4]
type textarea "hero.moveUp(2)"
click at [1105, 602] on button "Run" at bounding box center [1082, 615] width 101 height 47
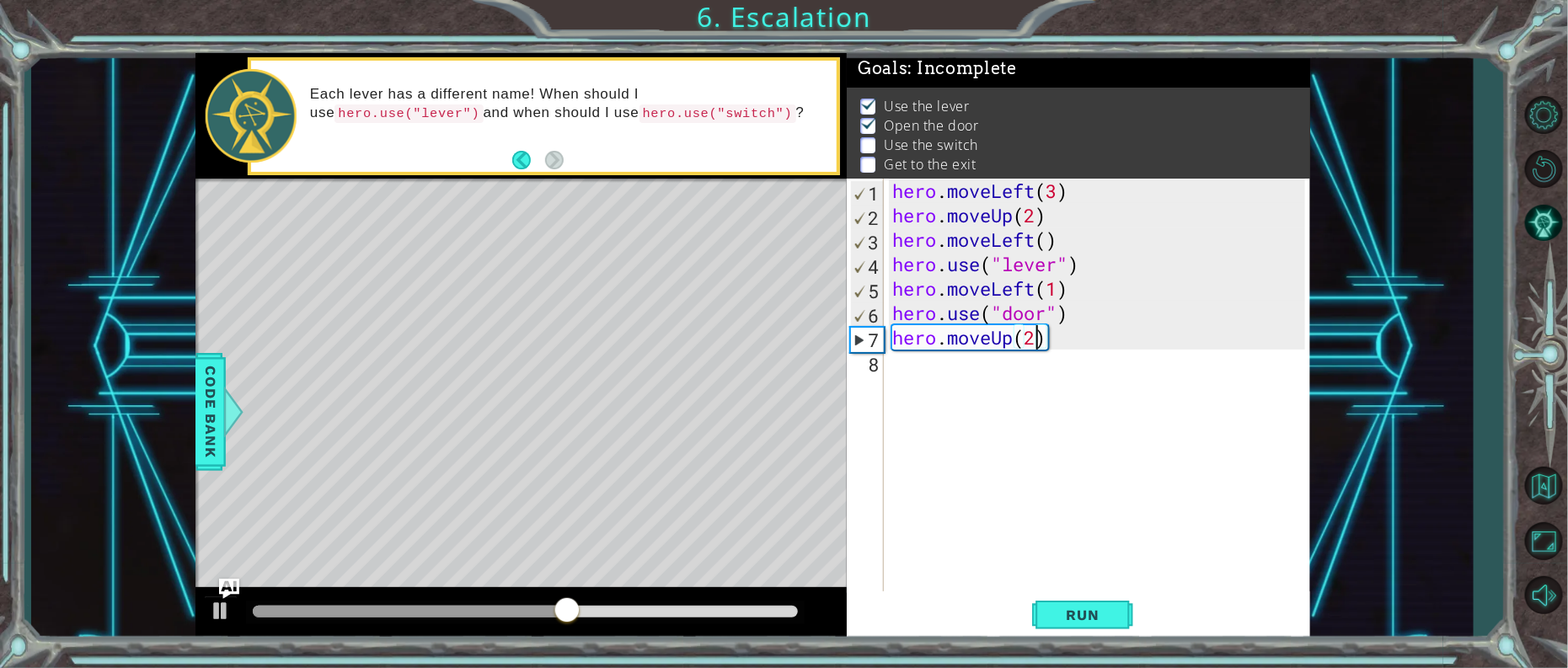
click at [872, 365] on div "8" at bounding box center [866, 365] width 34 height 24
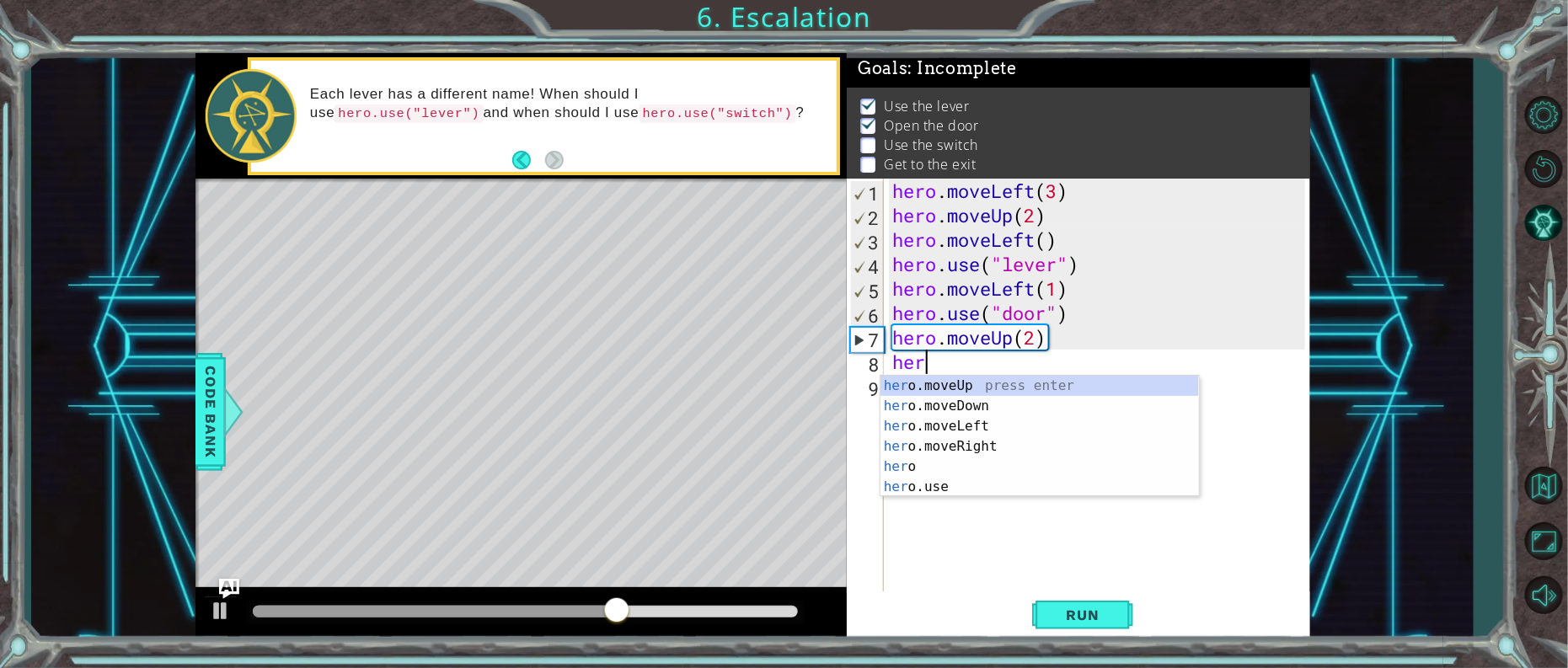
scroll to position [0, 1]
click at [979, 461] on div "hero press enter hero .moveUp press enter hero .moveDown press enter hero .move…" at bounding box center [1040, 457] width 319 height 162
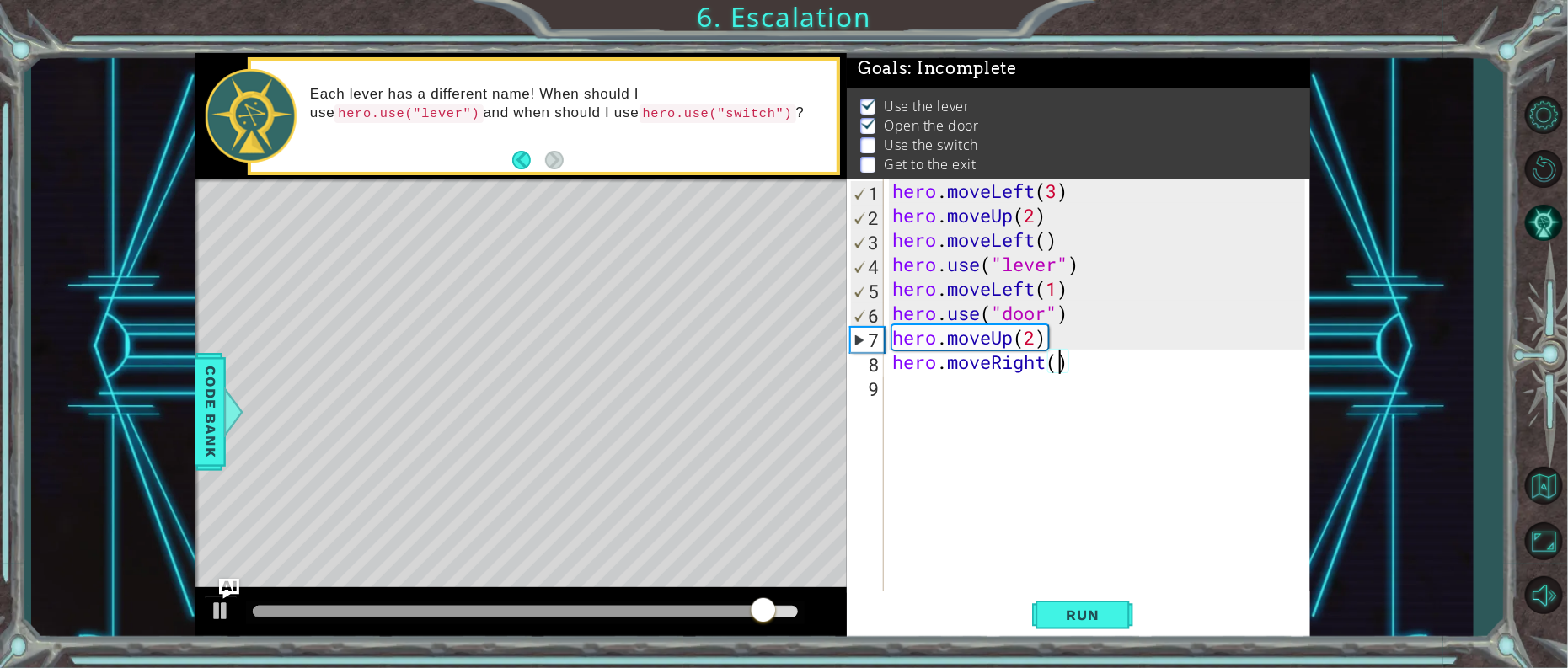
scroll to position [0, 7]
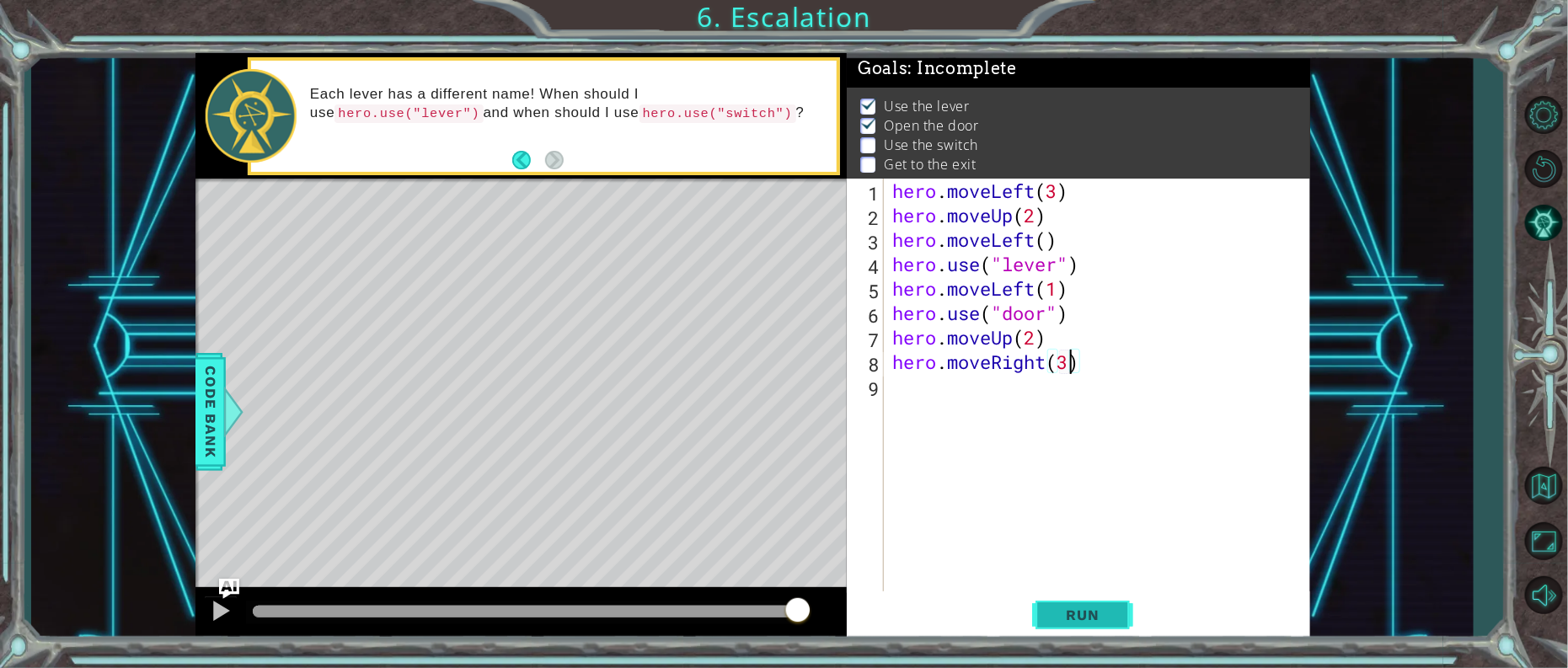
type textarea "hero.moveRight(3)"
click at [1071, 596] on button "Run" at bounding box center [1082, 615] width 101 height 47
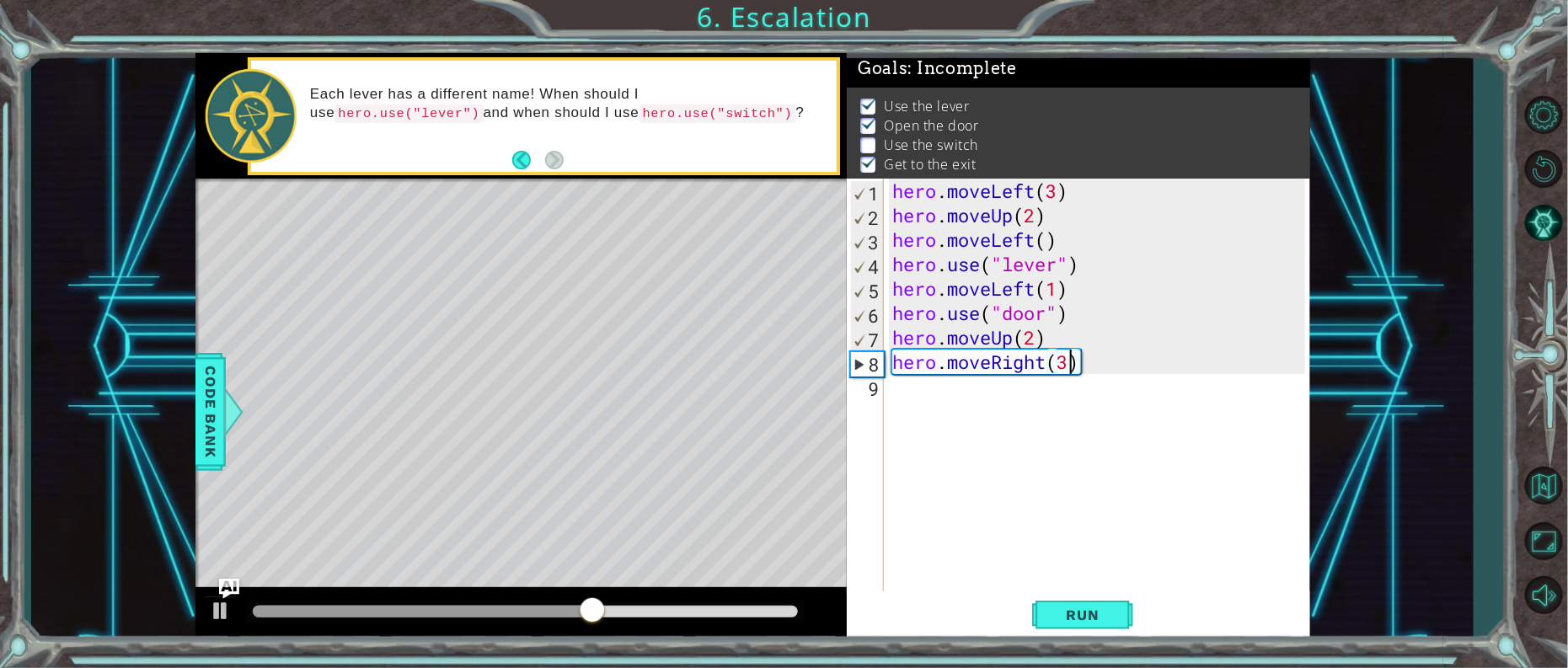
click at [889, 399] on div "hero . moveLeft ( 3 ) hero . moveUp ( 2 ) hero . moveLeft ( ) hero . use ( "lev…" at bounding box center [1101, 410] width 425 height 465
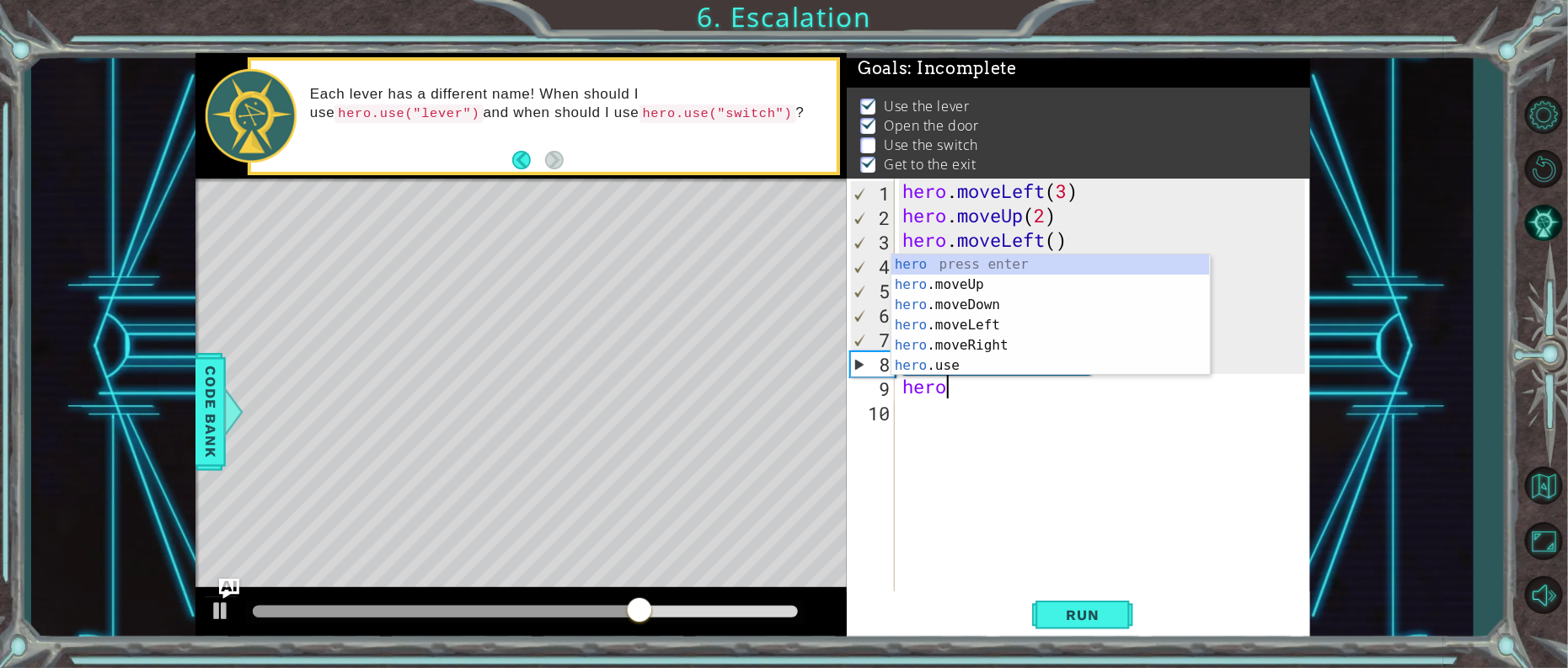
scroll to position [0, 1]
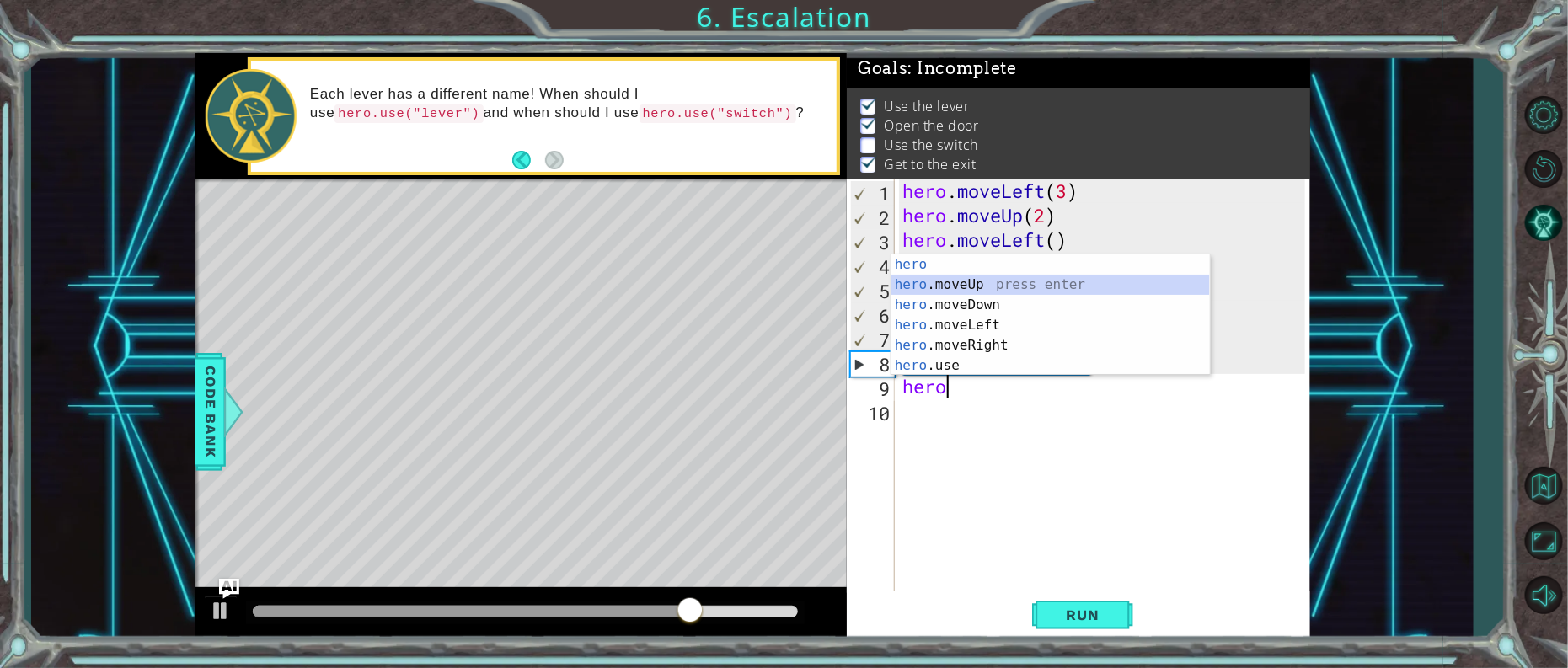
click at [937, 282] on div "hero press enter hero .moveUp press enter hero .moveDown press enter hero .move…" at bounding box center [1051, 335] width 319 height 162
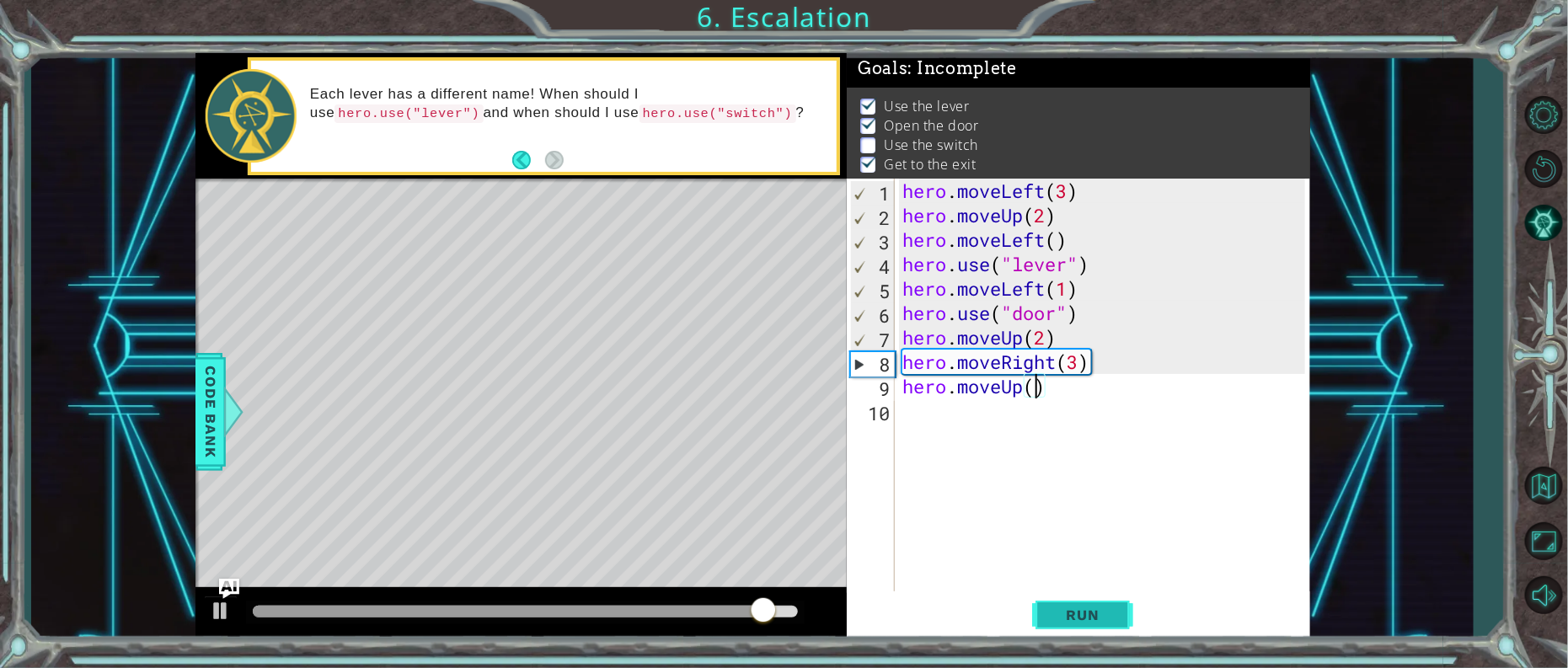
type textarea "hero.moveUp()"
click at [1109, 630] on button "Run" at bounding box center [1082, 615] width 101 height 47
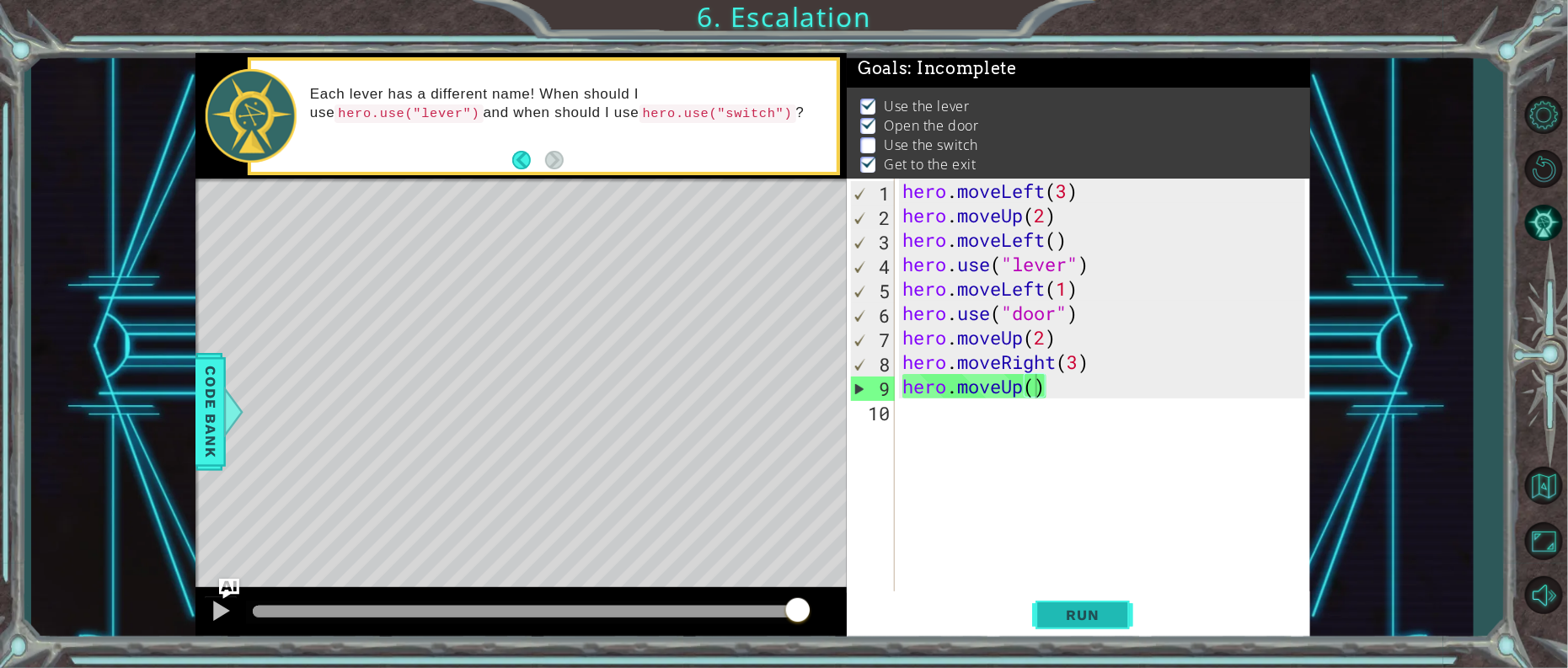
click at [1115, 612] on span "Run" at bounding box center [1083, 615] width 66 height 17
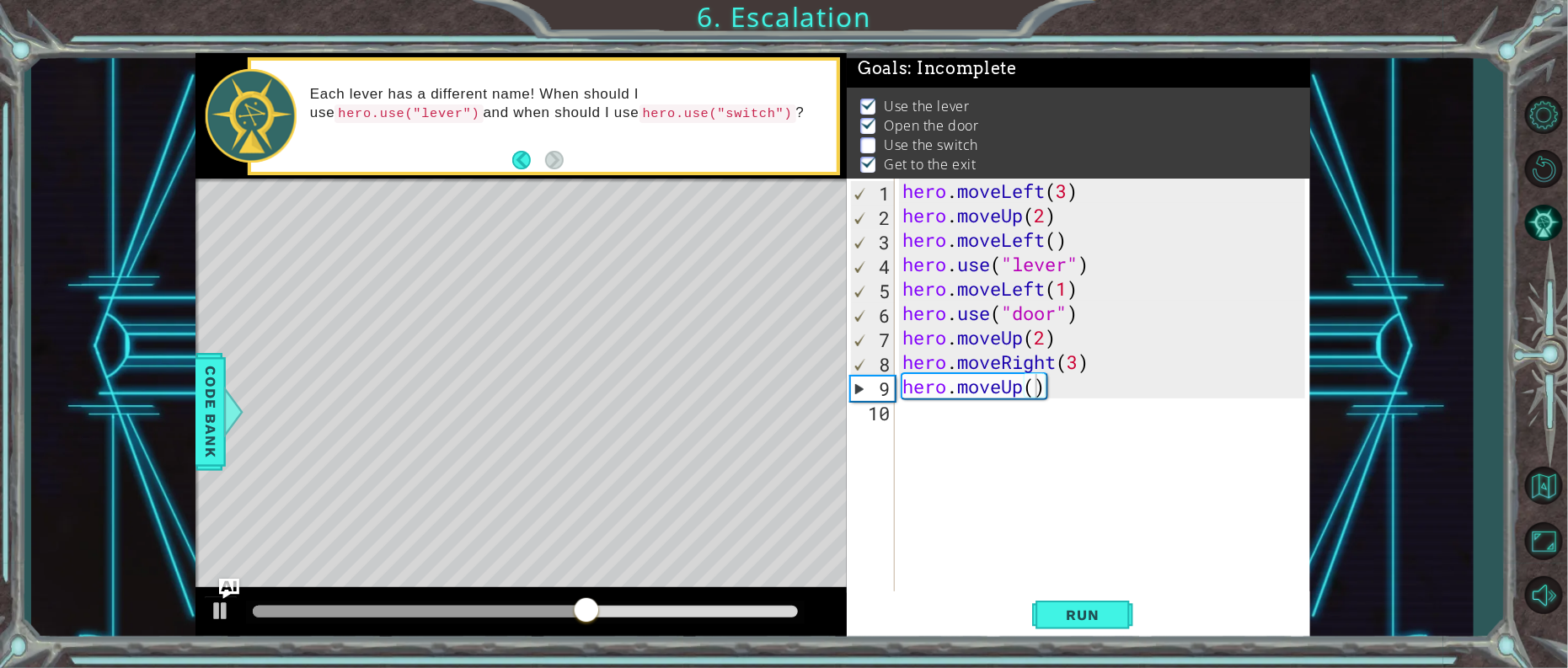
click at [897, 419] on div "hero.moveUp() 1 2 3 4 5 6 7 8 9 10 hero . moveLeft ( 3 ) hero . moveUp ( 2 ) he…" at bounding box center [1076, 386] width 459 height 415
click at [903, 407] on div "hero . moveLeft ( 3 ) hero . moveUp ( 2 ) hero . moveLeft ( ) hero . use ( "lev…" at bounding box center [1106, 410] width 415 height 465
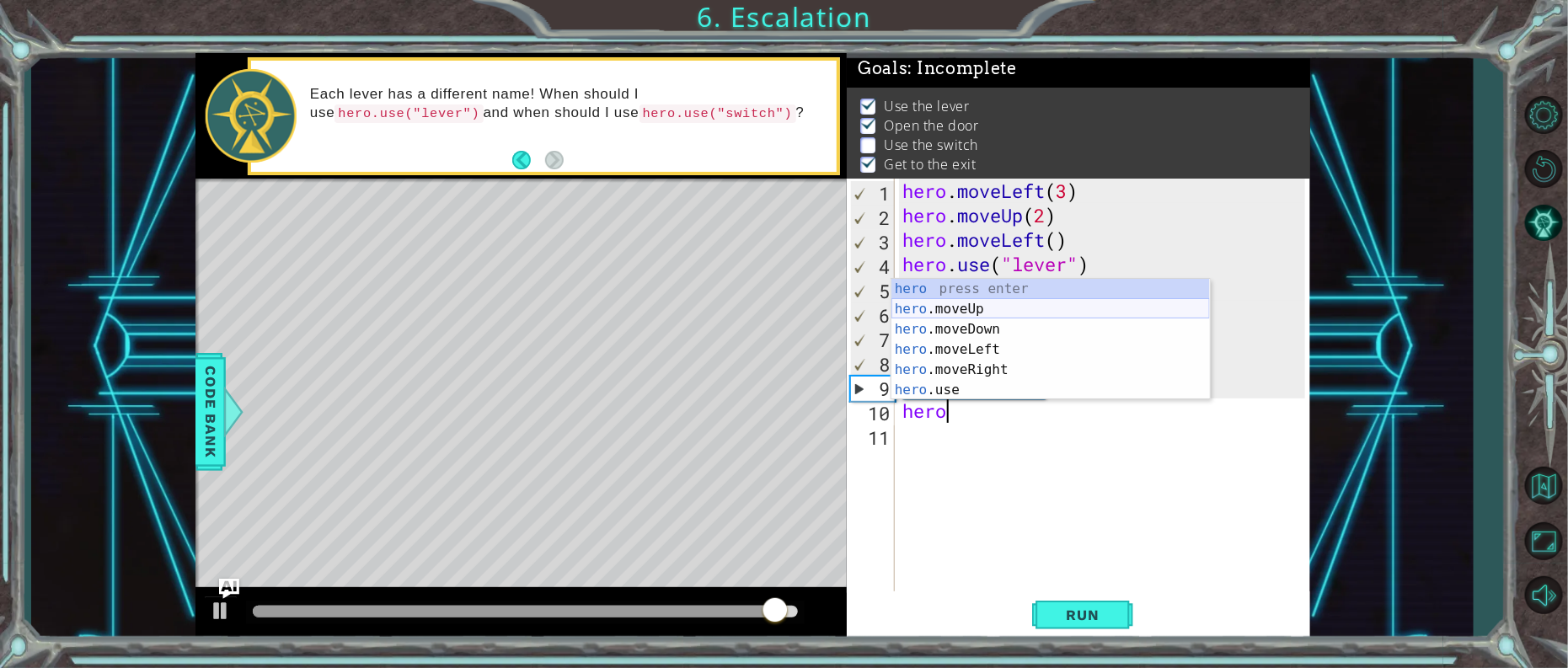
click at [944, 305] on div "hero press enter hero .moveUp press enter hero .moveDown press enter hero .move…" at bounding box center [1051, 360] width 319 height 162
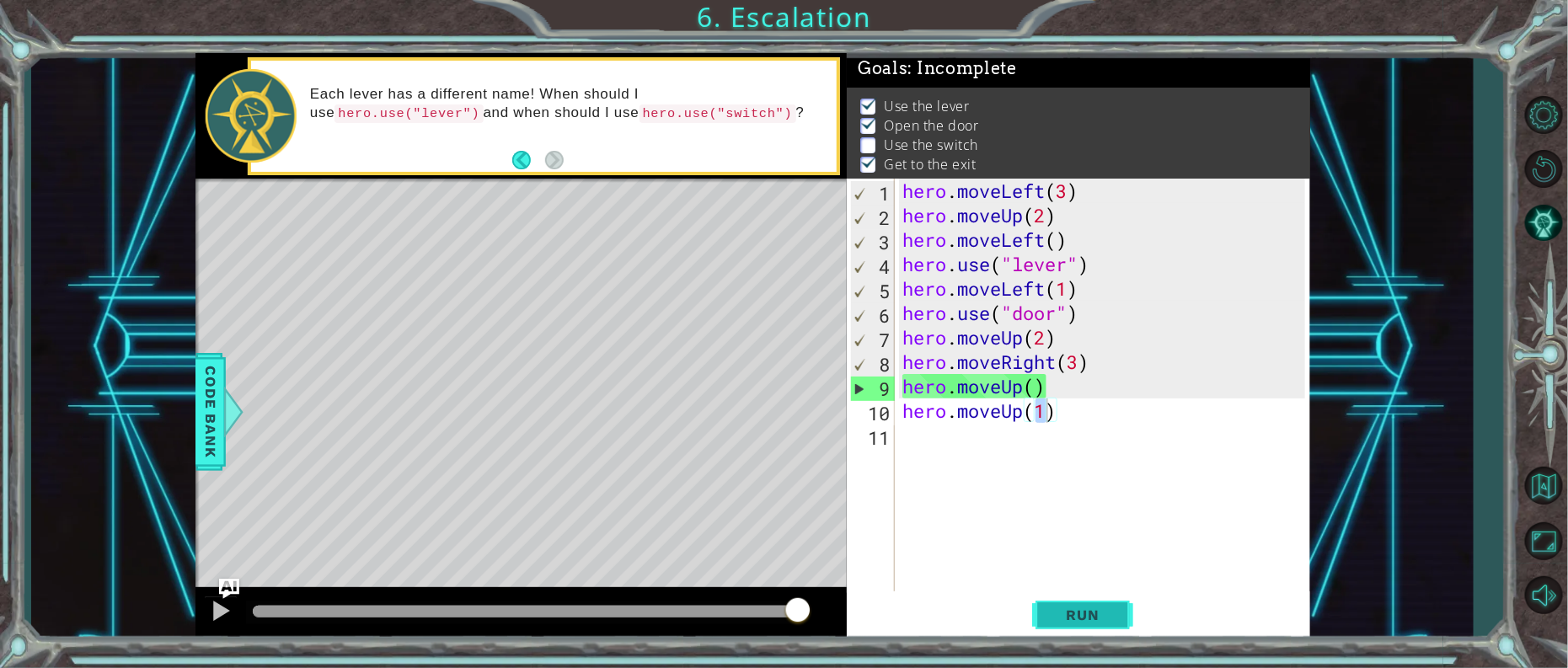
click at [1043, 609] on button "Run" at bounding box center [1082, 615] width 101 height 47
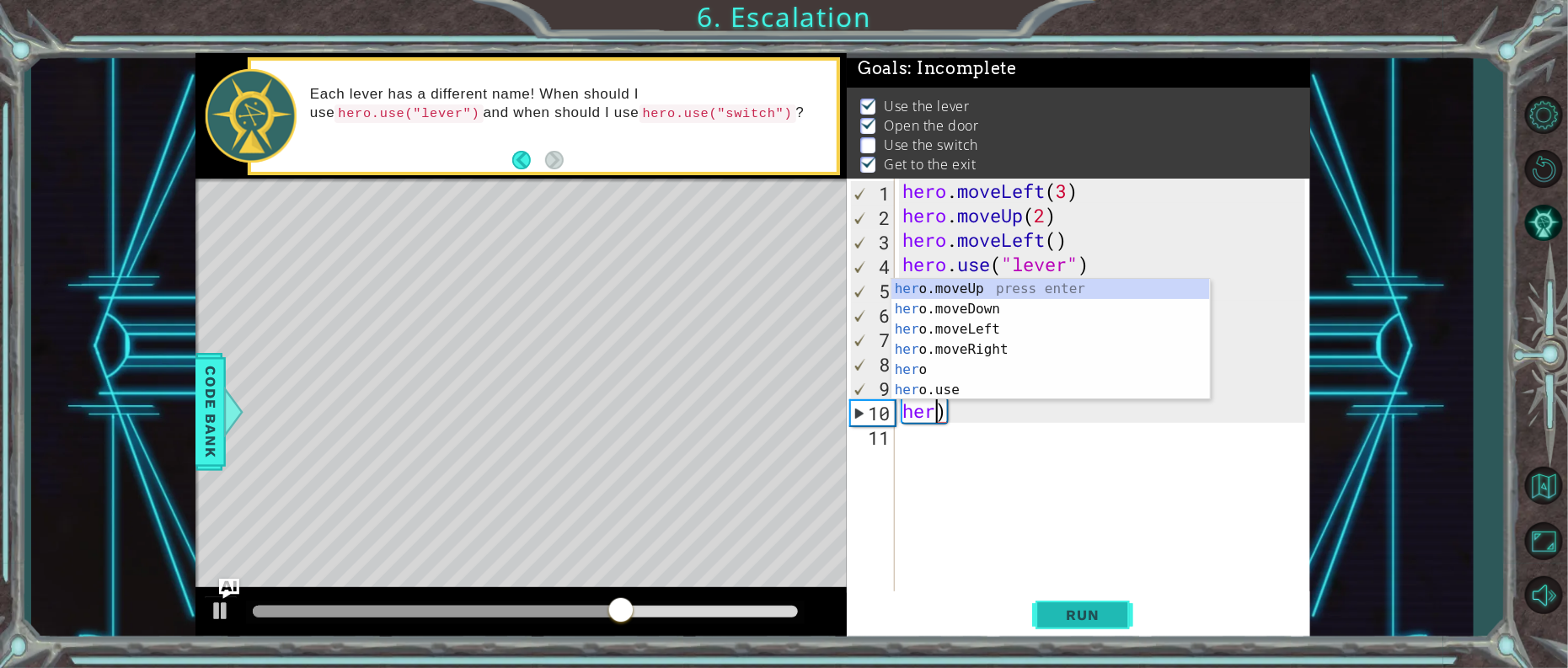
scroll to position [0, 0]
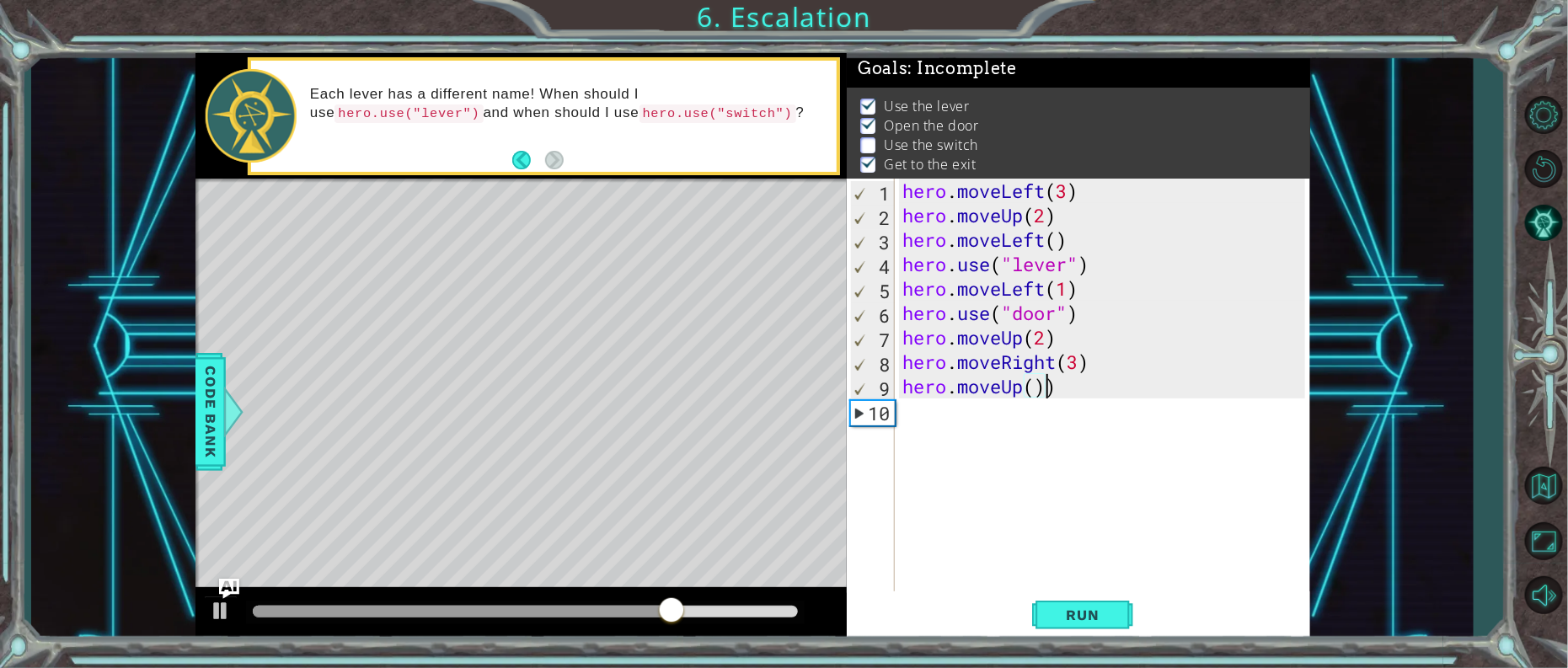
click at [1069, 385] on div "hero . moveLeft ( 3 ) hero . moveUp ( 2 ) hero . moveLeft ( ) hero . use ( "lev…" at bounding box center [1106, 410] width 415 height 465
click at [1086, 617] on span "Run" at bounding box center [1083, 615] width 66 height 17
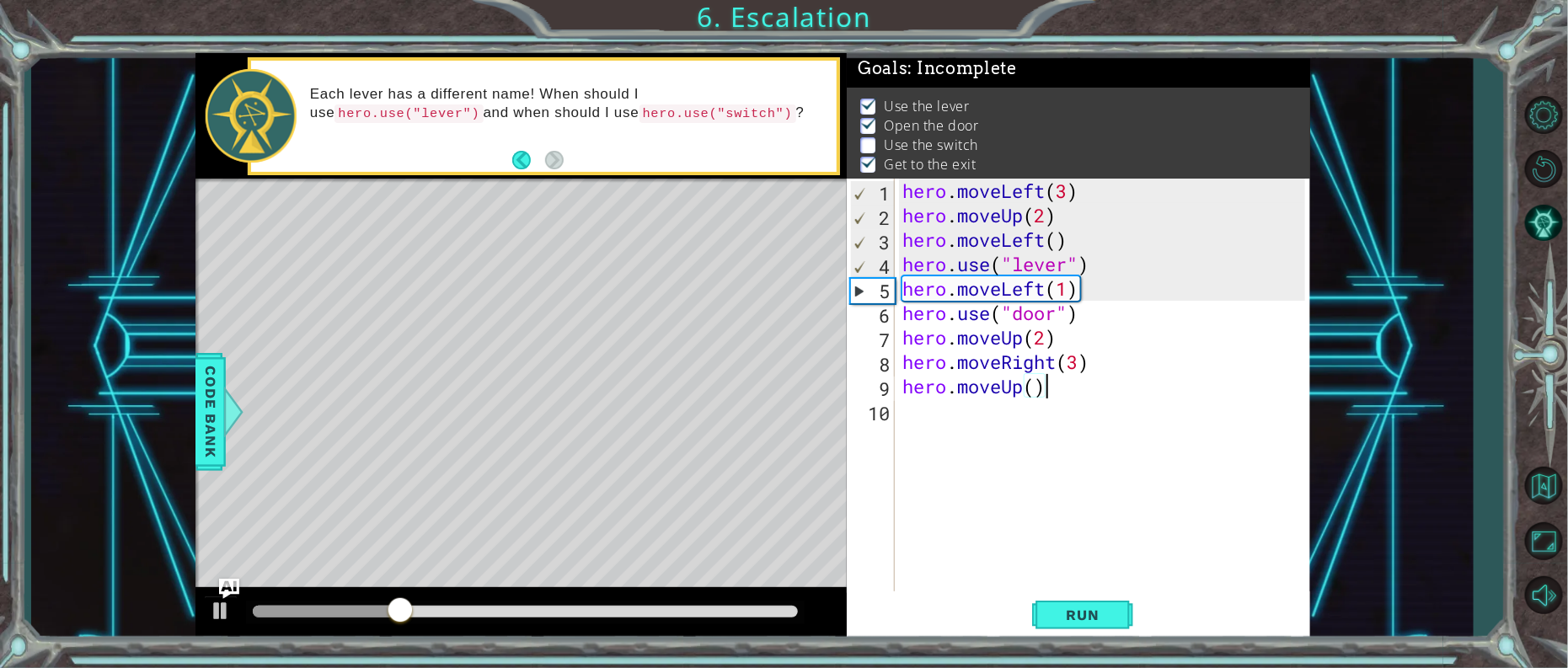
click at [1066, 338] on div "hero . moveLeft ( 3 ) hero . moveUp ( 2 ) hero . moveLeft ( ) hero . use ( "lev…" at bounding box center [1106, 410] width 415 height 465
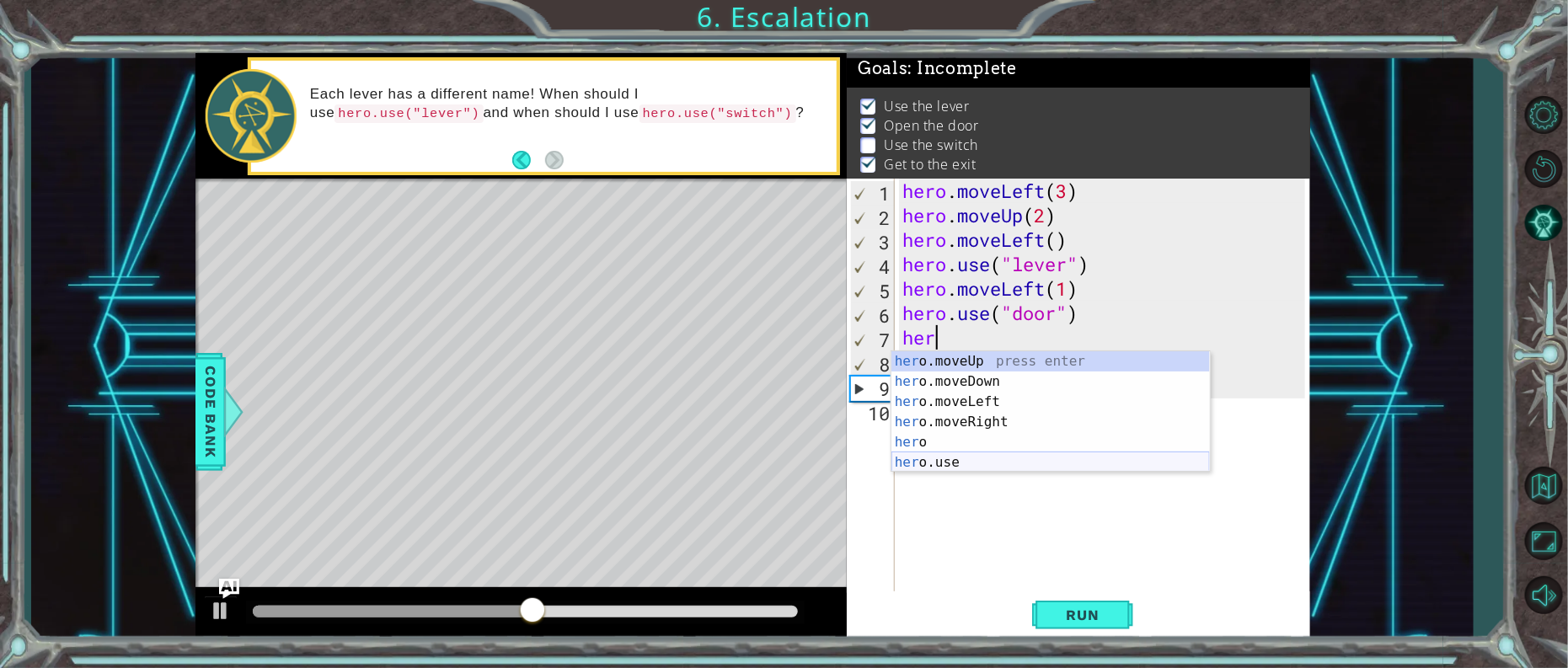
click at [942, 461] on div "her o.moveUp press enter her o.moveDown press enter her o.moveLeft press enter …" at bounding box center [1051, 433] width 319 height 162
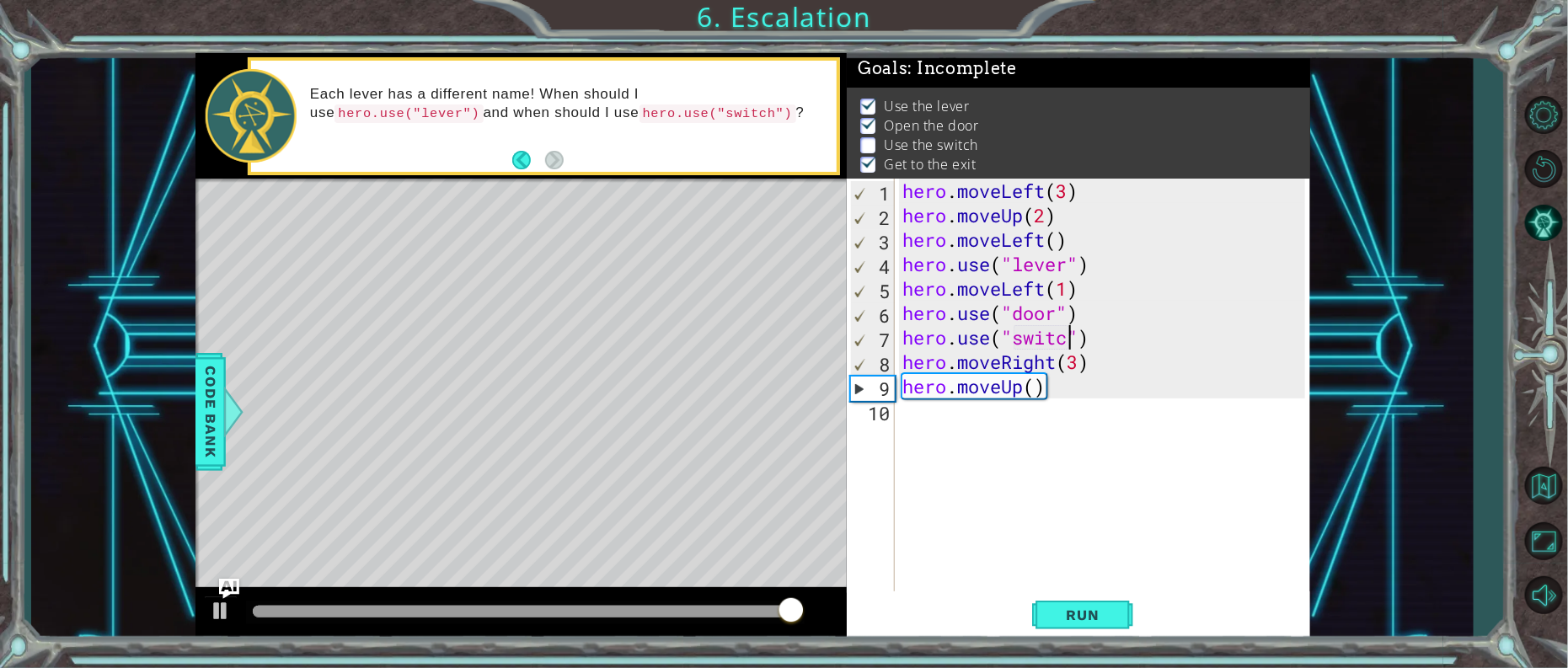
scroll to position [0, 8]
click at [1091, 608] on span "Run" at bounding box center [1083, 615] width 66 height 17
click at [1036, 380] on div "hero . moveLeft ( 3 ) hero . moveUp ( 2 ) hero . moveLeft ( ) hero . use ( "lev…" at bounding box center [1106, 410] width 415 height 465
click at [1108, 333] on div "hero . moveLeft ( 3 ) hero . moveUp ( 2 ) hero . moveLeft ( ) hero . use ( "lev…" at bounding box center [1106, 410] width 415 height 465
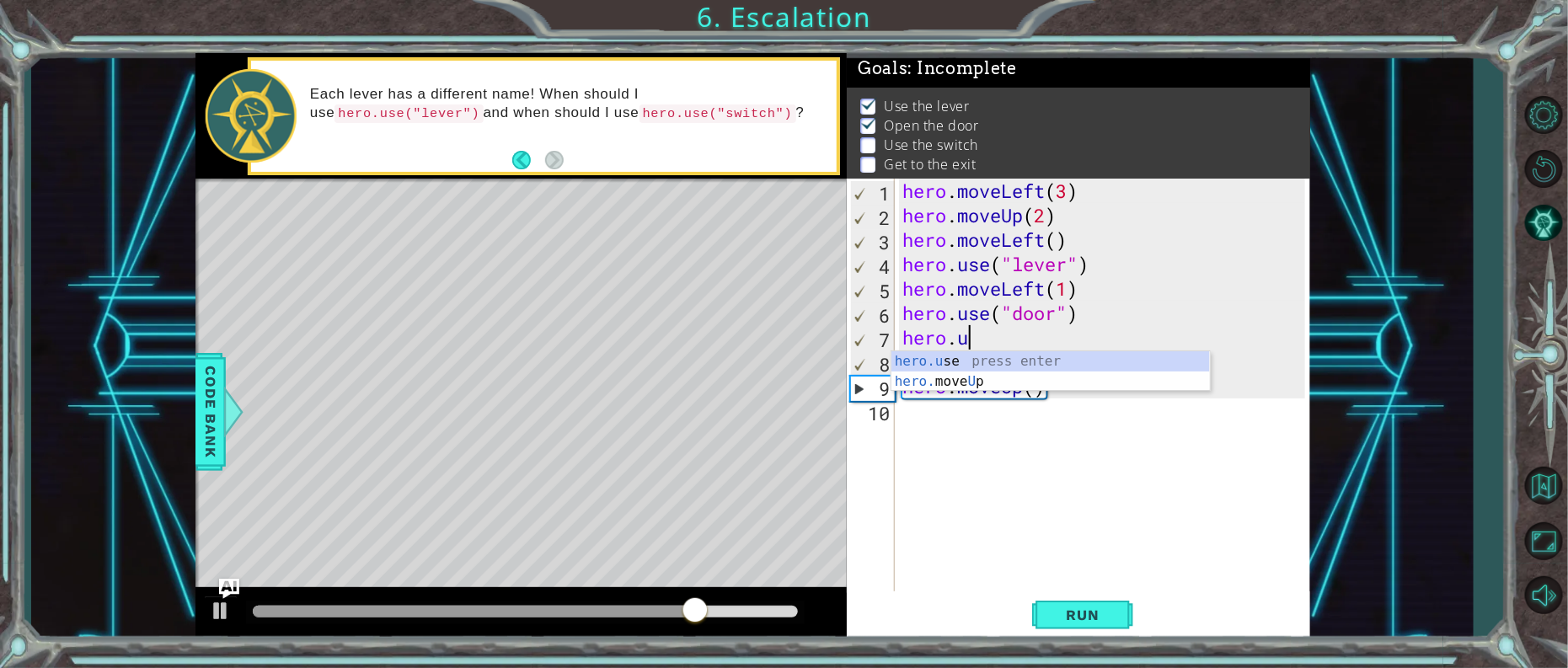
scroll to position [0, 2]
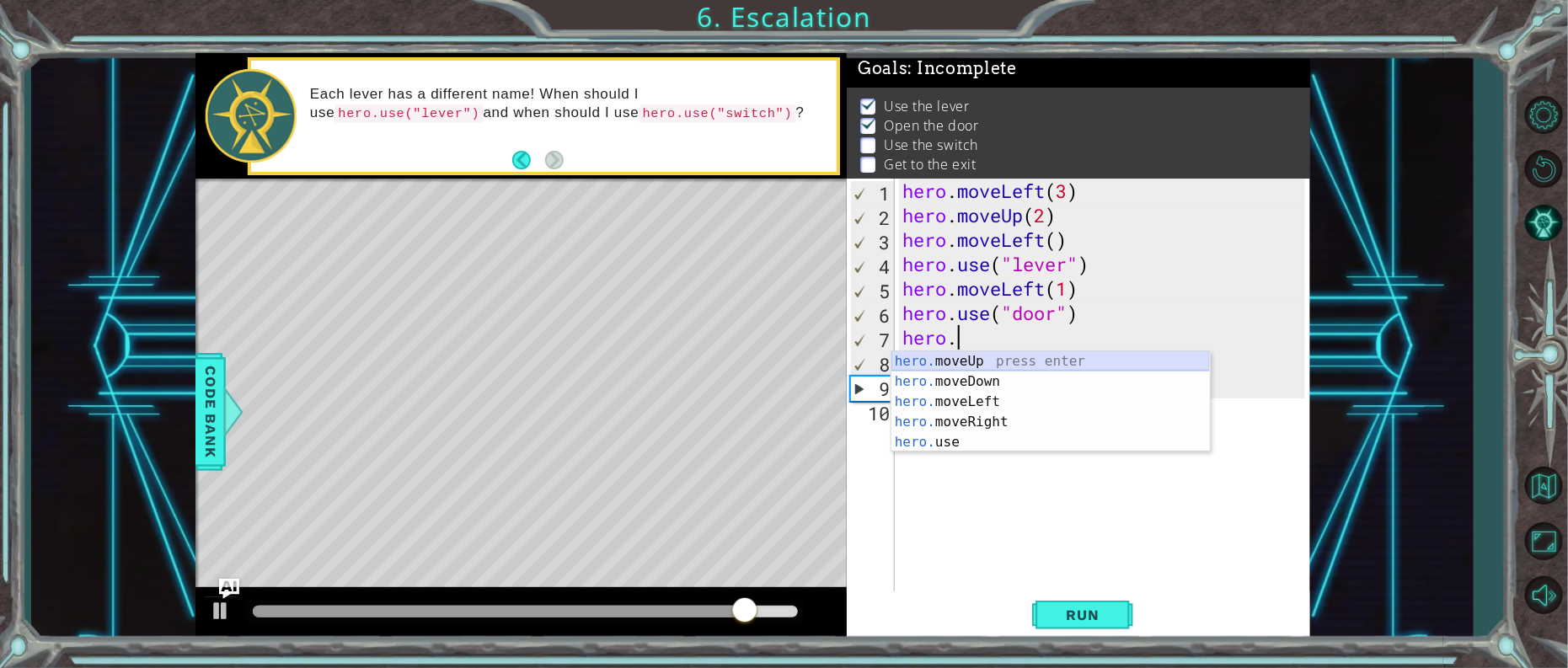
click at [950, 356] on div "hero. moveUp press enter hero. moveDown press enter hero. moveLeft press enter …" at bounding box center [1051, 422] width 319 height 141
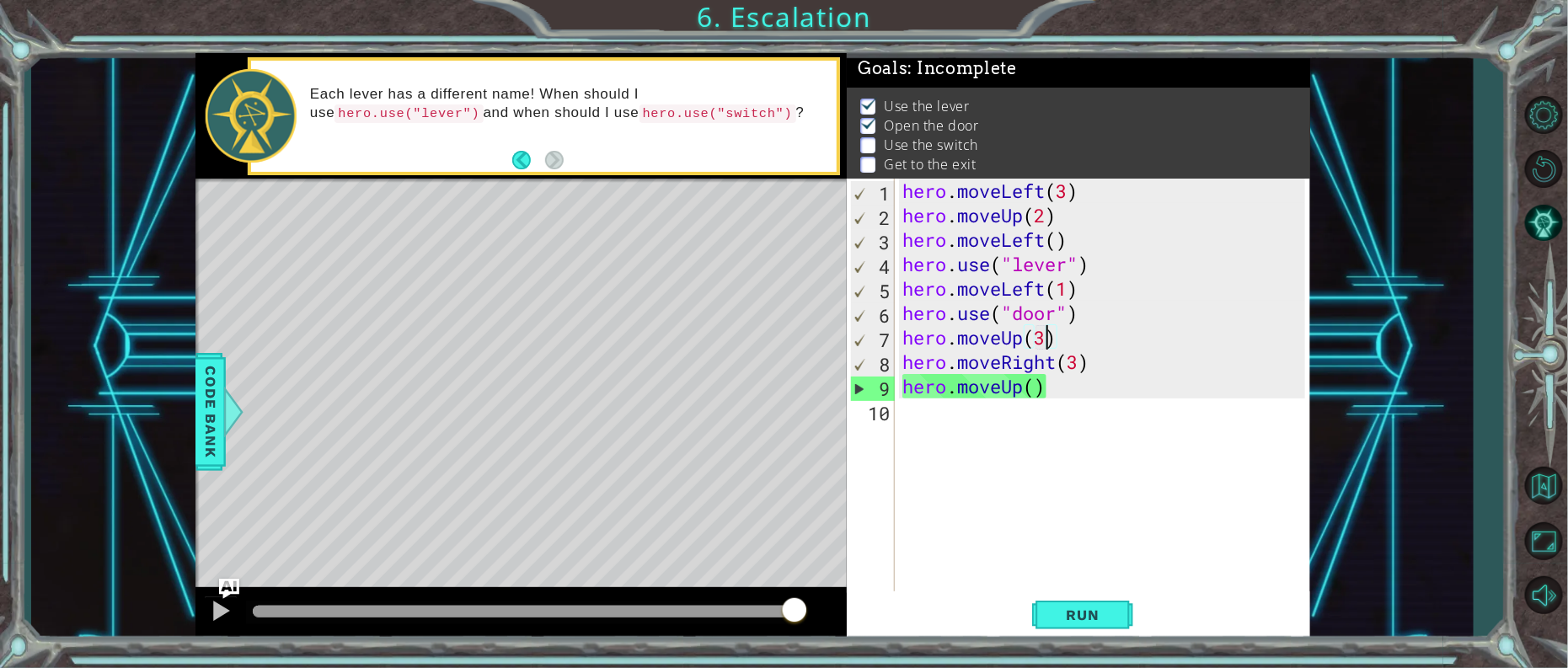
scroll to position [0, 4]
type textarea "hero.moveUp(3)"
click at [1063, 612] on span "Run" at bounding box center [1083, 615] width 66 height 17
